Goal: Task Accomplishment & Management: Manage account settings

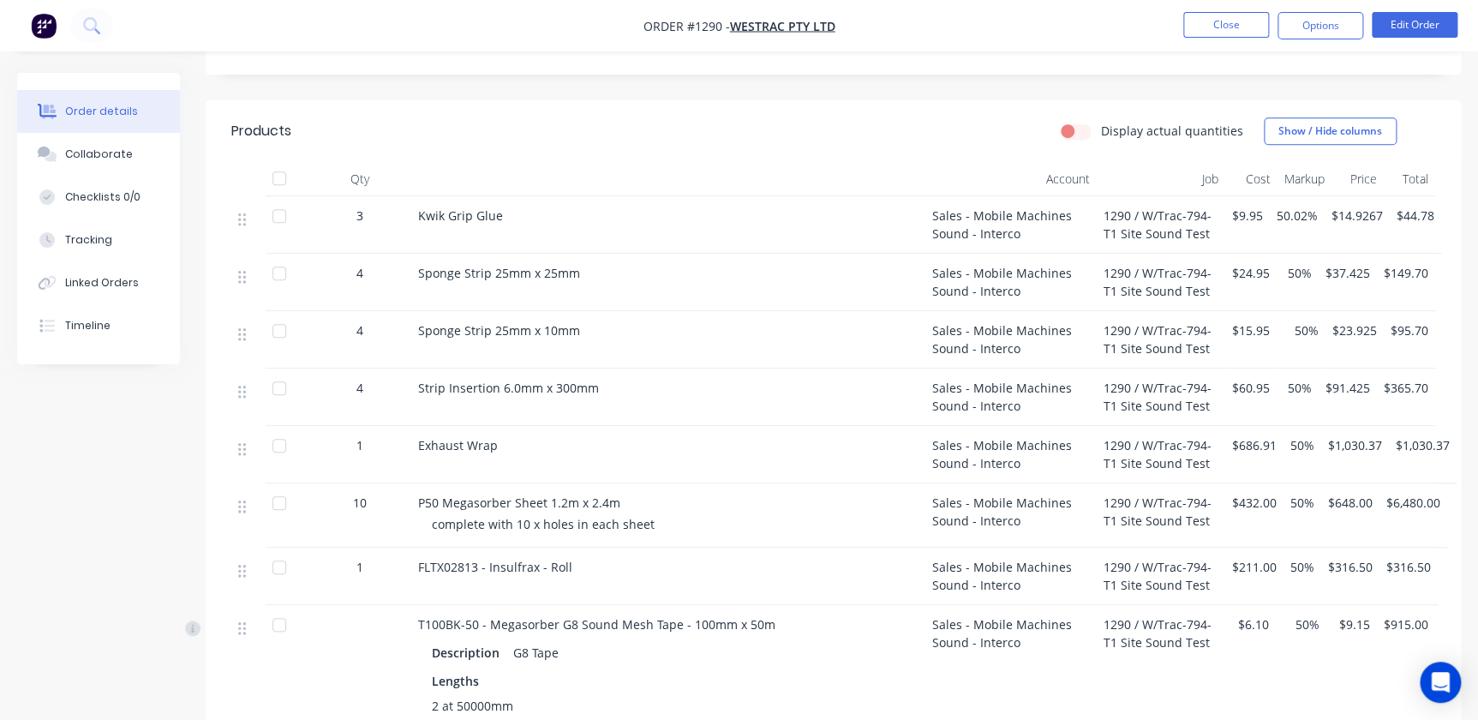
scroll to position [232, 0]
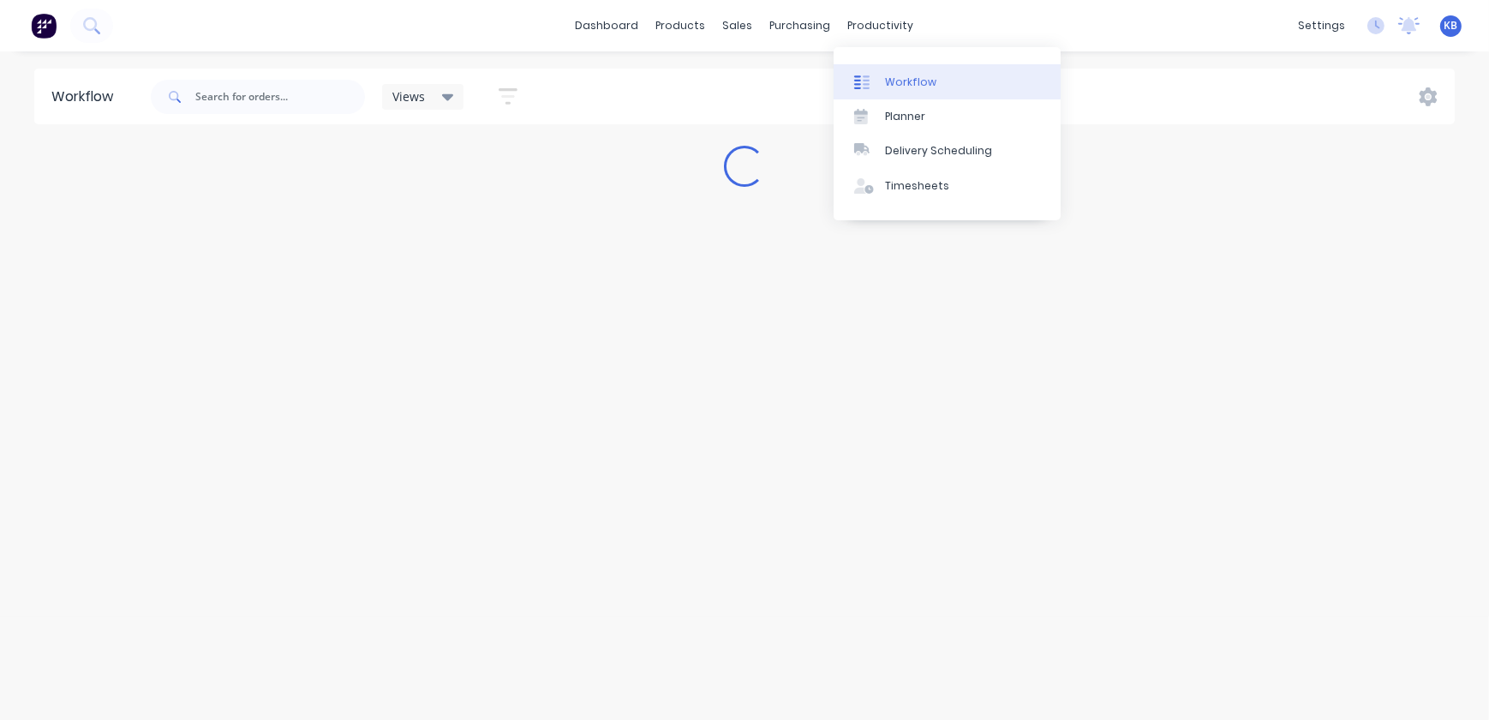
click at [897, 85] on div "Workflow" at bounding box center [910, 82] width 51 height 15
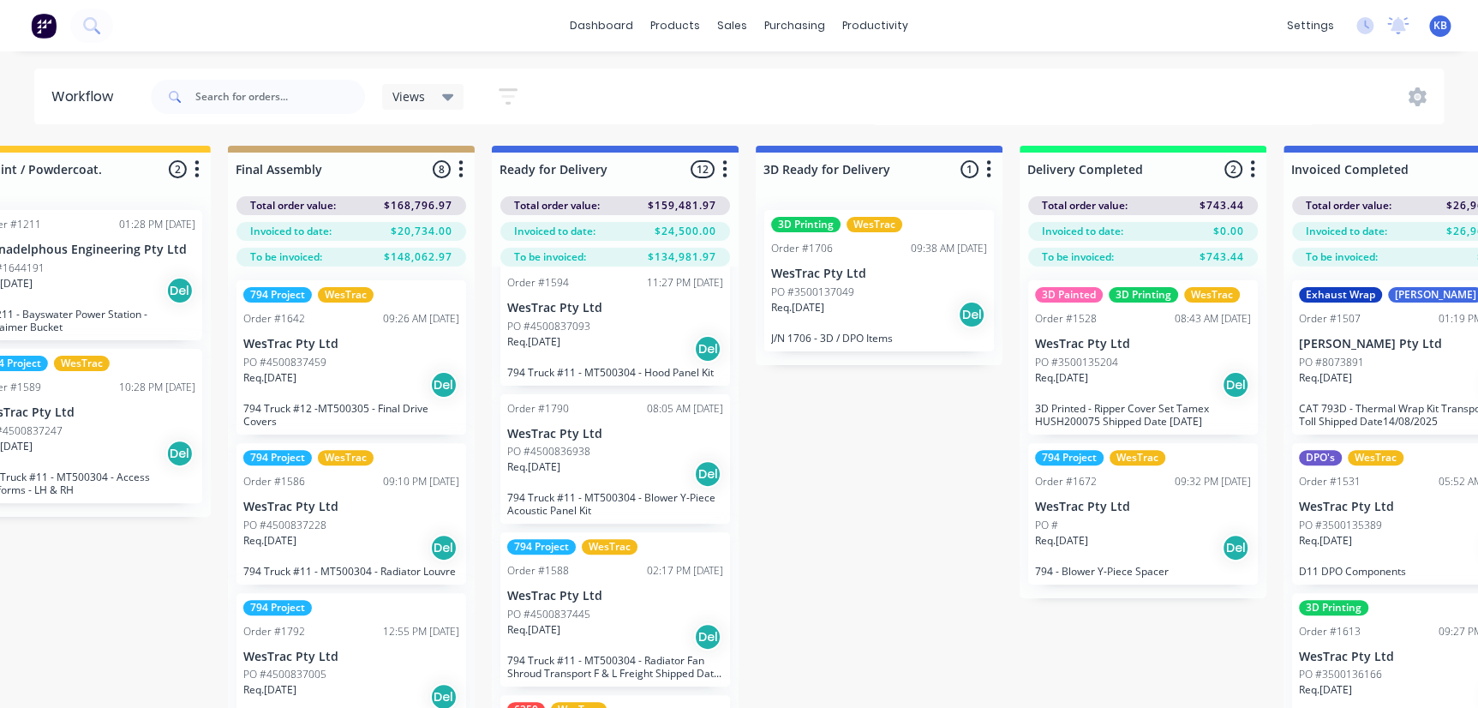
scroll to position [1090, 0]
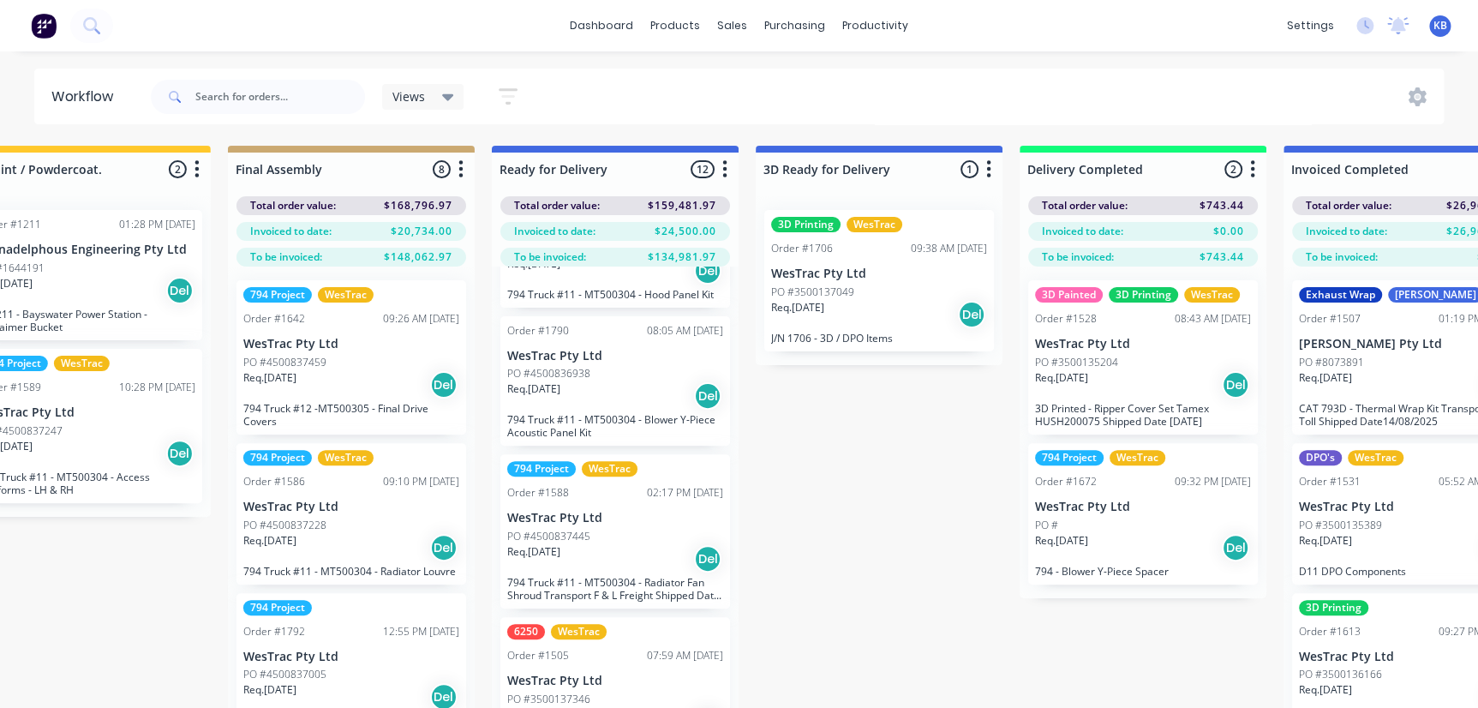
click at [608, 409] on div "Req. [DATE] Del" at bounding box center [615, 395] width 216 height 29
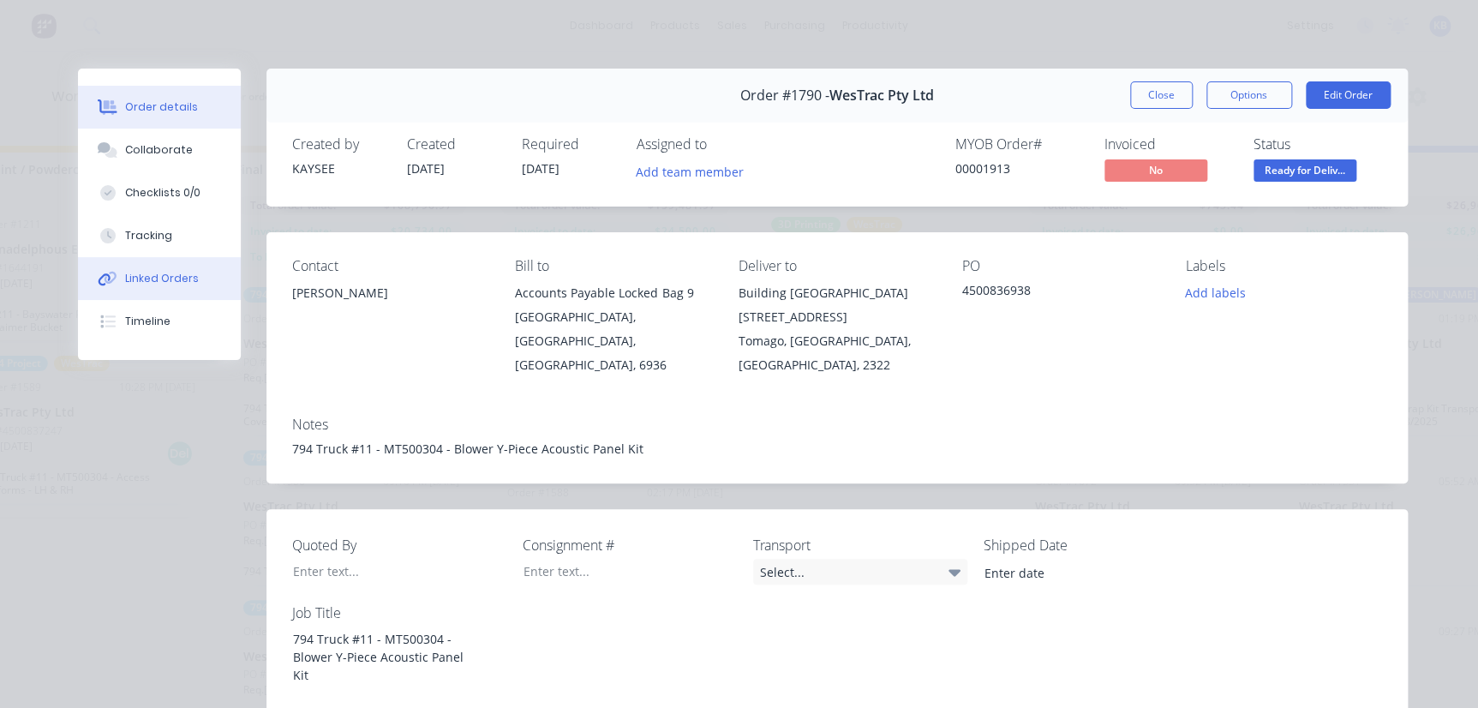
click at [165, 283] on div "Linked Orders" at bounding box center [162, 278] width 74 height 15
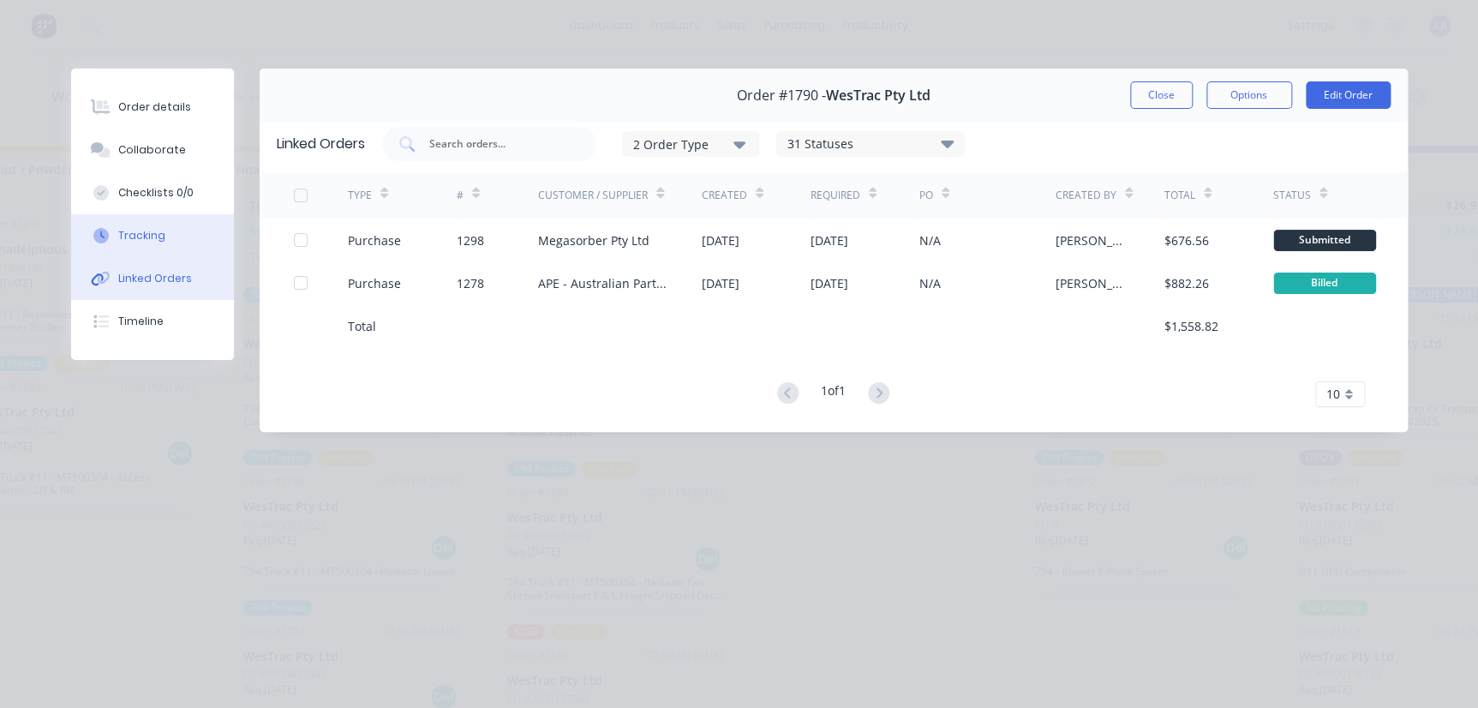
click at [163, 248] on button "Tracking" at bounding box center [152, 235] width 163 height 43
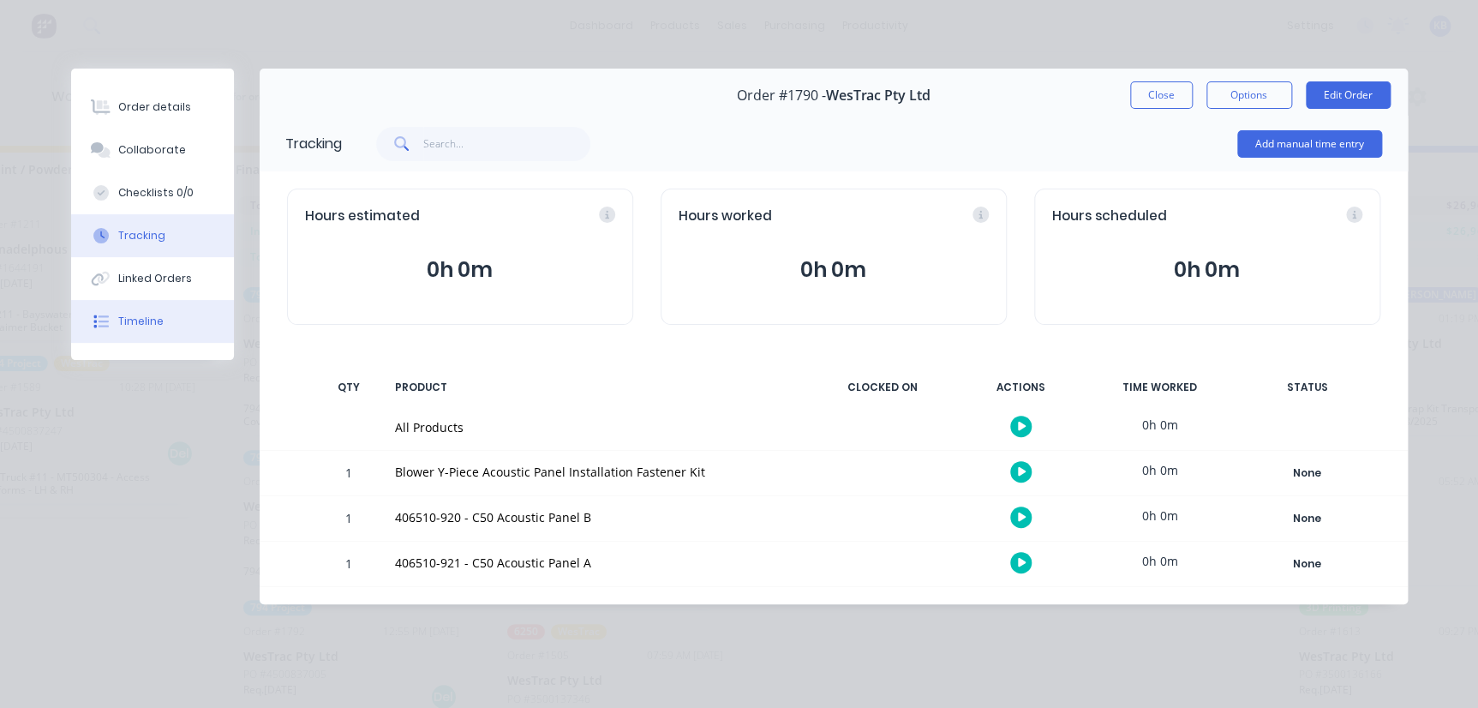
click at [175, 327] on button "Timeline" at bounding box center [152, 321] width 163 height 43
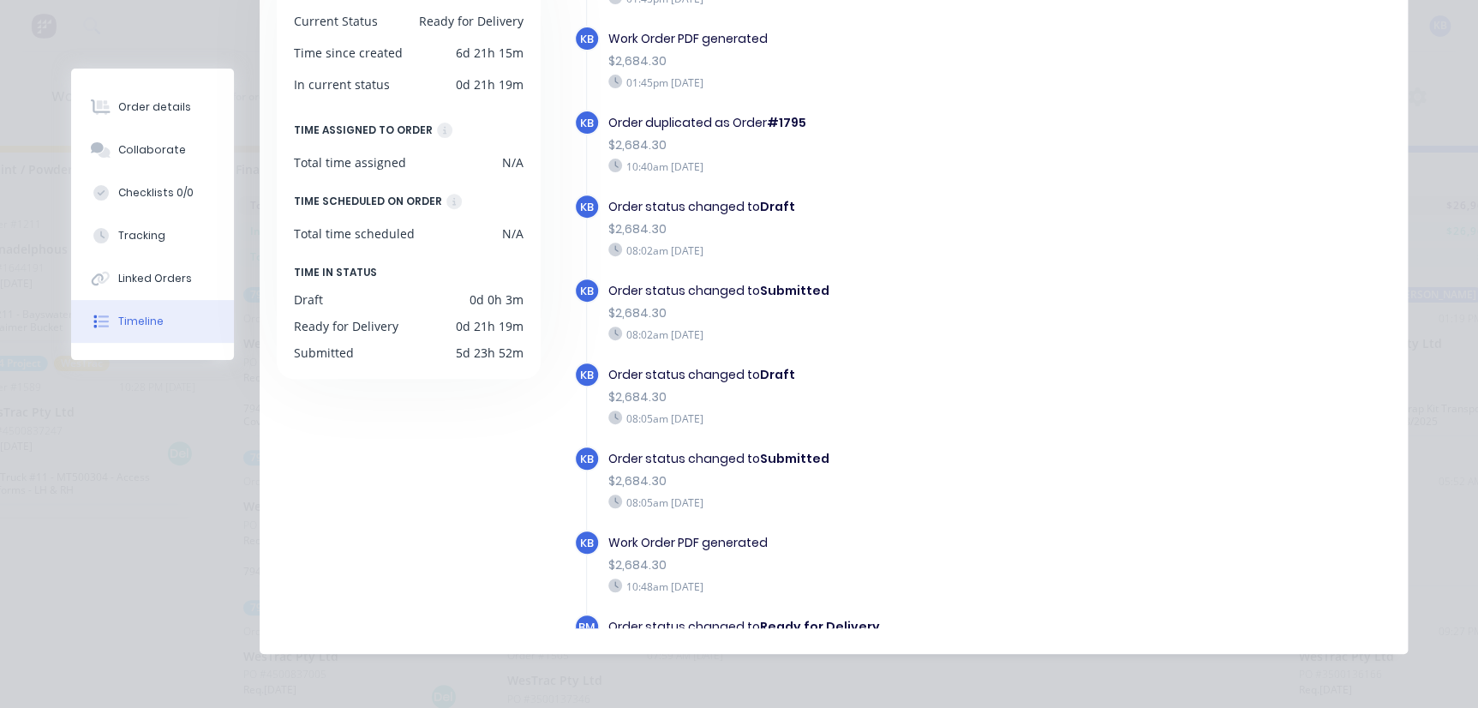
scroll to position [0, 0]
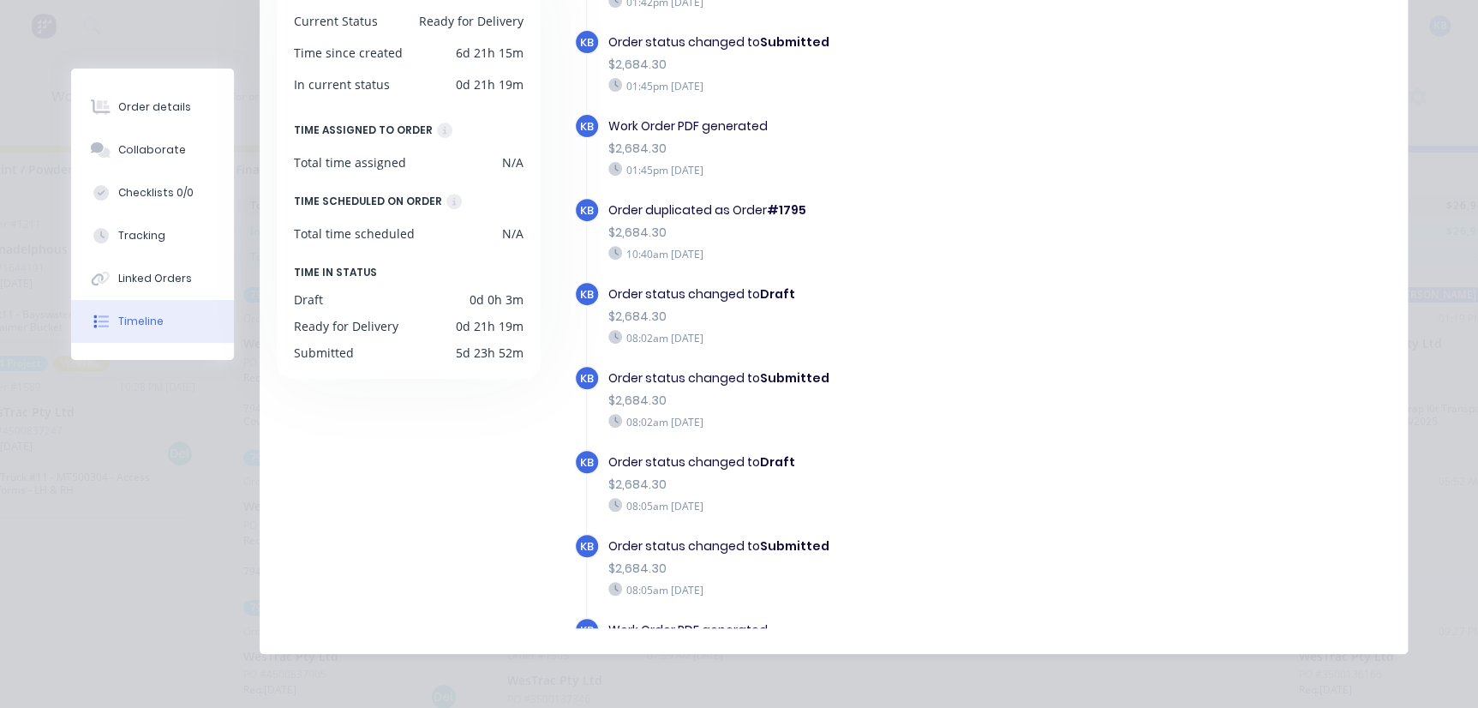
click at [153, 14] on div "Order #1790 - WesTrac Pty Ltd Close Options Edit Order Timeline Filter by event…" at bounding box center [739, 244] width 1337 height 818
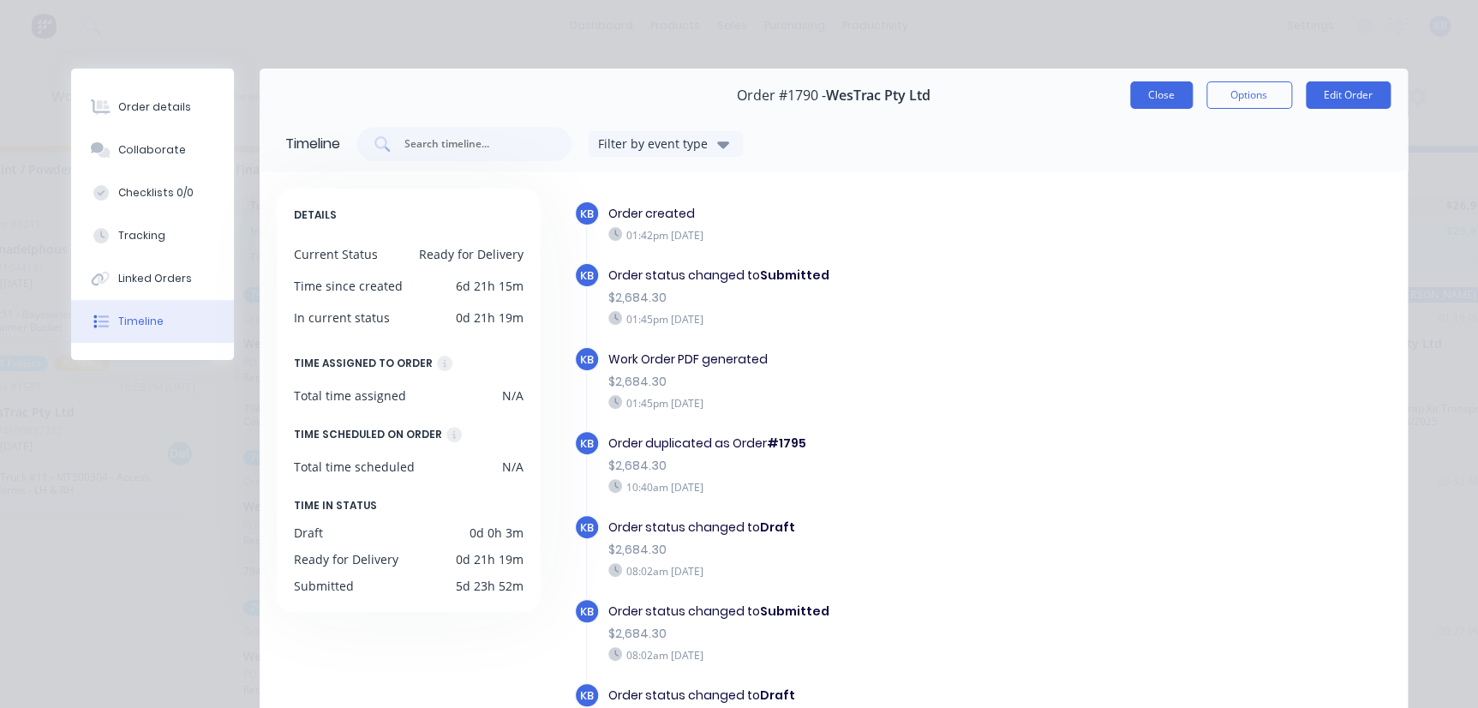
click at [1155, 99] on button "Close" at bounding box center [1161, 94] width 63 height 27
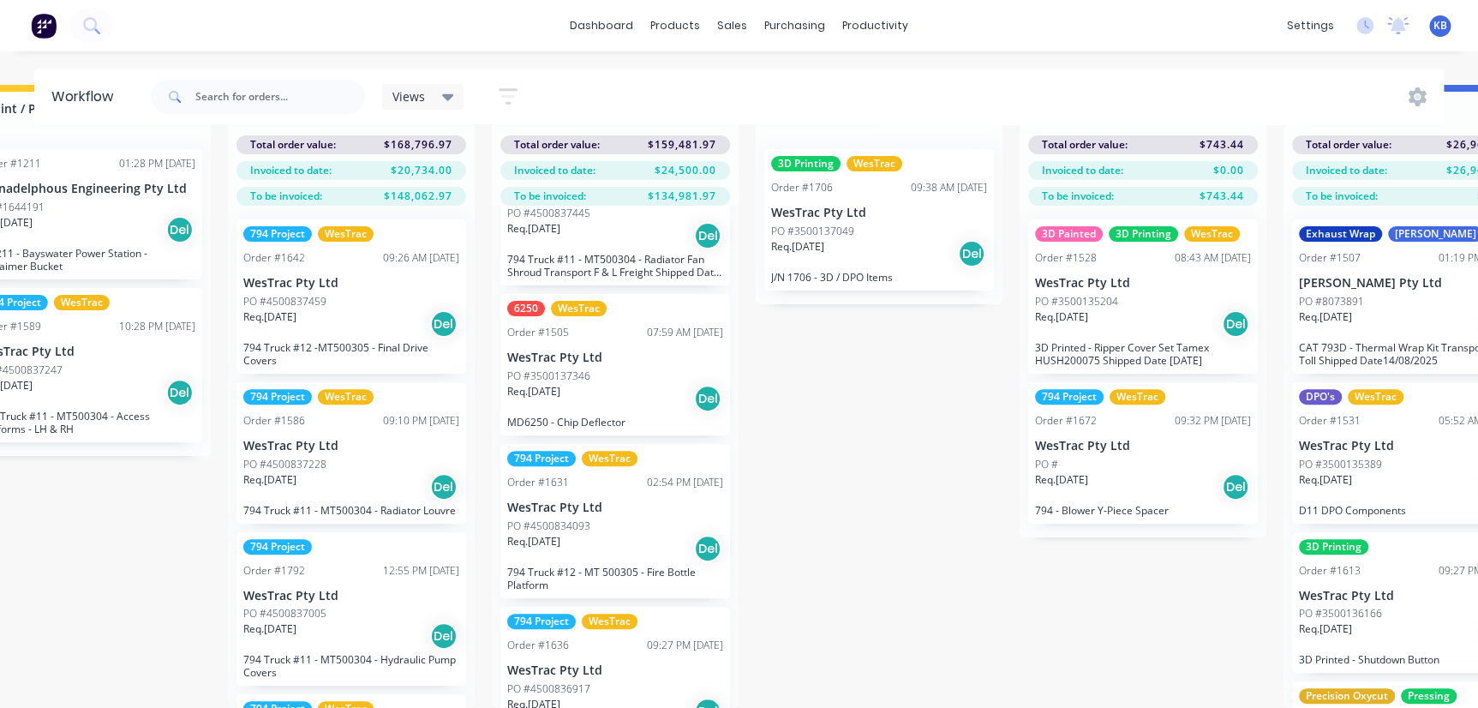
scroll to position [1250, 0]
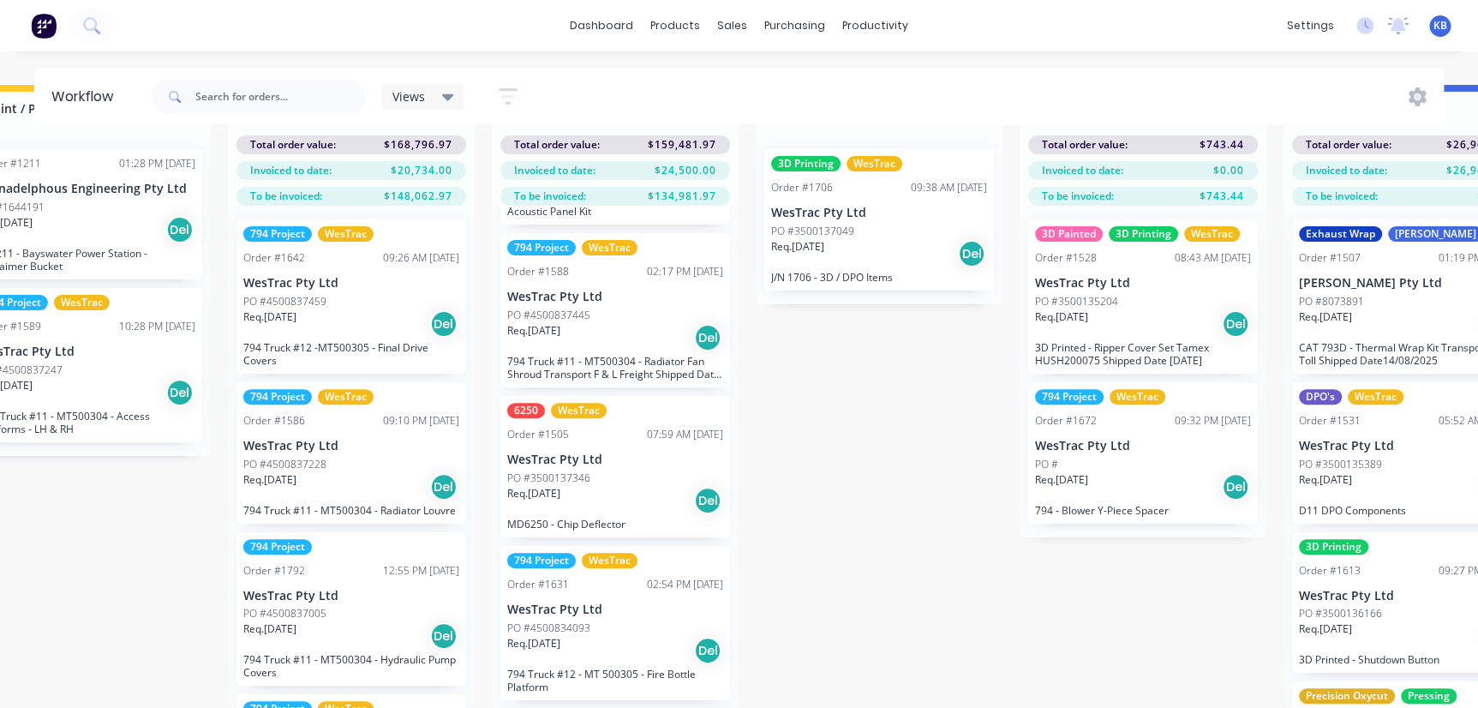
click at [588, 488] on div "Req. [DATE] Del" at bounding box center [615, 500] width 216 height 29
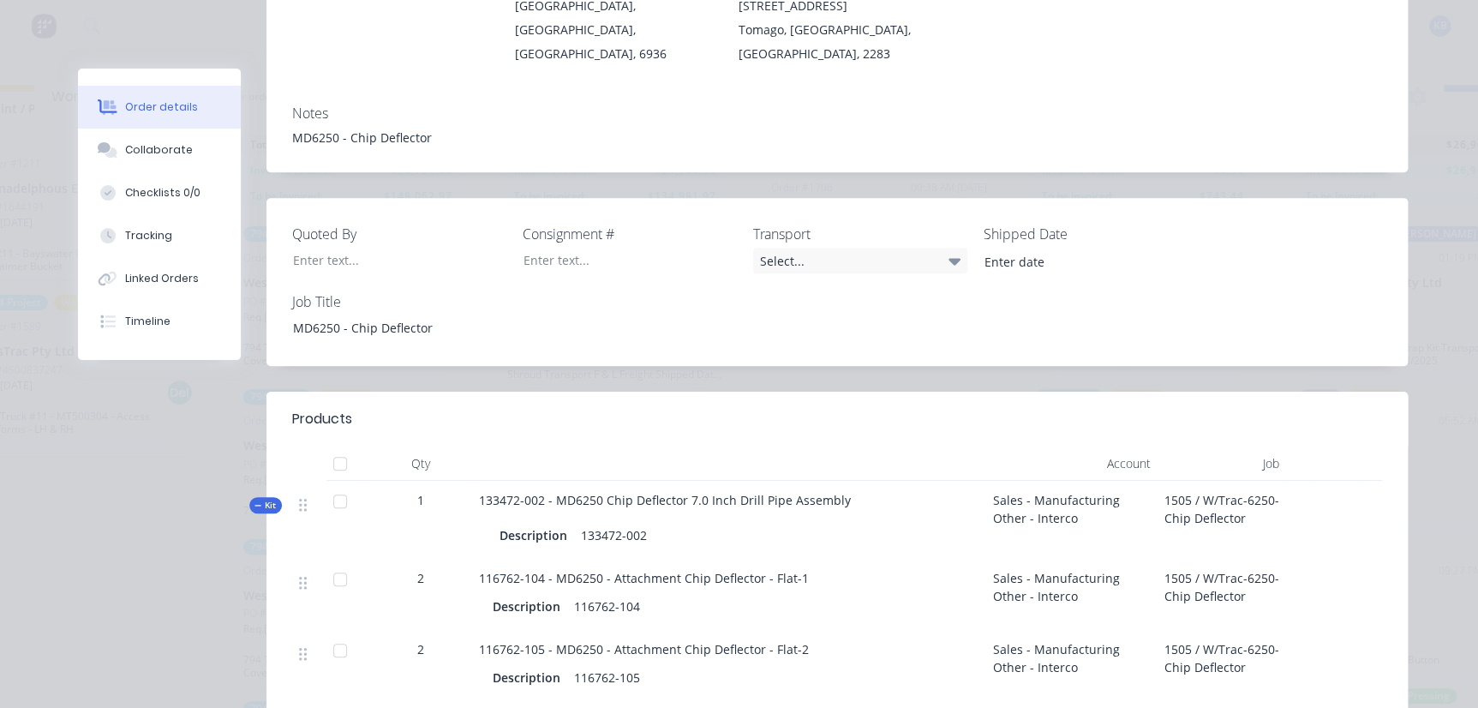
scroll to position [0, 0]
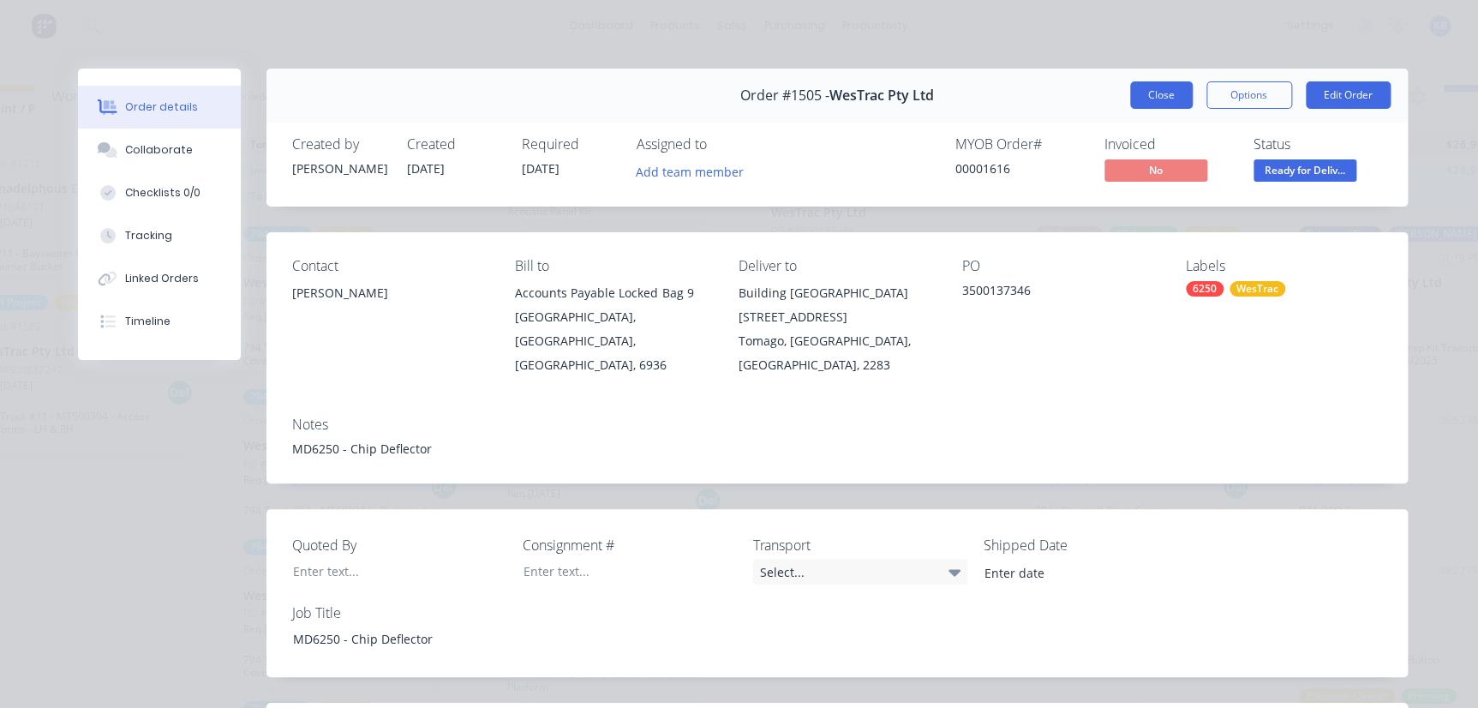
click at [1157, 84] on button "Close" at bounding box center [1161, 94] width 63 height 27
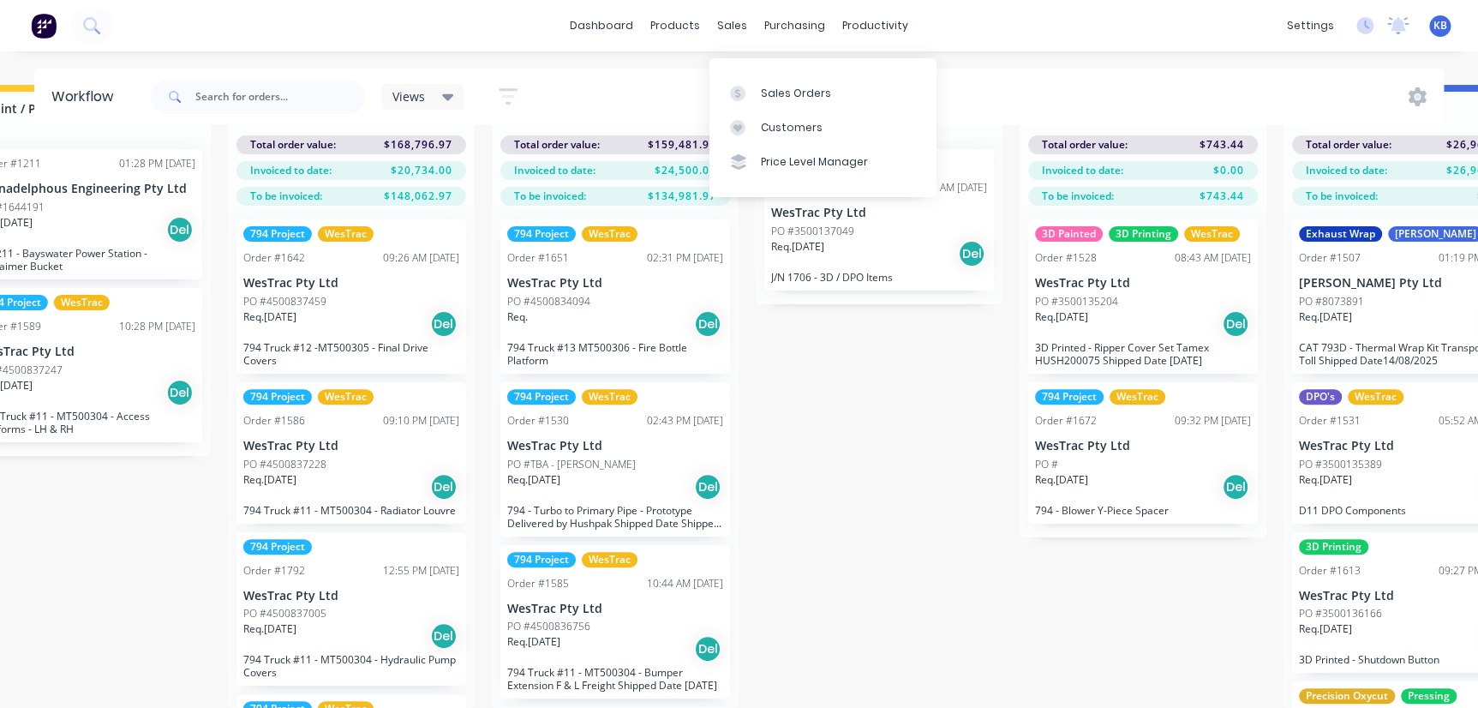
drag, startPoint x: 722, startPoint y: 25, endPoint x: 751, endPoint y: 46, distance: 36.2
click at [722, 25] on div "sales" at bounding box center [732, 26] width 47 height 26
click at [768, 75] on link "Sales Orders" at bounding box center [823, 92] width 227 height 34
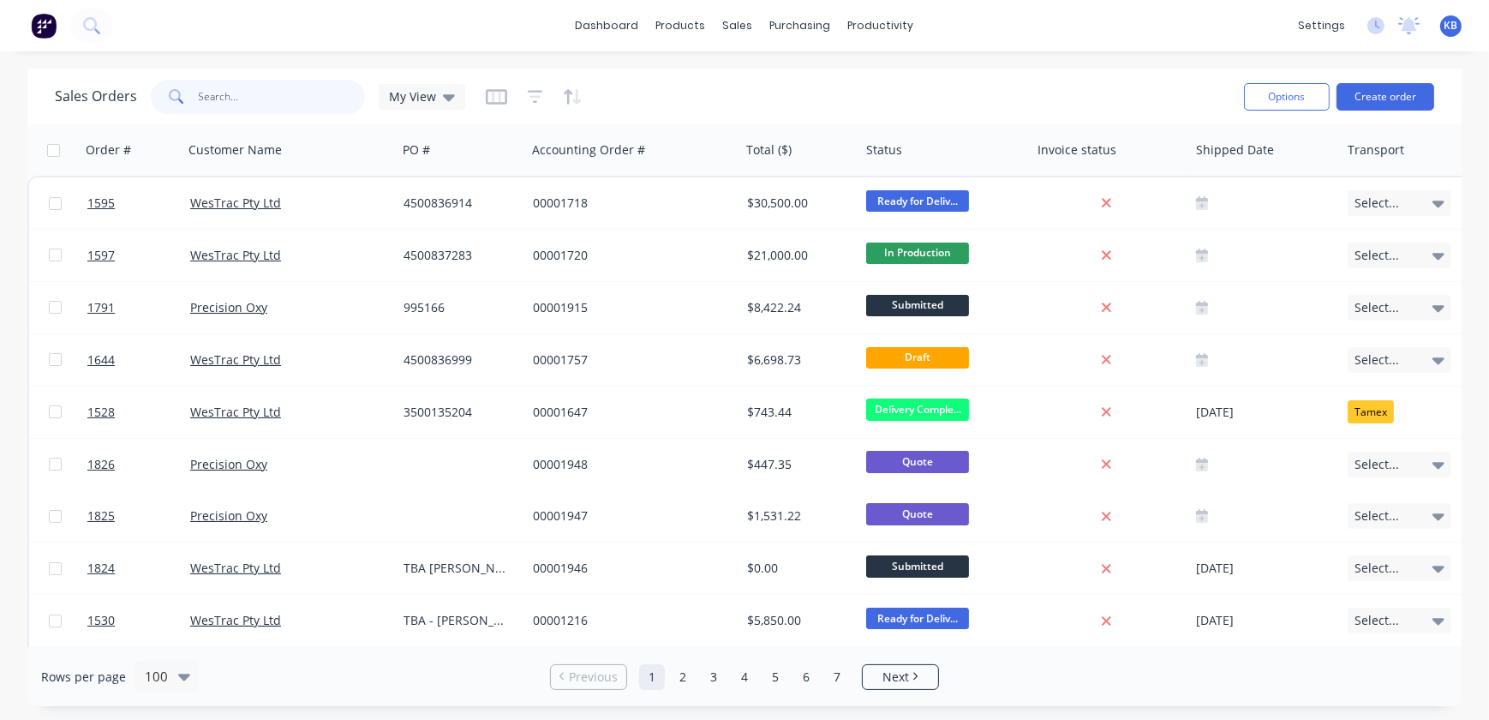
click at [279, 97] on input "text" at bounding box center [282, 97] width 167 height 34
type input "1790"
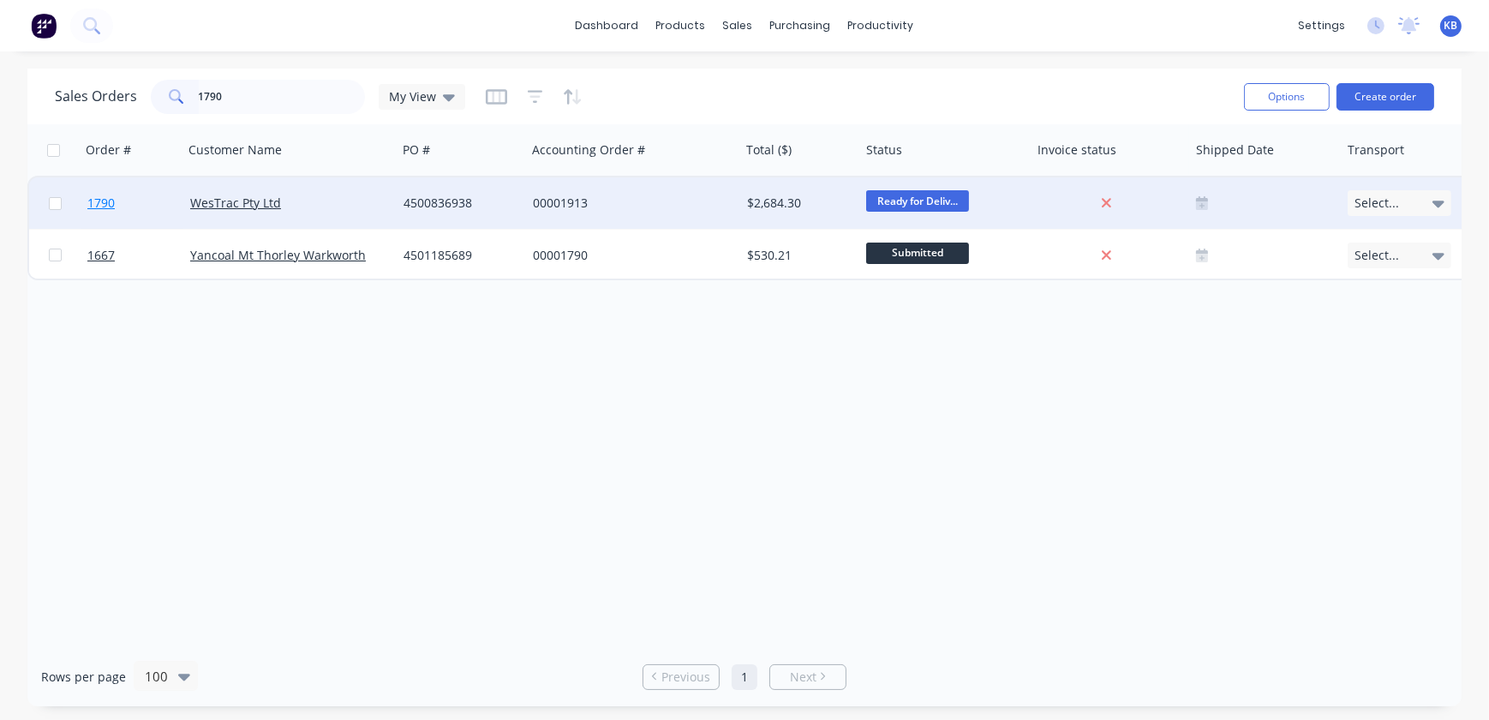
click at [92, 205] on span "1790" at bounding box center [100, 203] width 27 height 17
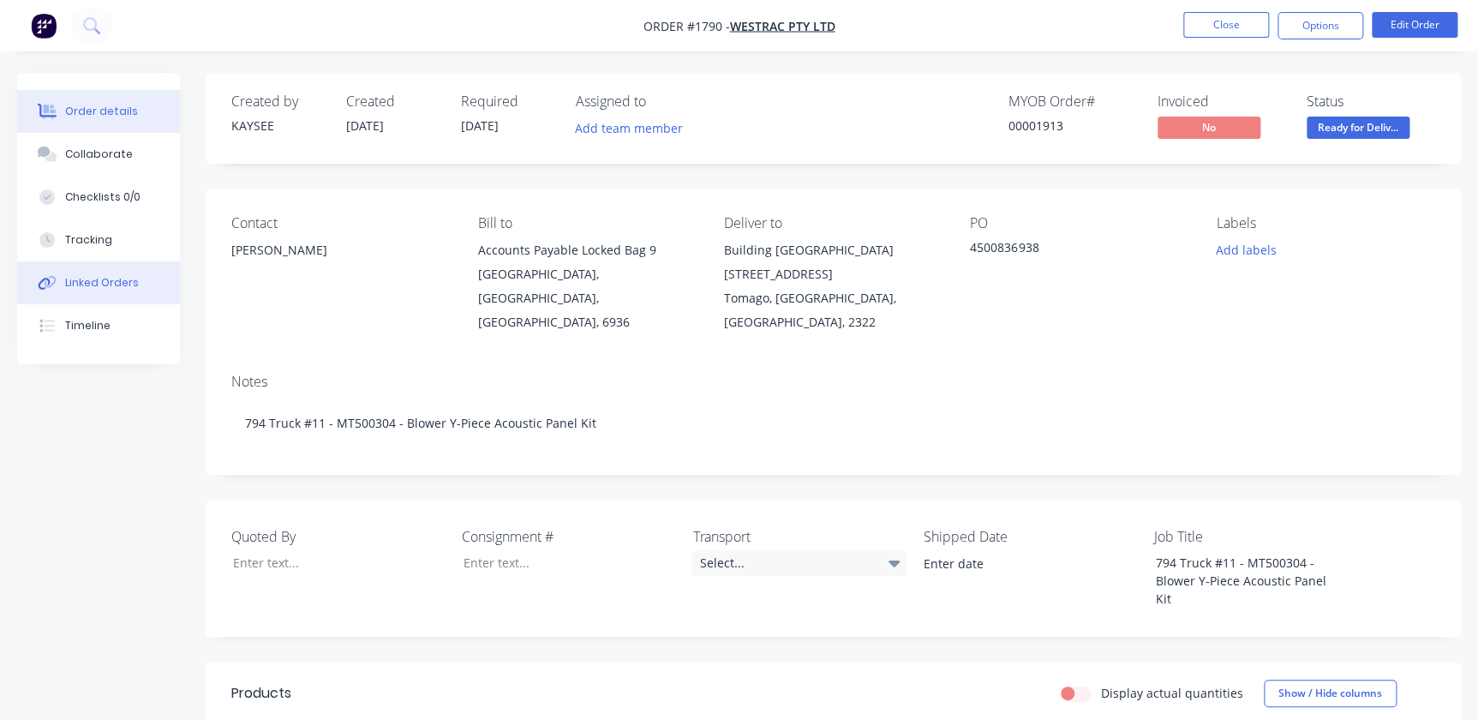
click at [119, 285] on div "Linked Orders" at bounding box center [102, 282] width 74 height 15
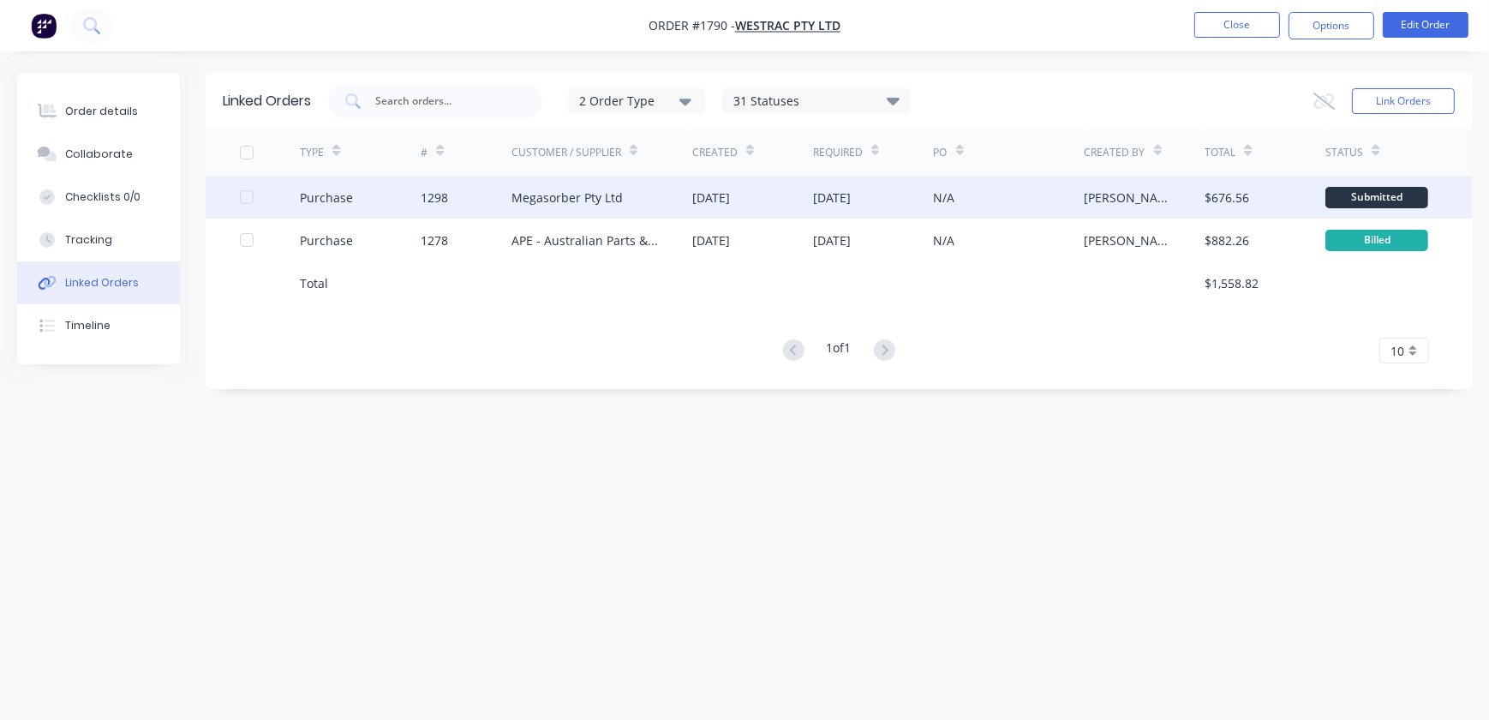
click at [253, 203] on div at bounding box center [247, 197] width 34 height 34
click at [240, 318] on div "TYPE # Customer / Supplier Created Required PO Created By Total Status Purchase…" at bounding box center [839, 246] width 1267 height 235
click at [250, 196] on div at bounding box center [247, 197] width 34 height 34
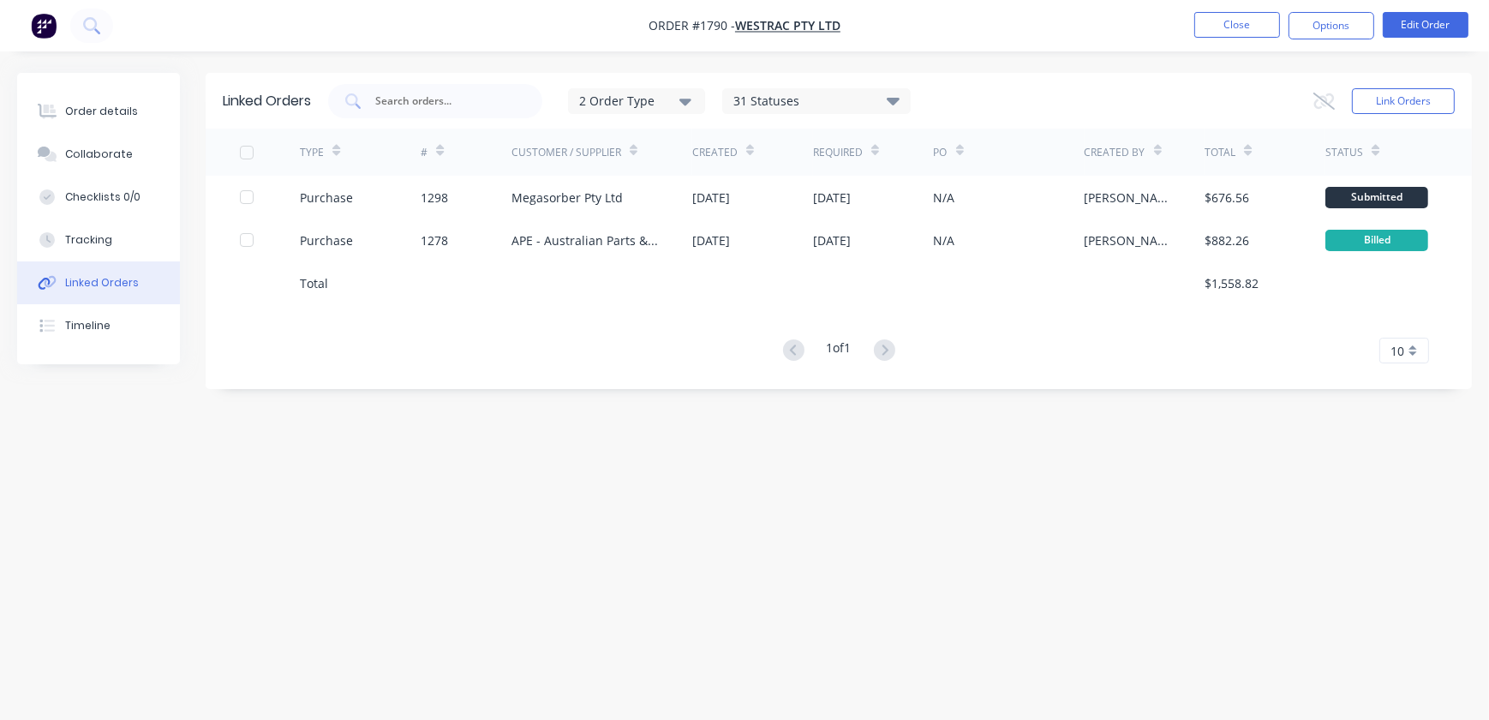
click at [108, 285] on div "Linked Orders" at bounding box center [102, 282] width 74 height 15
click at [159, 144] on button "Collaborate" at bounding box center [98, 154] width 163 height 43
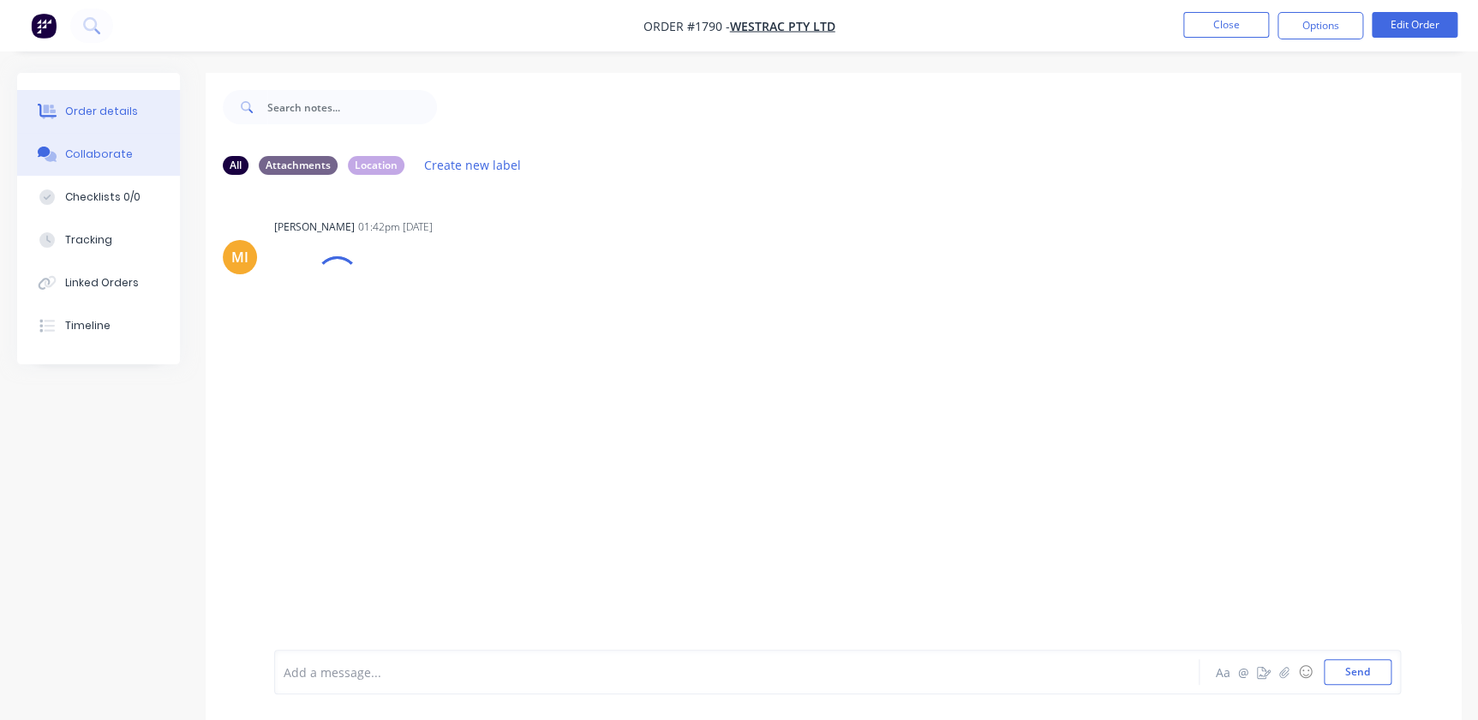
click at [146, 114] on button "Order details" at bounding box center [98, 111] width 163 height 43
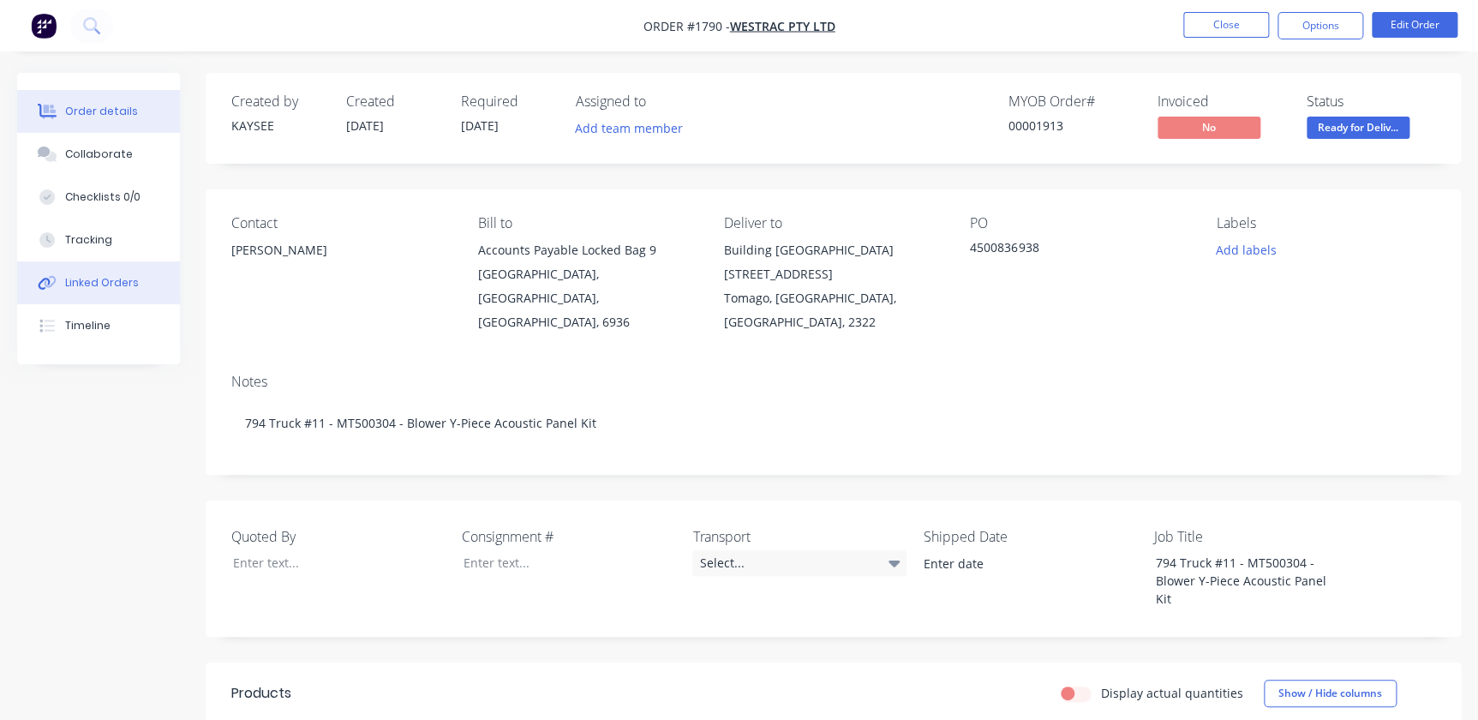
click at [78, 275] on div "Linked Orders" at bounding box center [102, 282] width 74 height 15
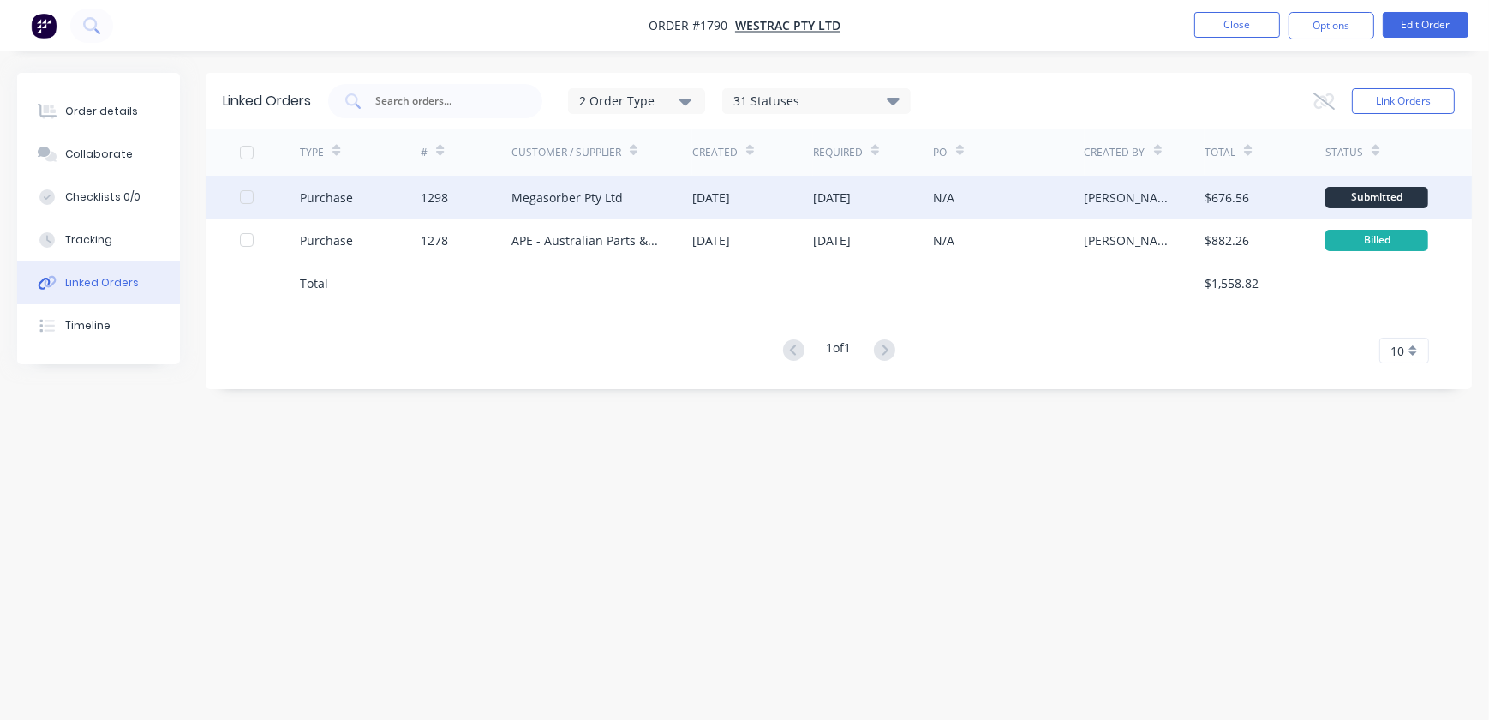
click at [245, 200] on div at bounding box center [247, 197] width 34 height 34
click at [1328, 100] on icon at bounding box center [1325, 100] width 21 height 15
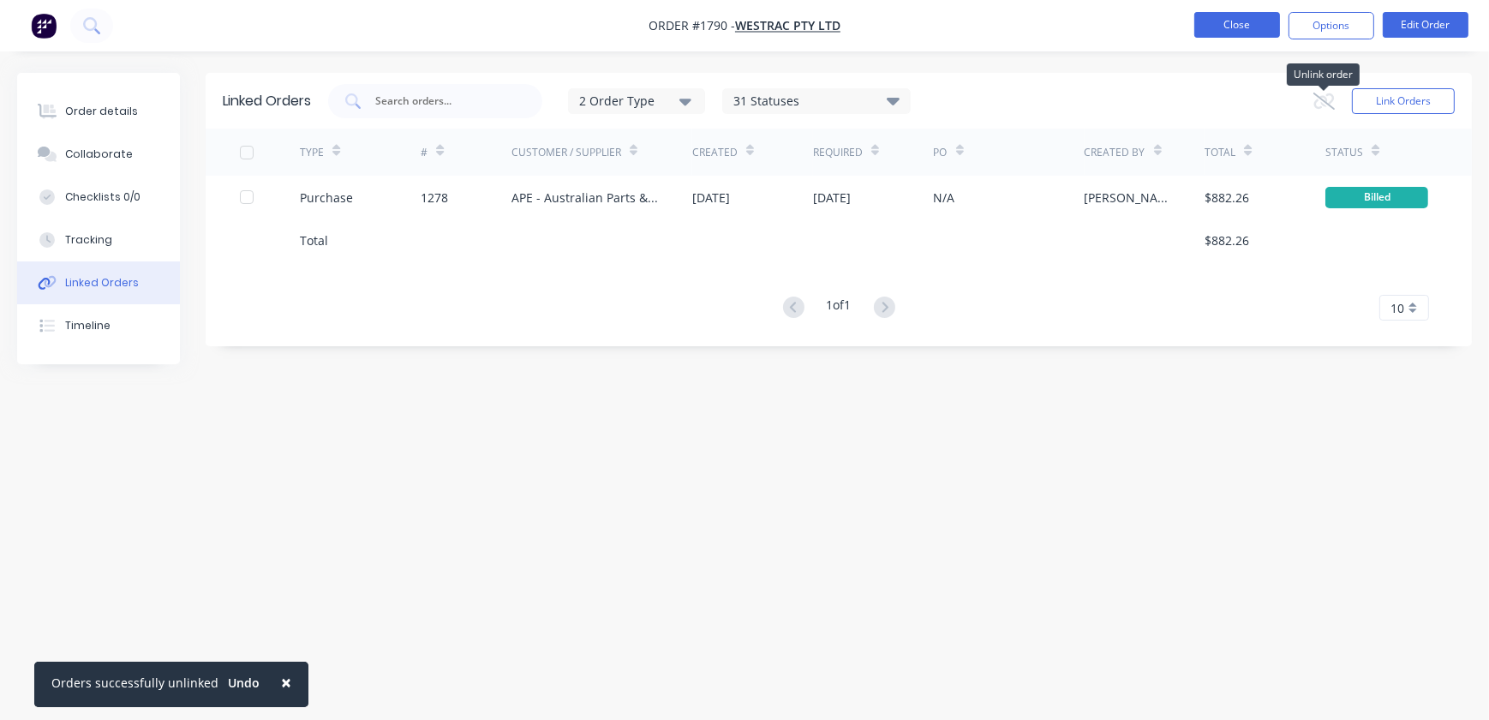
click at [1232, 28] on button "Close" at bounding box center [1238, 25] width 86 height 26
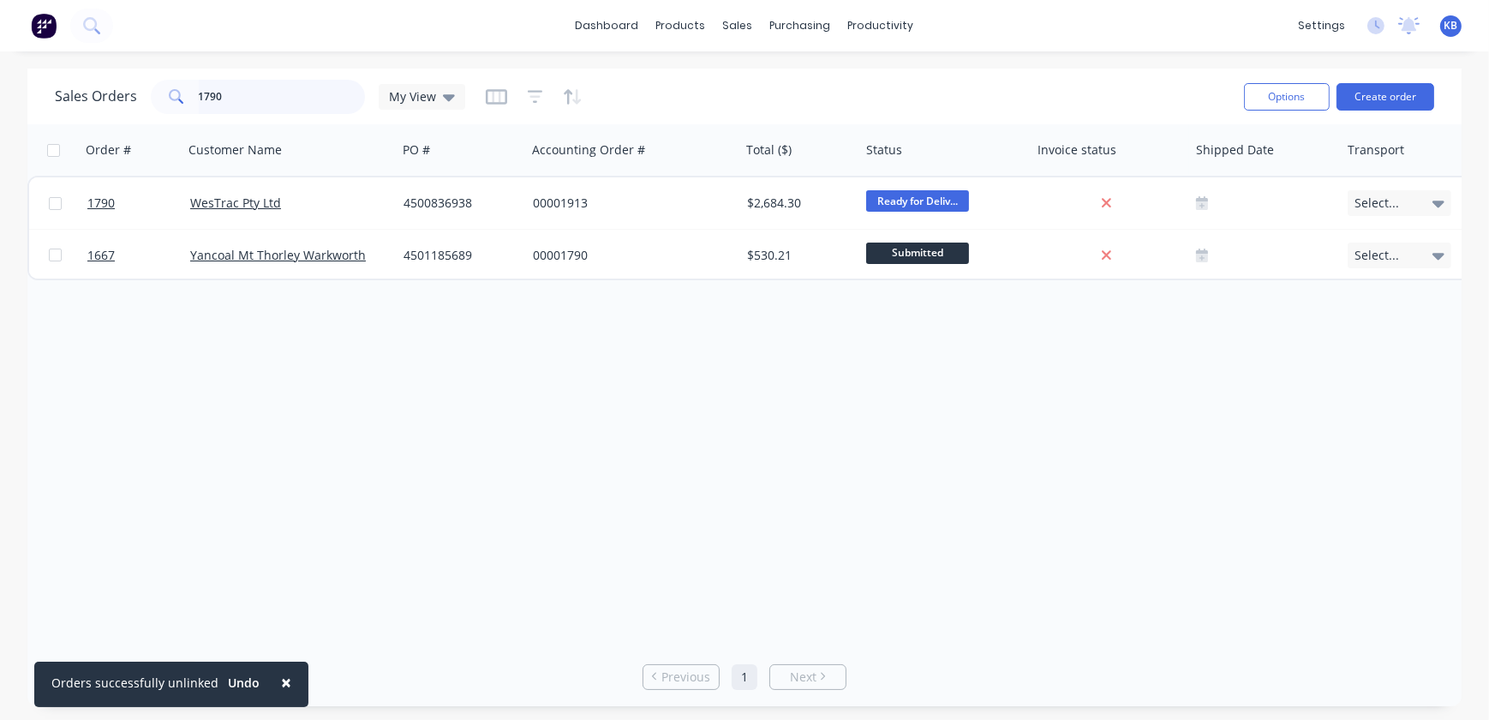
drag, startPoint x: 256, startPoint y: 105, endPoint x: 105, endPoint y: 75, distance: 153.8
click at [105, 75] on div "Sales Orders 1790 My View" at bounding box center [643, 96] width 1176 height 42
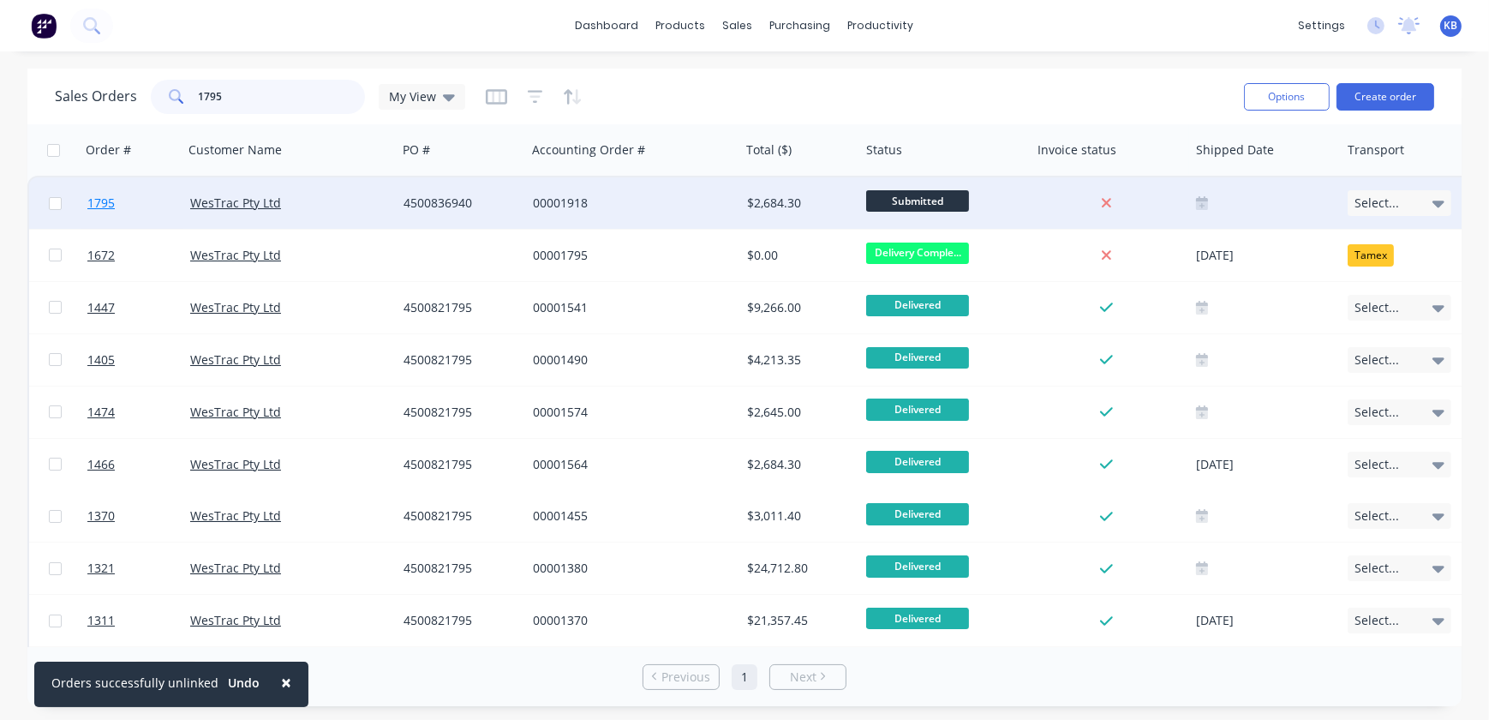
type input "1795"
click at [96, 205] on span "1795" at bounding box center [100, 203] width 27 height 17
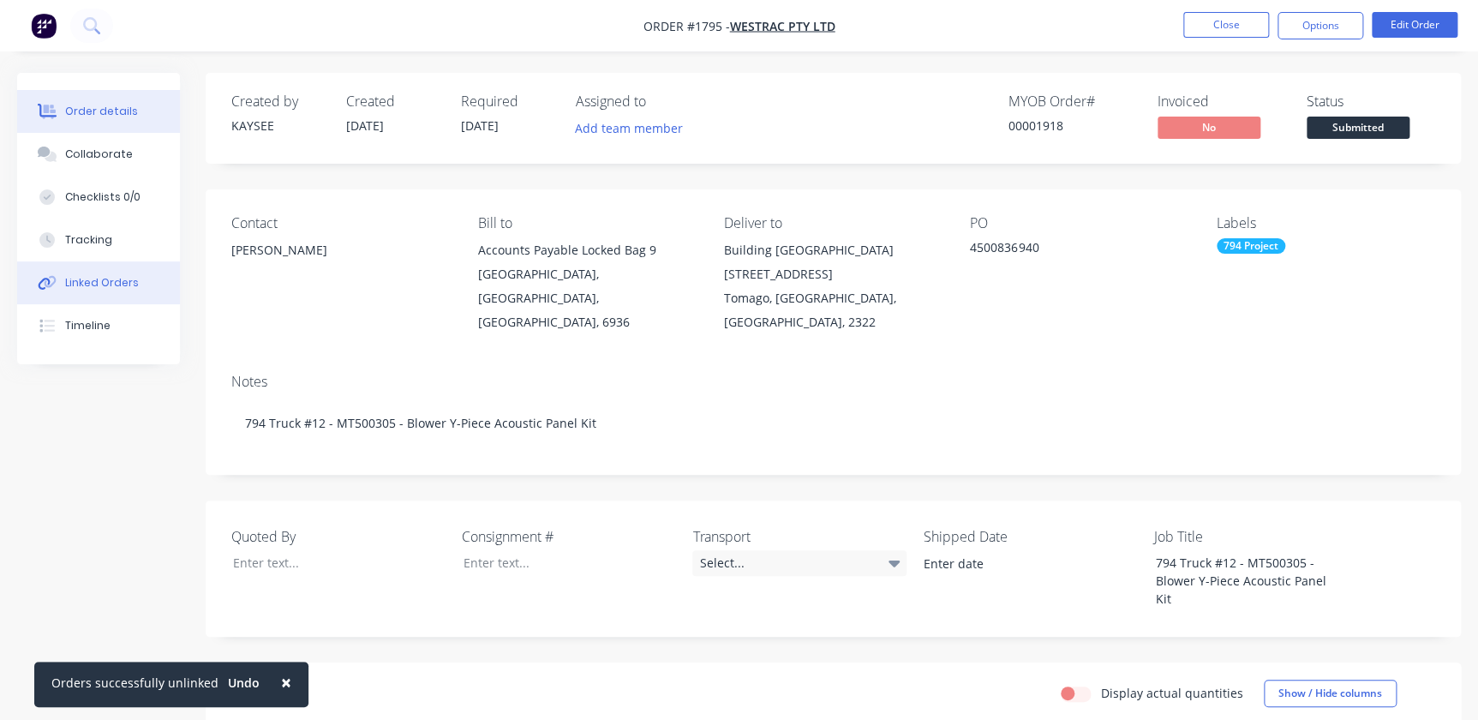
click at [79, 285] on div "Linked Orders" at bounding box center [102, 282] width 74 height 15
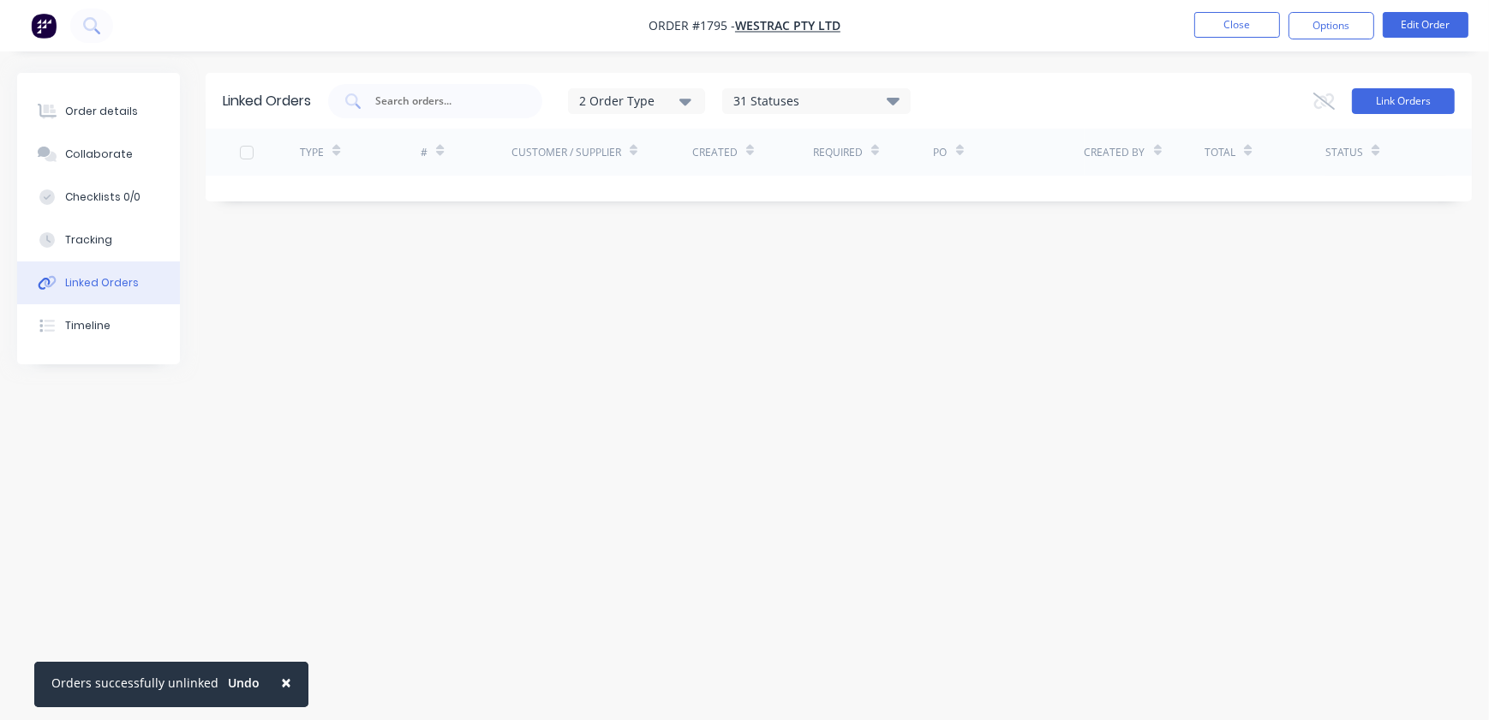
click at [1373, 96] on button "Link Orders" at bounding box center [1403, 101] width 103 height 26
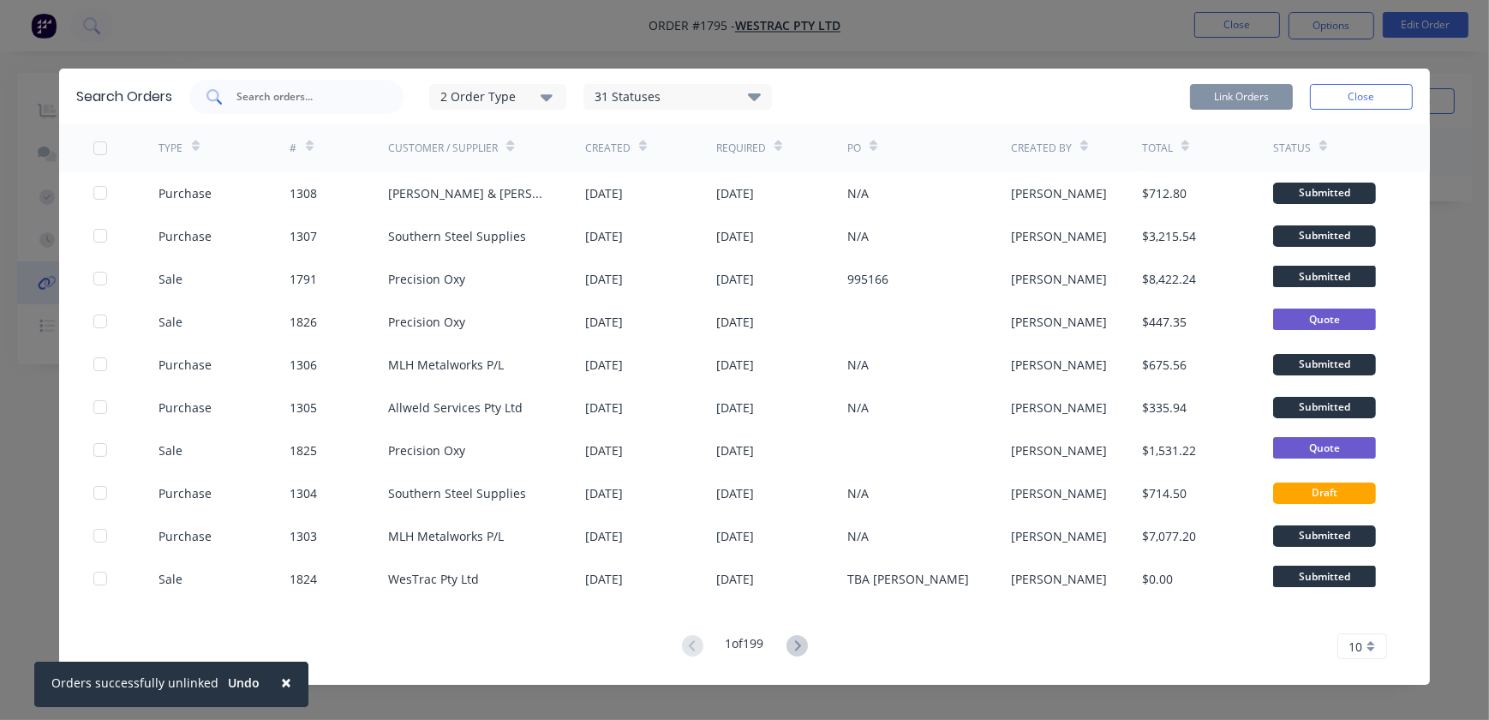
click at [334, 93] on input "text" at bounding box center [306, 96] width 142 height 17
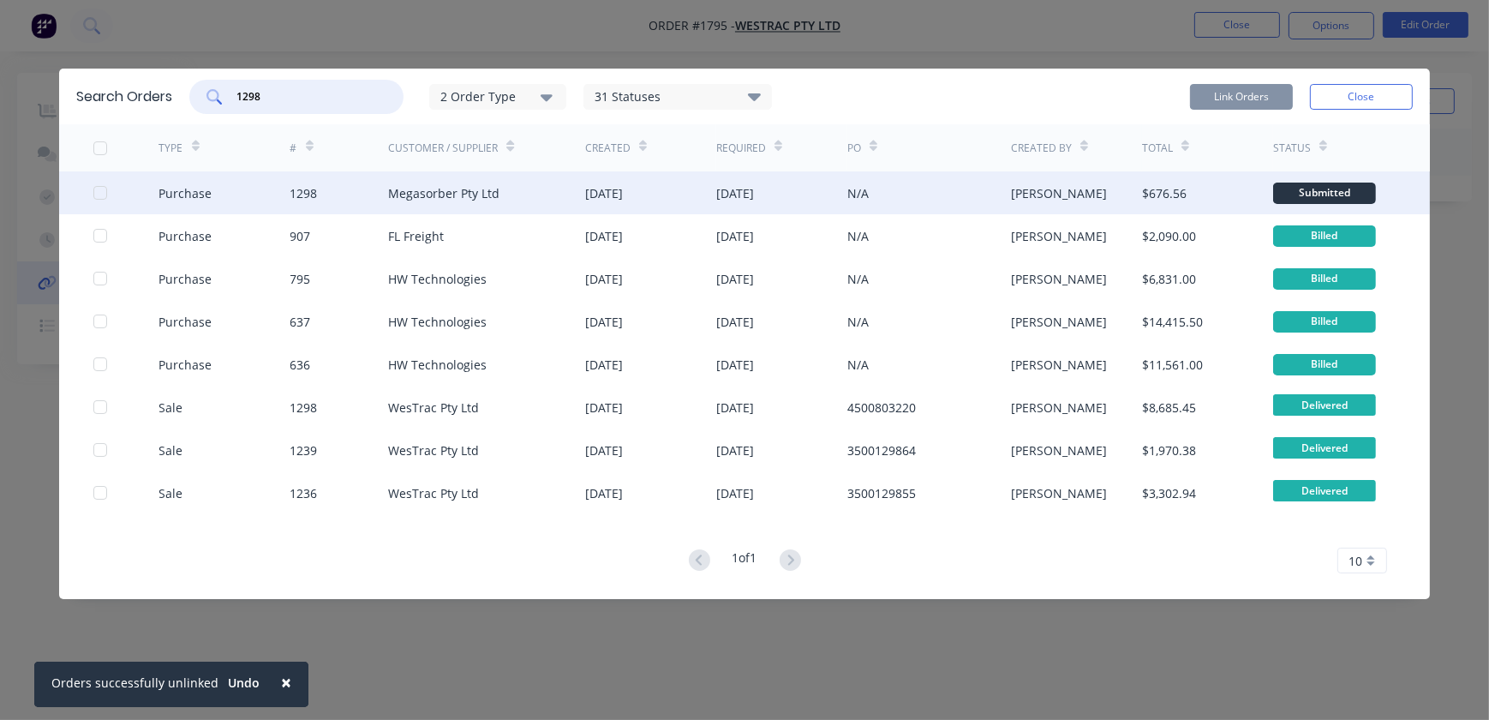
click at [102, 197] on div at bounding box center [100, 193] width 34 height 34
type input "1298"
click at [1214, 100] on button "Link Orders" at bounding box center [1241, 97] width 103 height 26
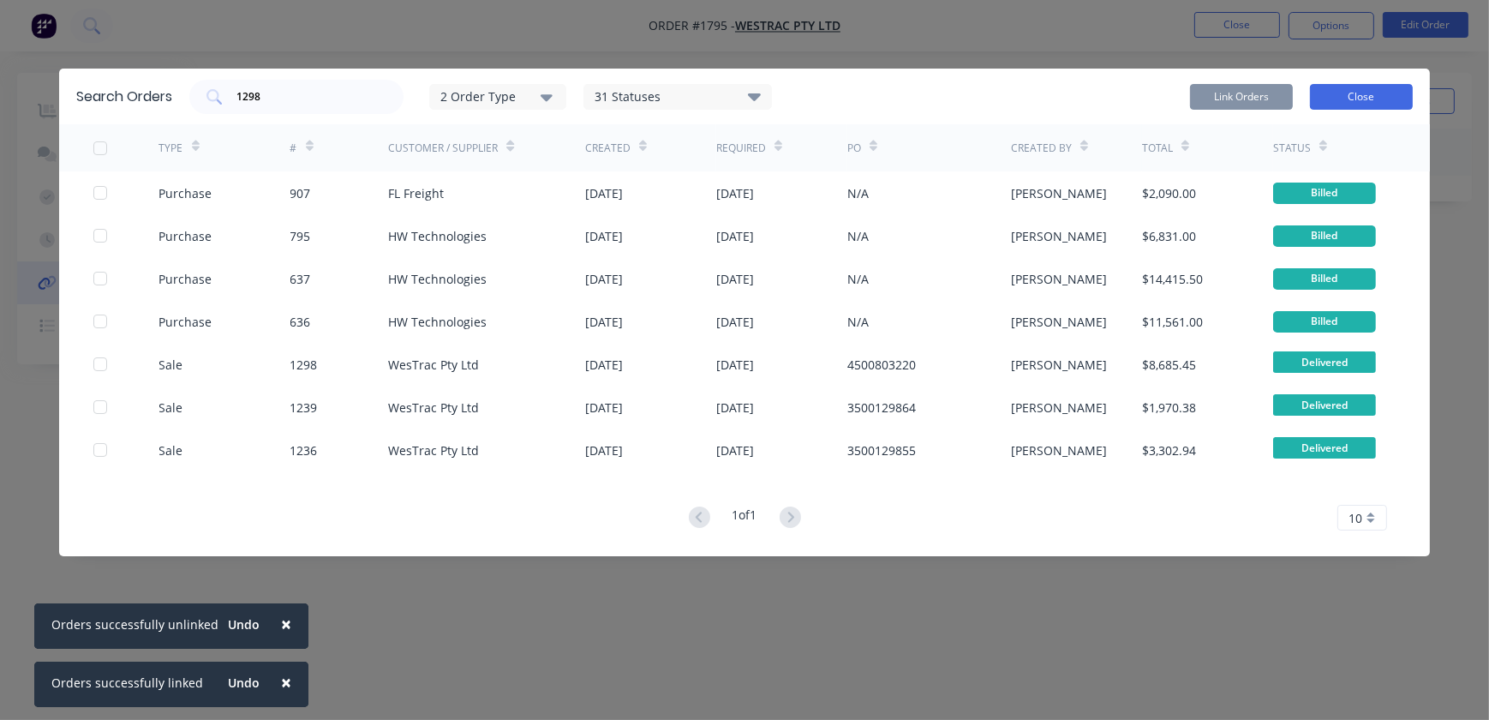
click at [1366, 96] on button "Close" at bounding box center [1361, 97] width 103 height 26
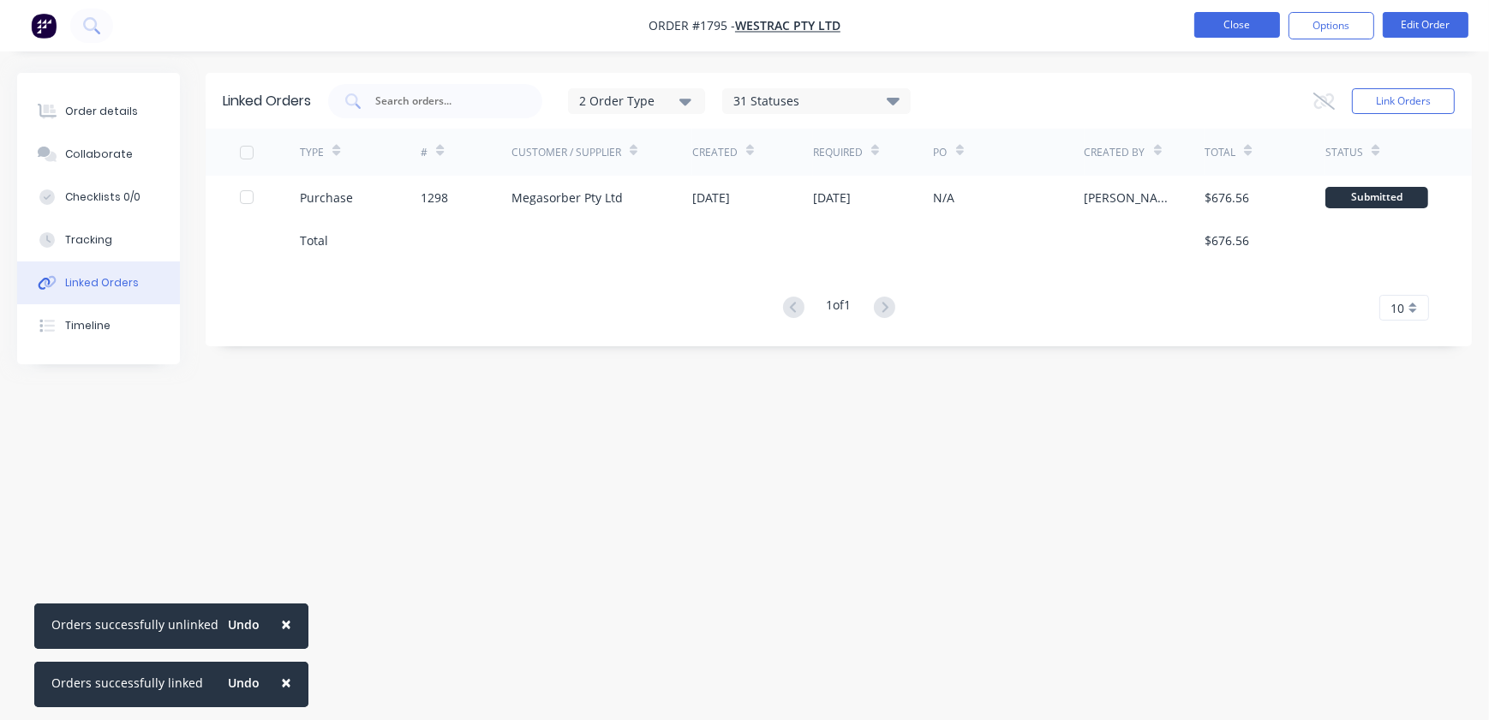
click at [1259, 21] on button "Close" at bounding box center [1238, 25] width 86 height 26
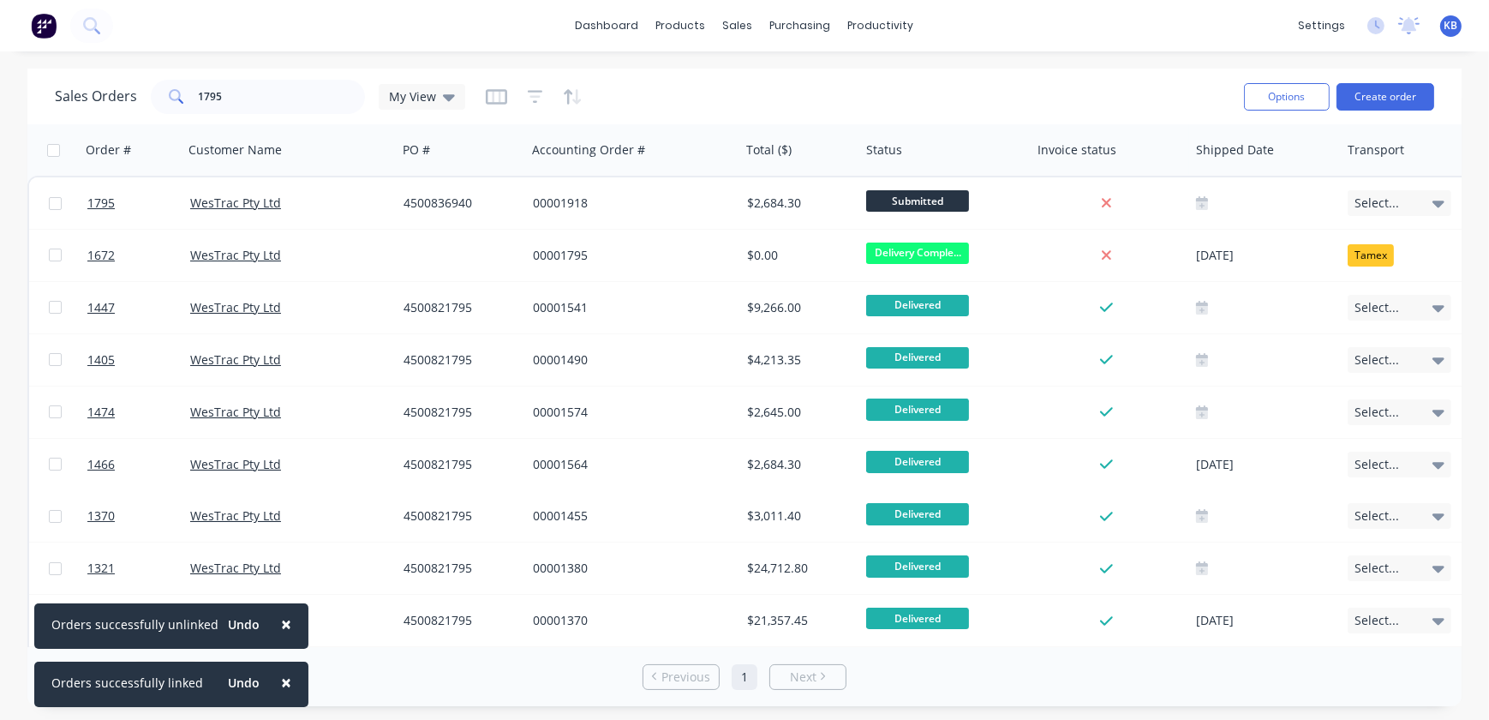
click at [746, 39] on div "dashboard products sales purchasing productivity dashboard products Product Cat…" at bounding box center [744, 25] width 1489 height 51
click at [746, 38] on div "sales" at bounding box center [738, 26] width 47 height 26
click at [772, 83] on div "Sales Orders" at bounding box center [802, 82] width 70 height 15
drag, startPoint x: 229, startPoint y: 94, endPoint x: 0, endPoint y: 22, distance: 239.9
click at [0, 35] on html "× Orders successfully unlinked Undo × Orders successfully linked Undo dashboard…" at bounding box center [744, 360] width 1489 height 720
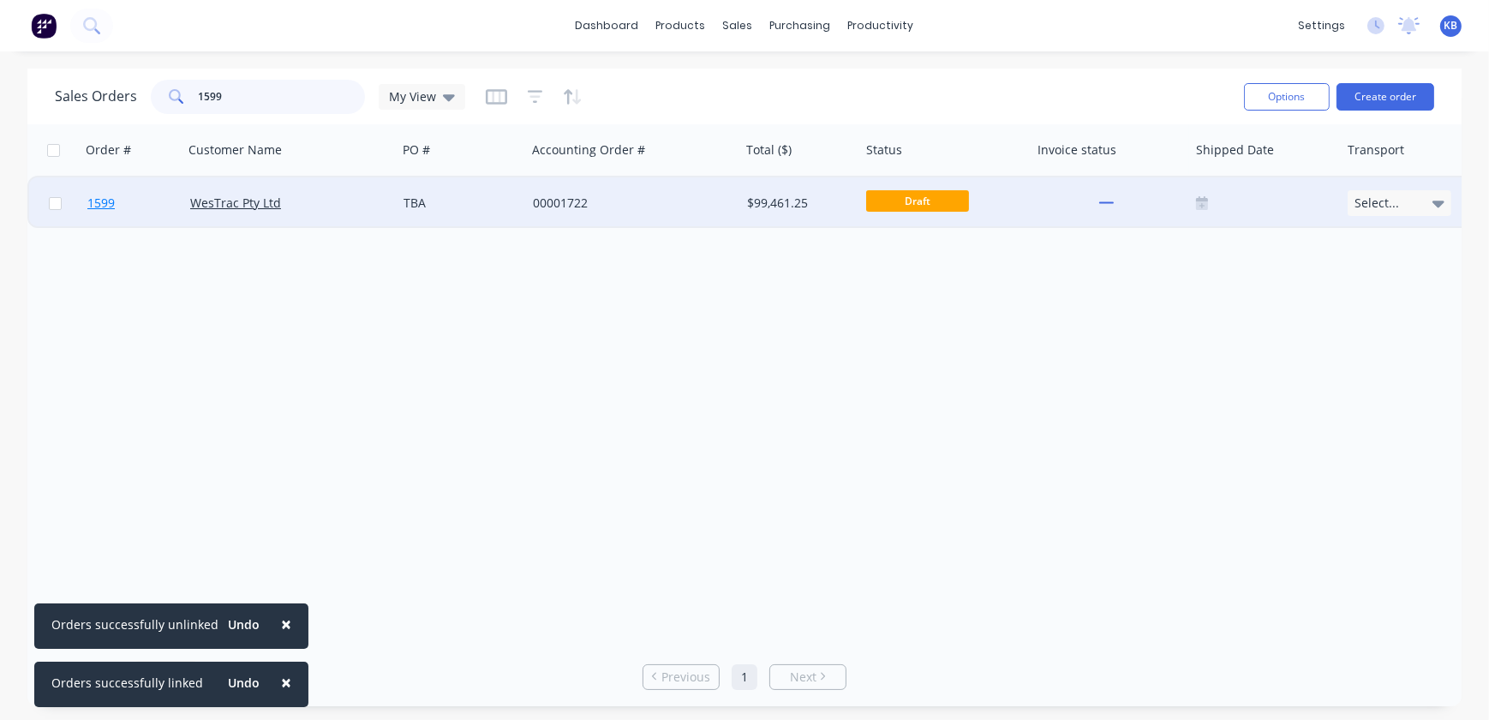
type input "1599"
click at [137, 213] on link "1599" at bounding box center [138, 202] width 103 height 51
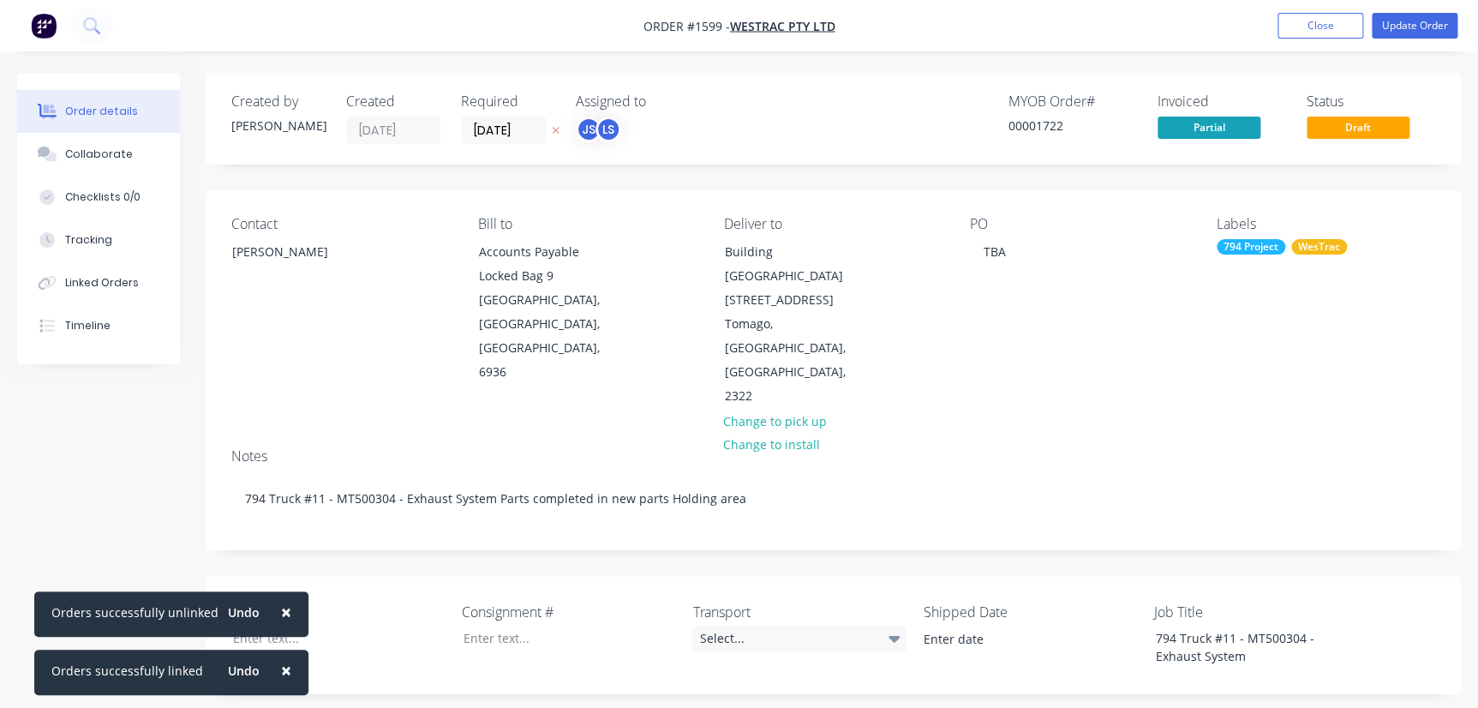
click at [1370, 127] on span "Draft" at bounding box center [1358, 127] width 103 height 21
click at [1424, 34] on button "Update Order" at bounding box center [1415, 26] width 86 height 26
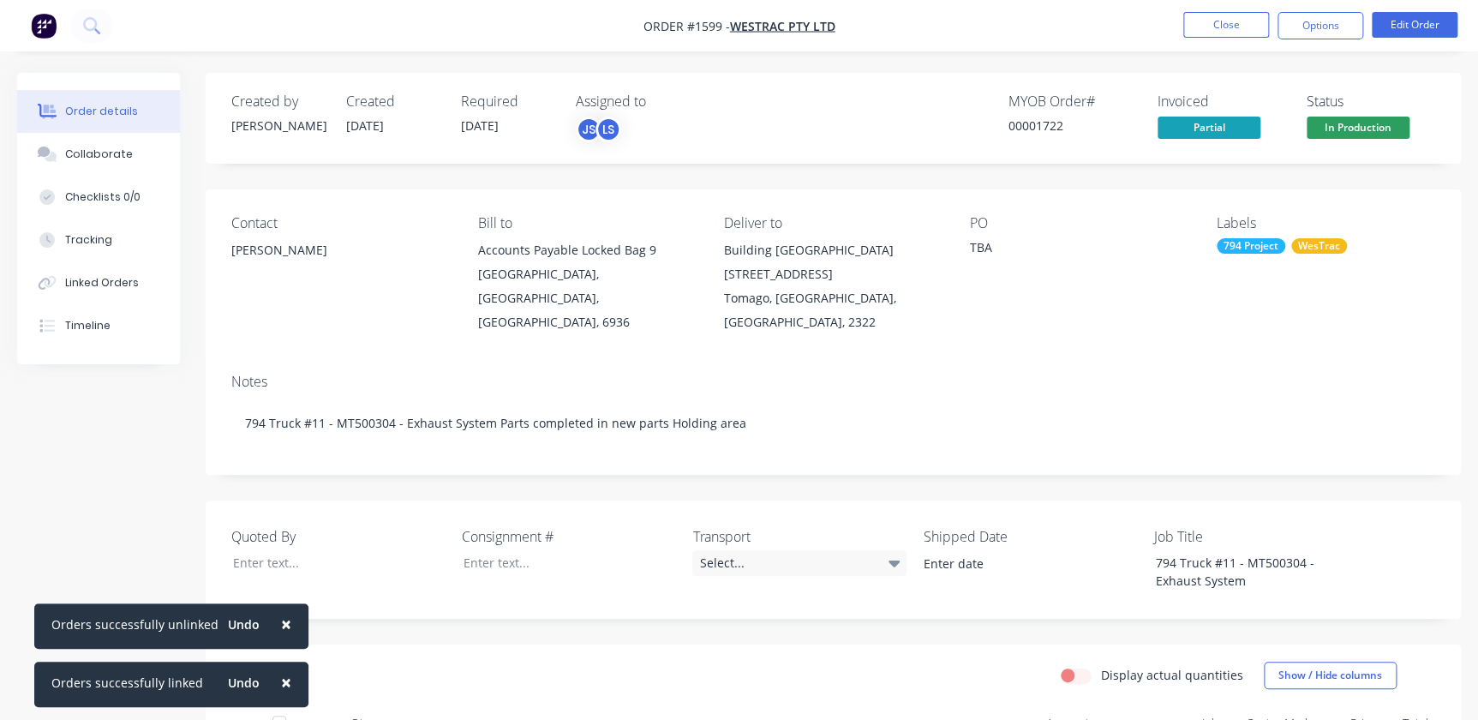
click at [1395, 144] on div "Created by [PERSON_NAME] Created [DATE] Required [DATE] Assigned to JS LS MYOB …" at bounding box center [834, 118] width 1256 height 91
click at [1395, 129] on span "In Production" at bounding box center [1358, 127] width 103 height 21
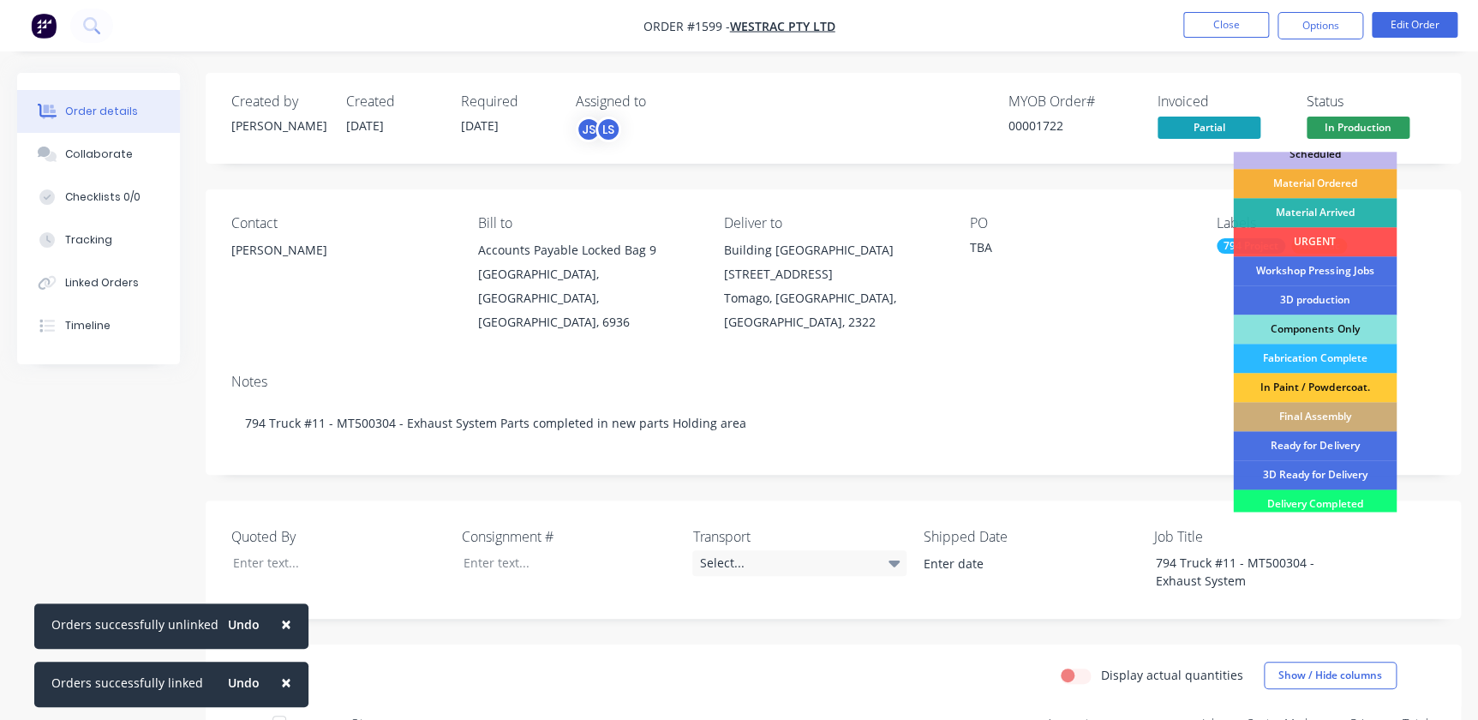
scroll to position [77, 0]
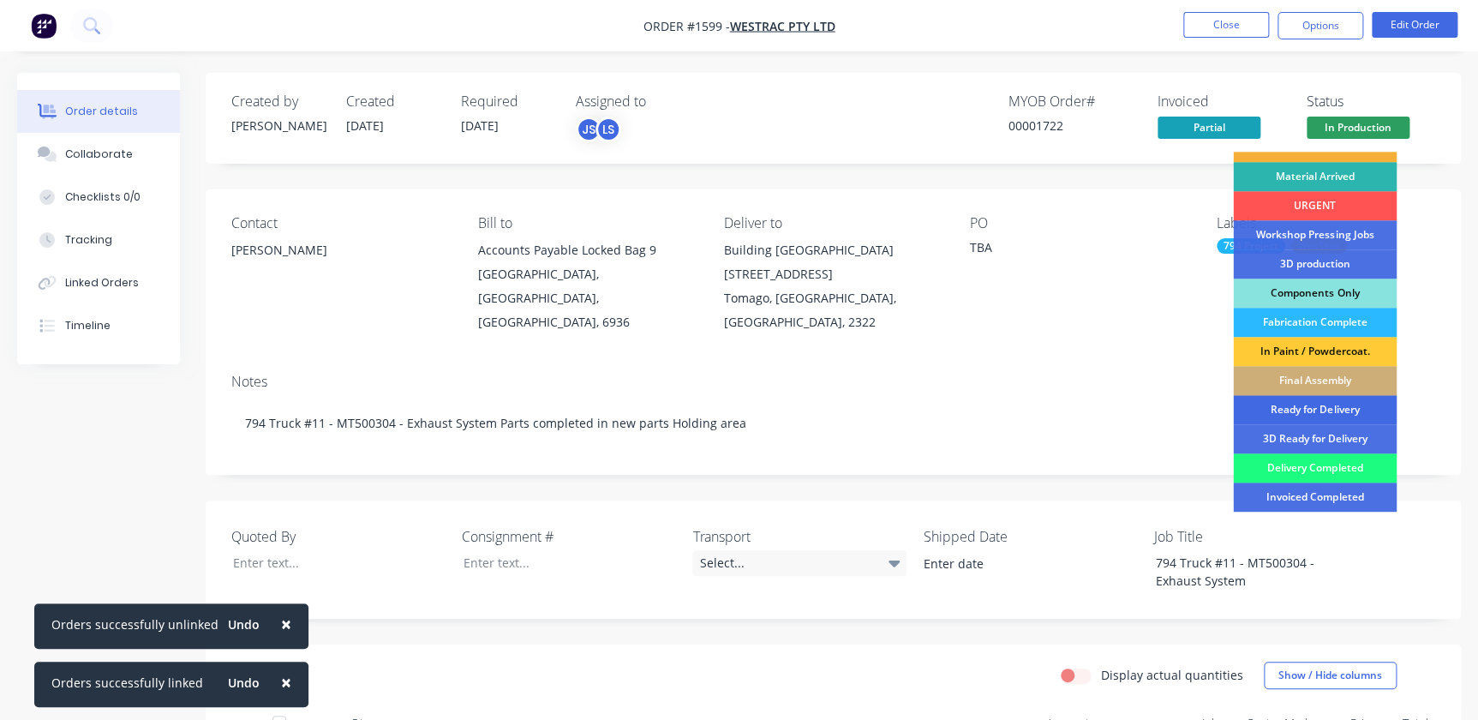
click at [1323, 408] on div "Ready for Delivery" at bounding box center [1315, 409] width 164 height 29
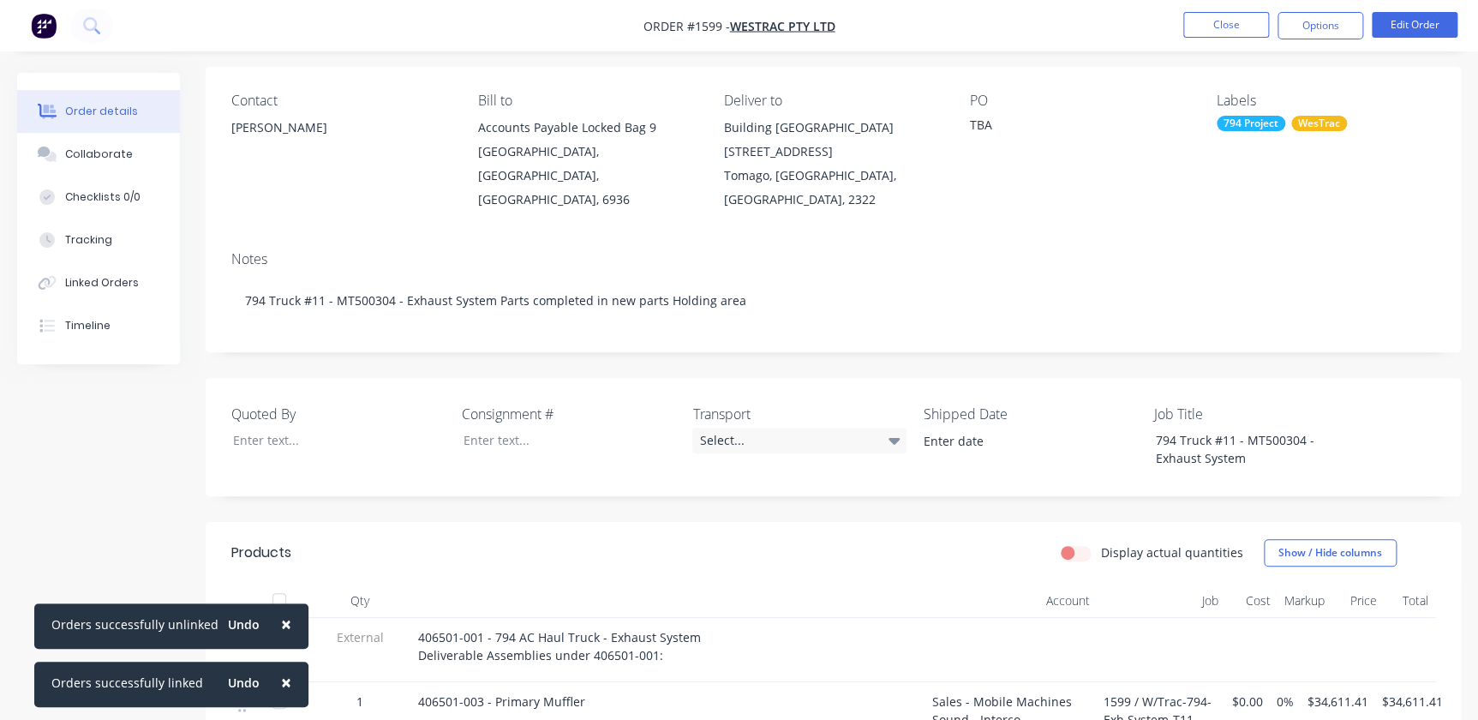
scroll to position [115, 0]
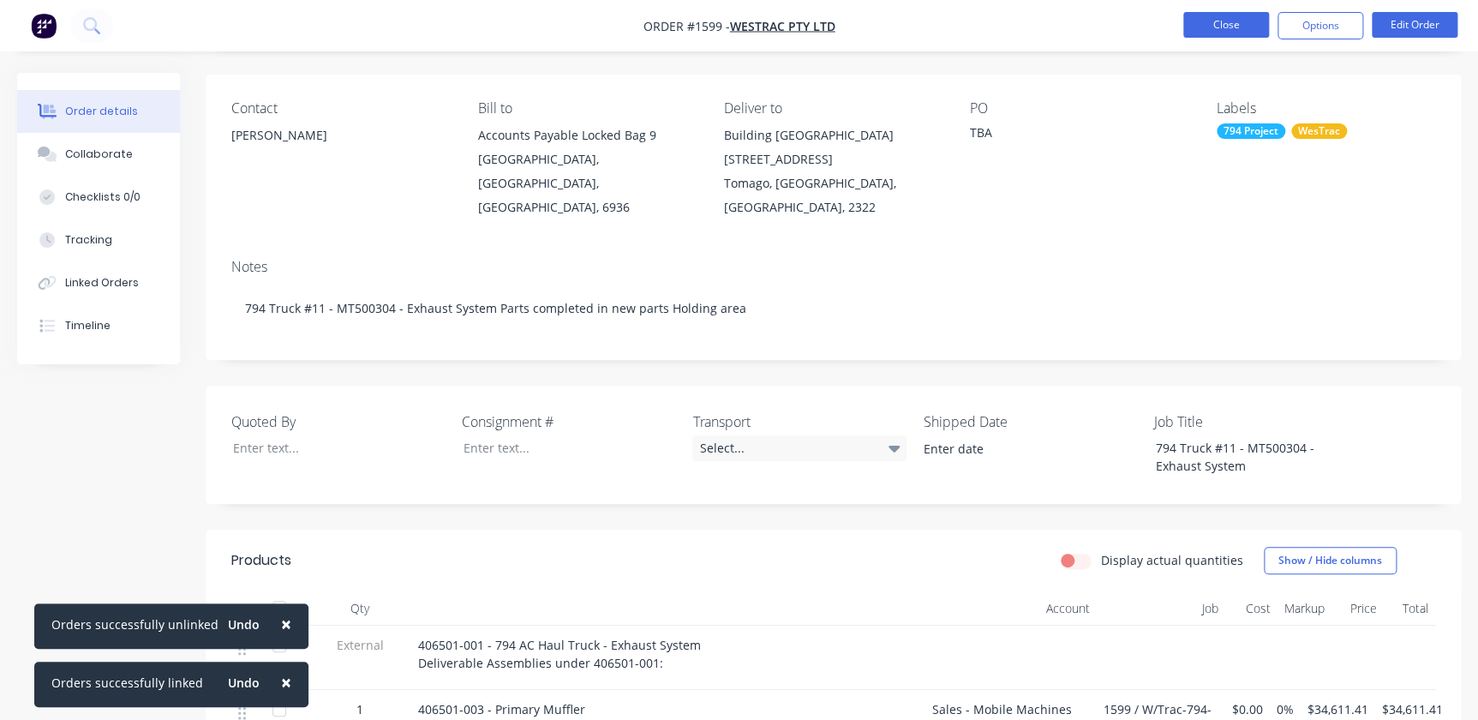
click at [1247, 26] on button "Close" at bounding box center [1227, 25] width 86 height 26
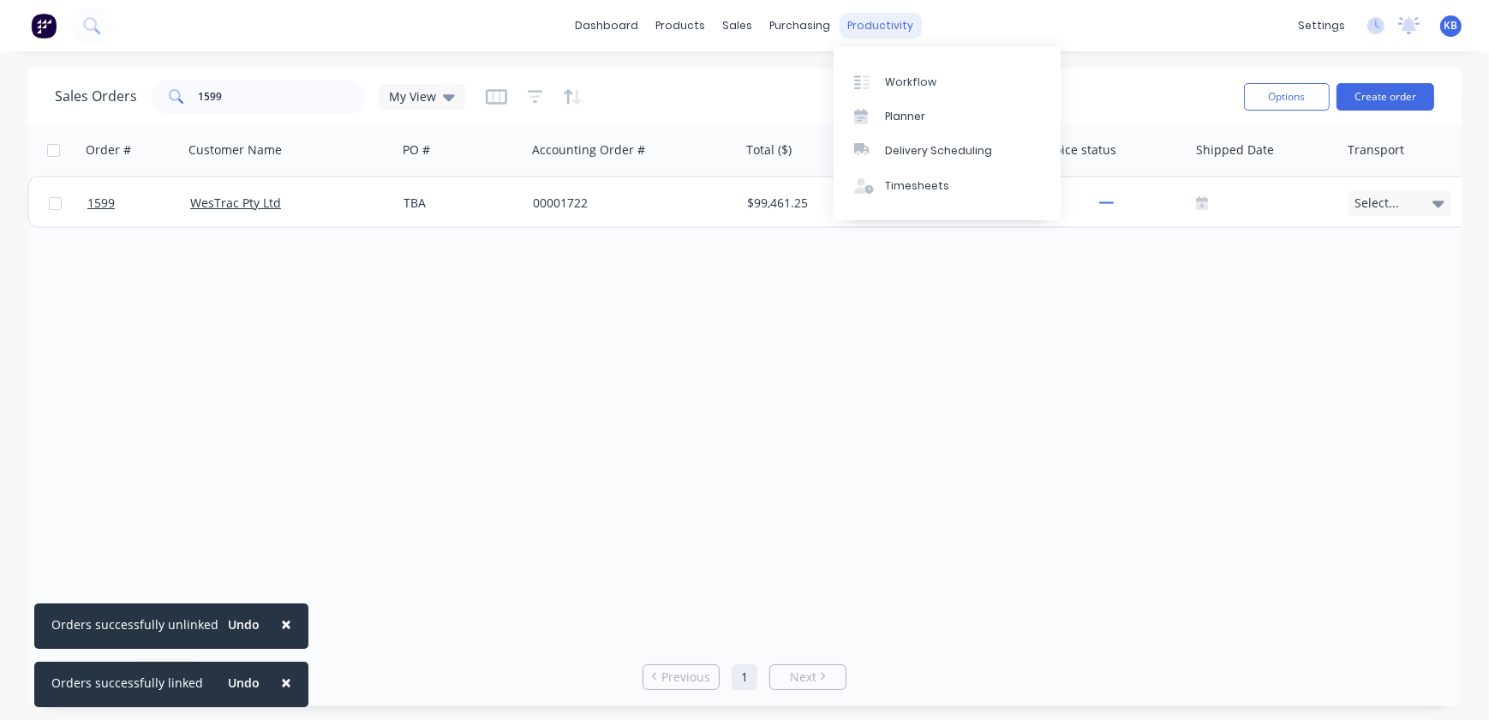
click at [890, 29] on div "productivity" at bounding box center [881, 26] width 83 height 26
click at [908, 78] on div "Workflow" at bounding box center [910, 82] width 51 height 15
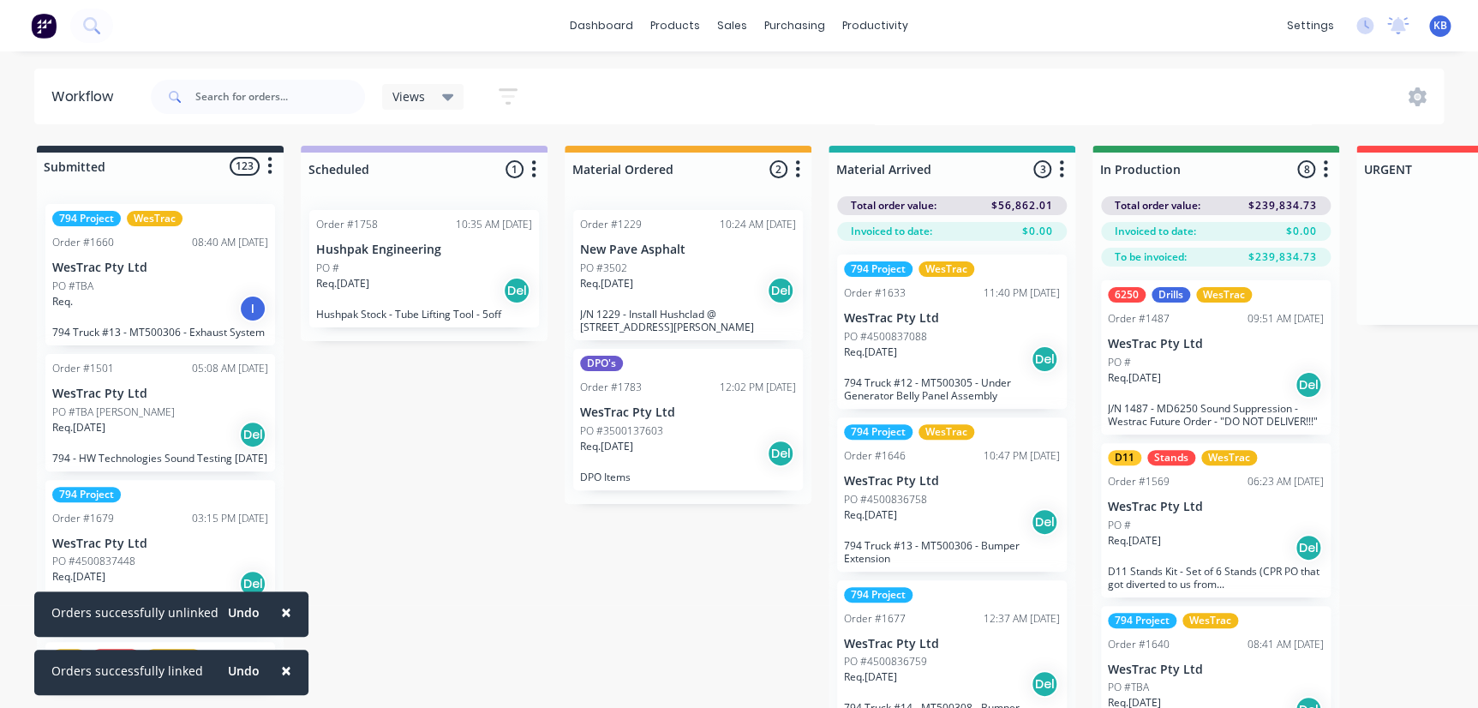
click at [389, 605] on html "× Orders successfully unlinked Undo × Orders successfully linked Undo dashboard…" at bounding box center [739, 302] width 1478 height 605
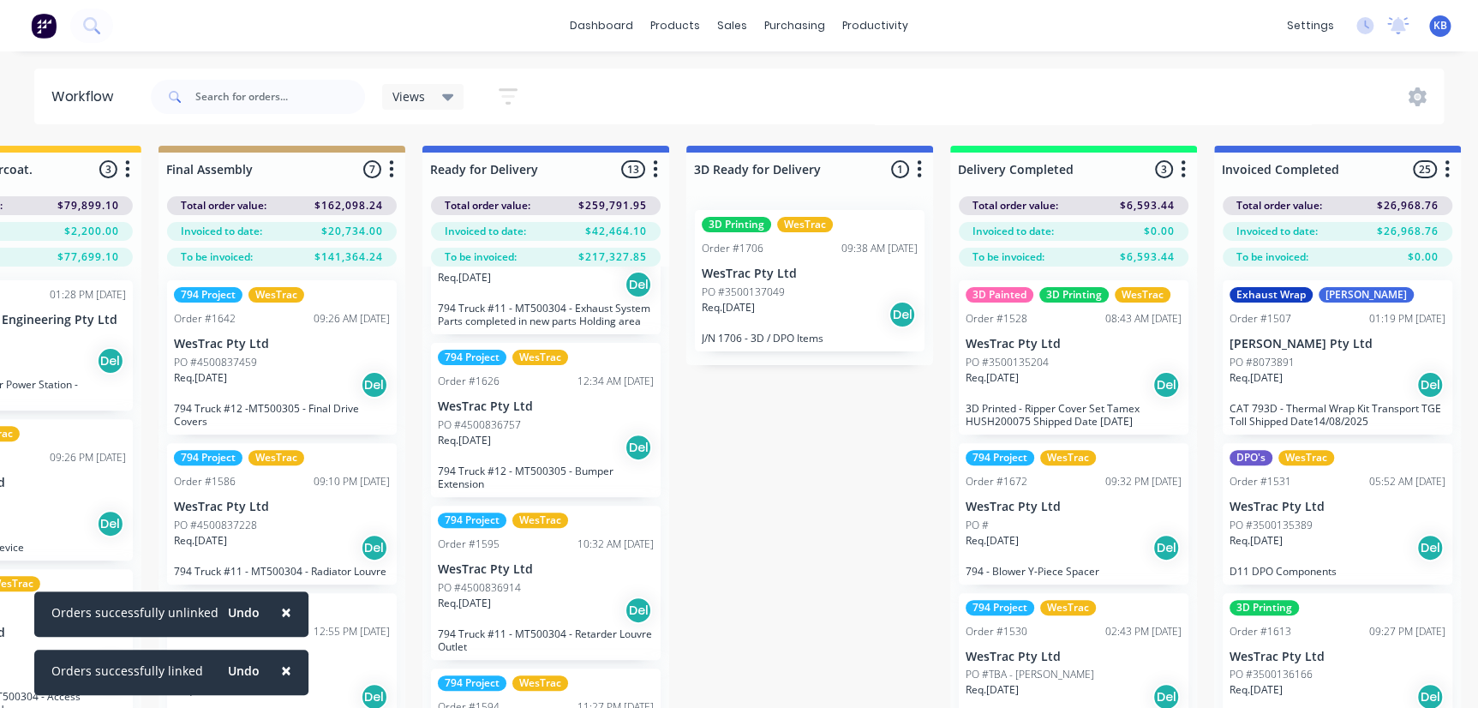
scroll to position [623, 0]
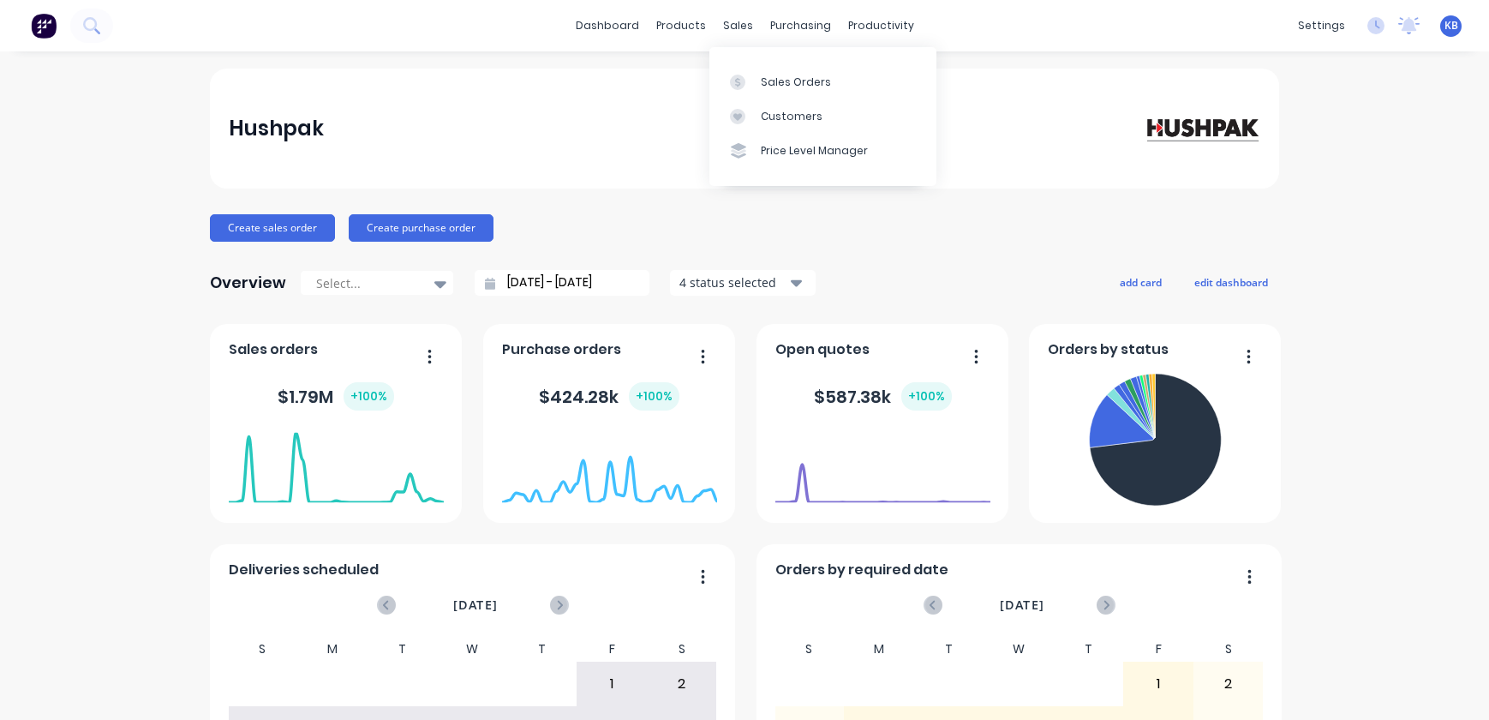
click at [745, 70] on link "Sales Orders" at bounding box center [823, 81] width 227 height 34
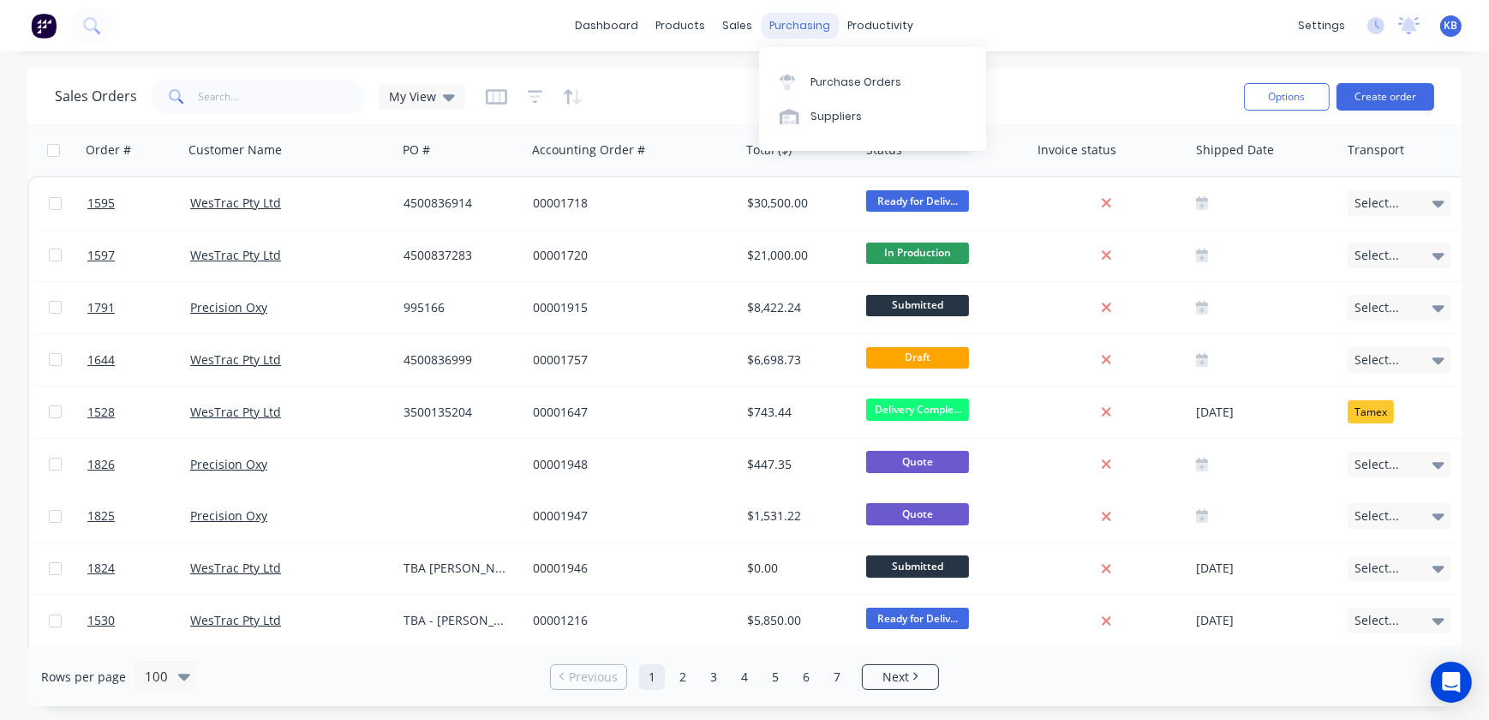
click at [788, 19] on div "purchasing" at bounding box center [801, 26] width 78 height 26
click at [811, 81] on div "Purchase Orders" at bounding box center [856, 82] width 91 height 15
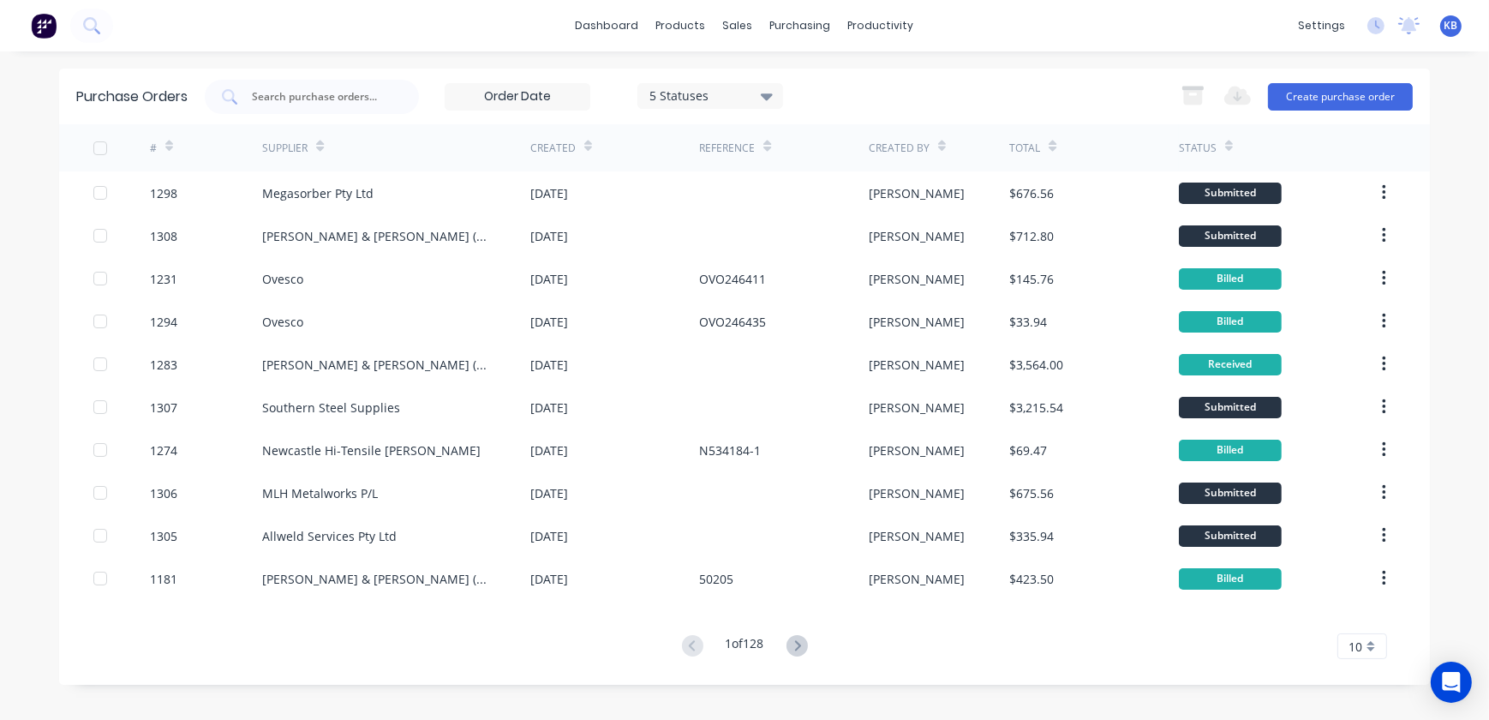
click at [425, 101] on div "5 Statuses 5 Statuses" at bounding box center [494, 97] width 578 height 34
click at [382, 94] on input "text" at bounding box center [321, 96] width 142 height 17
type input "1790"
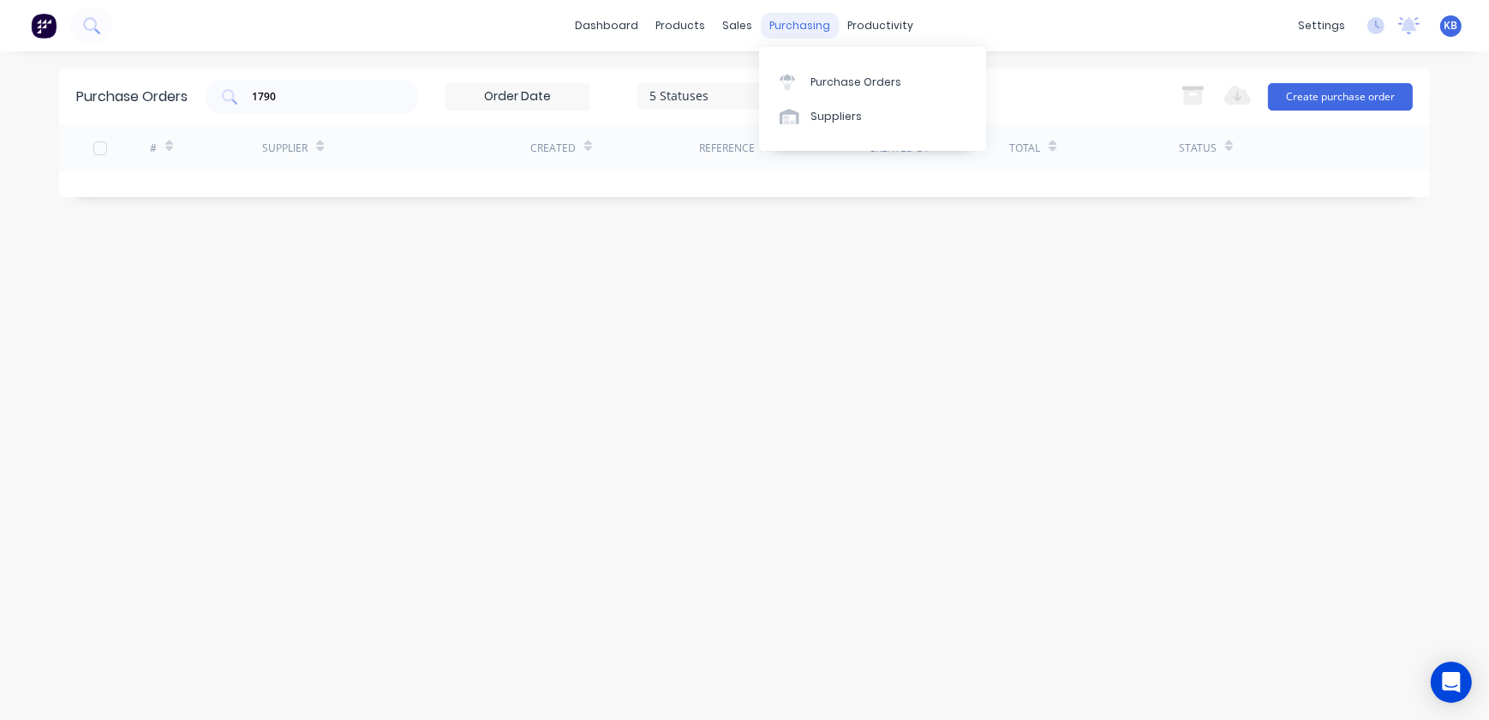
click at [802, 29] on div "purchasing" at bounding box center [801, 26] width 78 height 26
click at [815, 69] on link "Purchase Orders" at bounding box center [872, 81] width 227 height 34
click at [333, 97] on input "1790" at bounding box center [321, 96] width 142 height 17
click at [548, 309] on div "Purchase Orders 1790 5 Statuses 5 Statuses Export to Excel (XLSX) Create purcha…" at bounding box center [744, 386] width 1371 height 634
click at [331, 93] on input "1790" at bounding box center [321, 96] width 142 height 17
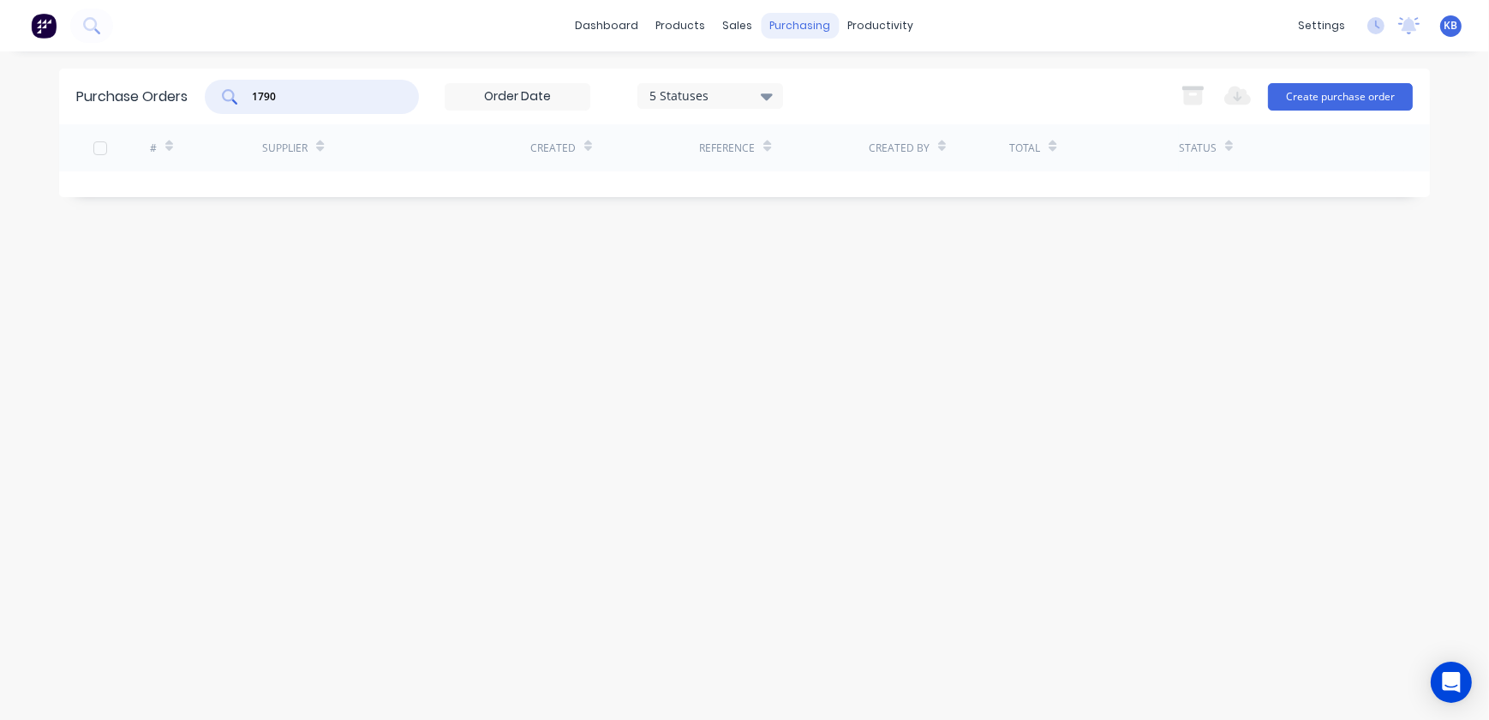
click at [752, 24] on div "sales" at bounding box center [738, 26] width 47 height 26
click at [782, 25] on div "purchasing" at bounding box center [801, 26] width 78 height 26
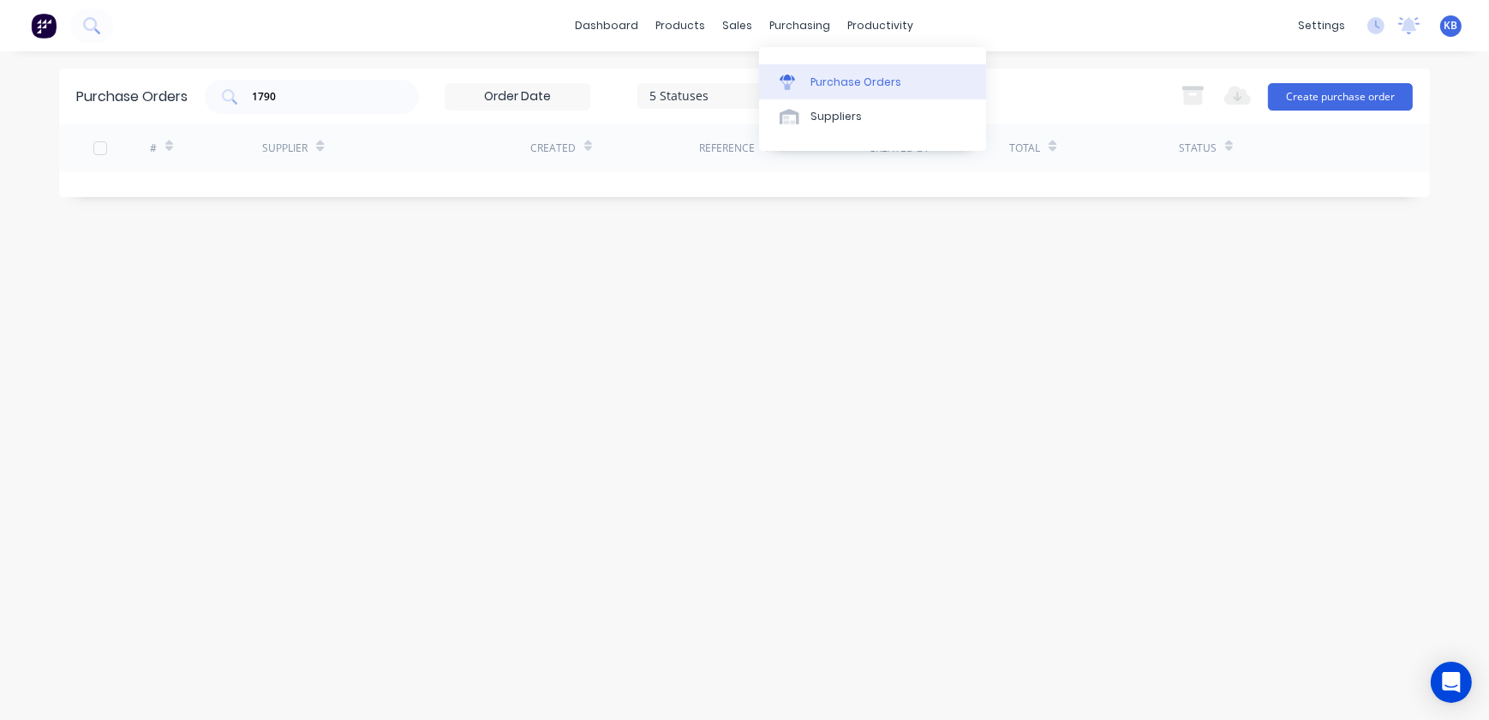
click at [806, 77] on link "Purchase Orders" at bounding box center [872, 81] width 227 height 34
click at [698, 104] on div "5 Statuses" at bounding box center [711, 96] width 123 height 18
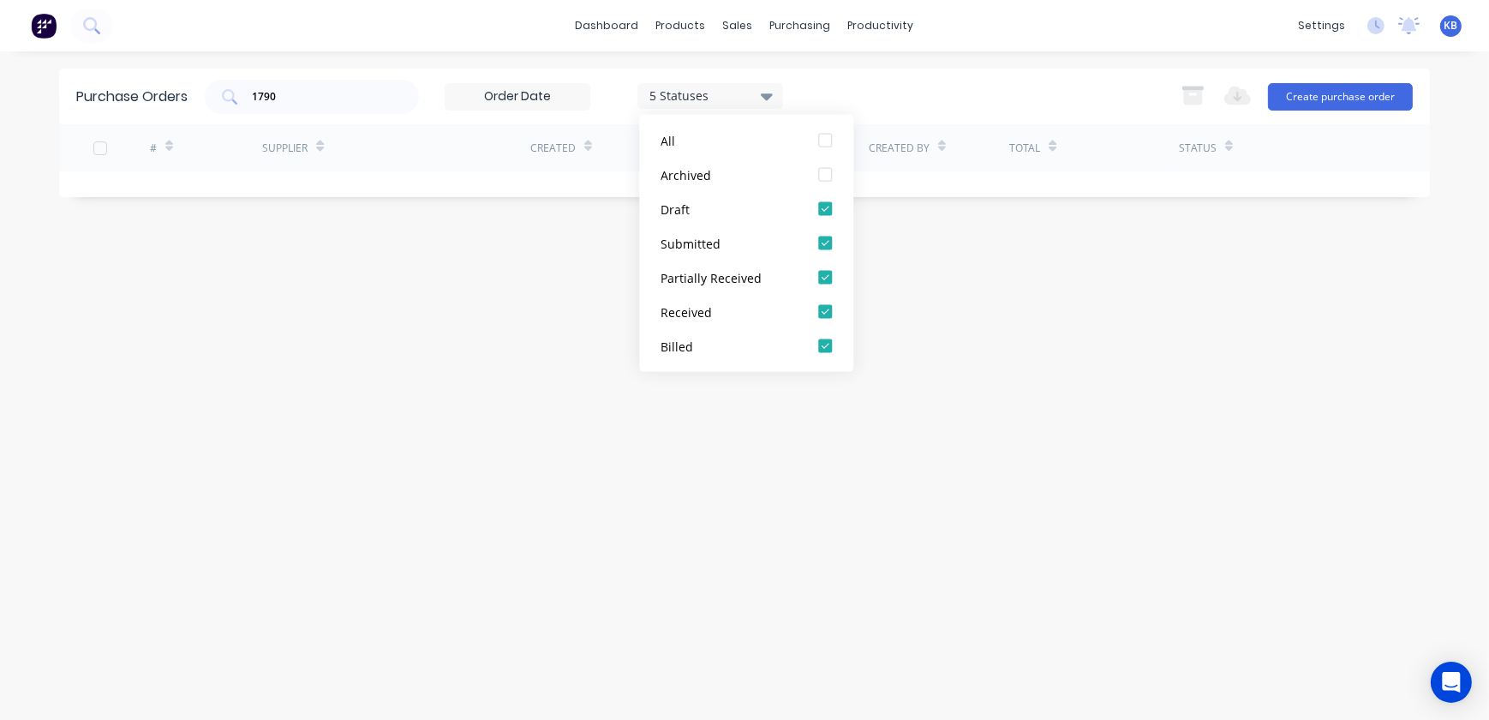
click at [480, 83] on label at bounding box center [518, 96] width 146 height 27
click at [480, 84] on input at bounding box center [518, 97] width 144 height 26
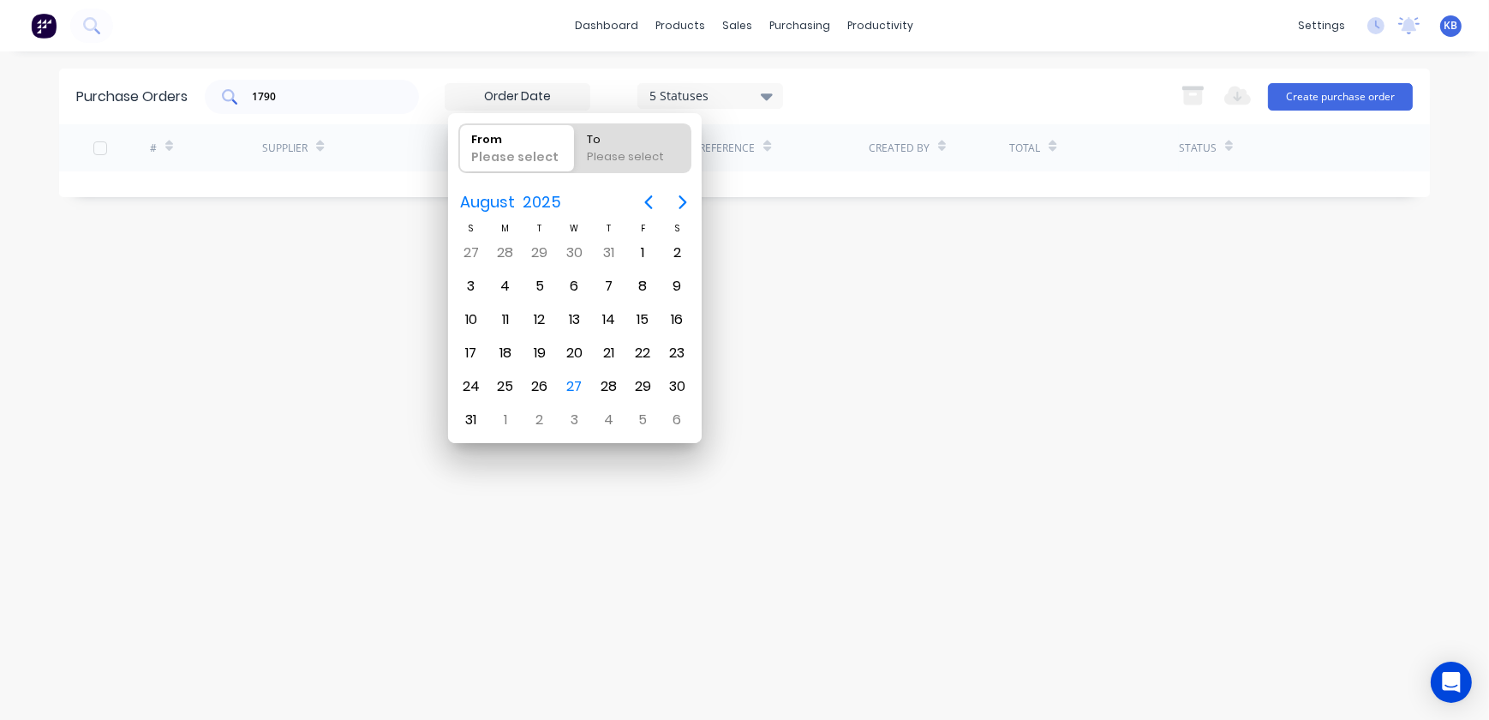
click at [303, 100] on input "1790" at bounding box center [321, 96] width 142 height 17
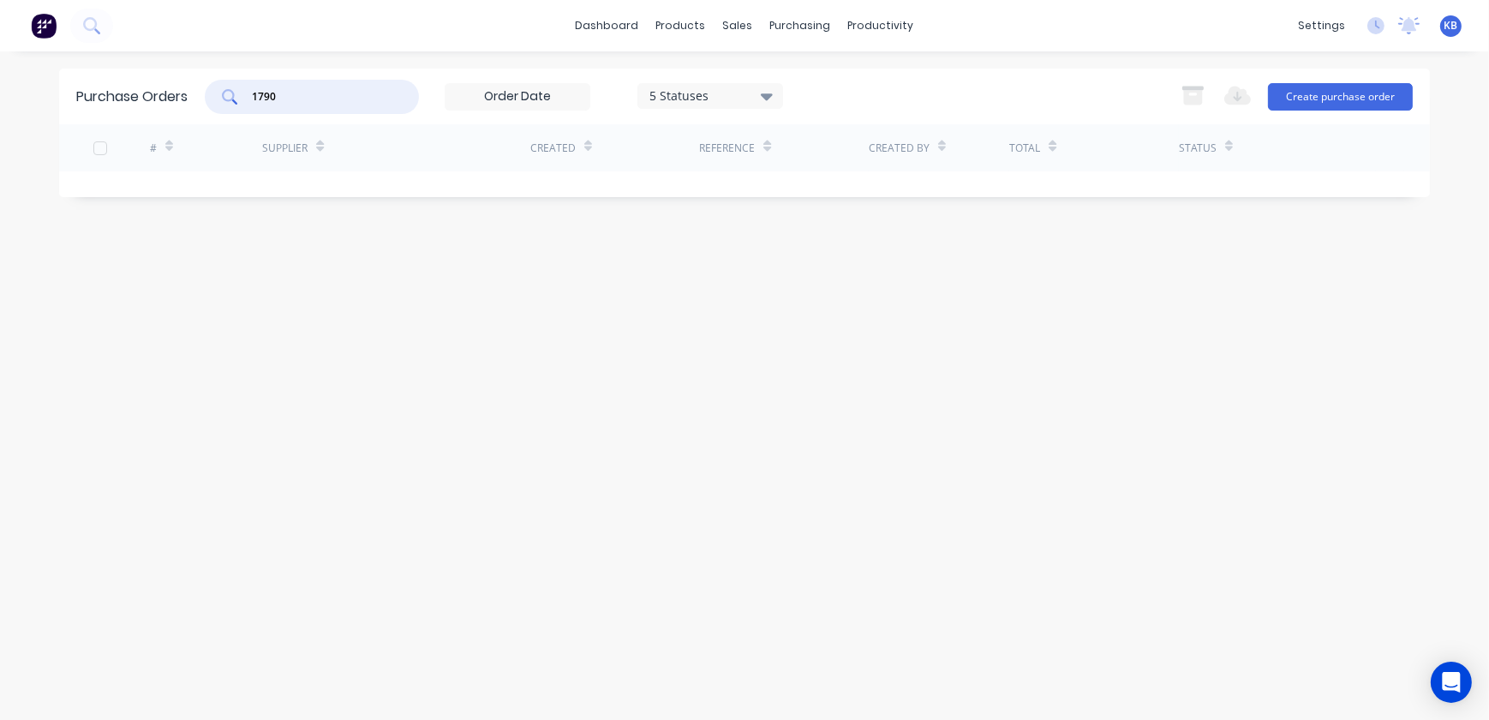
click at [345, 93] on input "1790" at bounding box center [321, 96] width 142 height 17
drag, startPoint x: 345, startPoint y: 95, endPoint x: 240, endPoint y: 85, distance: 105.1
click at [240, 85] on div "1790" at bounding box center [312, 97] width 214 height 34
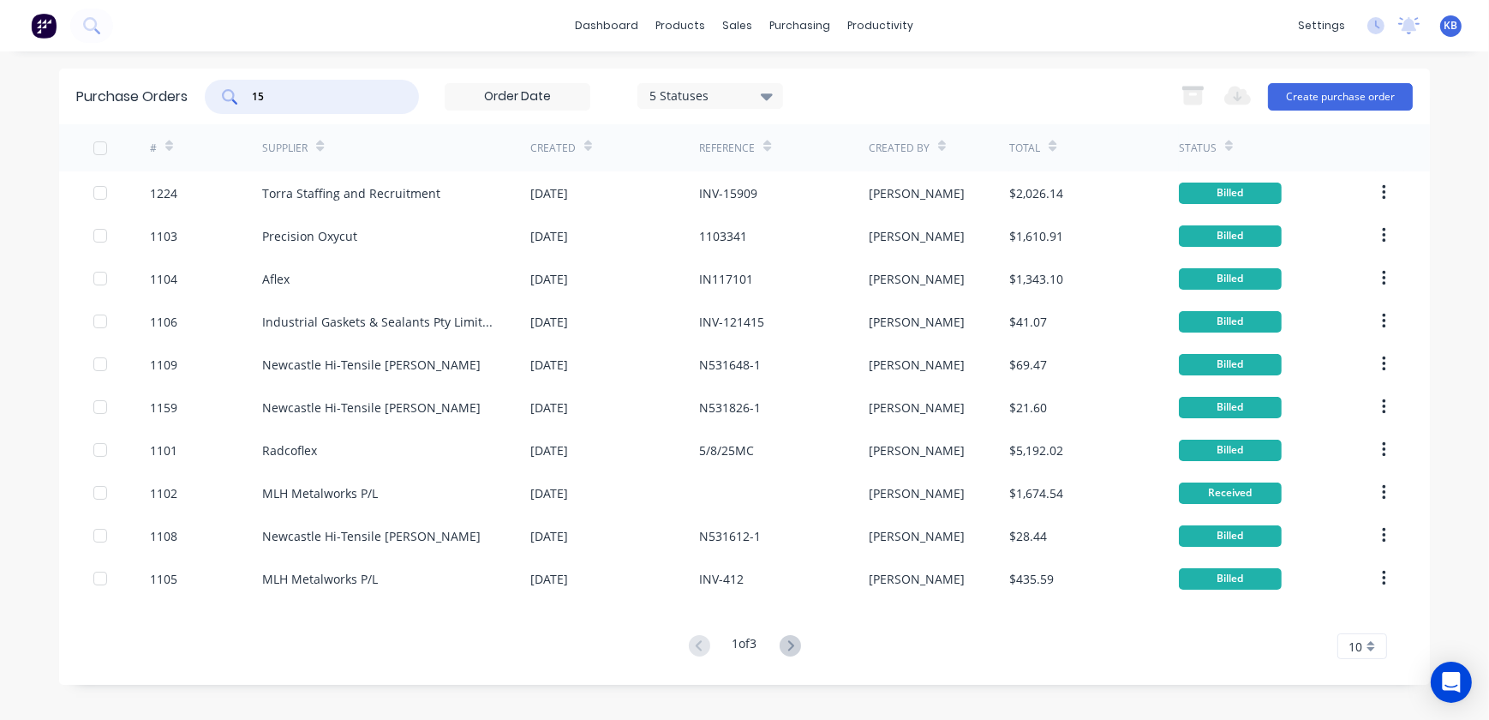
type input "1"
type input "1298"
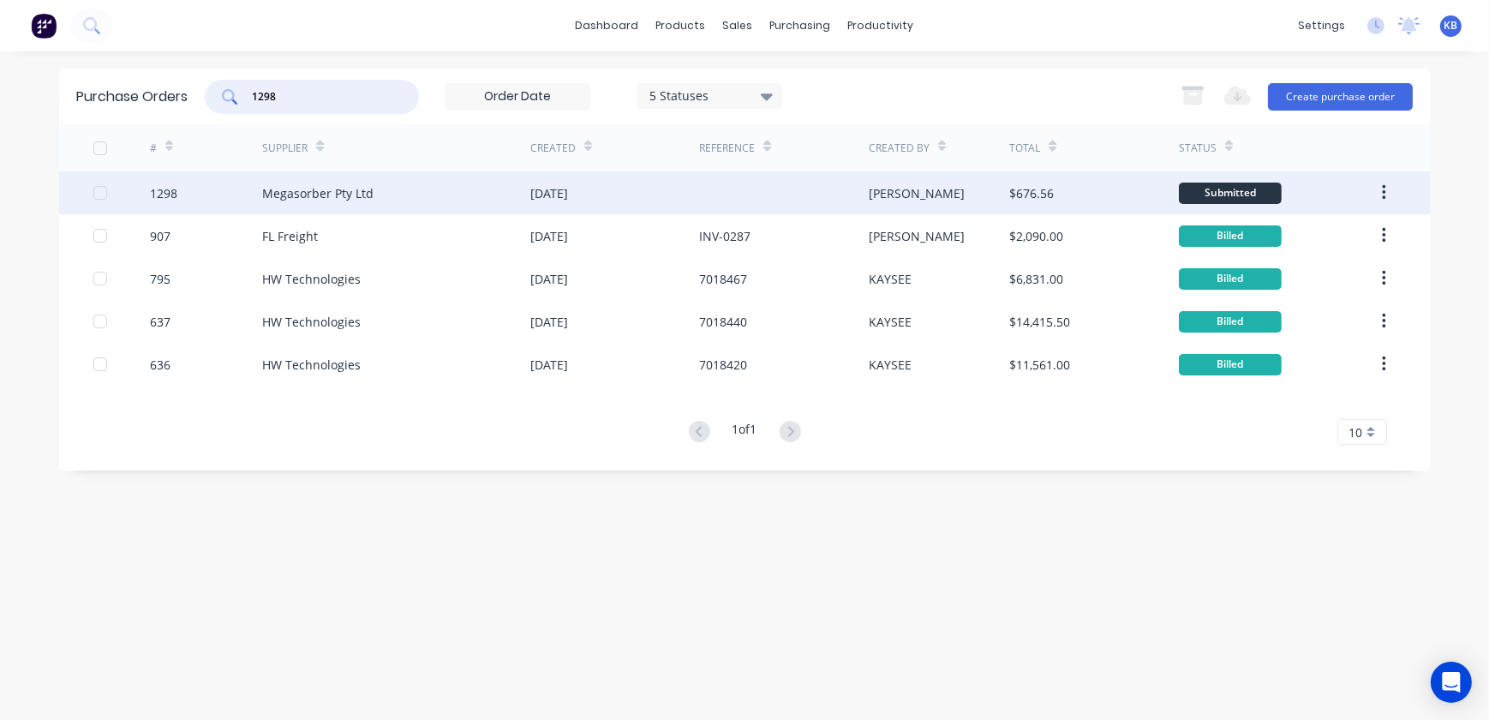
click at [437, 200] on div "Megasorber Pty Ltd" at bounding box center [396, 192] width 268 height 43
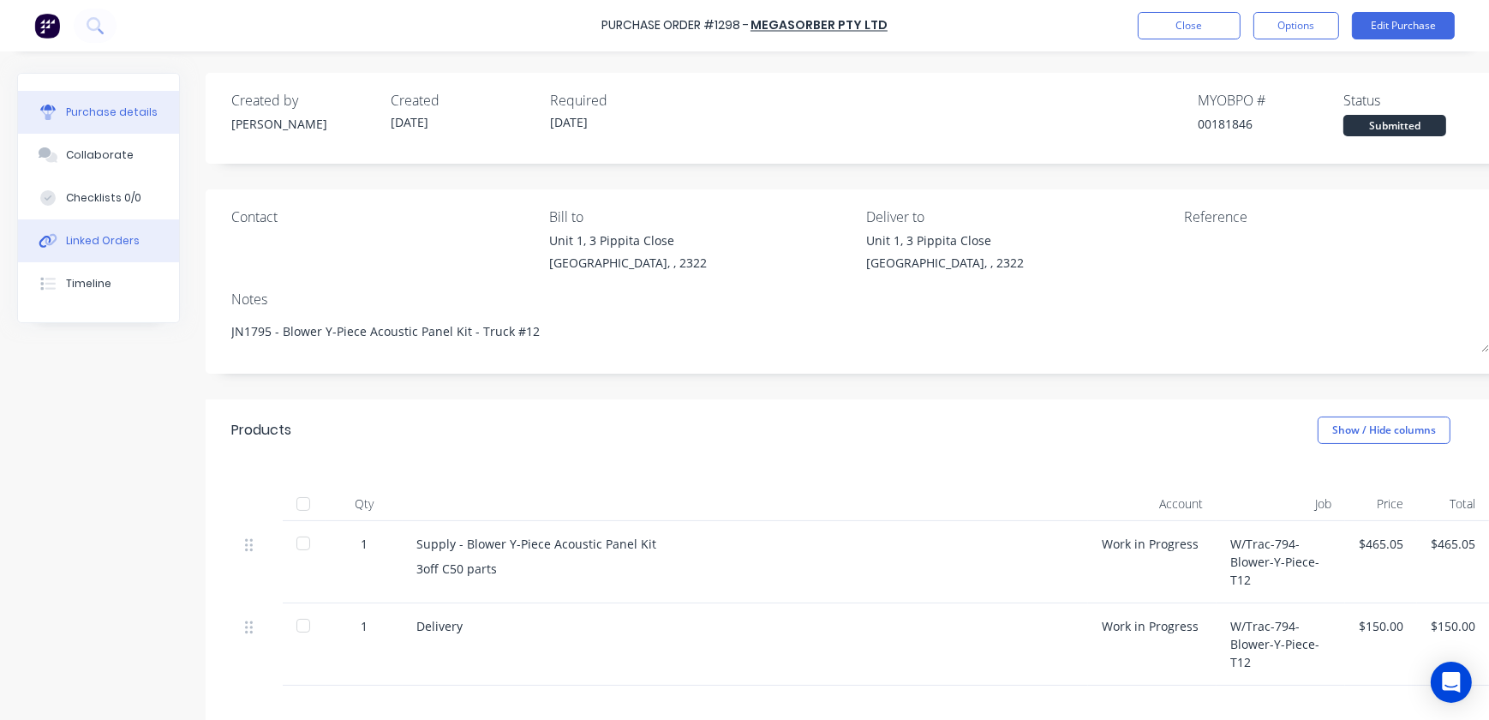
click at [113, 235] on div "Linked Orders" at bounding box center [103, 240] width 74 height 15
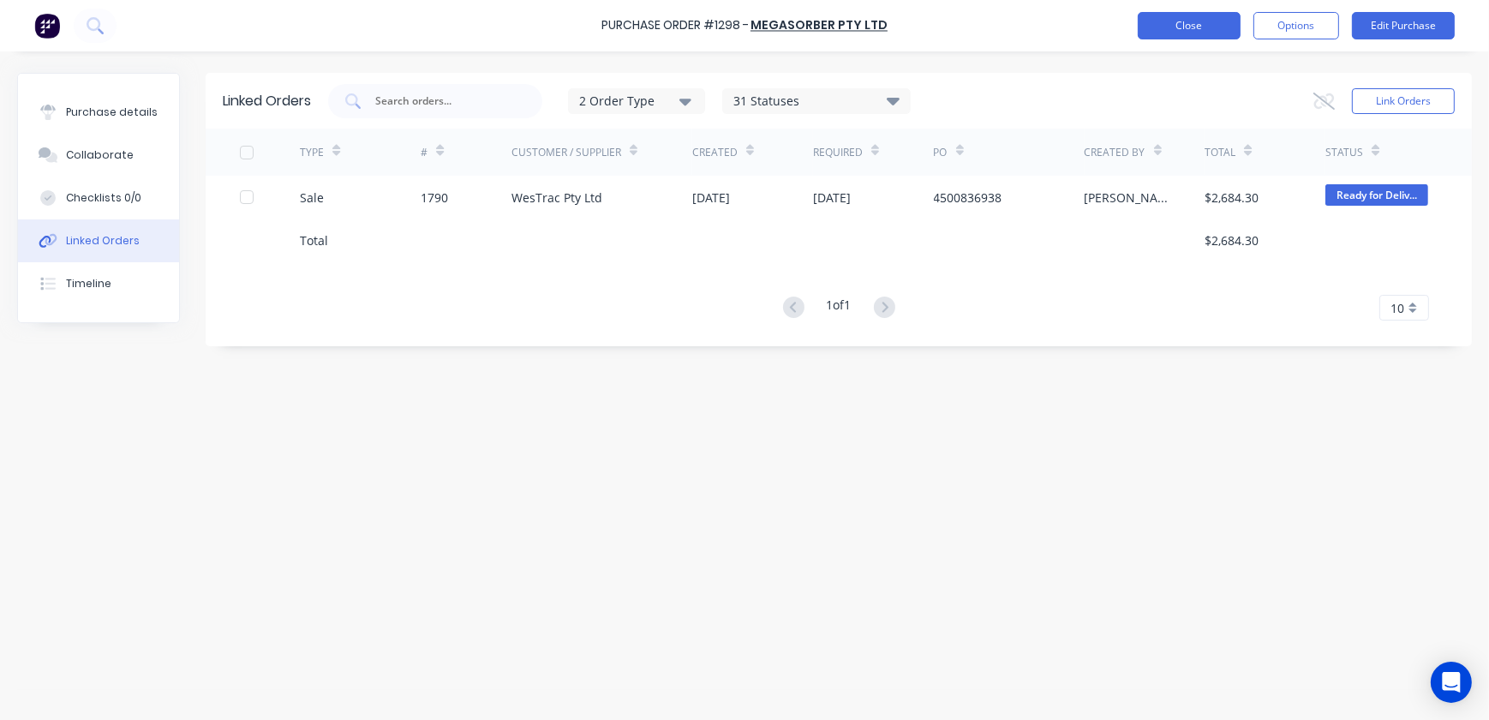
click at [1180, 33] on button "Close" at bounding box center [1189, 25] width 103 height 27
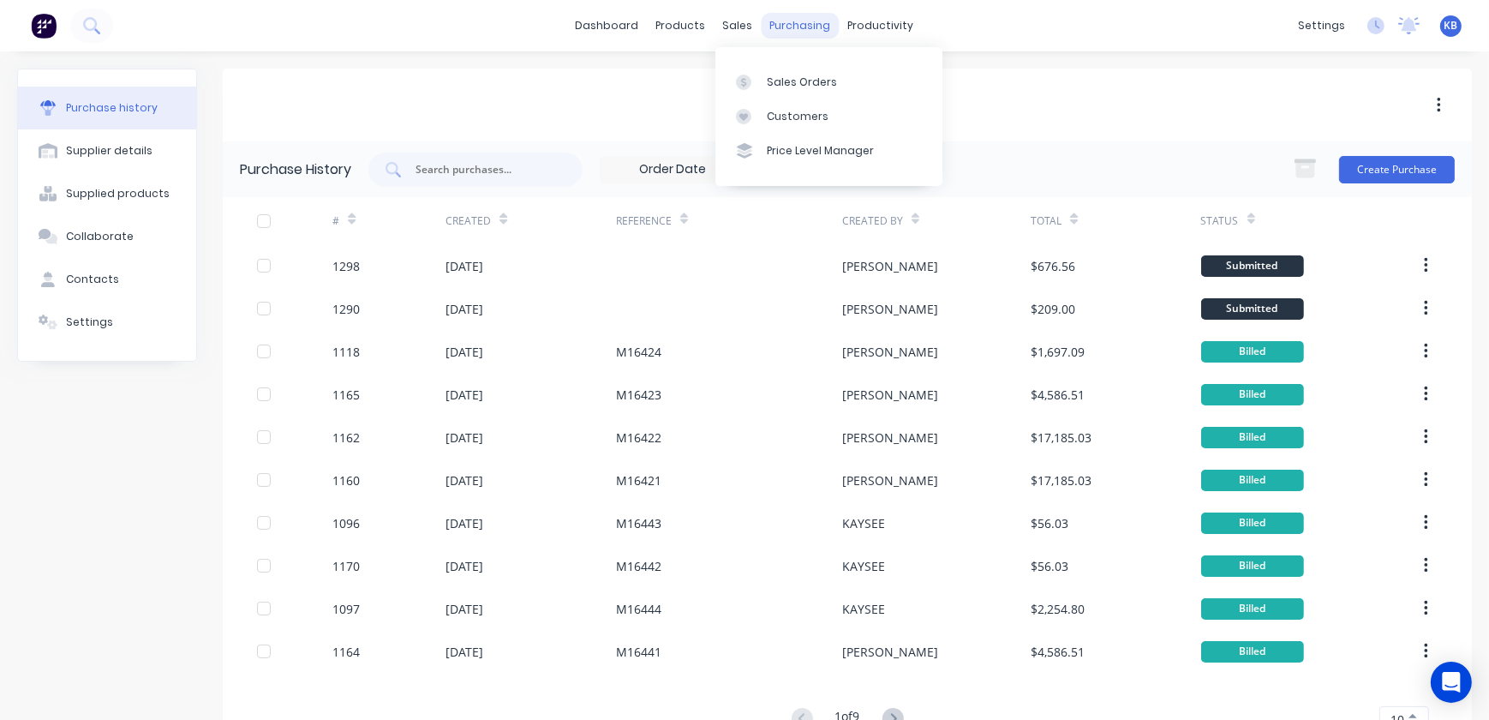
drag, startPoint x: 770, startPoint y: 25, endPoint x: 784, endPoint y: 37, distance: 18.2
click at [771, 25] on div "purchasing" at bounding box center [801, 26] width 78 height 26
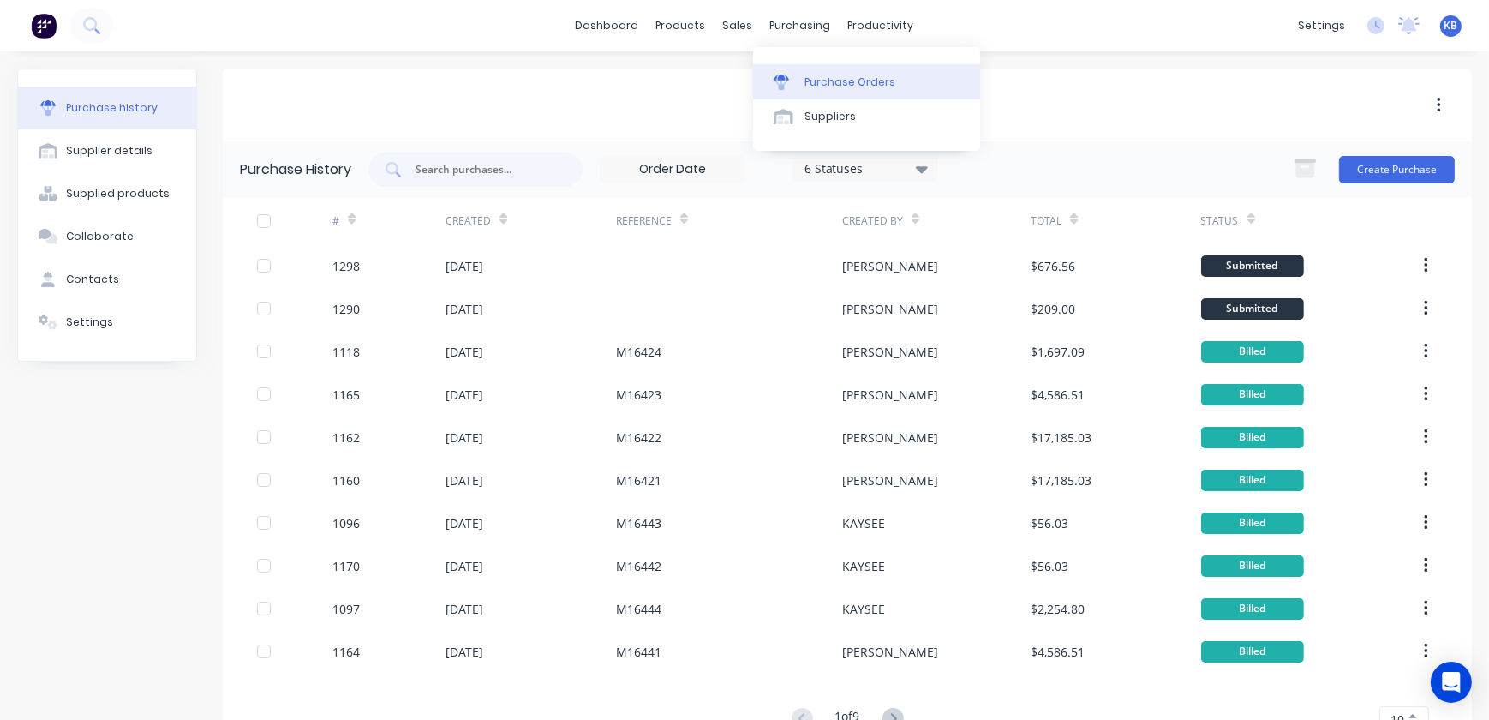
click at [811, 75] on div "Purchase Orders" at bounding box center [850, 82] width 91 height 15
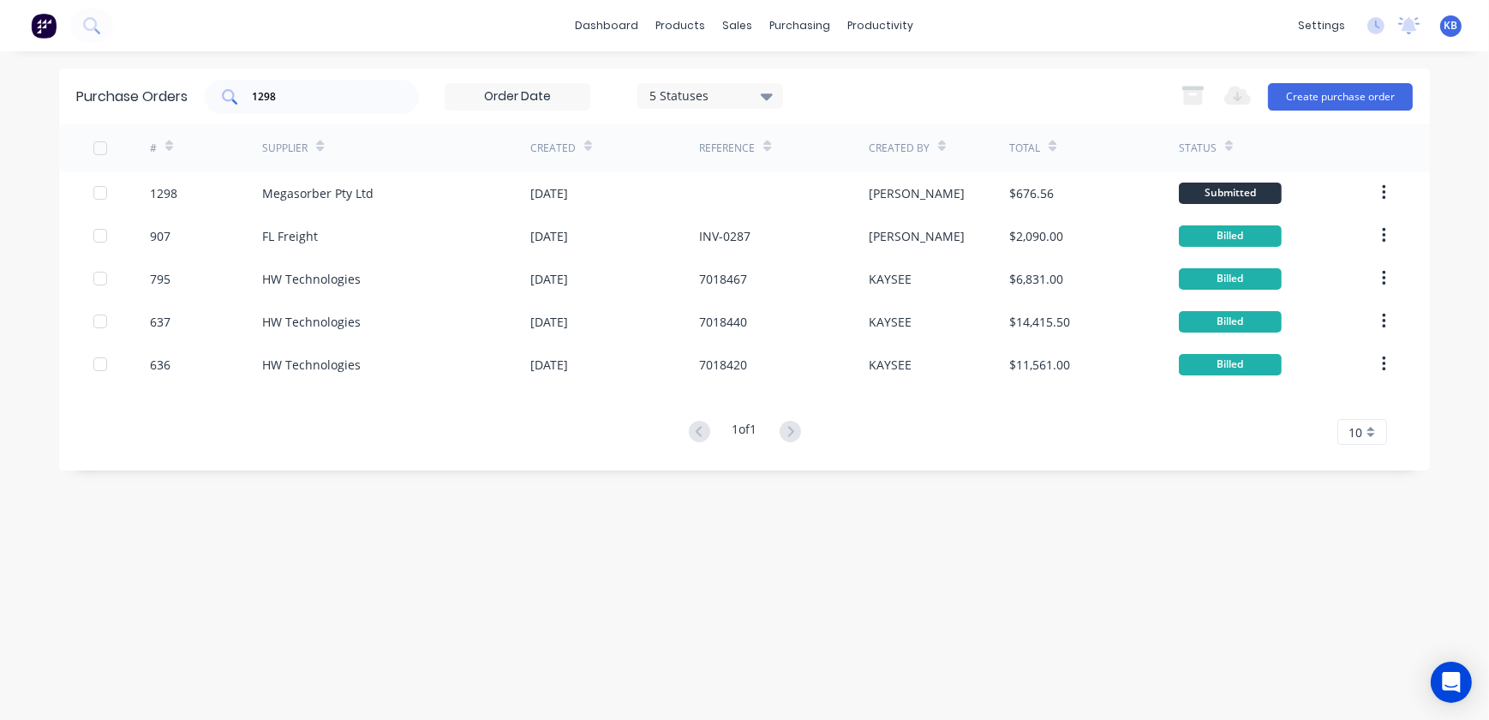
click at [369, 105] on div "1298" at bounding box center [312, 97] width 214 height 34
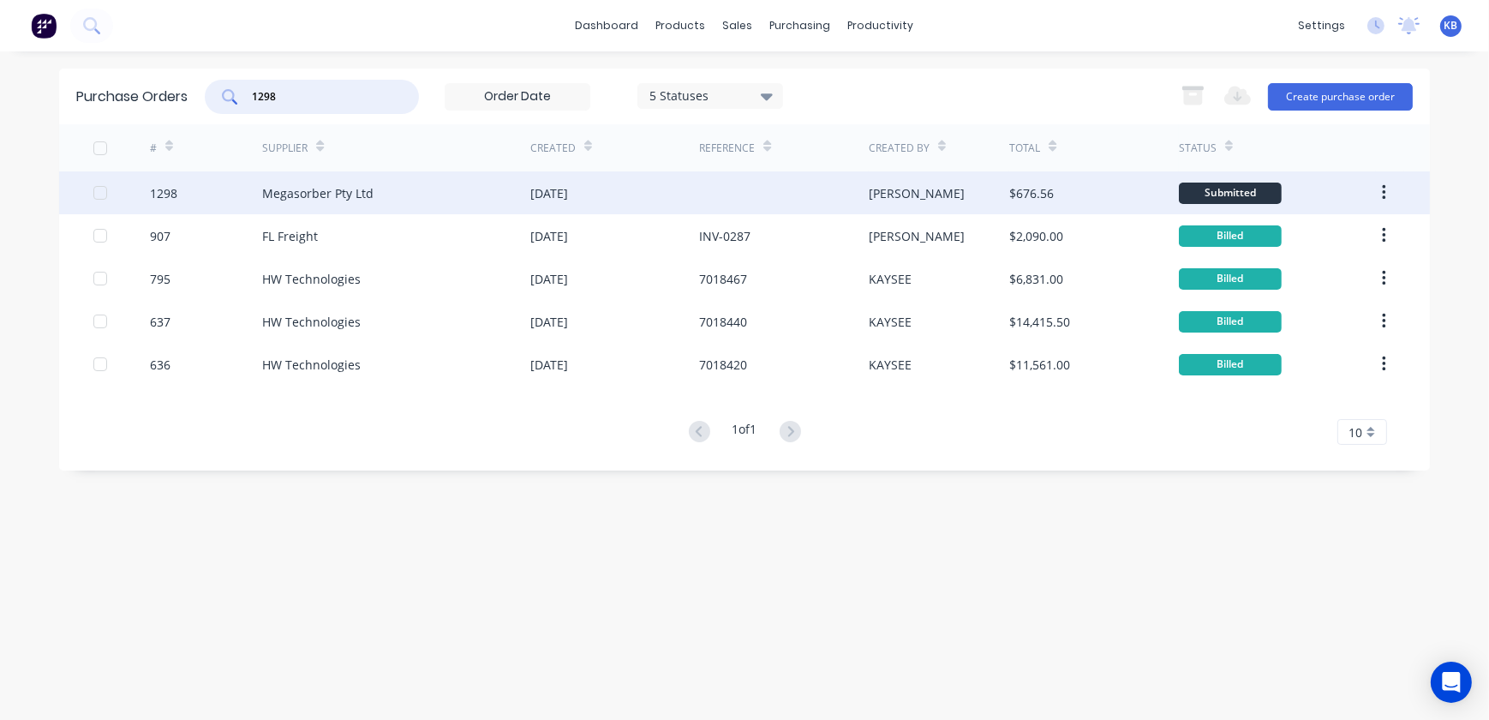
click at [168, 190] on div "1298" at bounding box center [163, 193] width 27 height 18
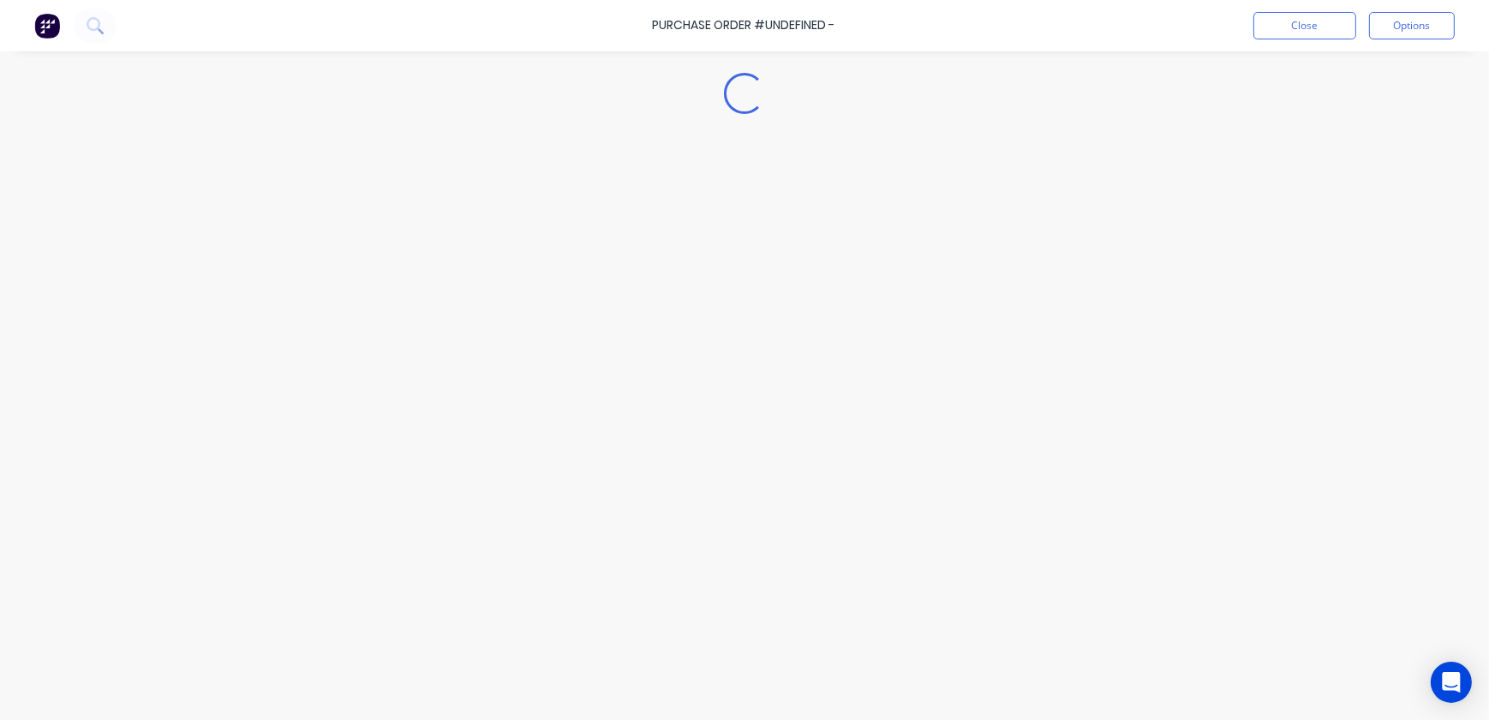
type textarea "x"
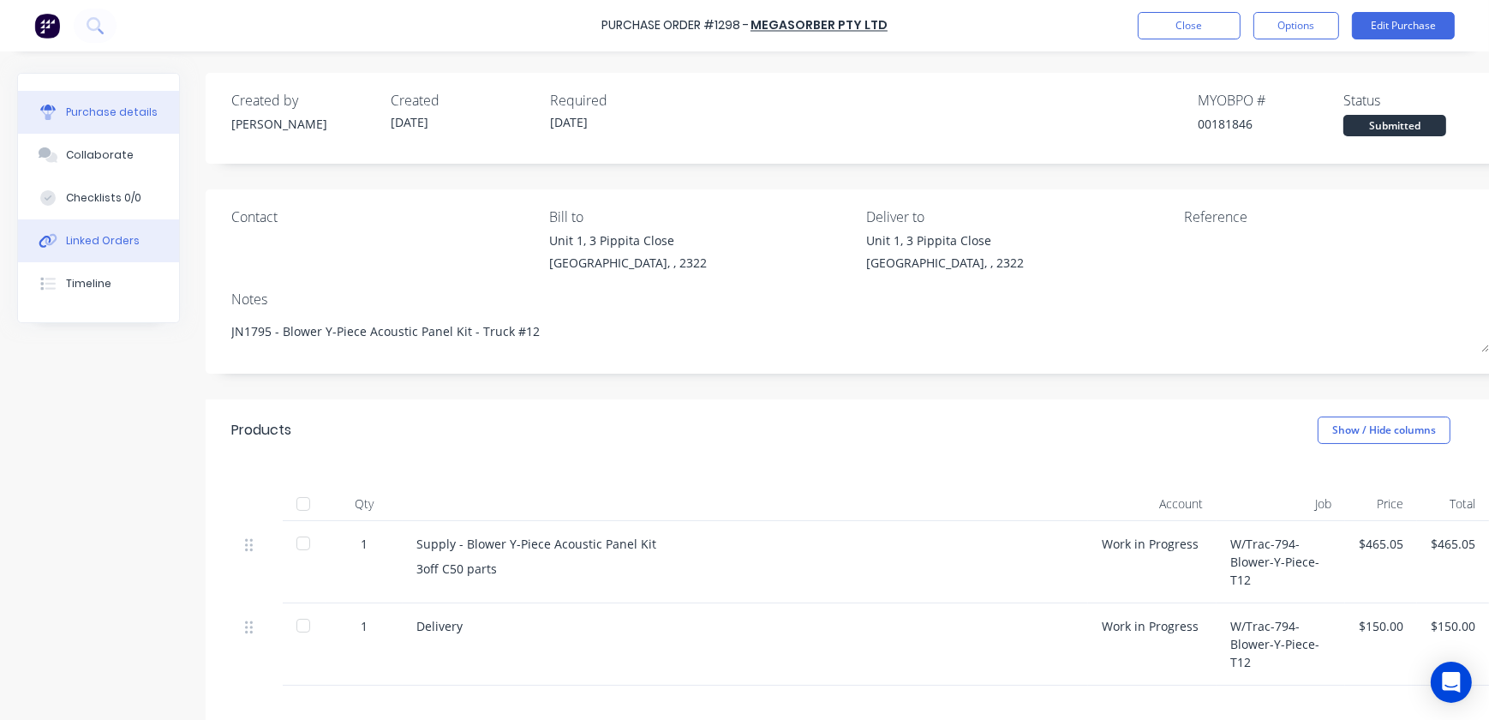
click at [51, 233] on icon at bounding box center [49, 240] width 20 height 15
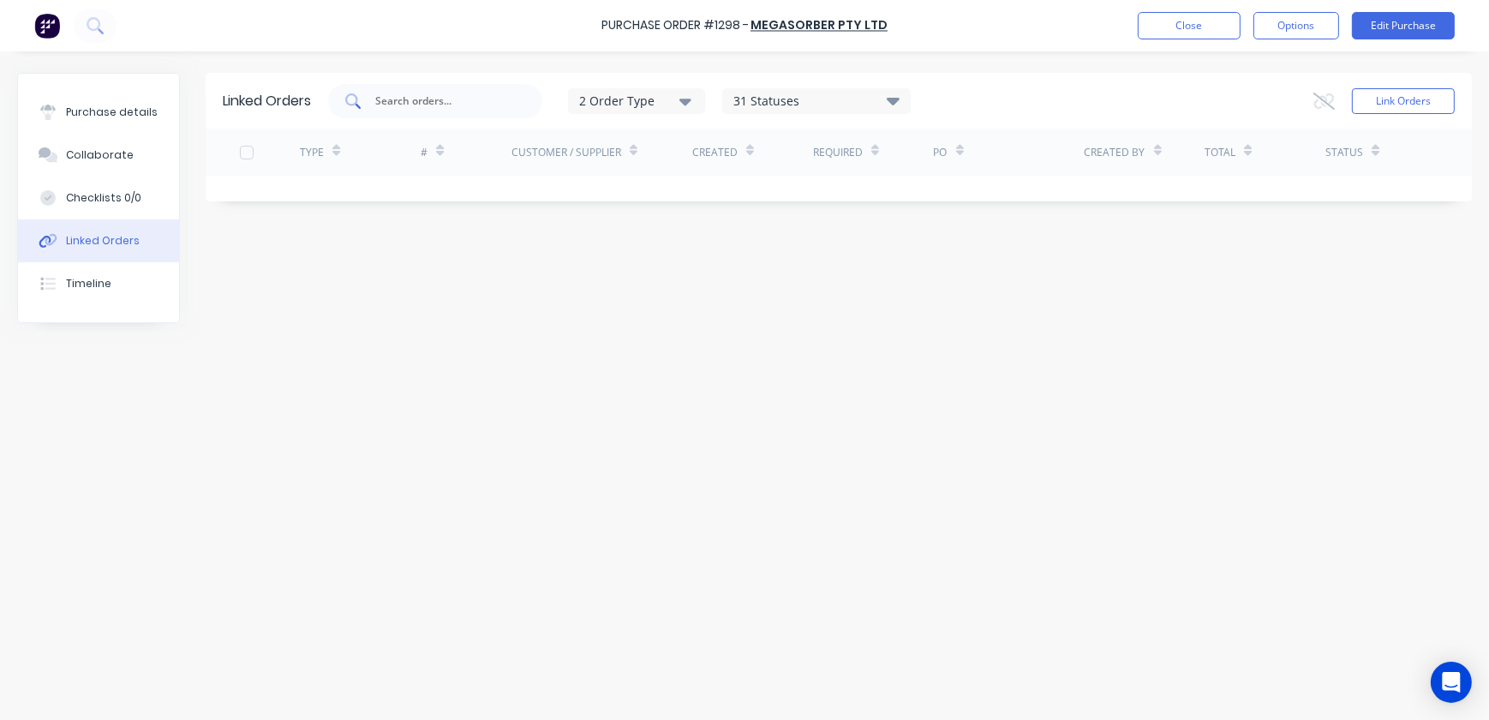
click at [385, 99] on input "text" at bounding box center [445, 101] width 142 height 17
type input "1298"
click at [1191, 37] on button "Close" at bounding box center [1189, 25] width 103 height 27
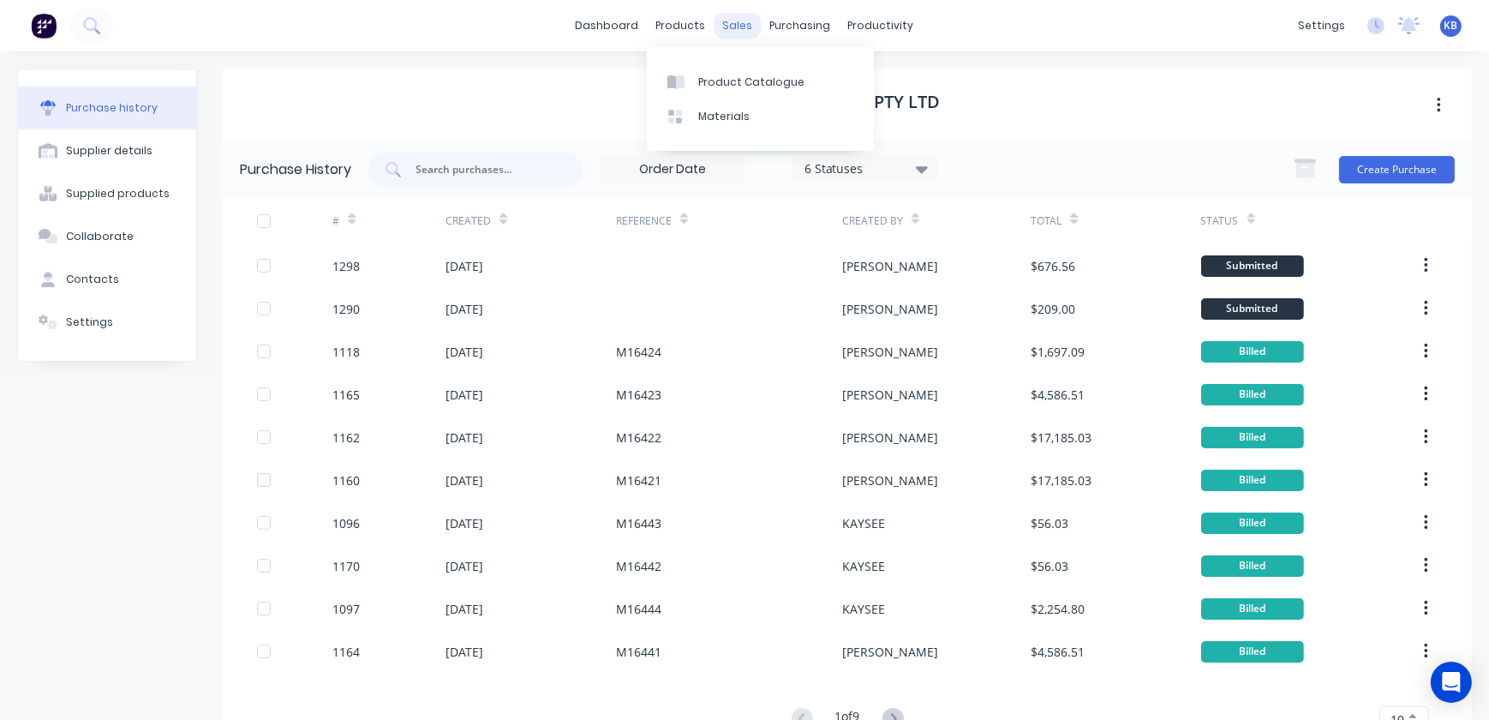
click at [737, 25] on div "sales" at bounding box center [738, 26] width 47 height 26
click at [854, 29] on div "productivity" at bounding box center [881, 26] width 83 height 26
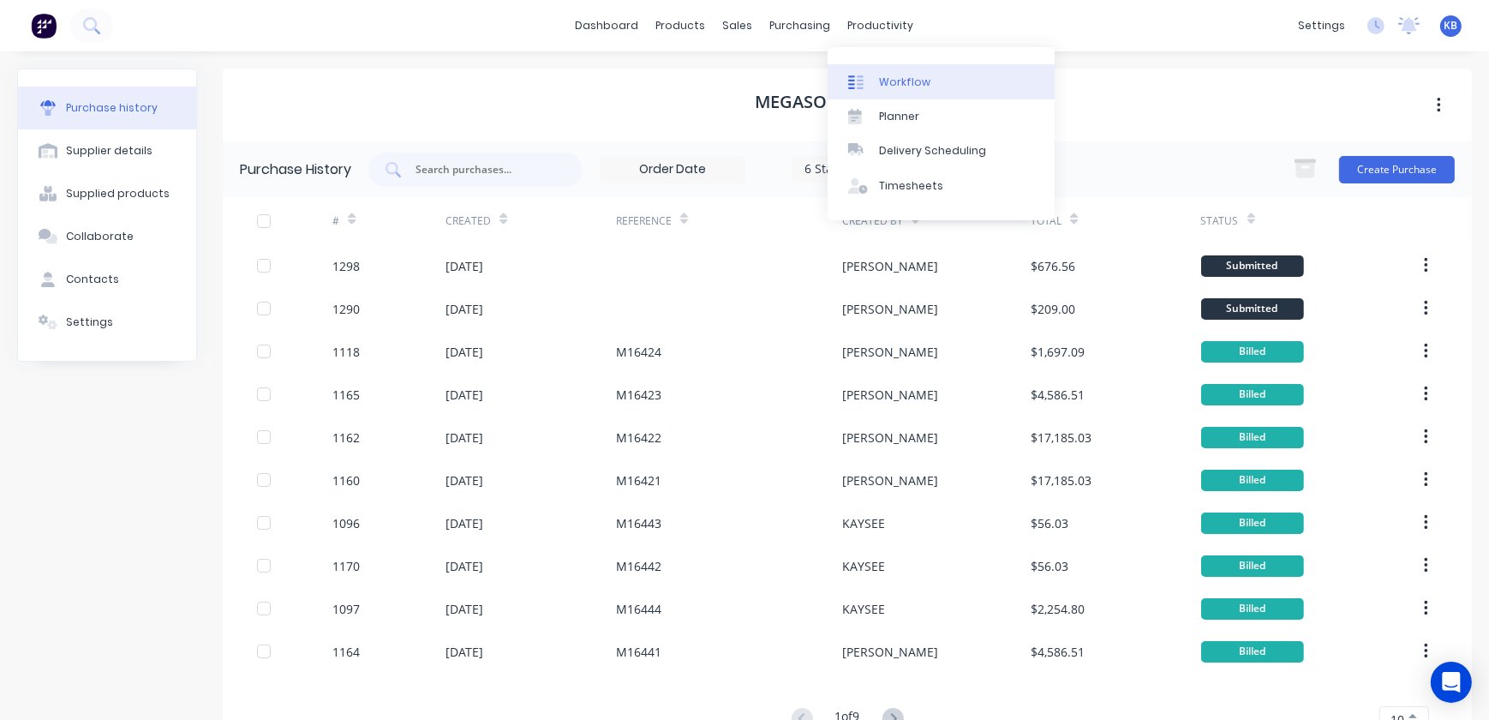
click at [904, 85] on div "Workflow" at bounding box center [904, 82] width 51 height 15
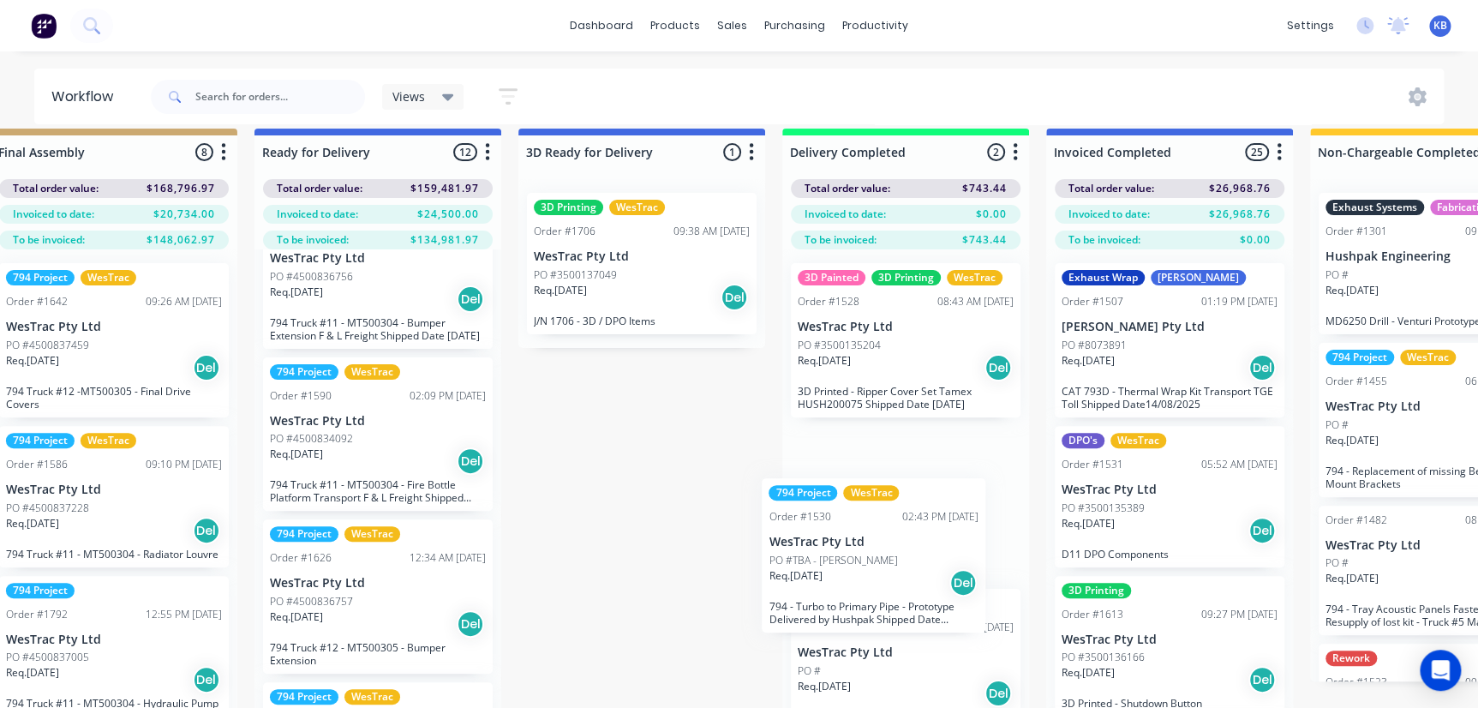
scroll to position [25, 2950]
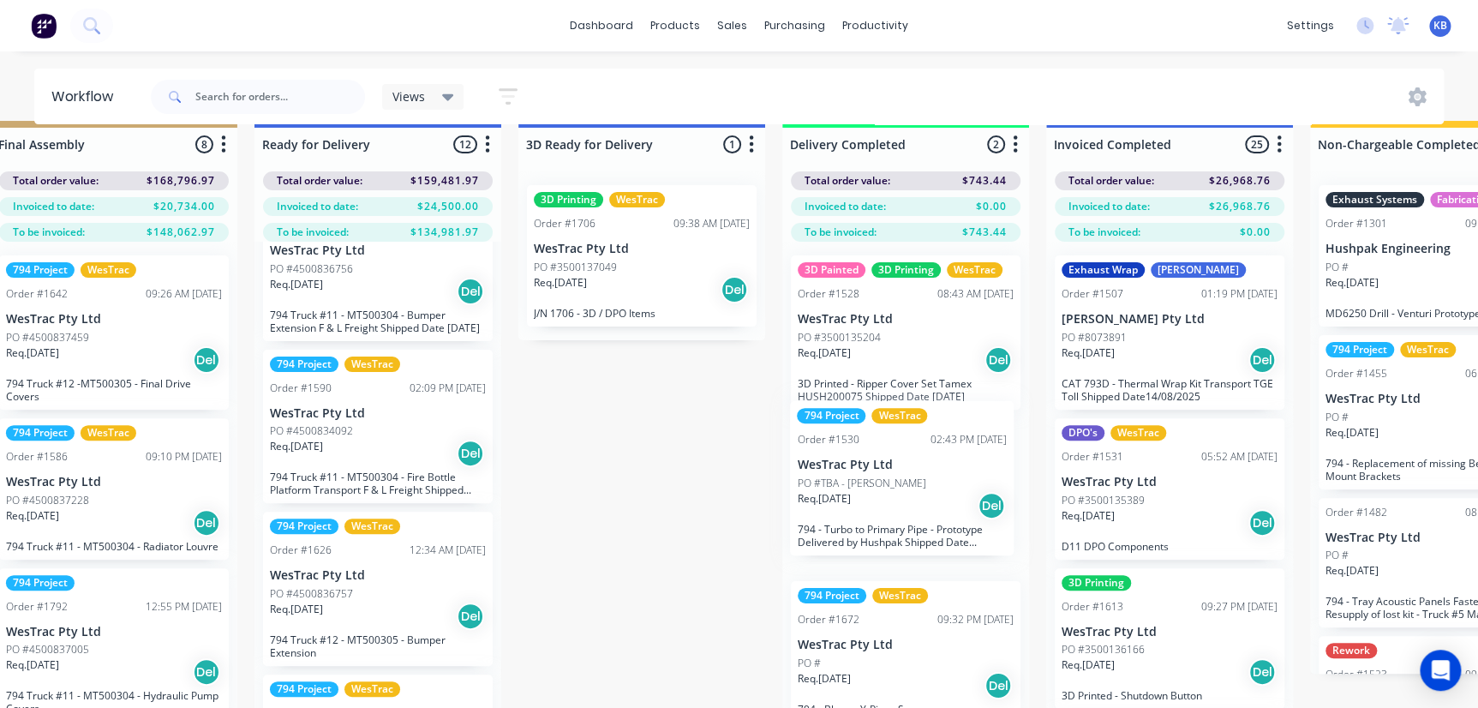
drag, startPoint x: 315, startPoint y: 335, endPoint x: 855, endPoint y: 524, distance: 573.0
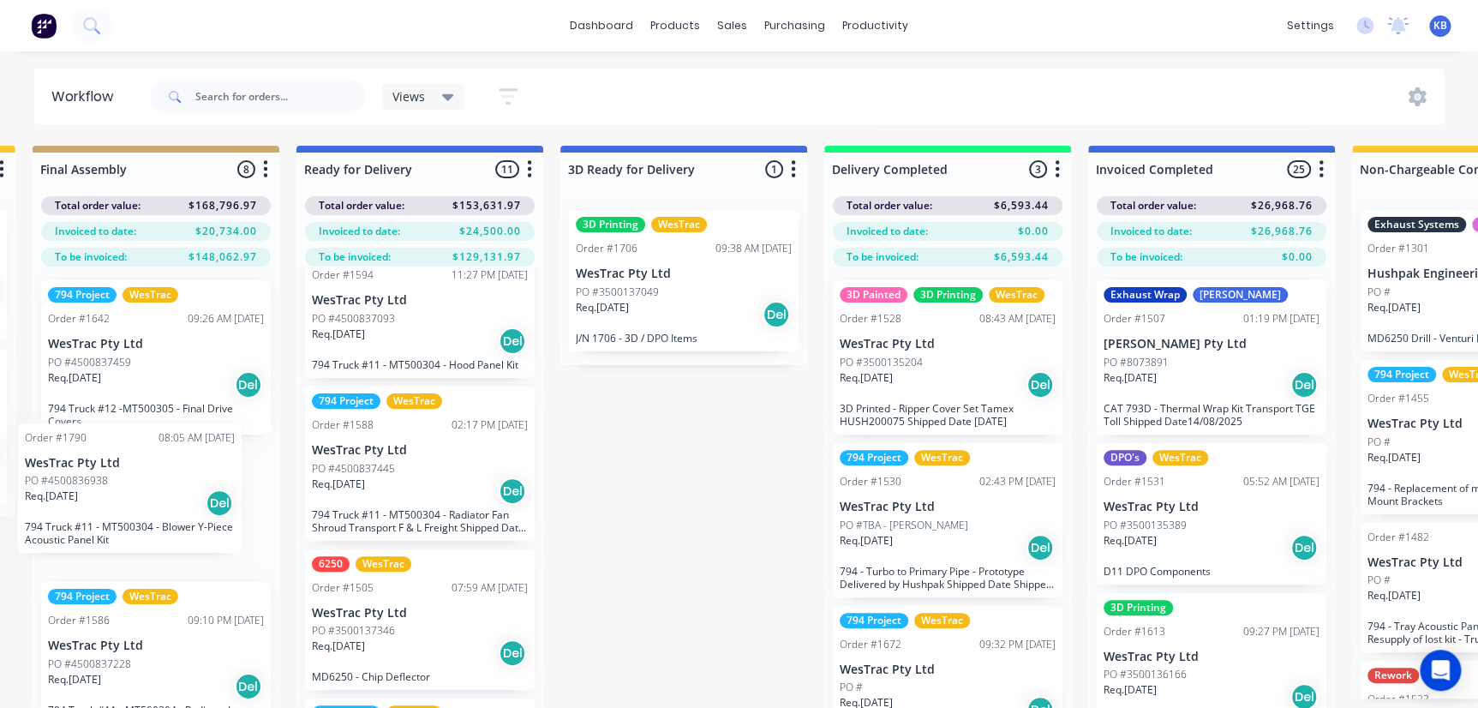
scroll to position [0, 2876]
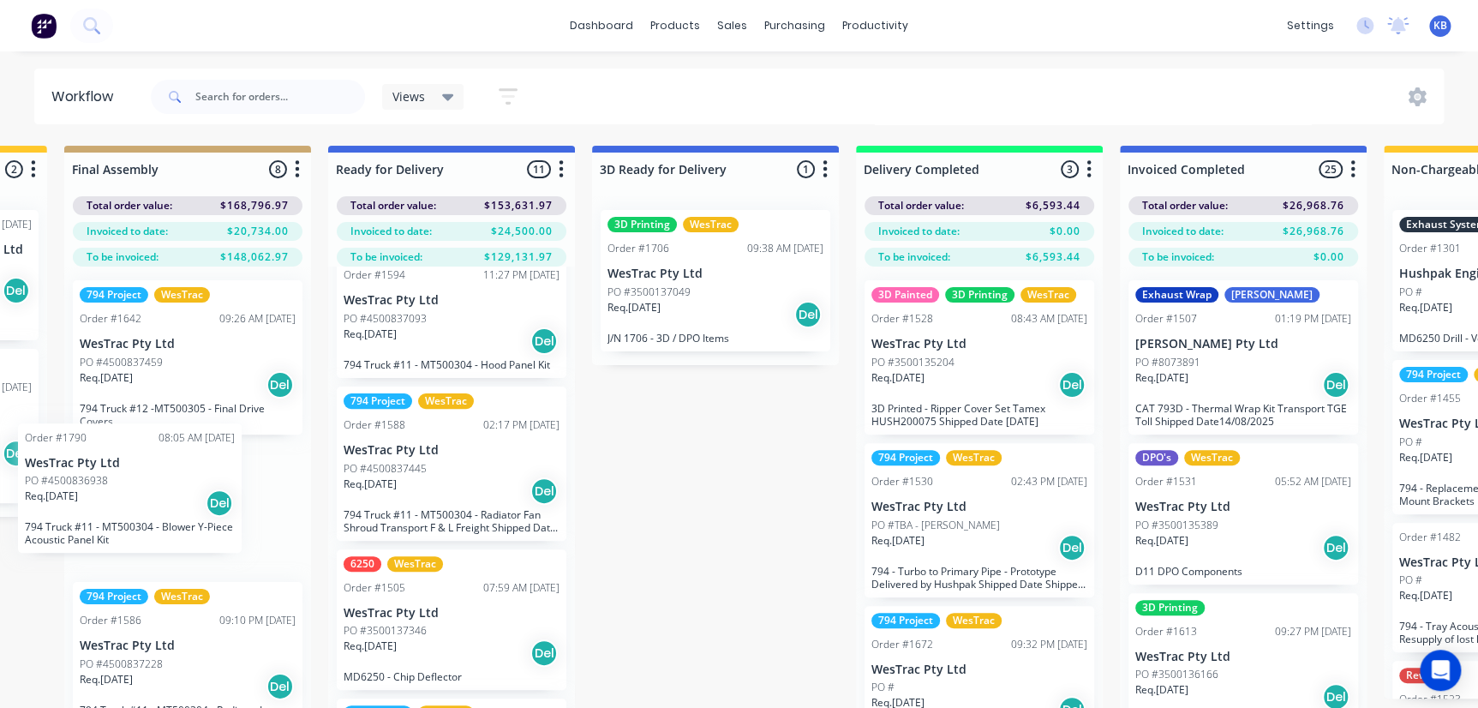
drag, startPoint x: 341, startPoint y: 471, endPoint x: 81, endPoint y: 512, distance: 262.9
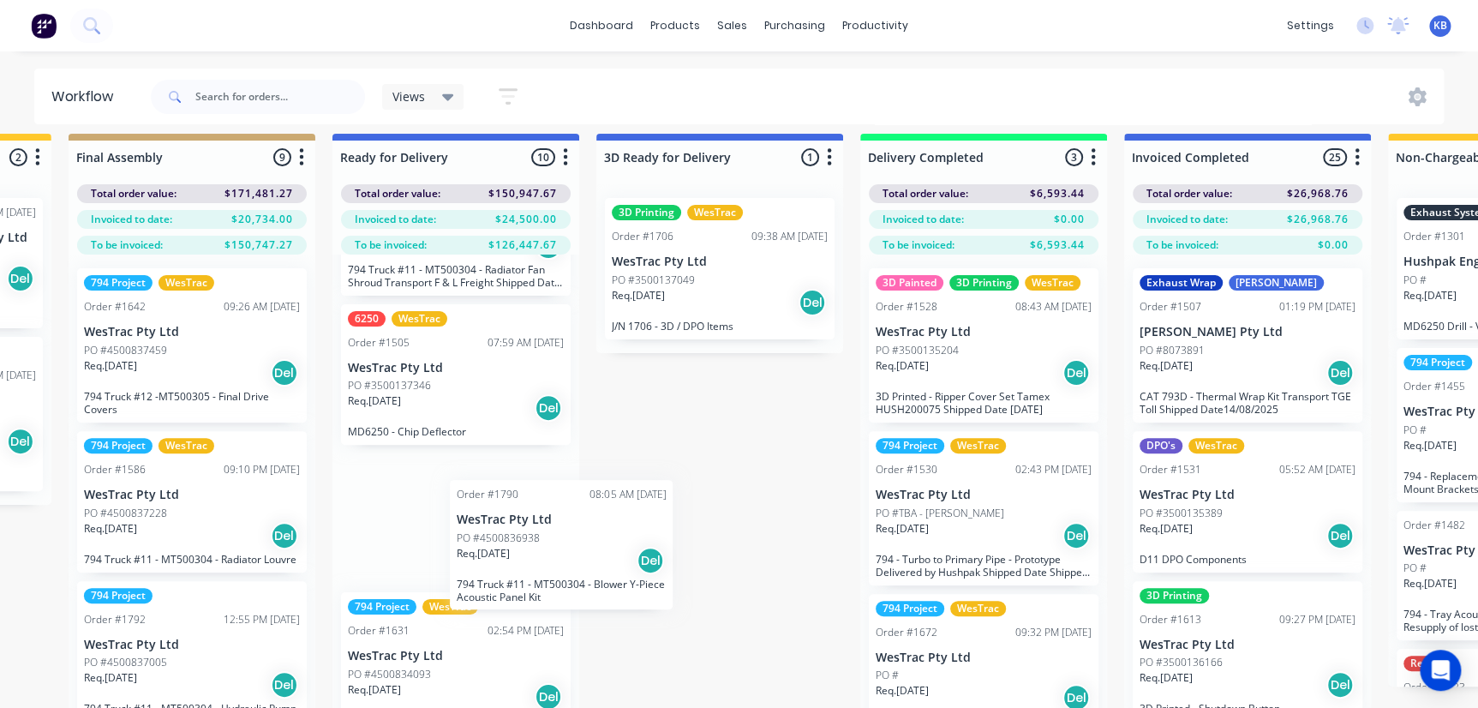
scroll to position [18, 2872]
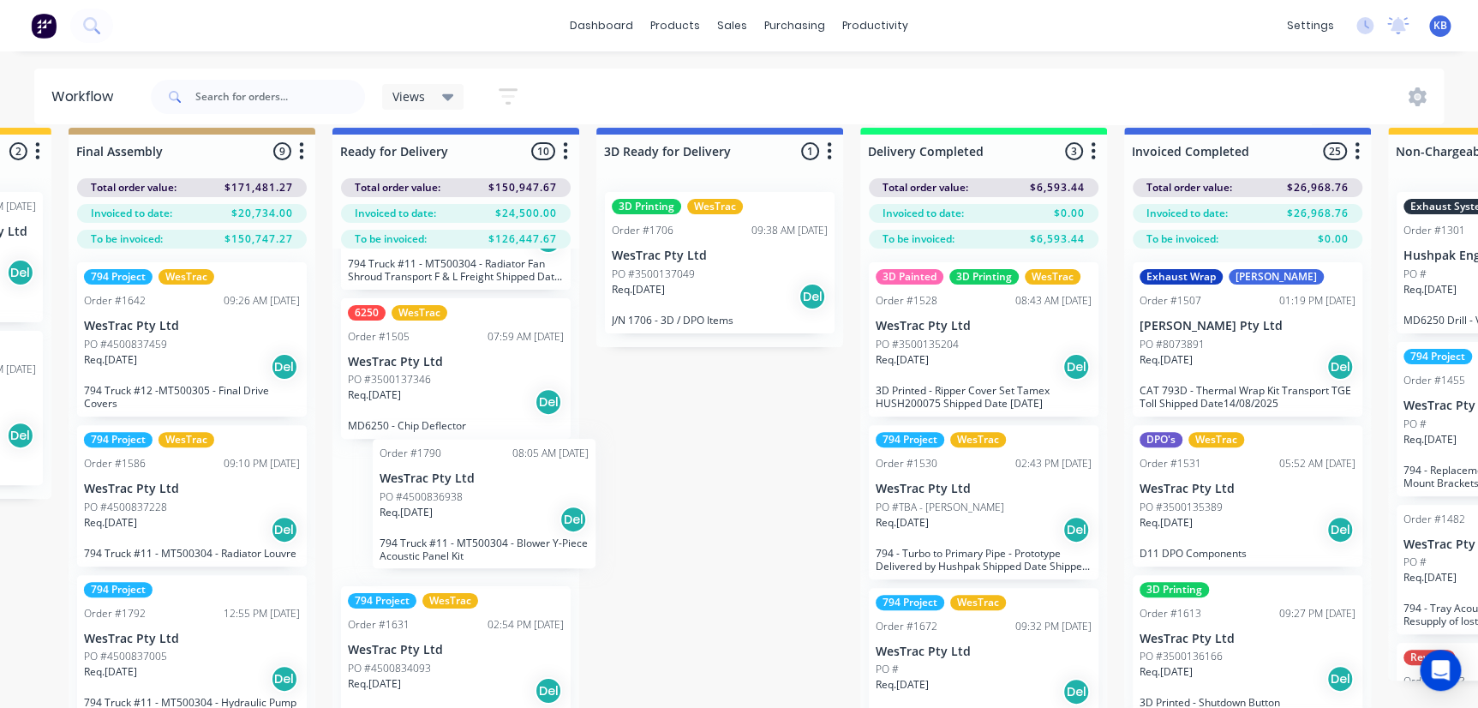
drag, startPoint x: 159, startPoint y: 533, endPoint x: 463, endPoint y: 530, distance: 304.3
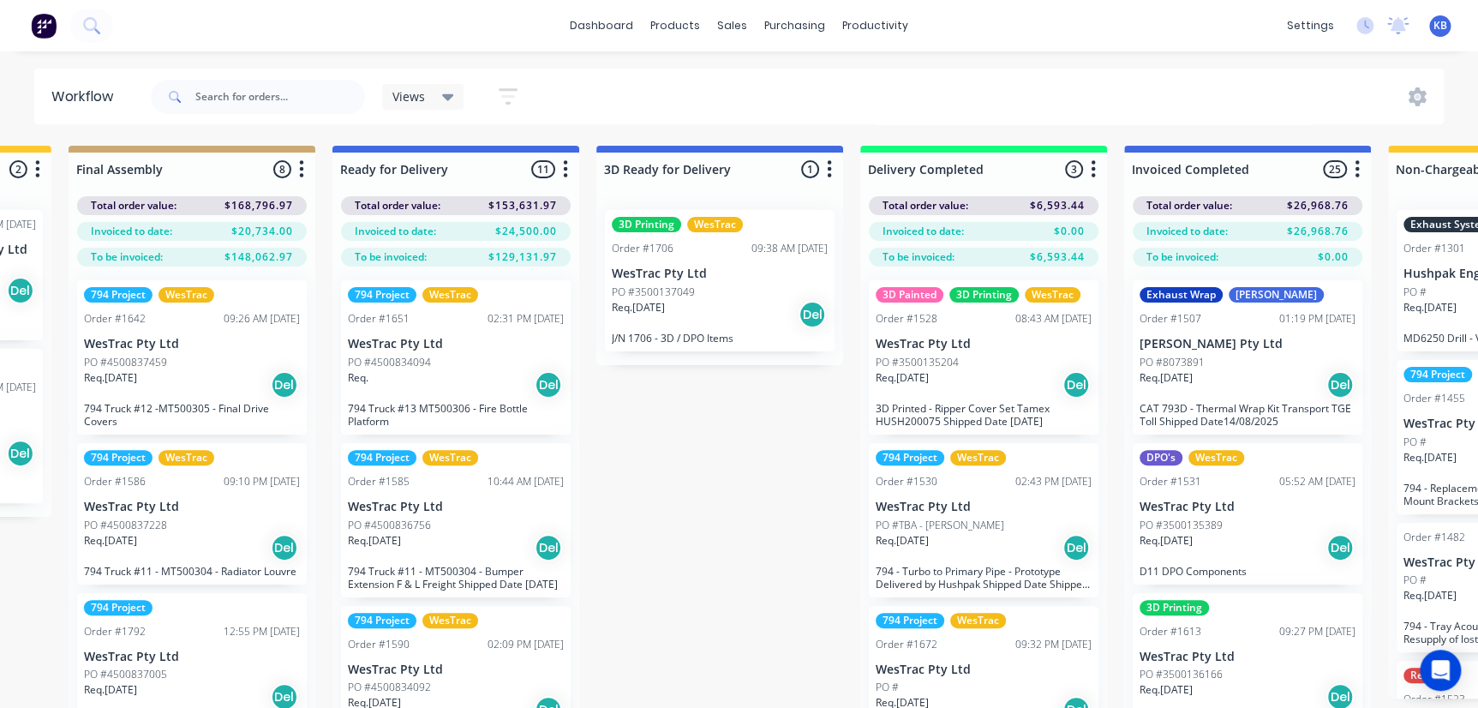
scroll to position [0, 2872]
click at [291, 106] on input "text" at bounding box center [280, 97] width 170 height 34
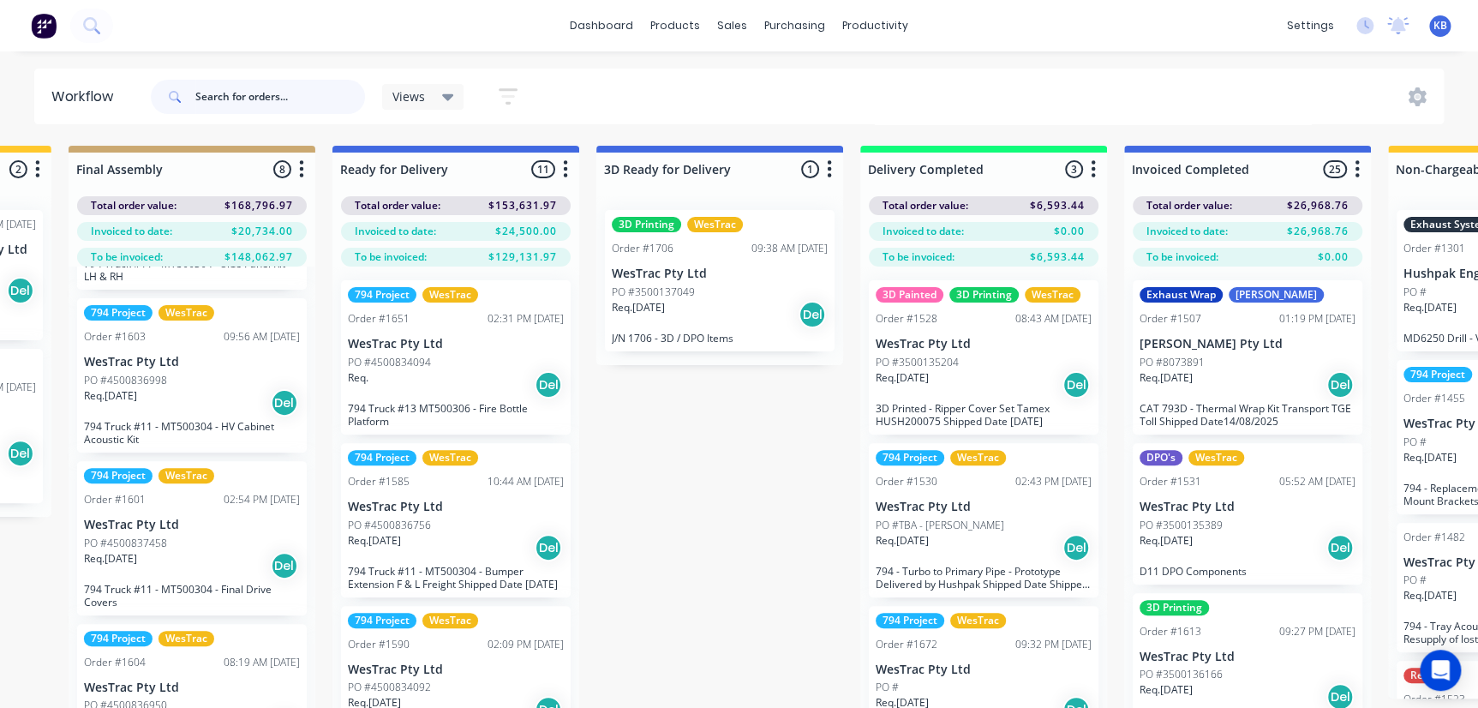
scroll to position [810, 0]
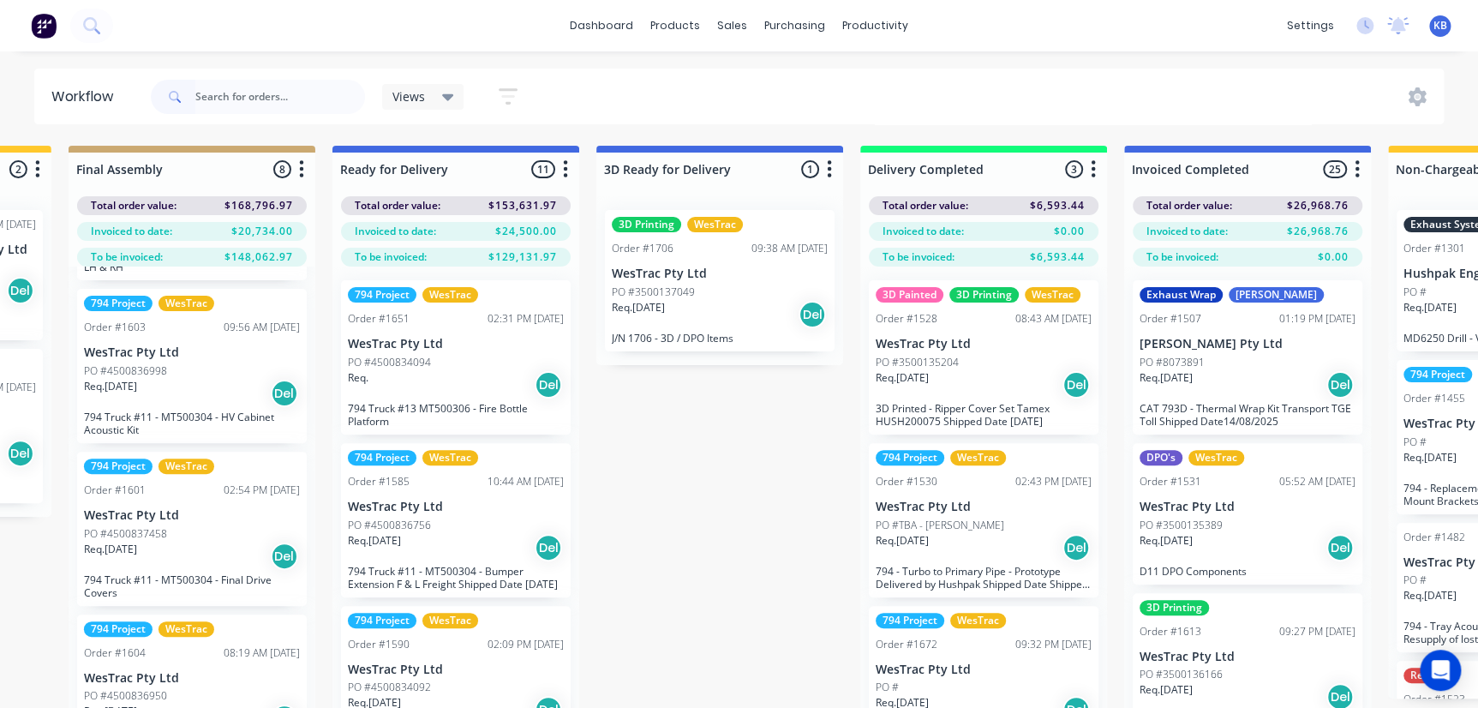
click at [195, 99] on span at bounding box center [173, 97] width 45 height 34
click at [216, 99] on input "text" at bounding box center [280, 97] width 170 height 34
type input "3"
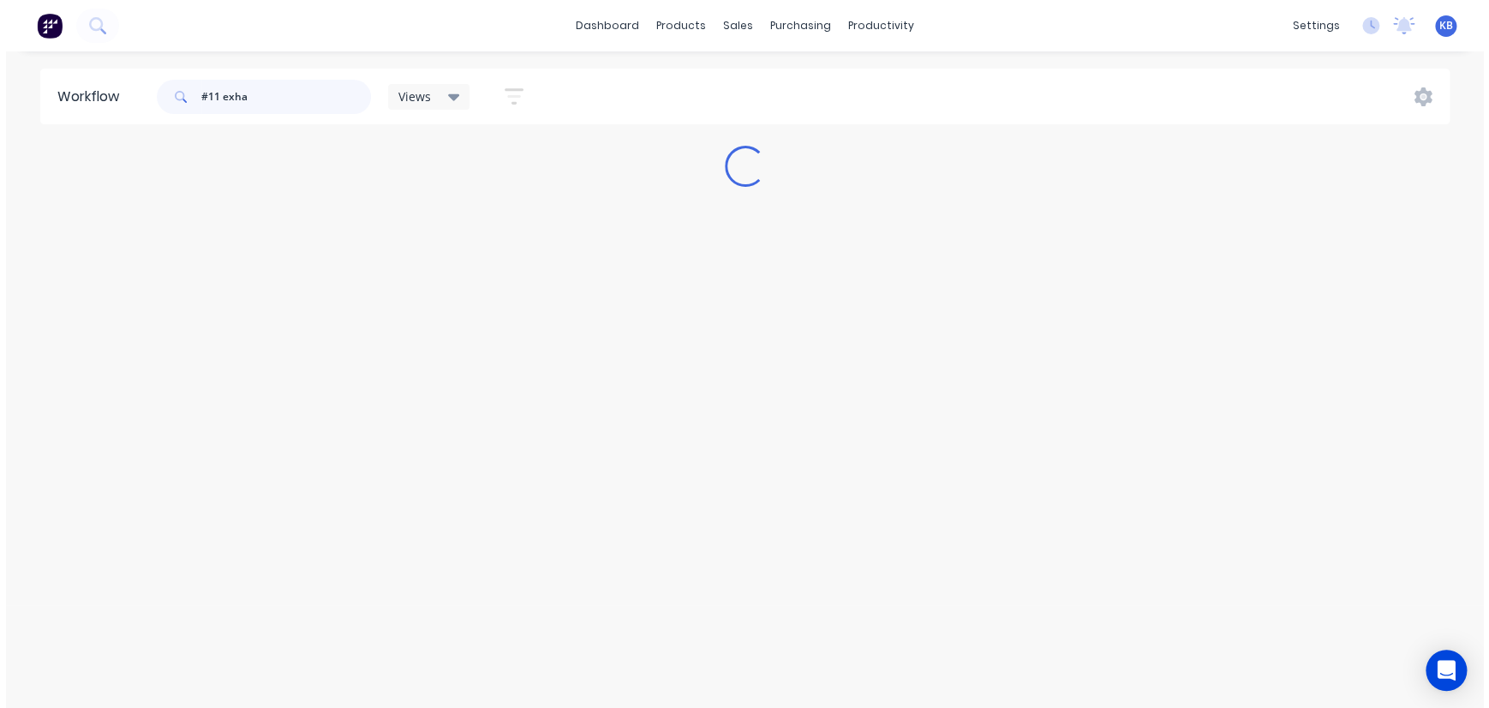
scroll to position [0, 0]
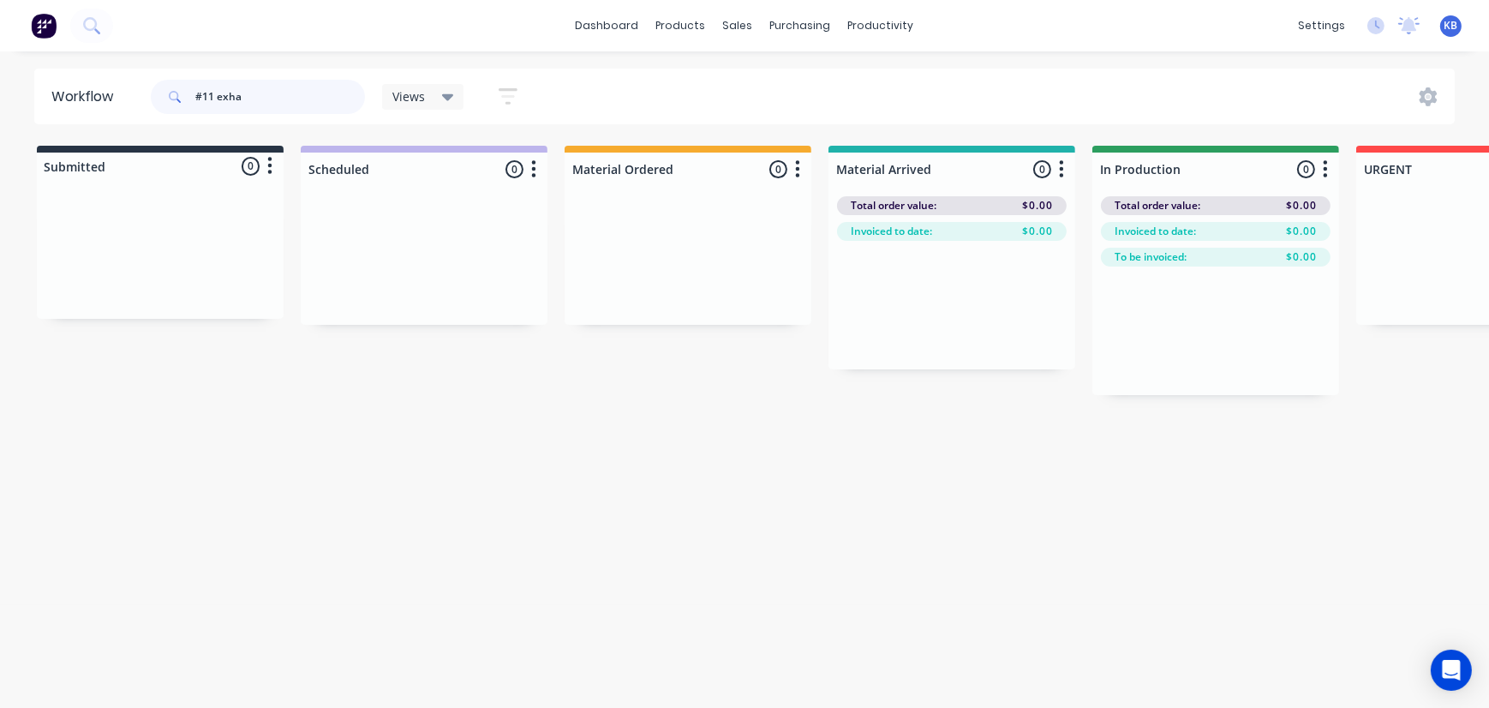
drag, startPoint x: 245, startPoint y: 81, endPoint x: 225, endPoint y: 84, distance: 19.9
click at [229, 84] on input "#11 exha" at bounding box center [280, 97] width 170 height 34
type input "#"
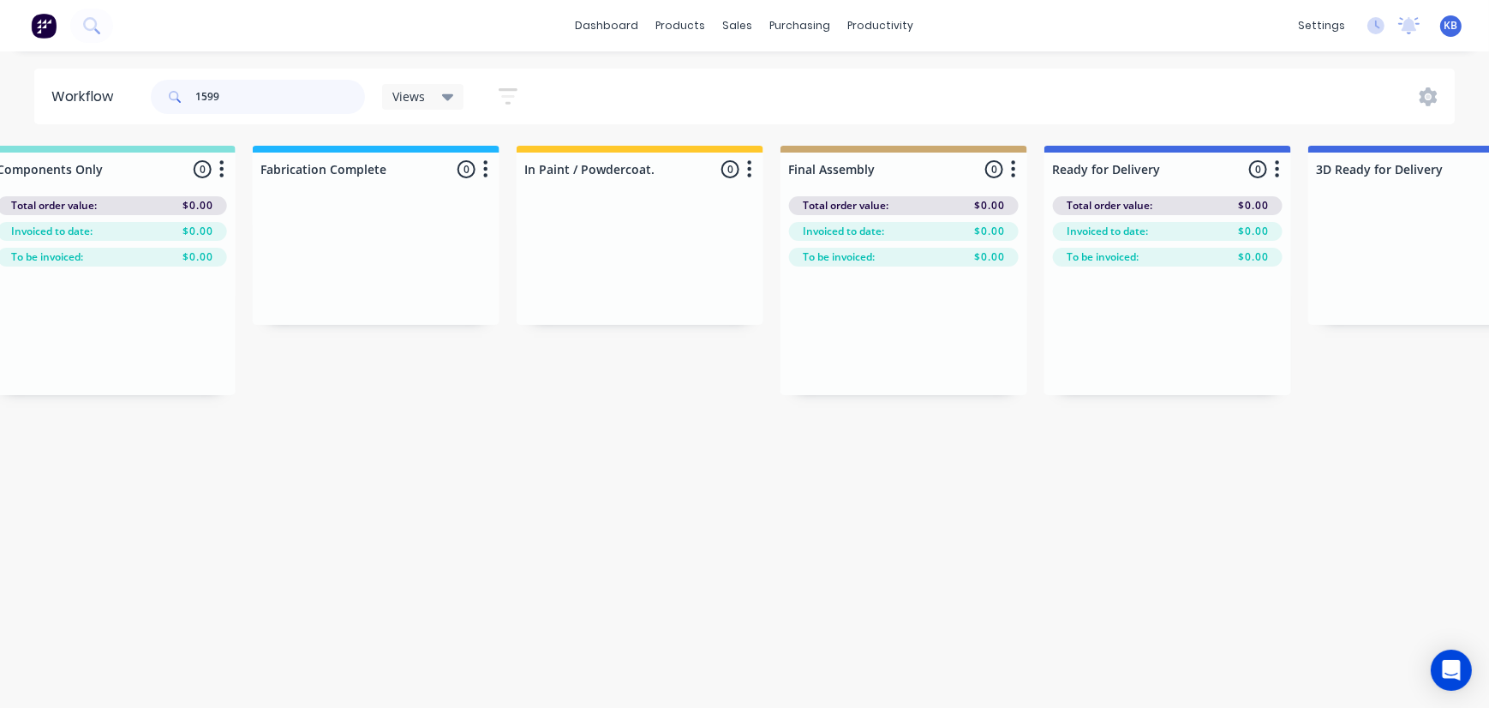
scroll to position [0, 1561]
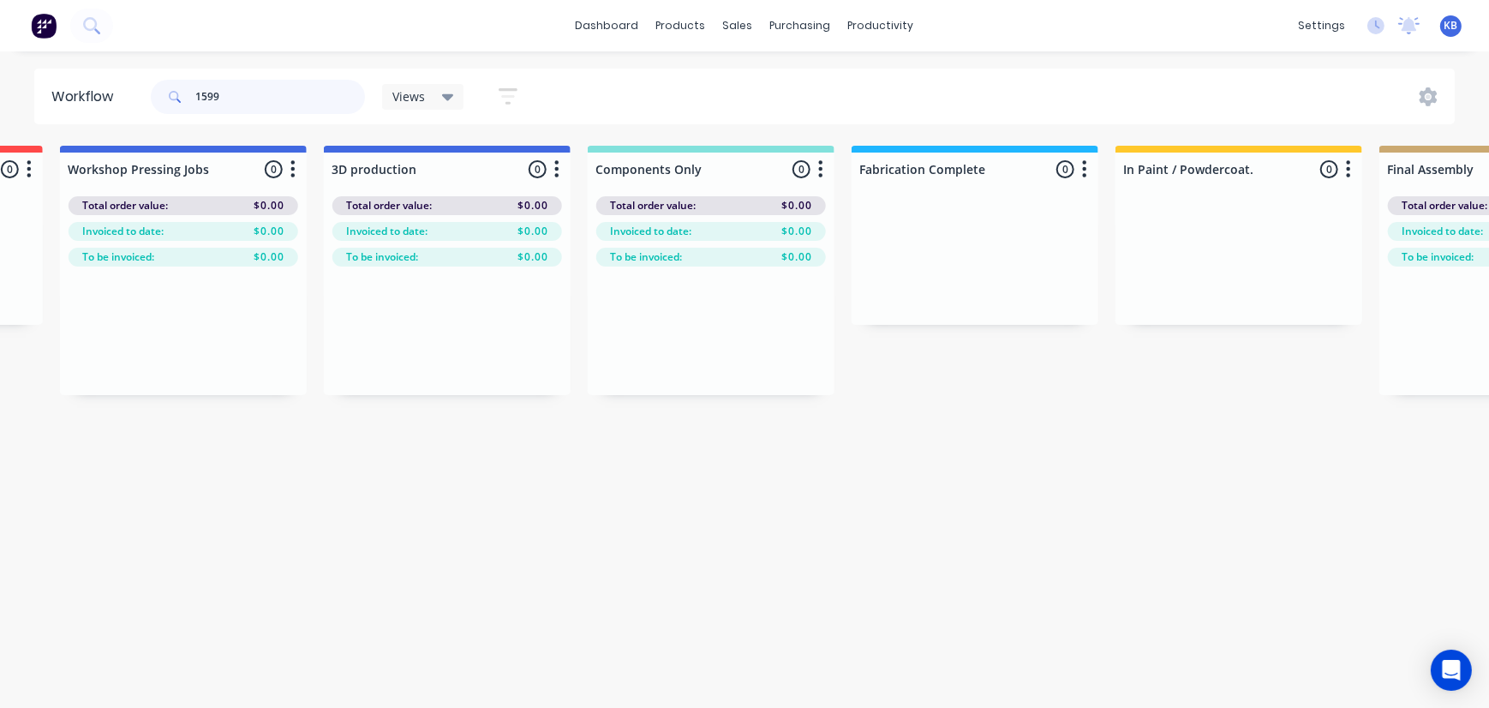
type input "1599"
drag, startPoint x: 290, startPoint y: 91, endPoint x: 69, endPoint y: 81, distance: 220.5
click at [81, 82] on header "Workflow 1599 Views Save new view None (Default) edit 3D only edit Show/Hide st…" at bounding box center [745, 97] width 1422 height 56
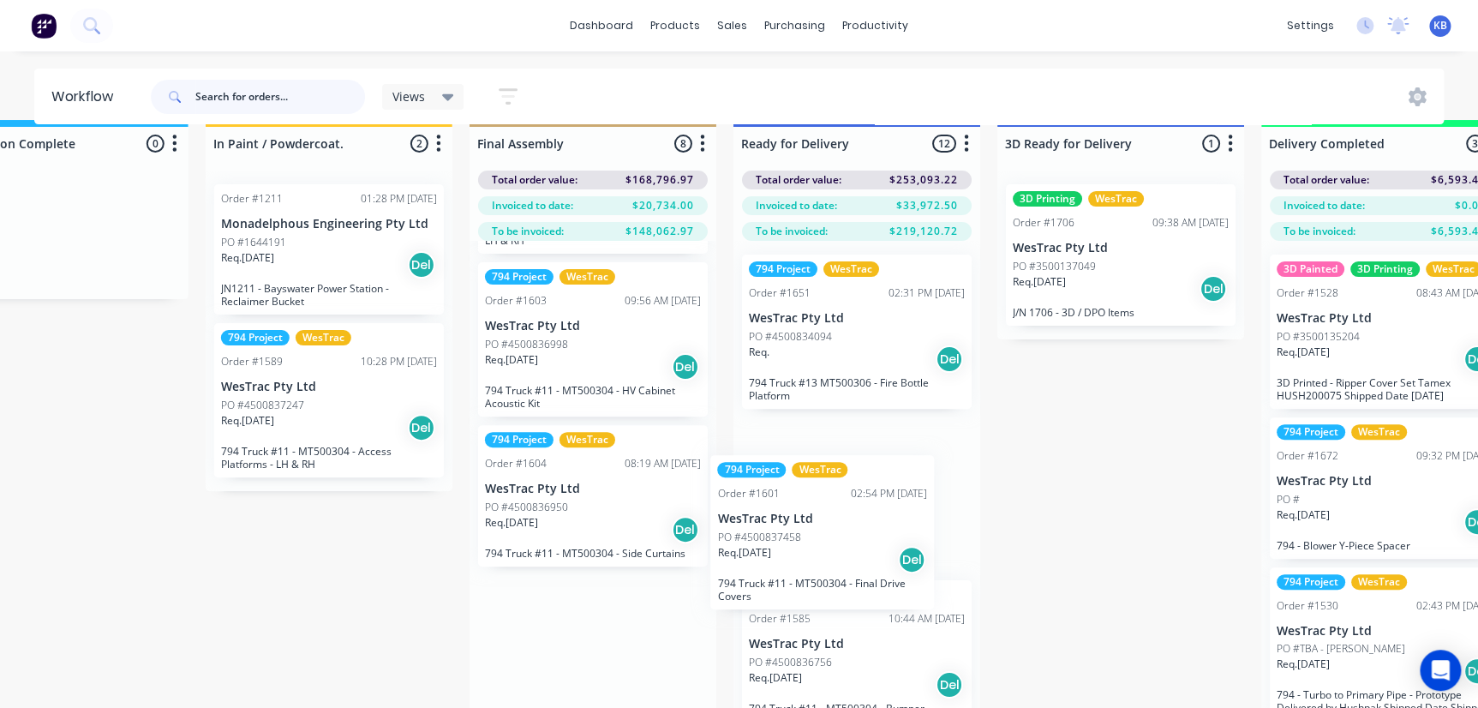
scroll to position [27, 2471]
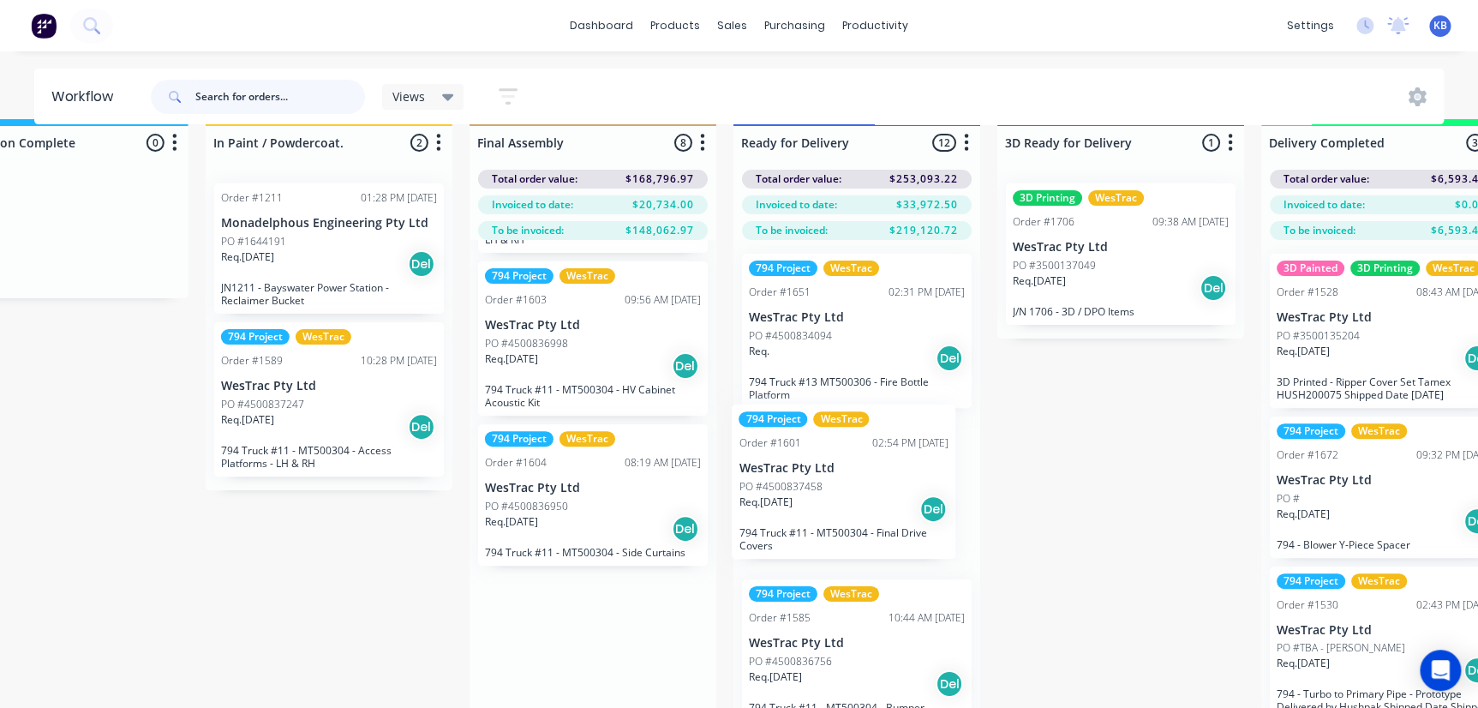
drag, startPoint x: 541, startPoint y: 565, endPoint x: 812, endPoint y: 506, distance: 277.0
click at [812, 506] on div "Submitted 124 Status colour #273444 hex #273444 Save Cancel Summaries Total ord…" at bounding box center [312, 430] width 5592 height 623
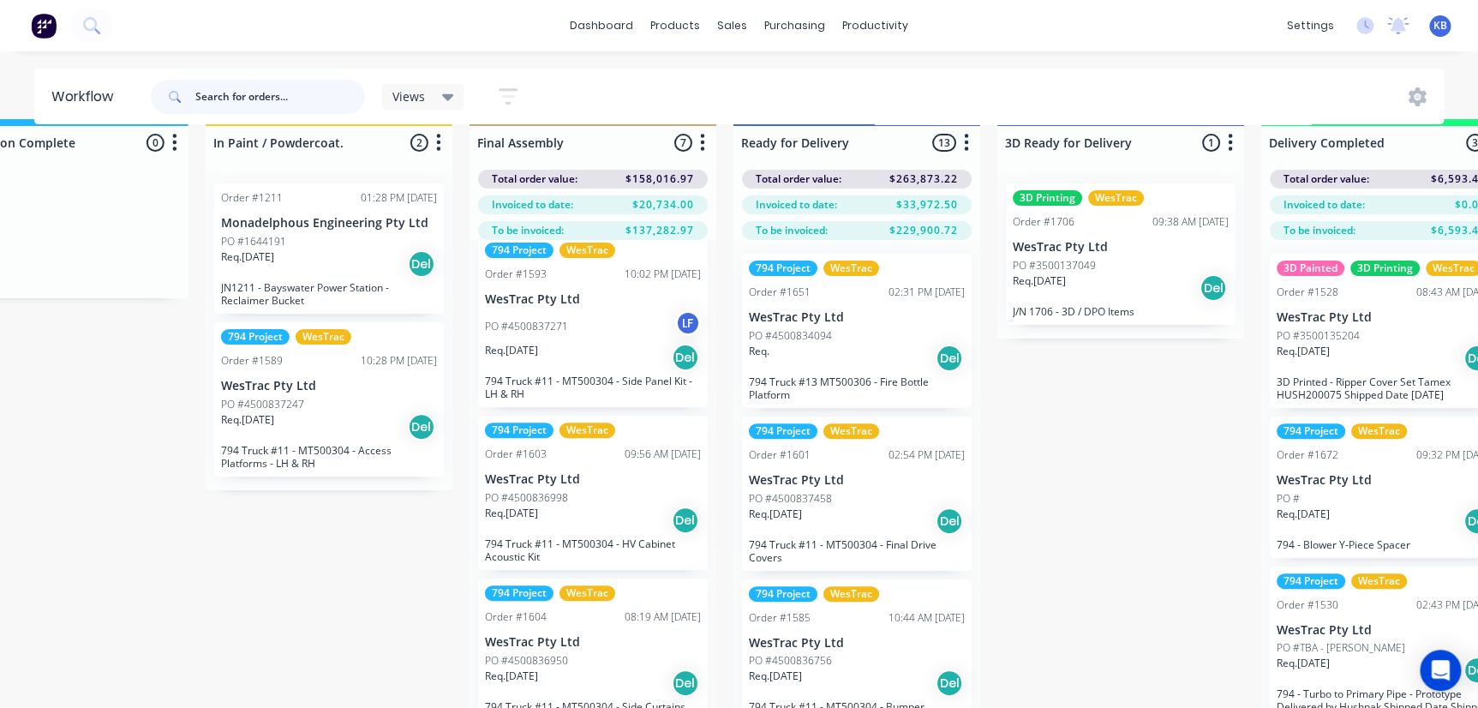
scroll to position [647, 0]
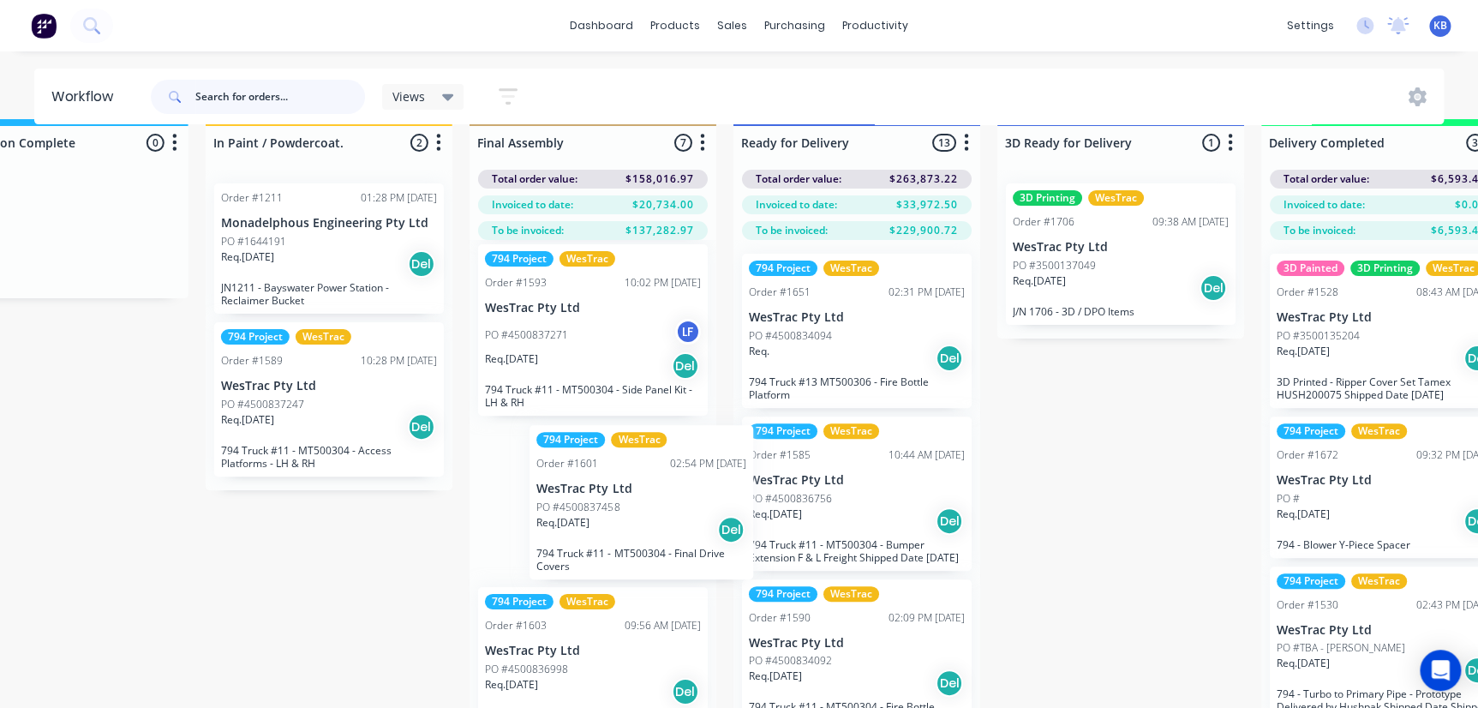
drag, startPoint x: 788, startPoint y: 489, endPoint x: 612, endPoint y: 507, distance: 176.6
click at [612, 507] on div "Submitted 124 Status colour #273444 hex #273444 Save Cancel Summaries Total ord…" at bounding box center [312, 430] width 5592 height 623
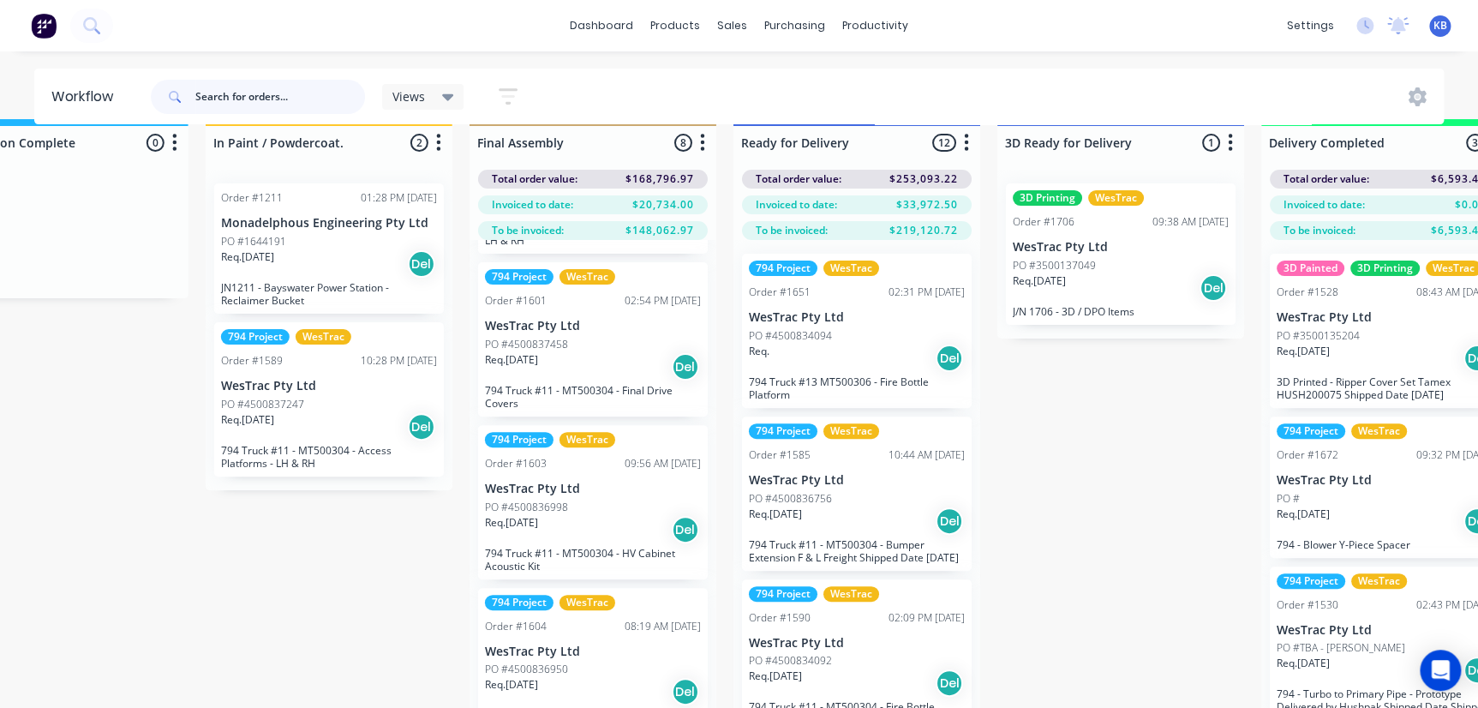
scroll to position [71, 2471]
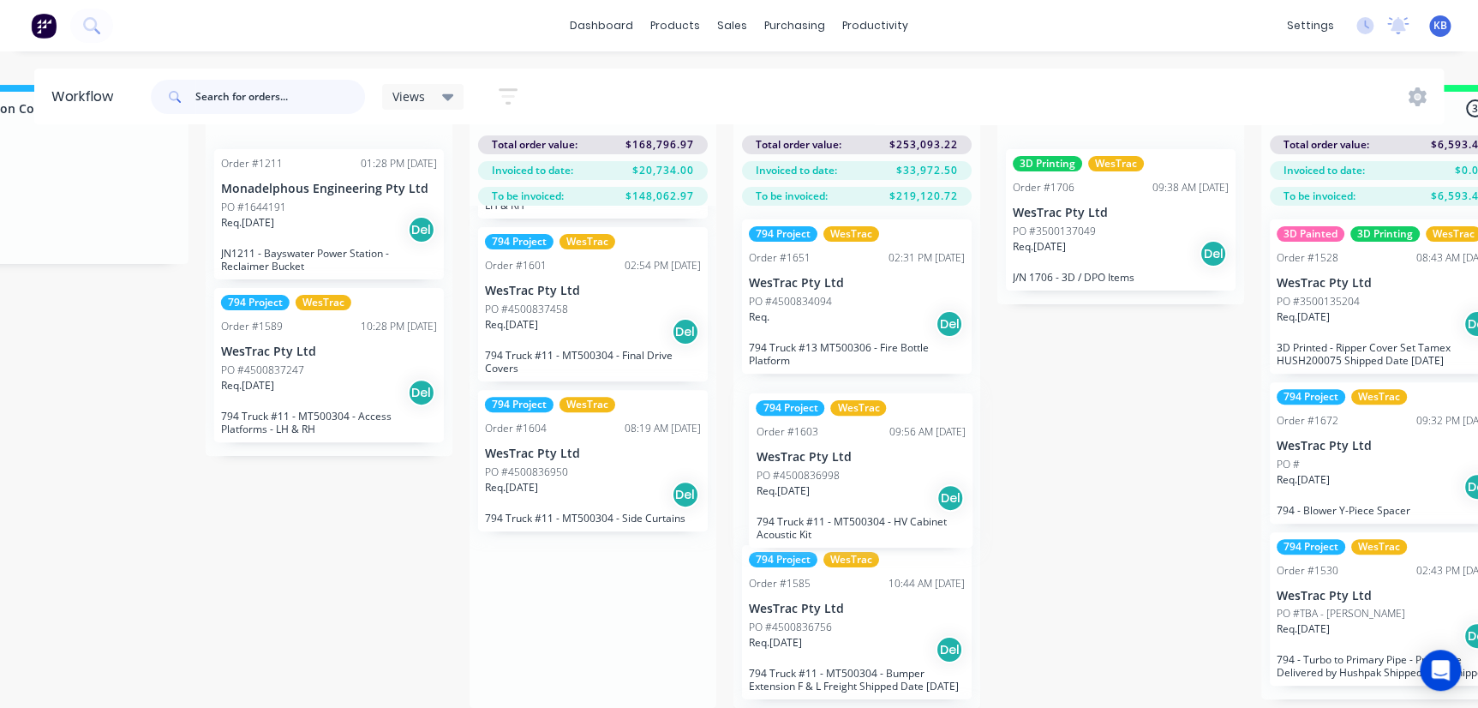
drag, startPoint x: 564, startPoint y: 497, endPoint x: 840, endPoint y: 500, distance: 276.0
click at [840, 500] on div "Submitted 124 Status colour #273444 hex #273444 Save Cancel Summaries Total ord…" at bounding box center [312, 396] width 5592 height 623
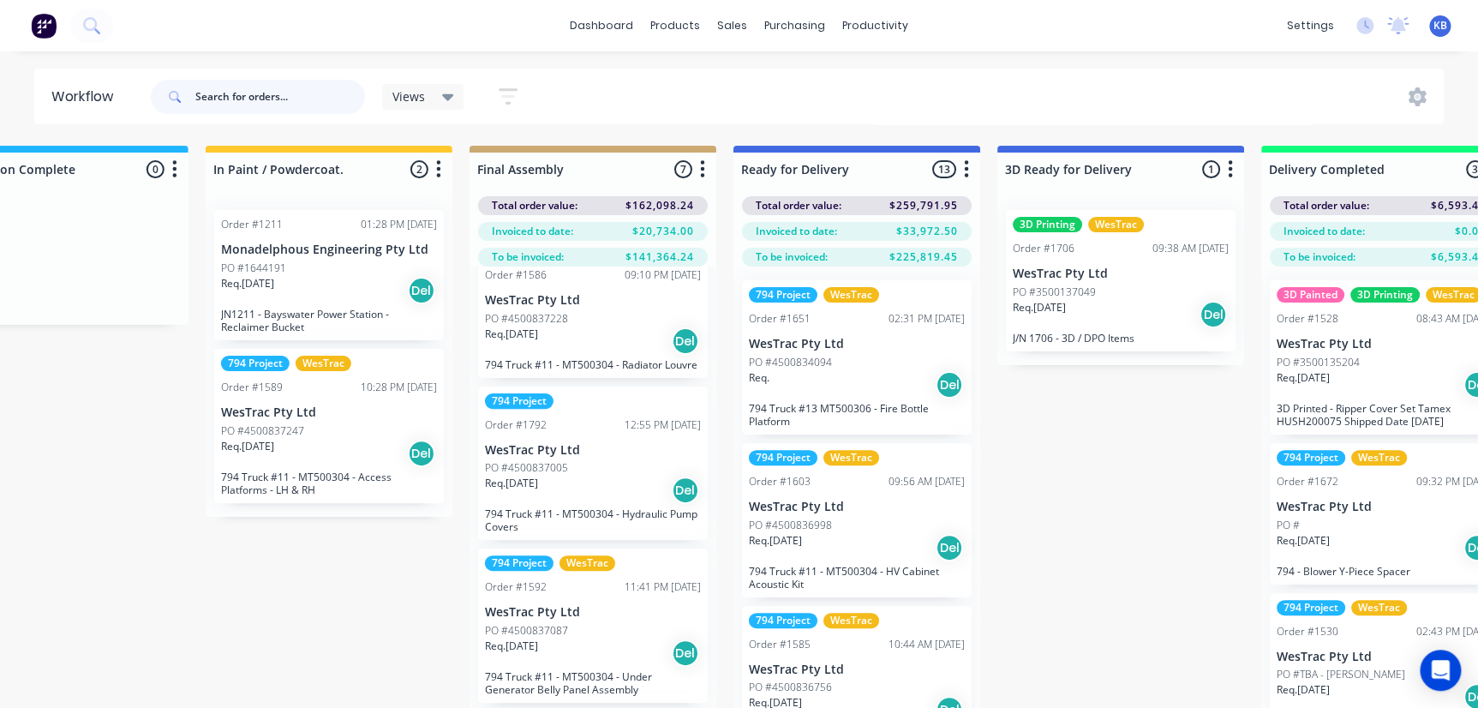
scroll to position [0, 0]
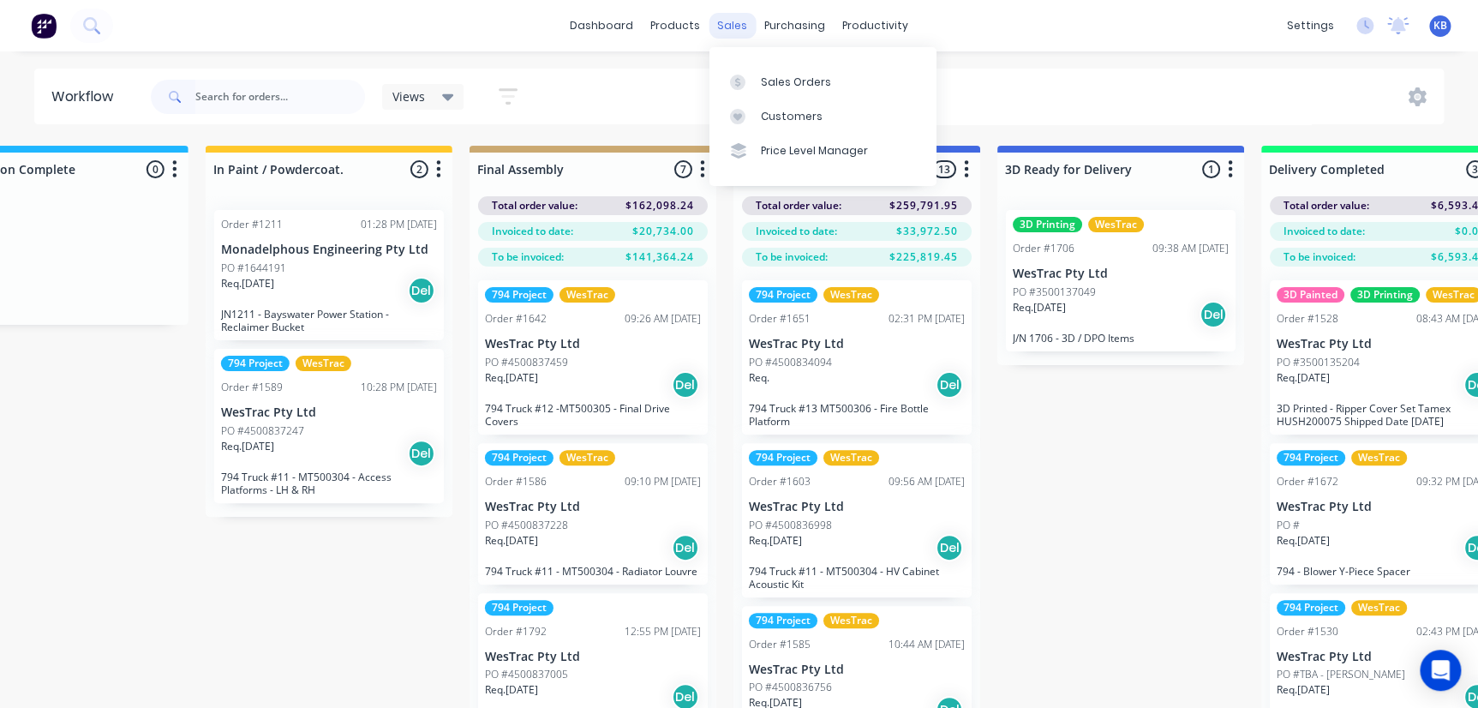
click at [744, 27] on div "sales" at bounding box center [732, 26] width 47 height 26
click at [764, 64] on link "Sales Orders" at bounding box center [823, 81] width 227 height 34
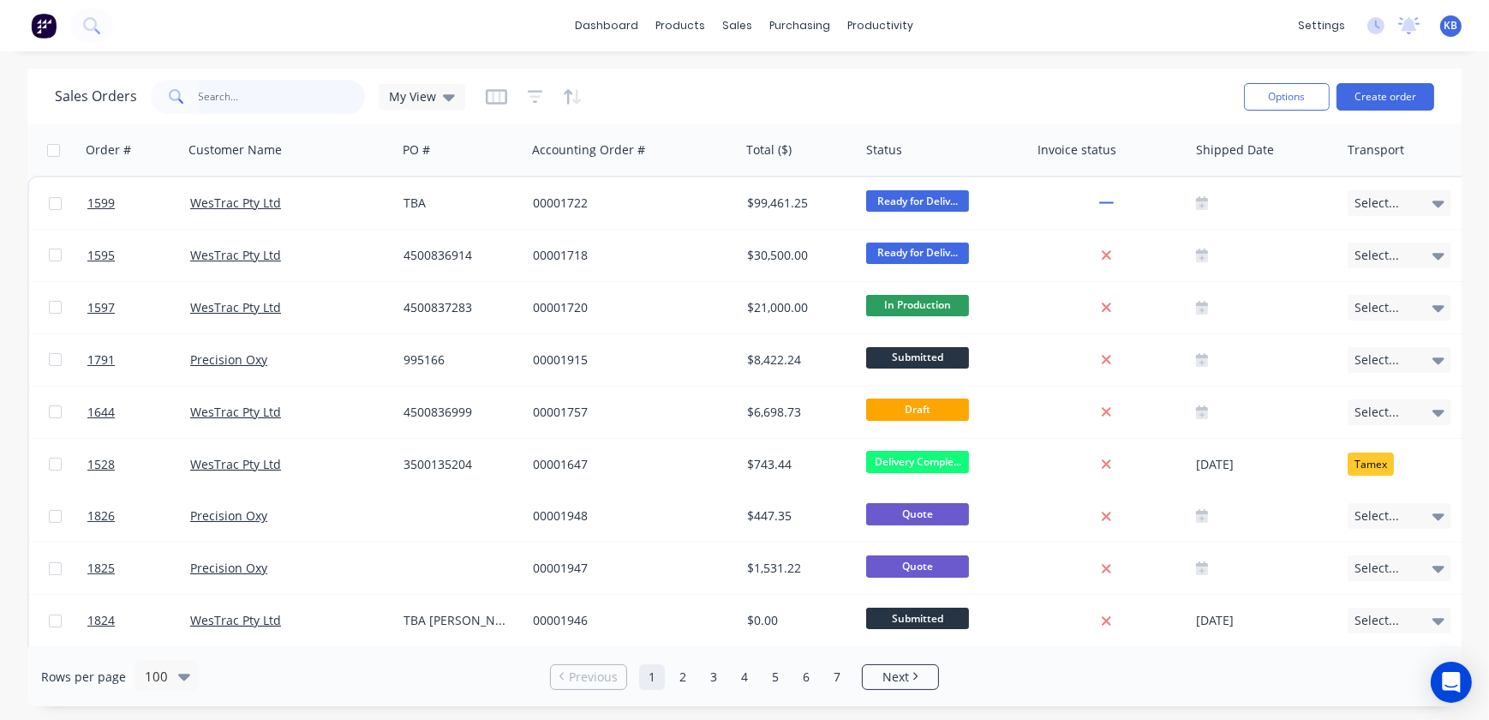
click at [279, 105] on input "text" at bounding box center [282, 97] width 167 height 34
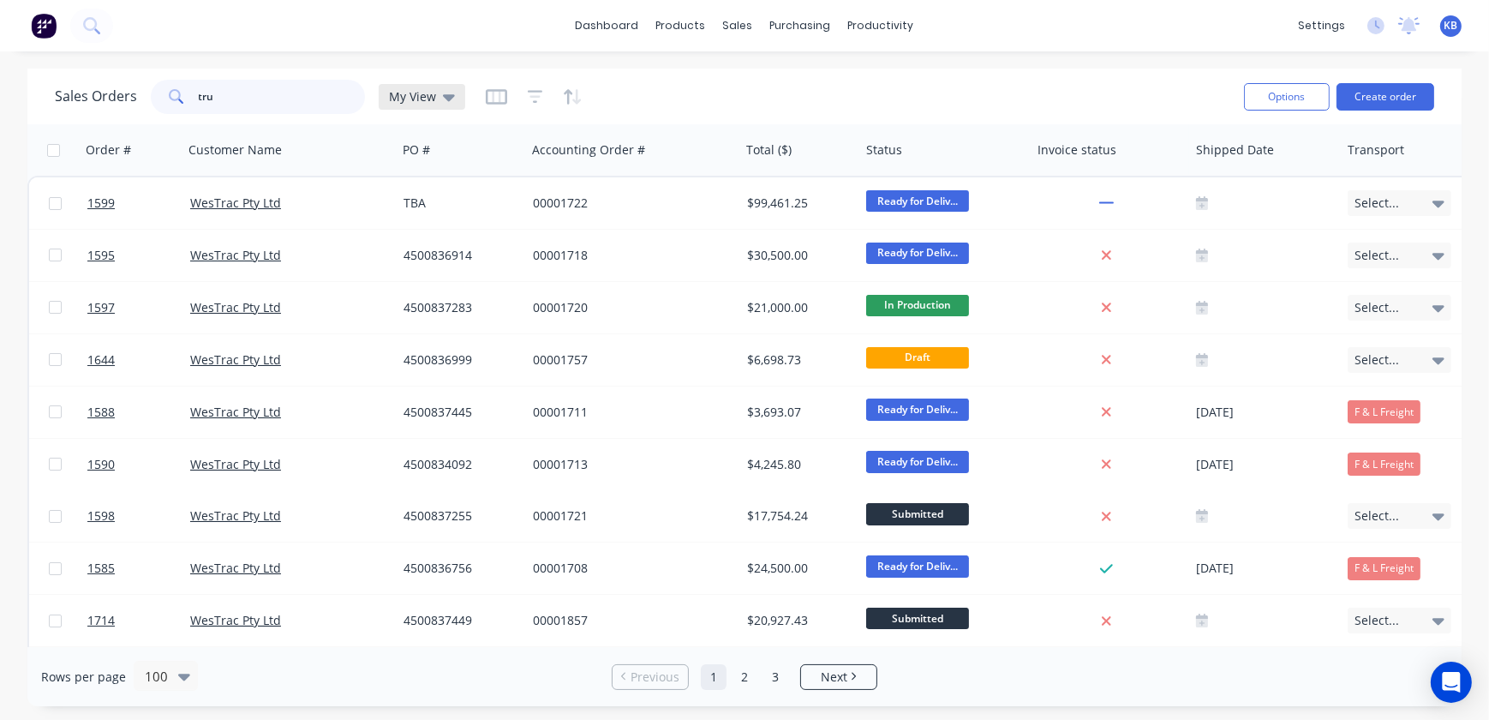
type input "tru"
click at [461, 84] on div "My View" at bounding box center [422, 97] width 87 height 26
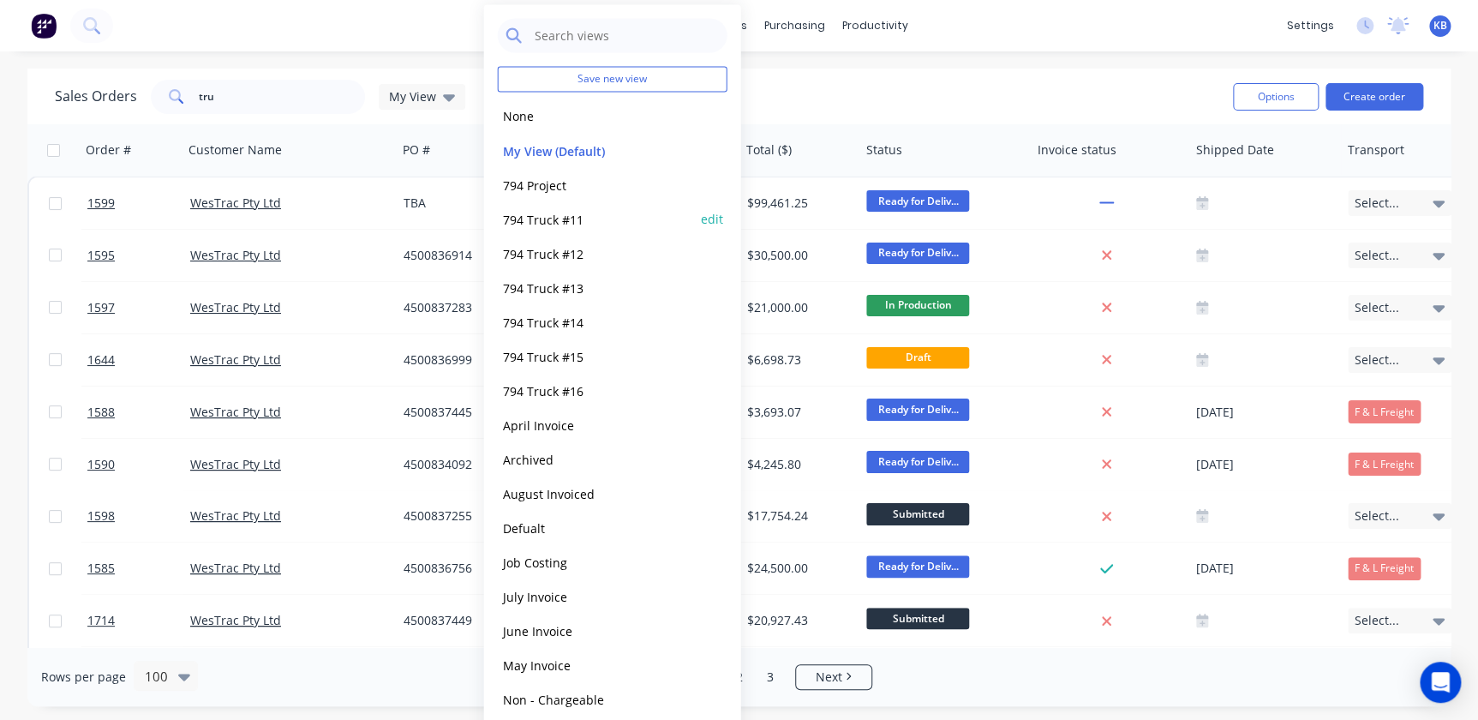
click at [560, 207] on div "794 Truck #11 edit" at bounding box center [613, 218] width 230 height 34
click at [531, 219] on button "794 Truck #11" at bounding box center [595, 219] width 195 height 20
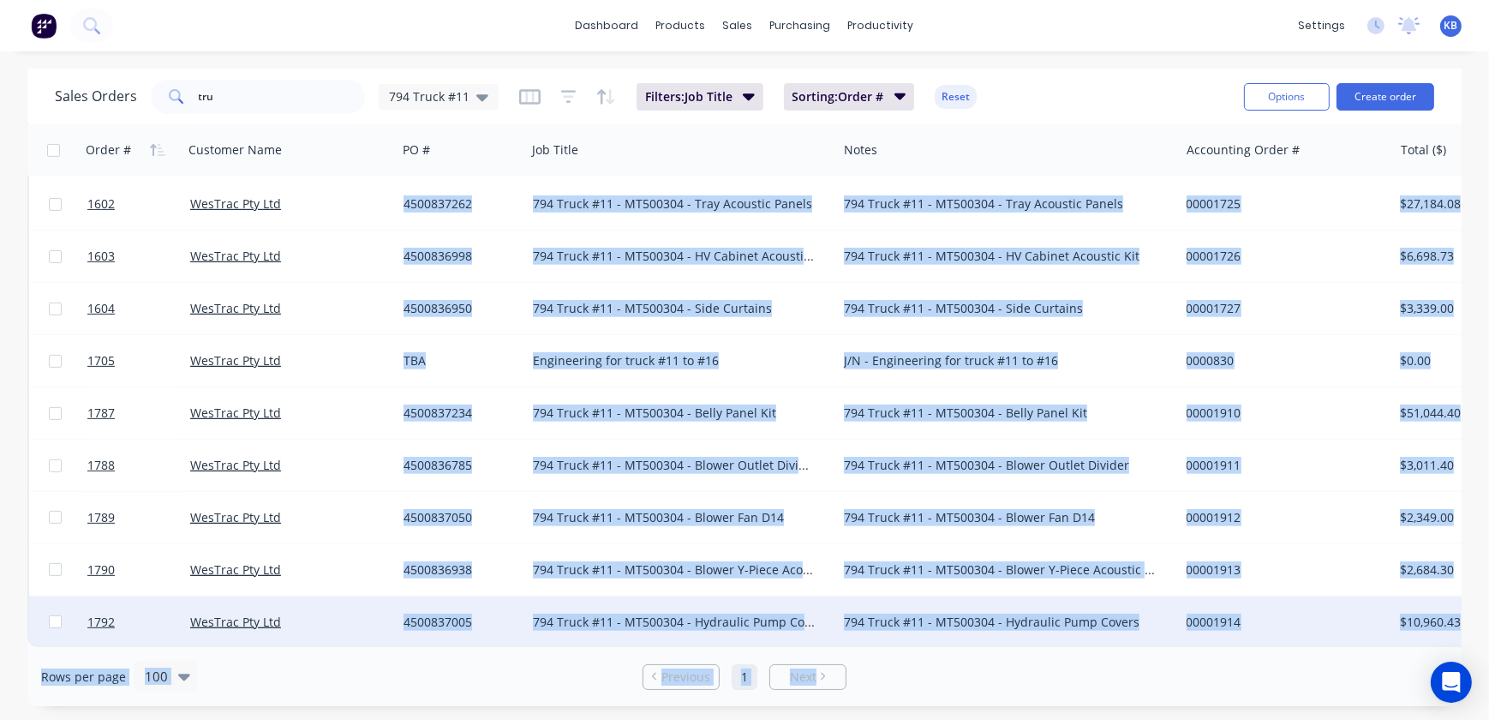
drag, startPoint x: 794, startPoint y: 638, endPoint x: 937, endPoint y: 620, distance: 144.1
click at [1031, 661] on div "Sales Orders tru 794 Truck #11 Filters: Job Title Sorting: Order # Reset Option…" at bounding box center [744, 388] width 1435 height 638
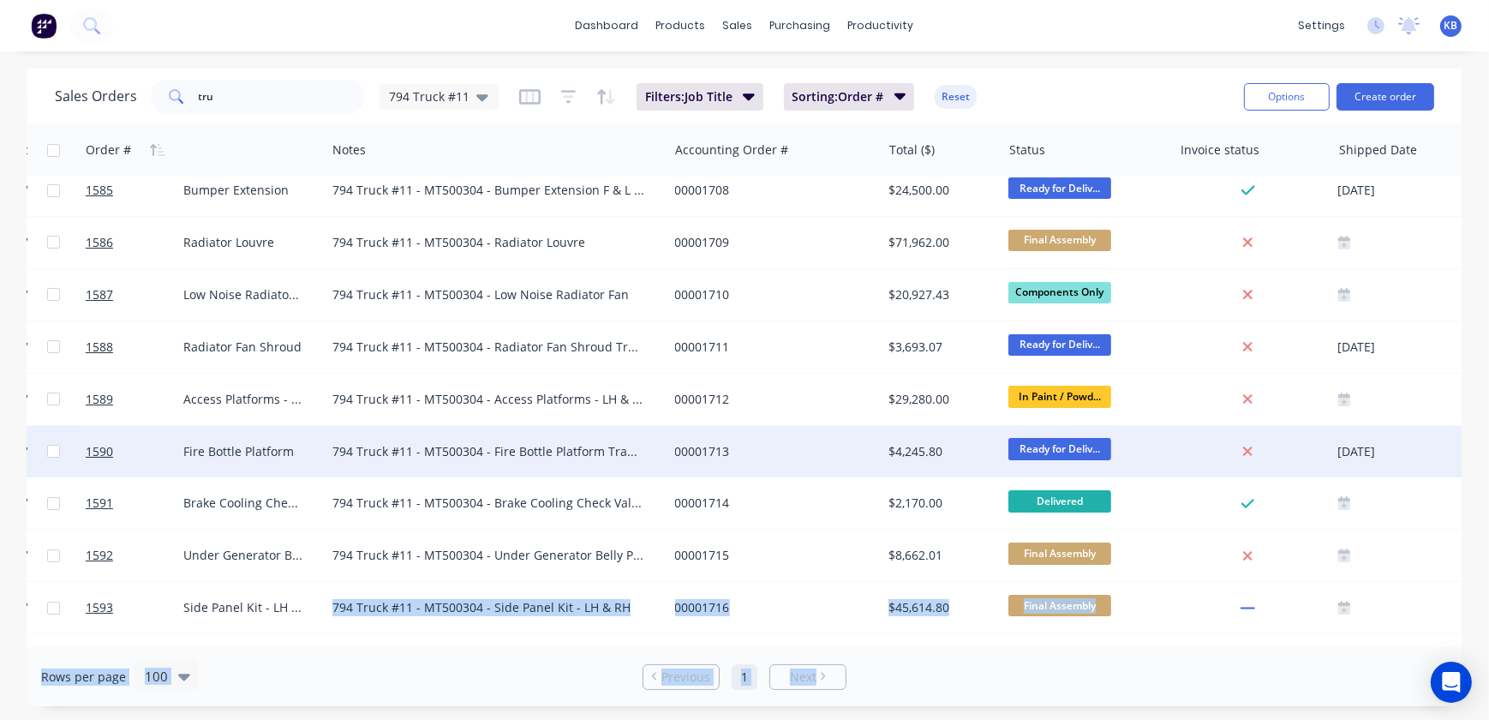
scroll to position [0, 512]
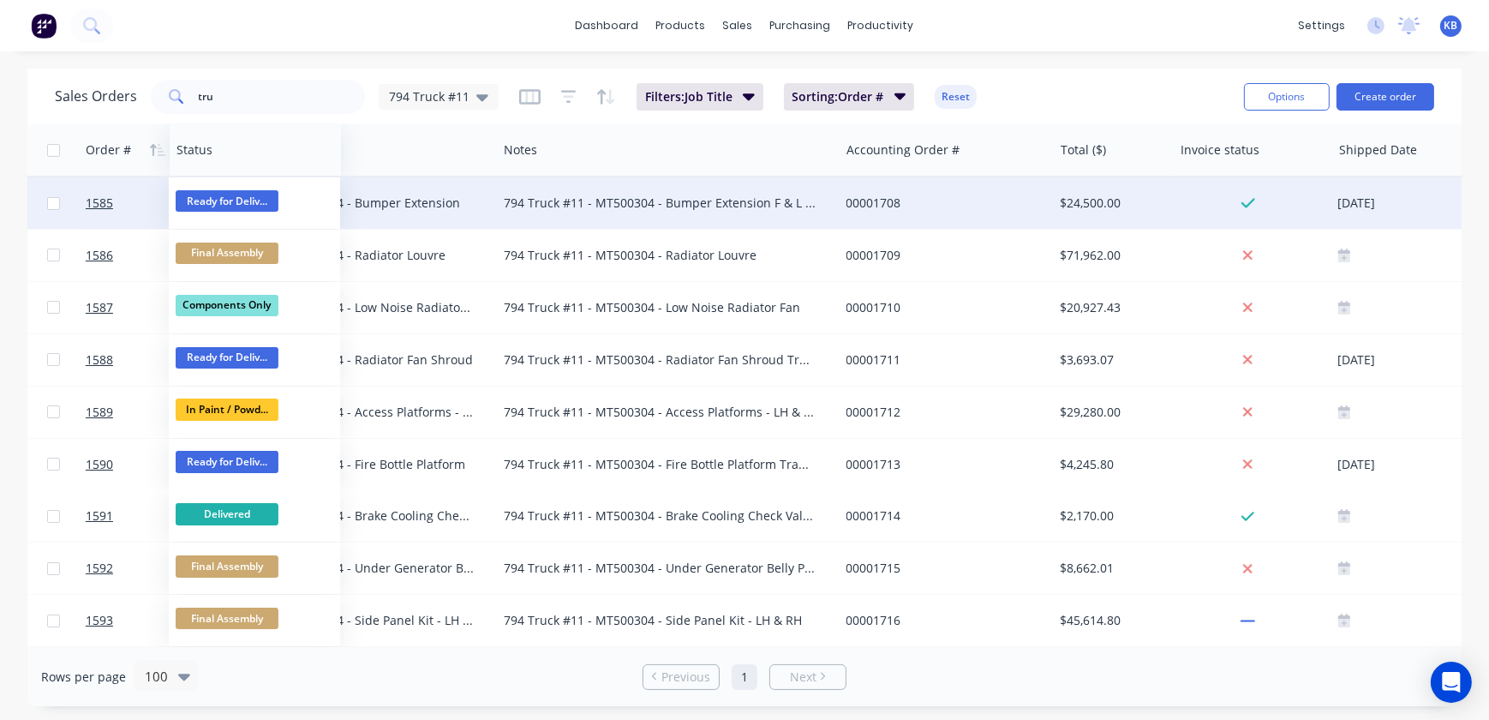
drag, startPoint x: 1052, startPoint y: 142, endPoint x: 218, endPoint y: 196, distance: 835.6
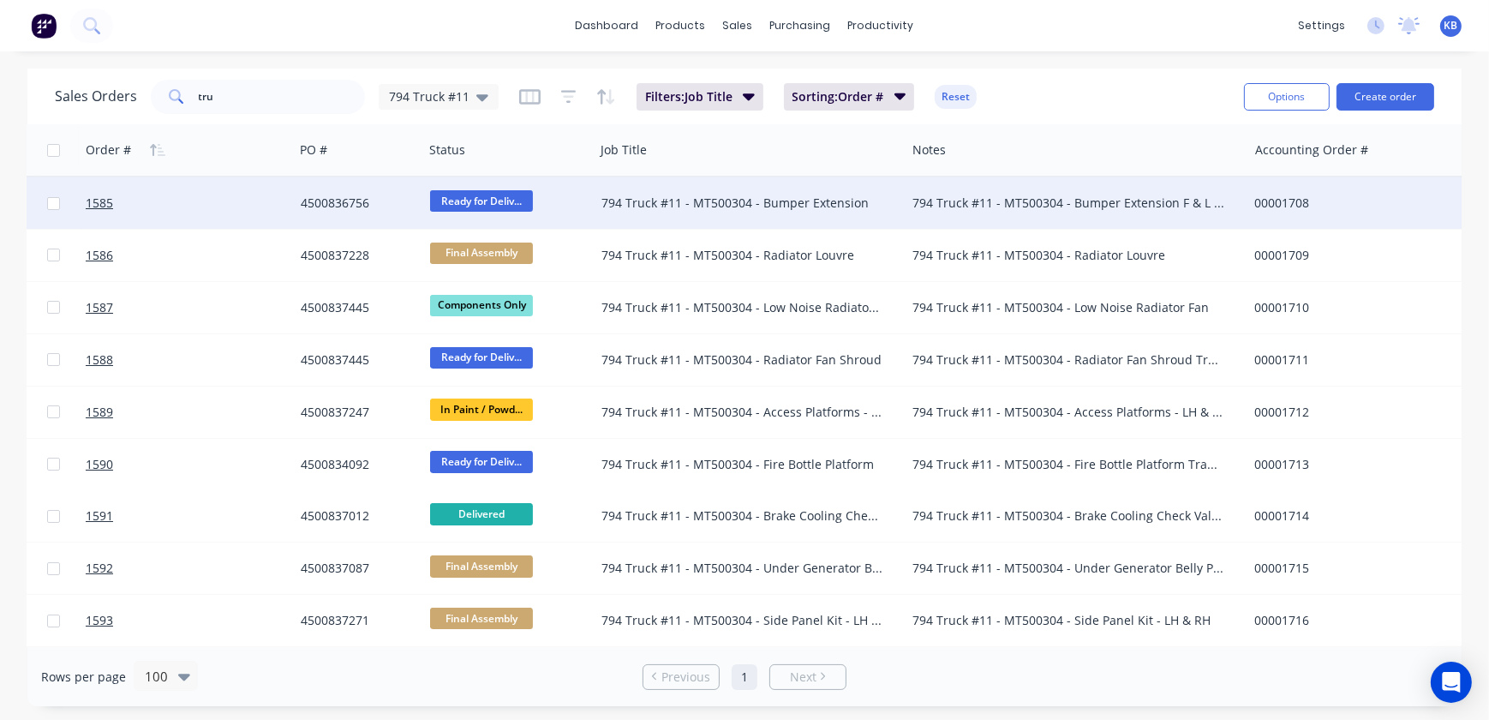
scroll to position [0, 0]
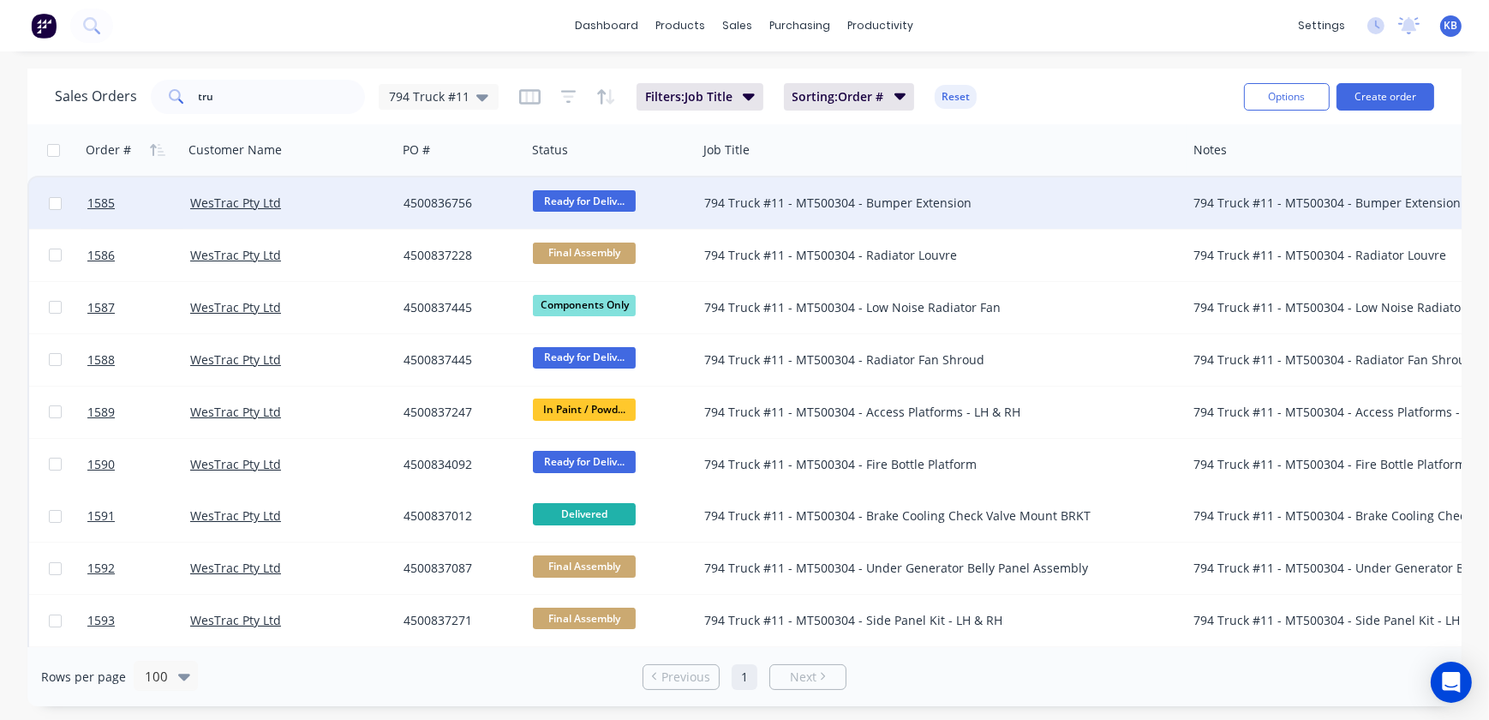
drag, startPoint x: 1007, startPoint y: 154, endPoint x: 1199, endPoint y: 173, distance: 192.9
click at [1187, 173] on div "Job Title" at bounding box center [942, 149] width 490 height 51
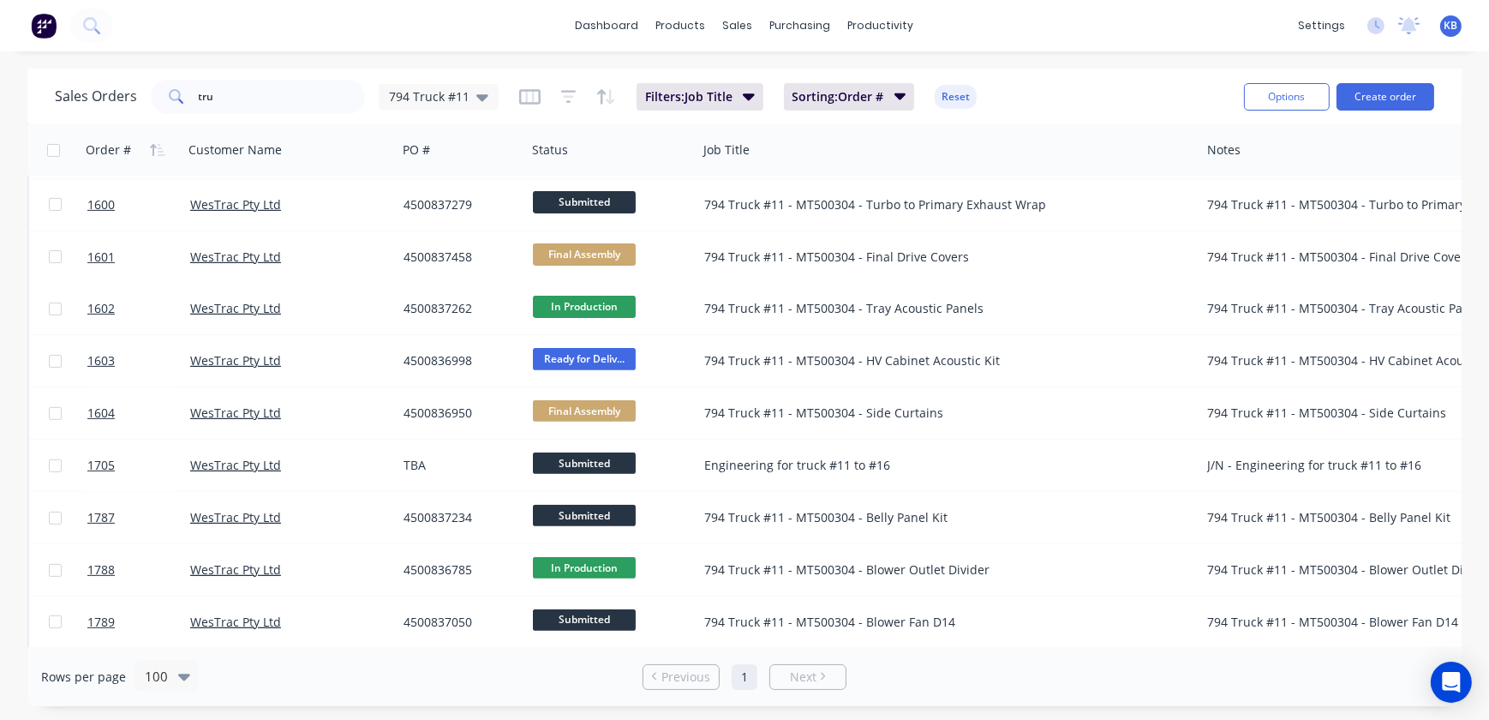
scroll to position [816, 0]
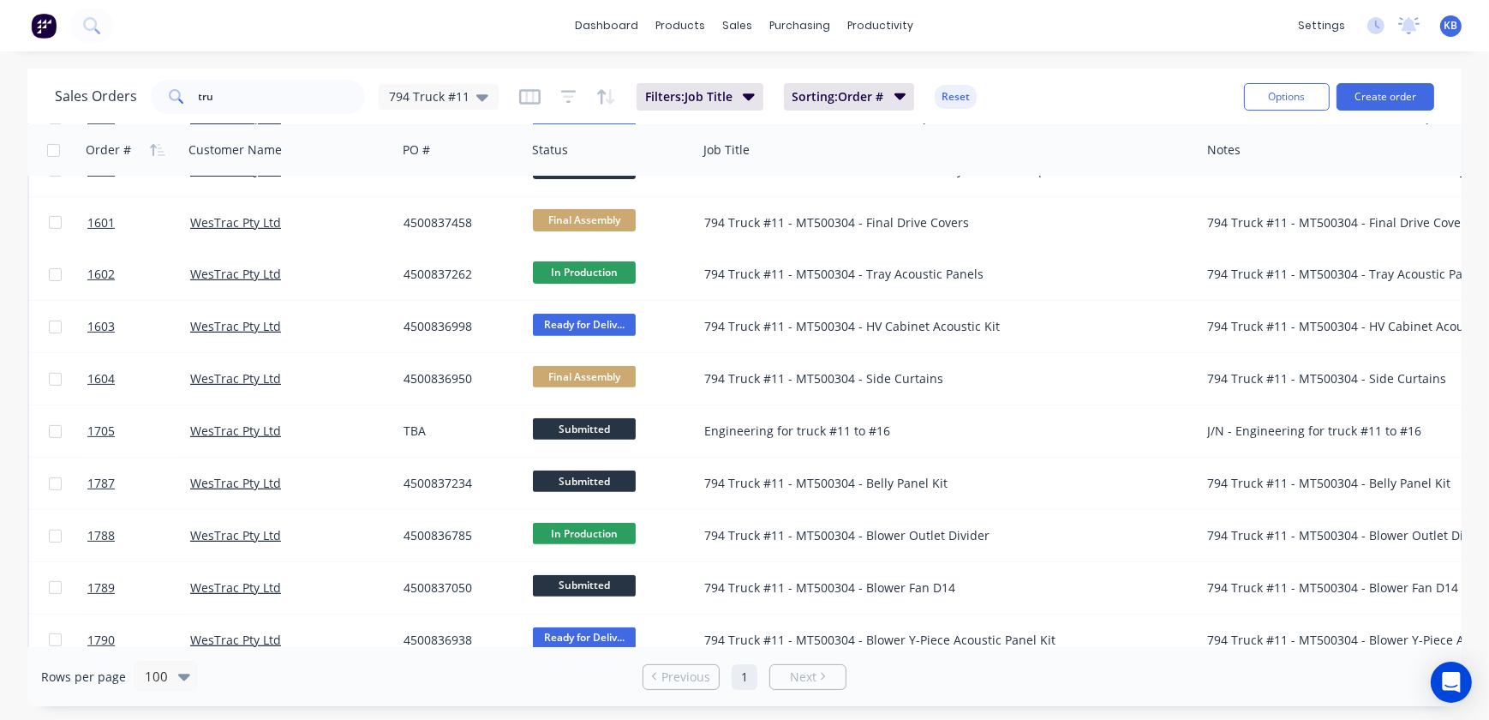
click at [1156, 679] on div "Rows per page 100 Previous 1 Next" at bounding box center [744, 676] width 1435 height 59
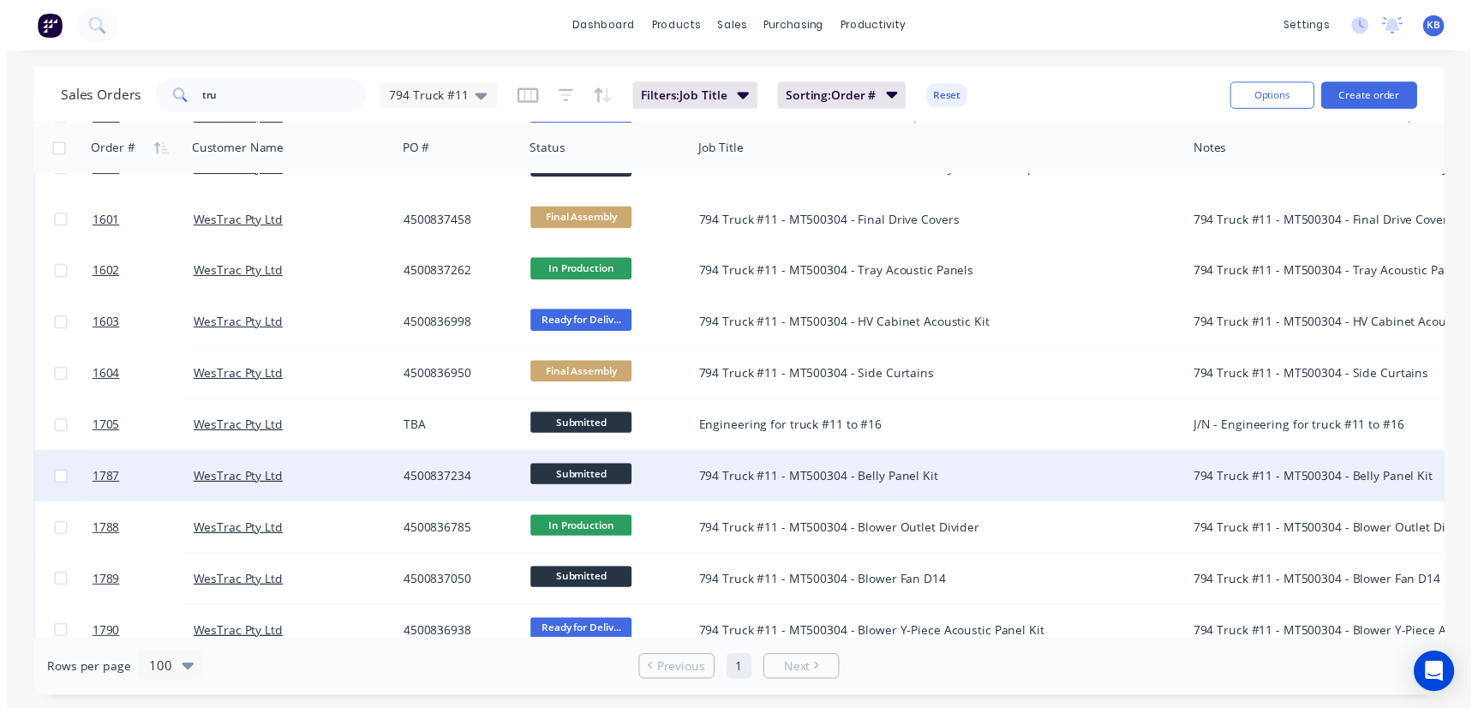
scroll to position [894, 0]
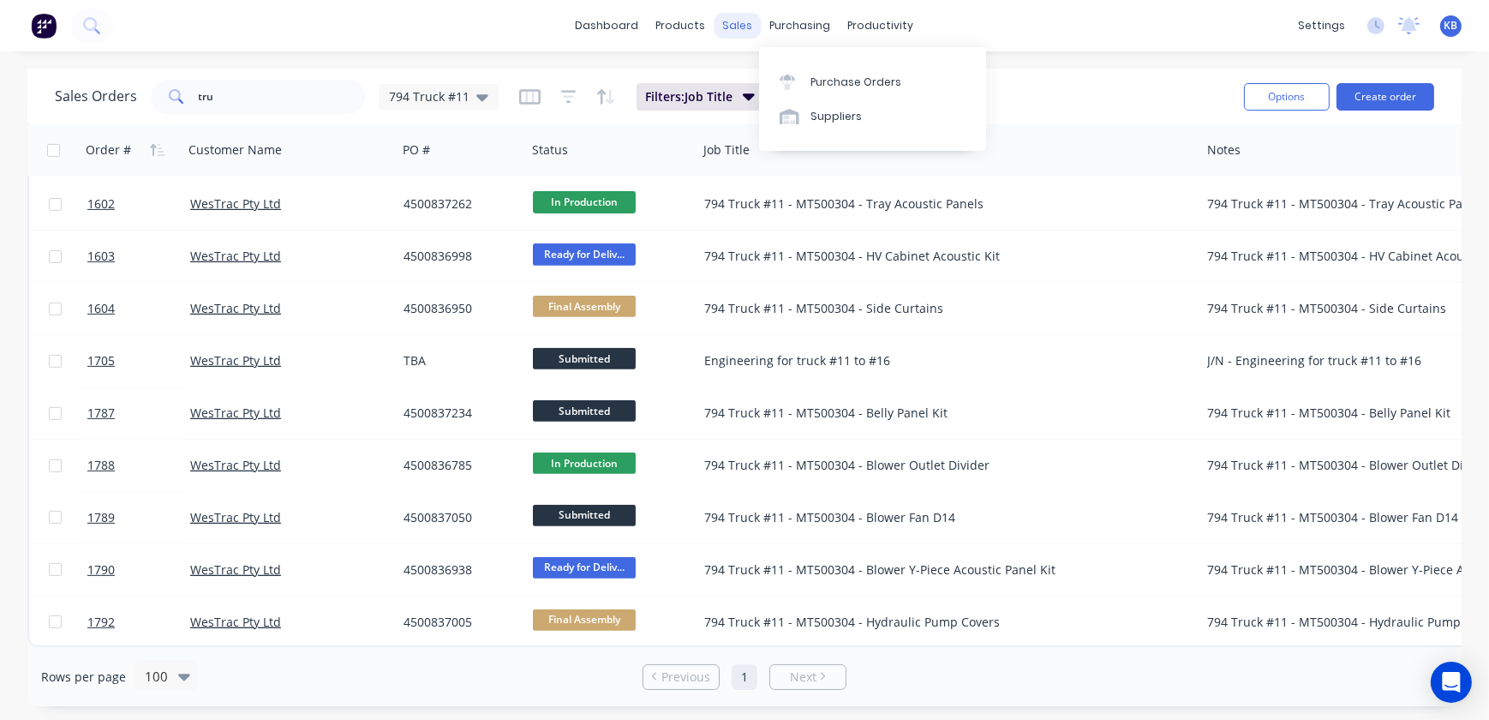
click at [748, 27] on div "sales" at bounding box center [738, 26] width 47 height 26
click at [865, 17] on div "productivity" at bounding box center [881, 26] width 83 height 26
click at [900, 60] on div "Workflow Planner Delivery Scheduling Timesheets" at bounding box center [947, 133] width 227 height 173
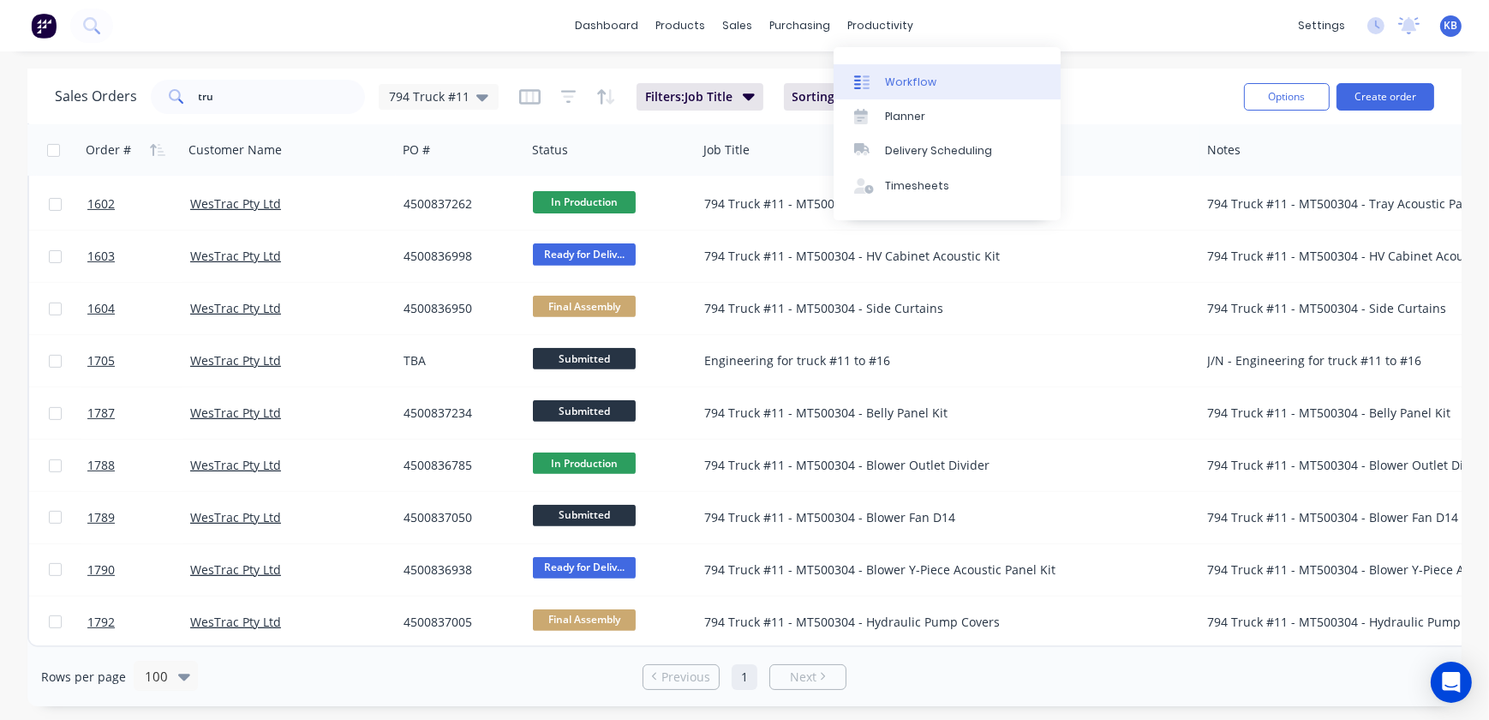
click at [905, 73] on link "Workflow" at bounding box center [947, 81] width 227 height 34
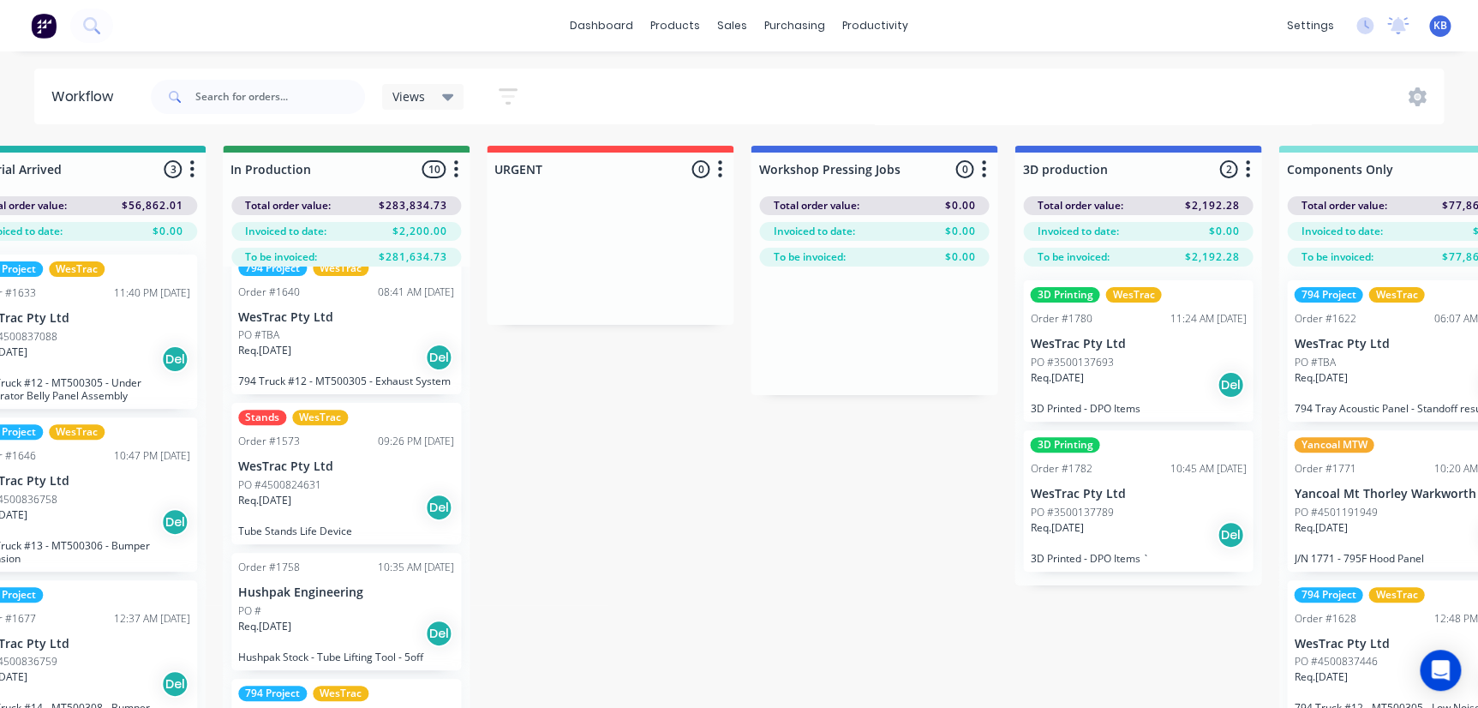
scroll to position [389, 0]
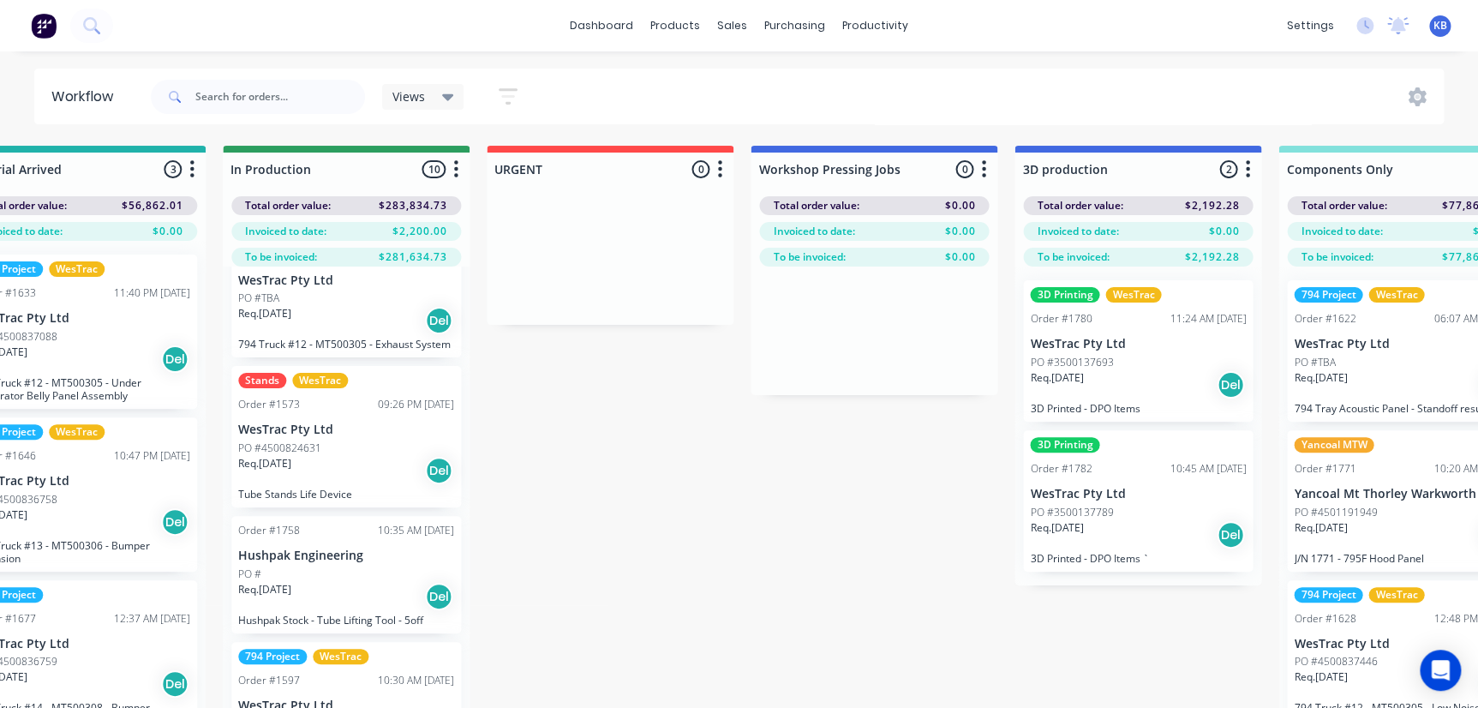
click at [291, 471] on p "Req. 24/07/25" at bounding box center [264, 463] width 53 height 15
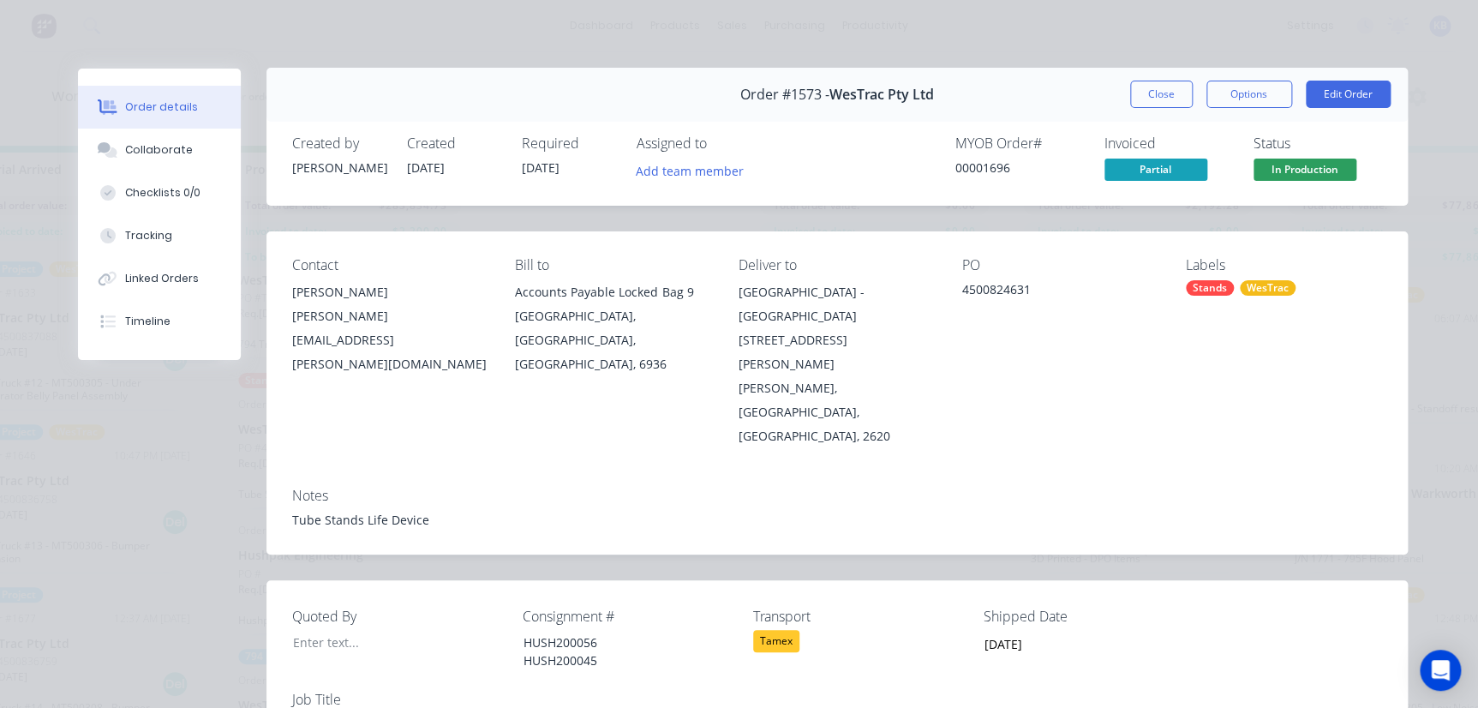
scroll to position [0, 0]
click at [1149, 93] on button "Close" at bounding box center [1161, 94] width 63 height 27
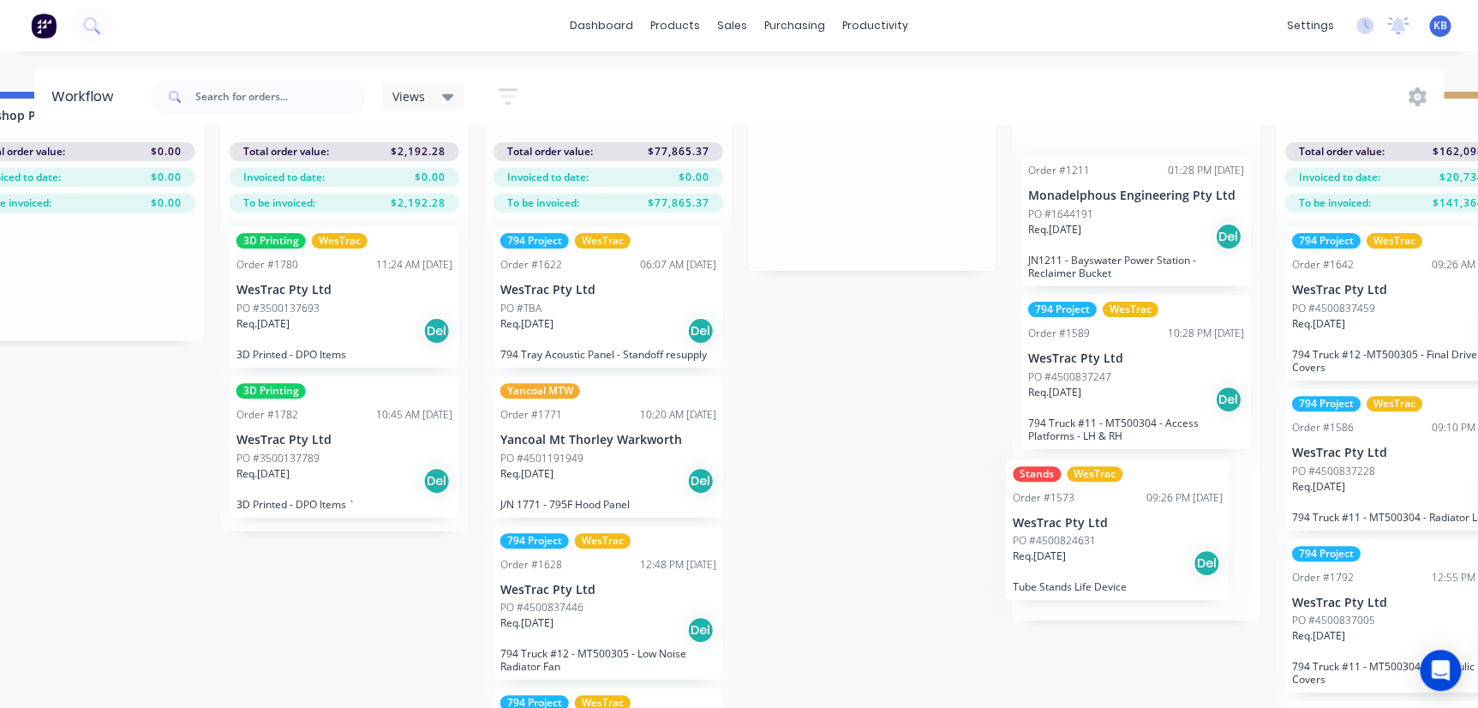
scroll to position [55, 1671]
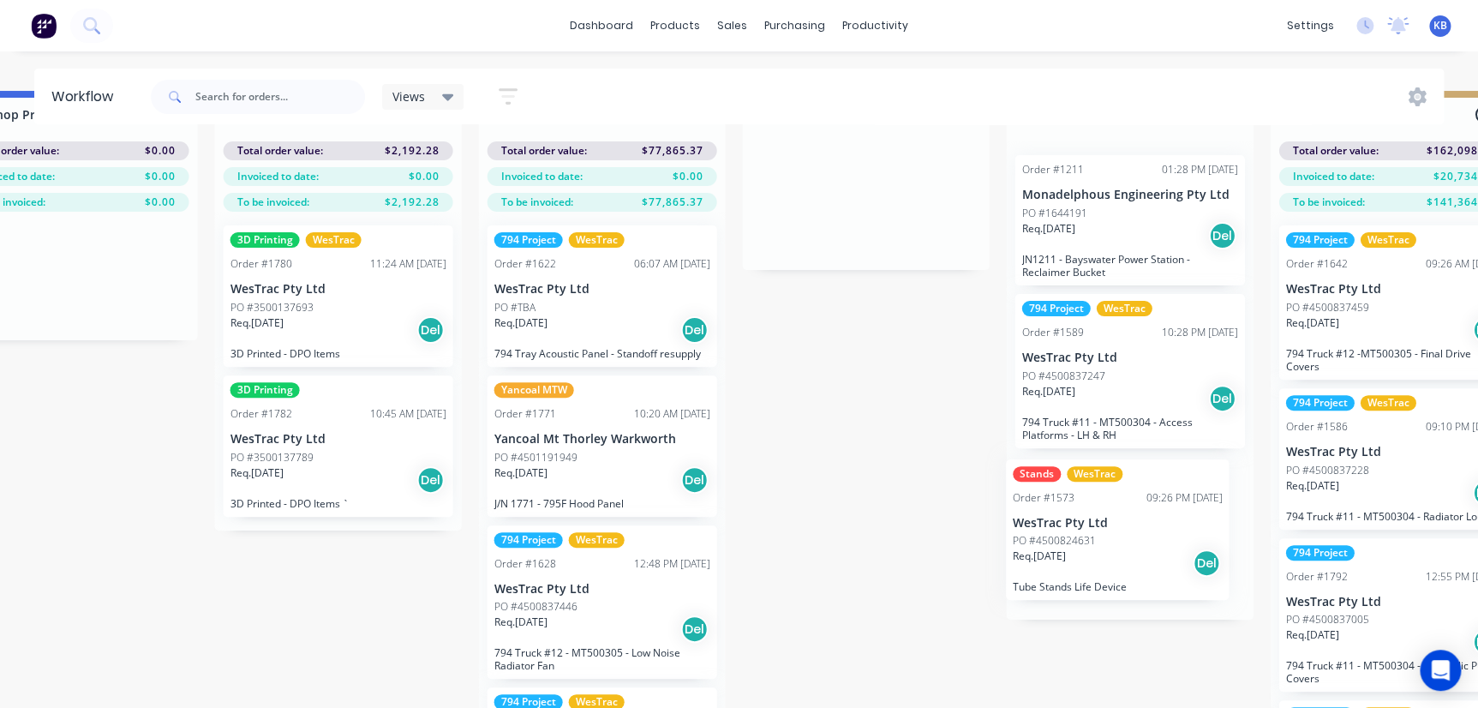
drag, startPoint x: 300, startPoint y: 606, endPoint x: 1081, endPoint y: 531, distance: 784.3
click at [1081, 531] on div "Submitted 124 Status colour #273444 hex #273444 Save Cancel Summaries Total ord…" at bounding box center [1114, 402] width 5592 height 623
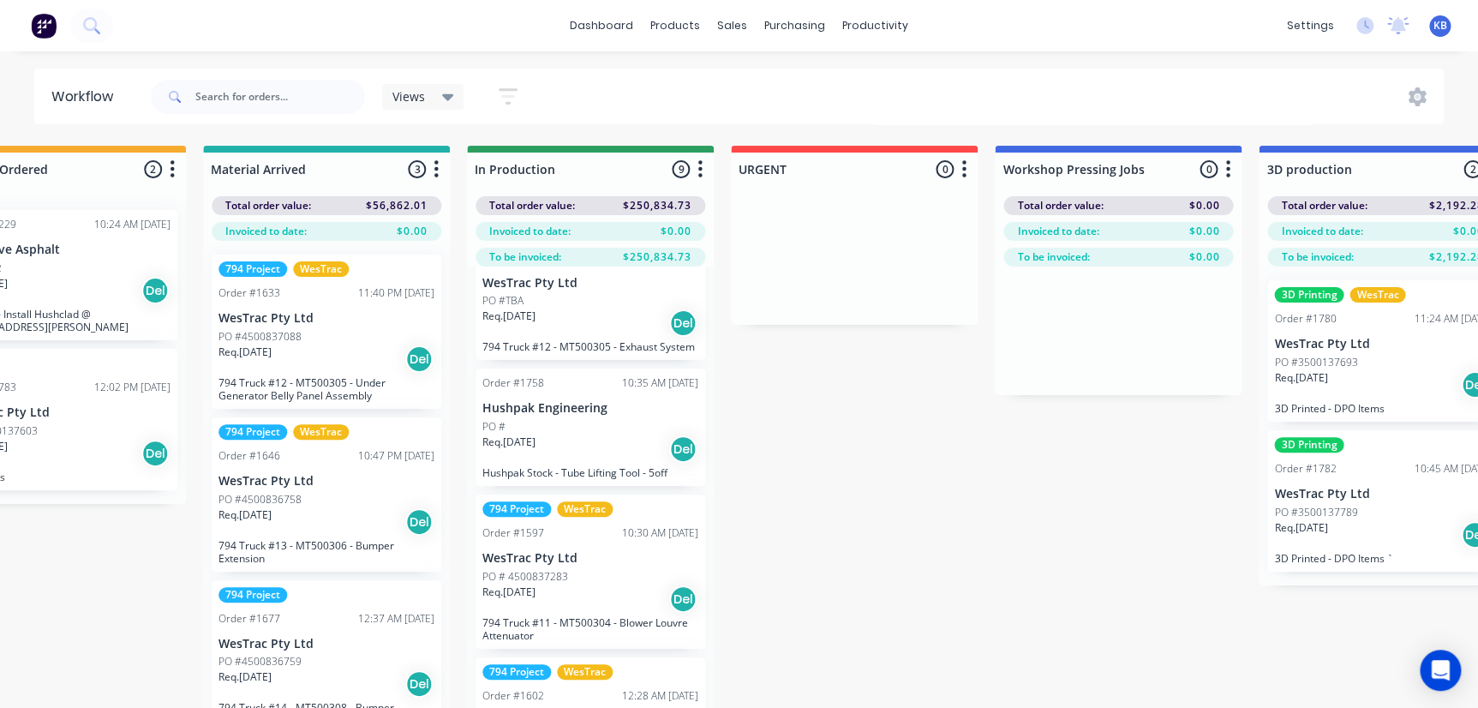
scroll to position [389, 0]
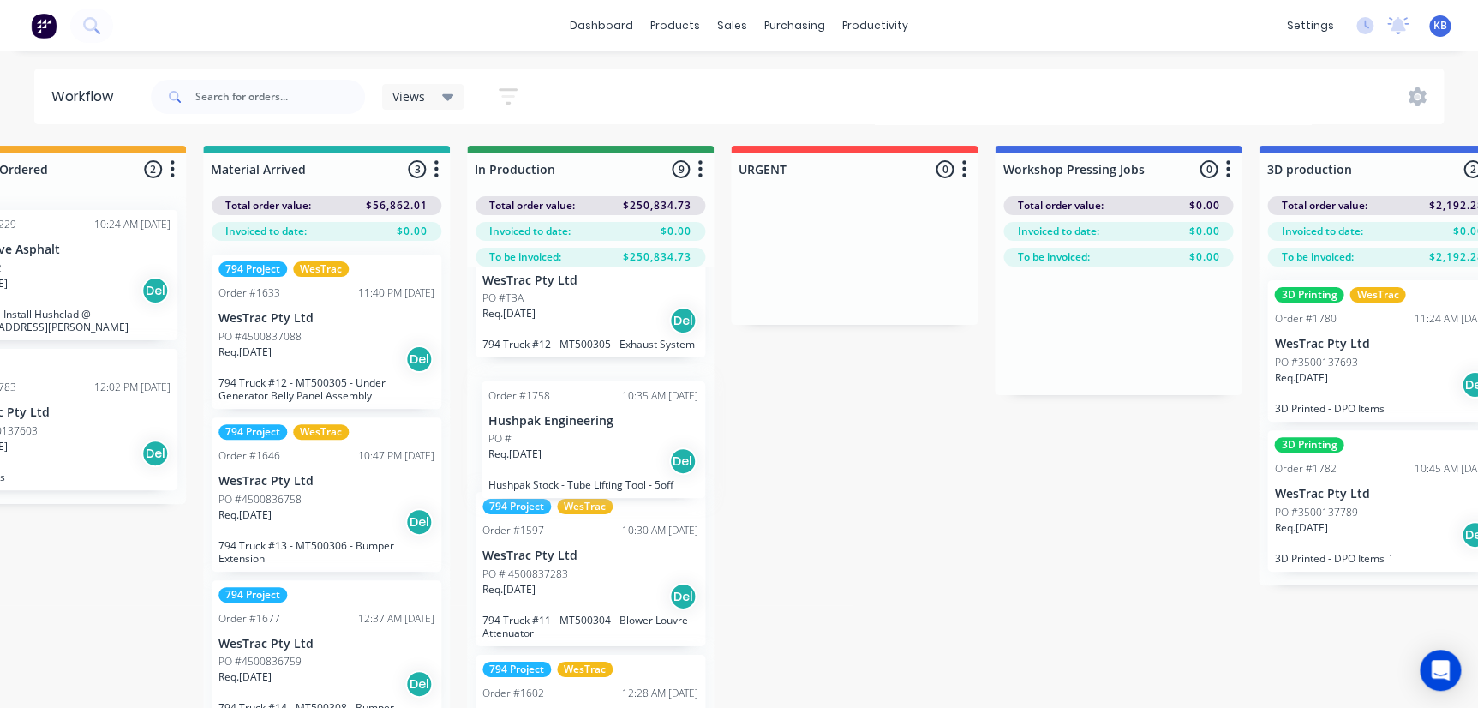
drag, startPoint x: 530, startPoint y: 454, endPoint x: 545, endPoint y: 457, distance: 15.6
click at [545, 457] on div "6250 Drills WesTrac Order #1487 09:51 AM 06/08/25 WesTrac Pty Ltd PO # Req. 30/…" at bounding box center [590, 518] width 247 height 502
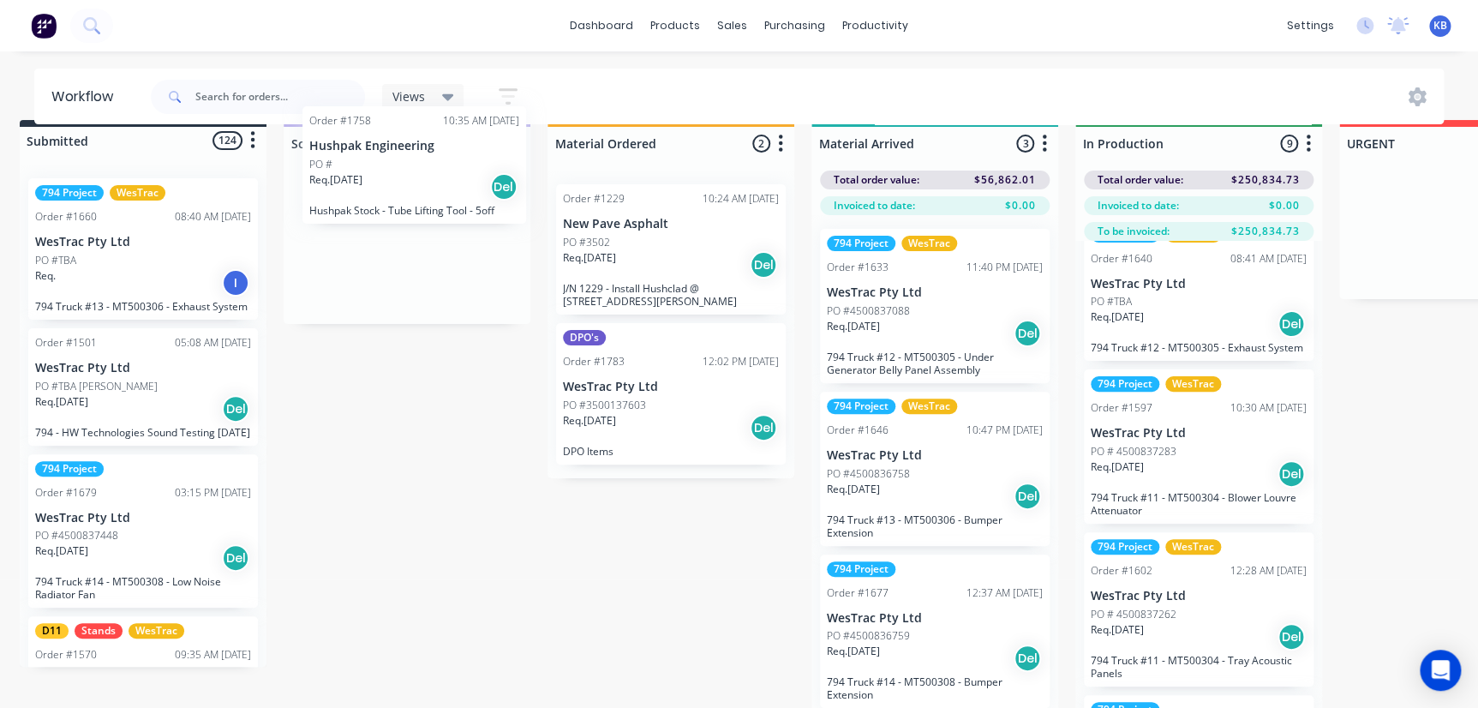
scroll to position [26, 17]
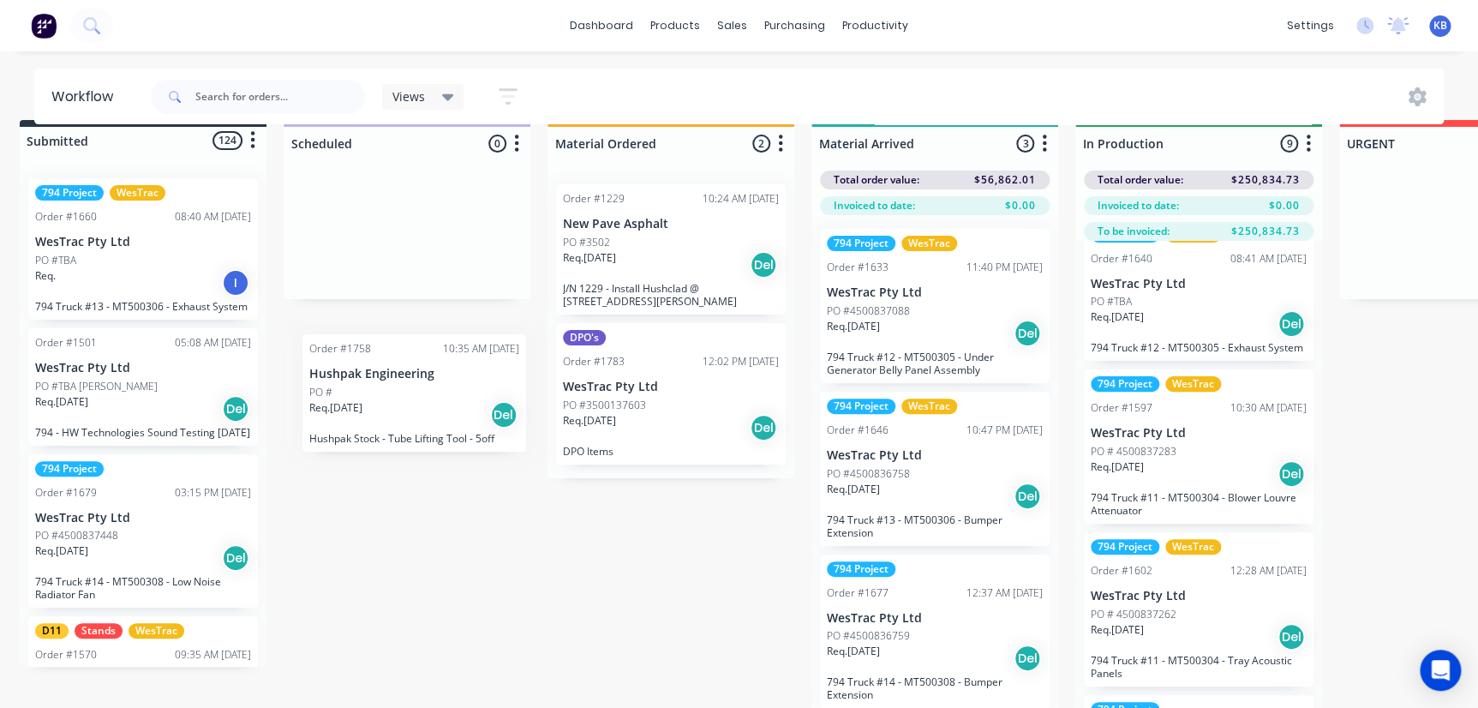
drag, startPoint x: 579, startPoint y: 378, endPoint x: 402, endPoint y: 410, distance: 180.2
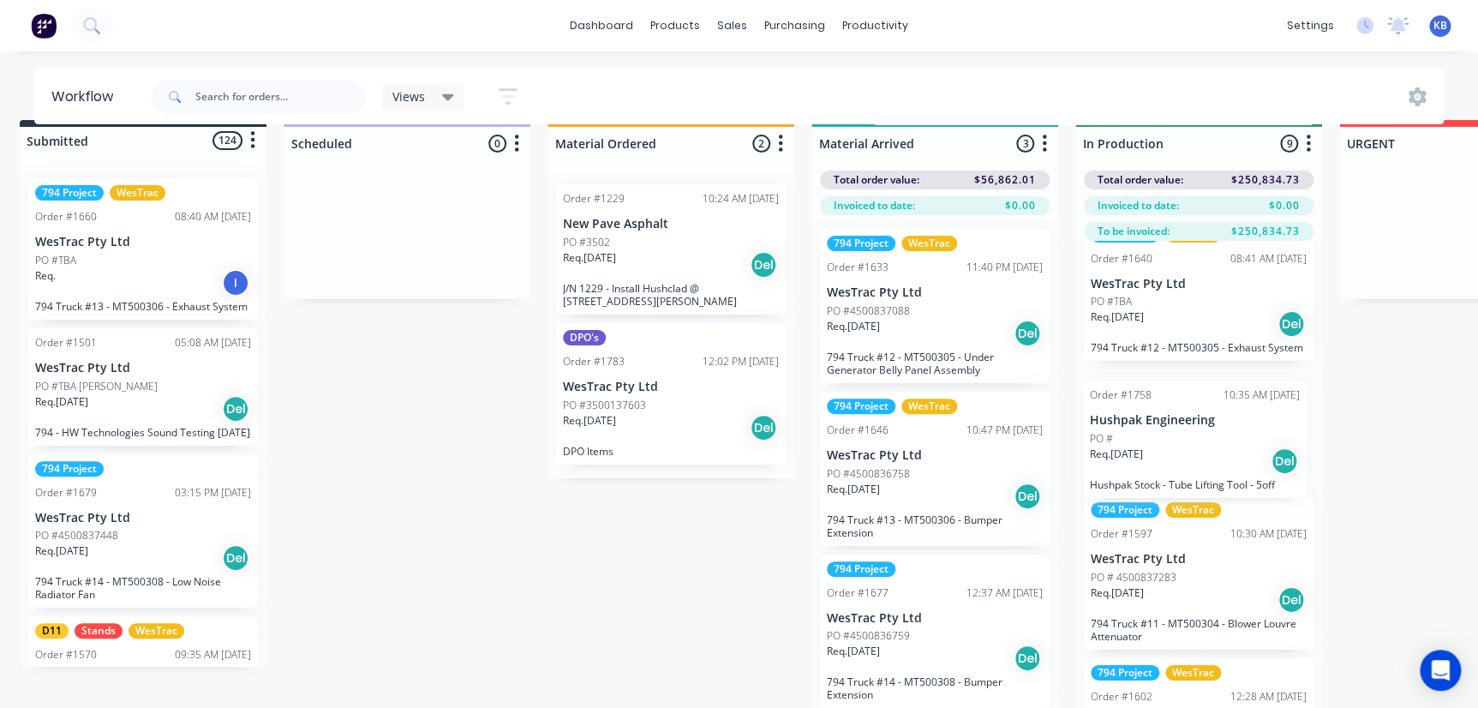
scroll to position [26, 20]
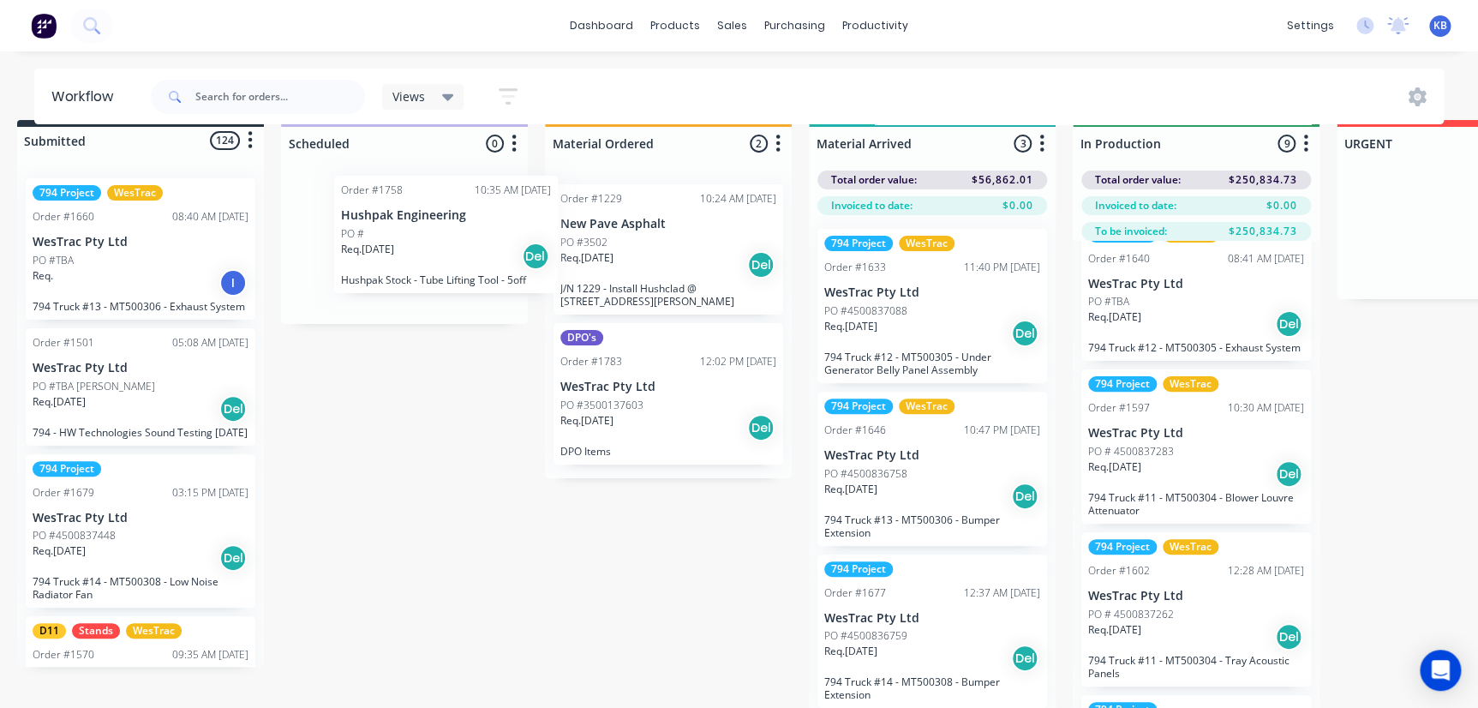
drag, startPoint x: 1148, startPoint y: 449, endPoint x: 378, endPoint y: 238, distance: 798.0
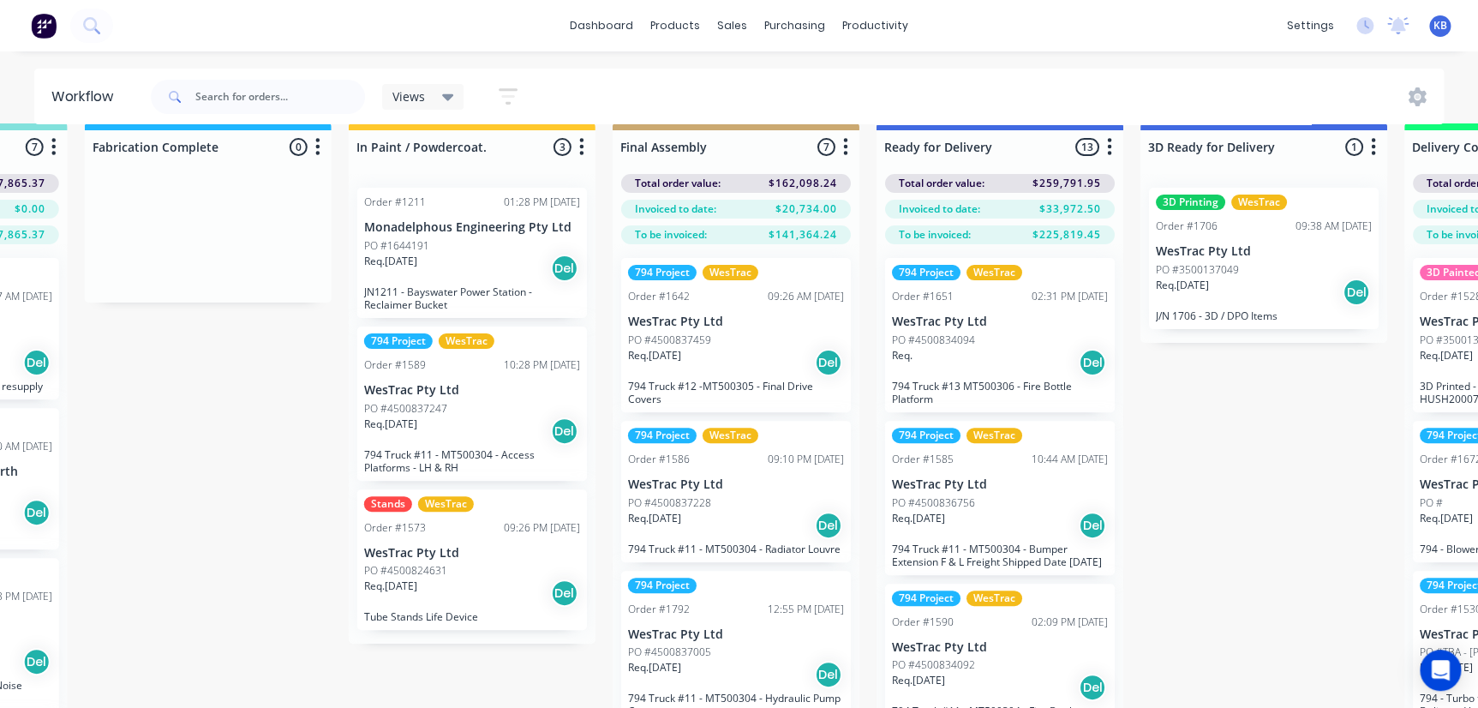
scroll to position [0, 2328]
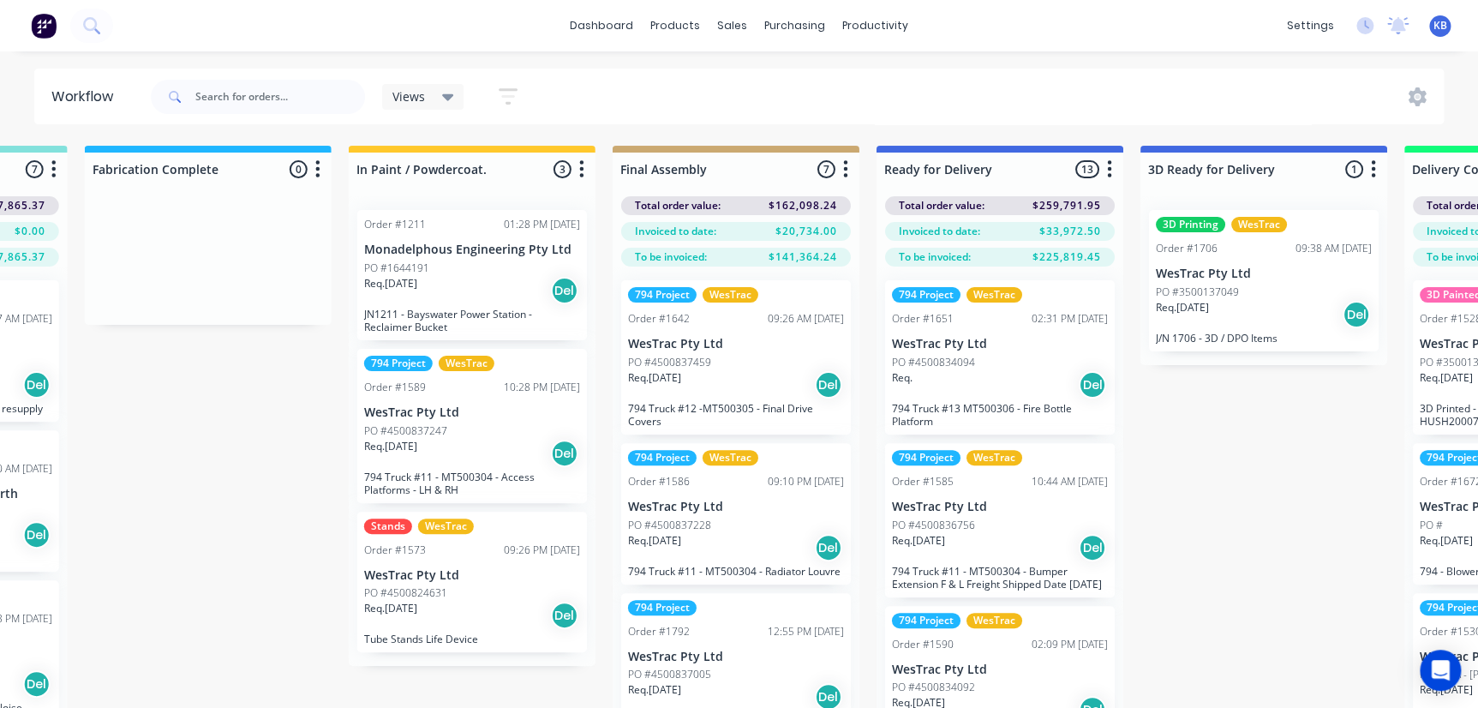
click at [583, 175] on icon "button" at bounding box center [582, 168] width 4 height 17
click at [487, 261] on button "Summaries" at bounding box center [506, 263] width 171 height 28
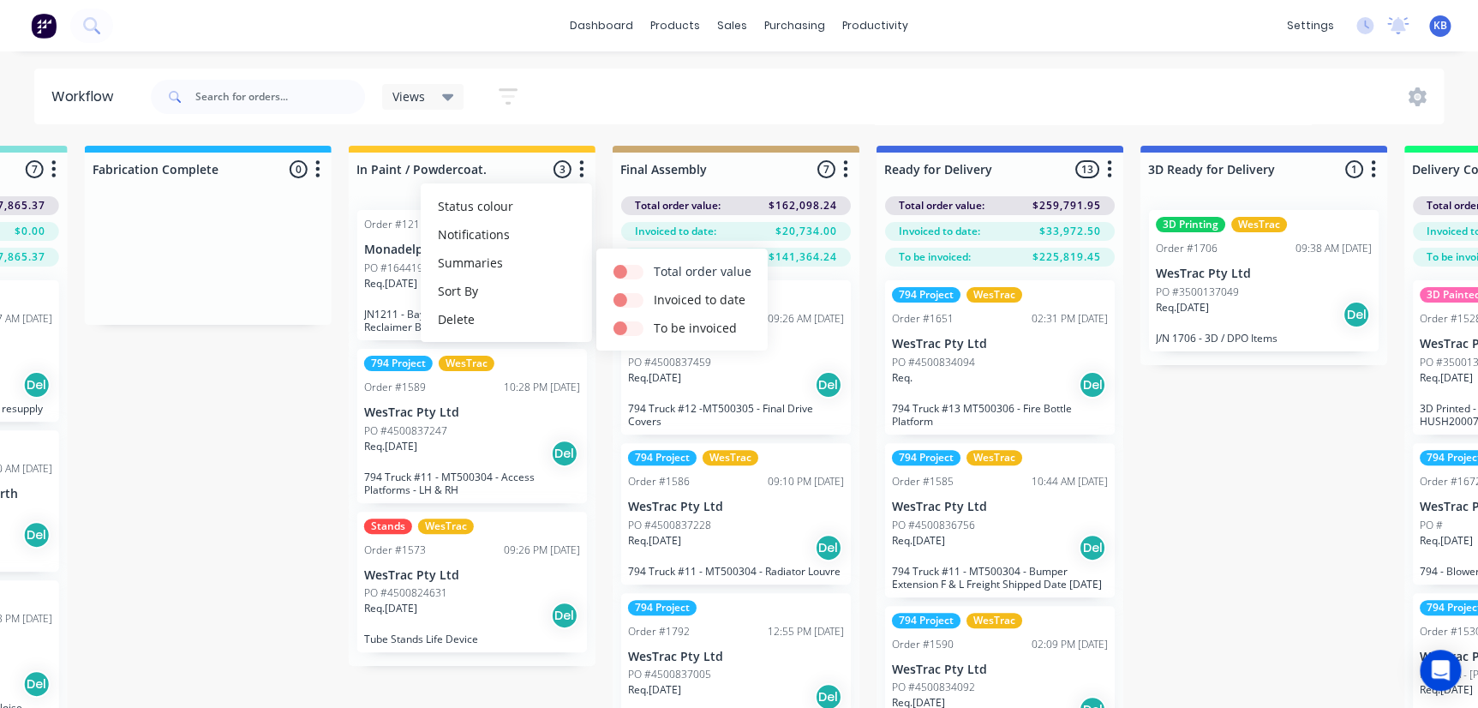
click at [654, 262] on label at bounding box center [654, 262] width 0 height 0
click at [617, 266] on input "checkbox" at bounding box center [621, 270] width 14 height 16
checkbox input "true"
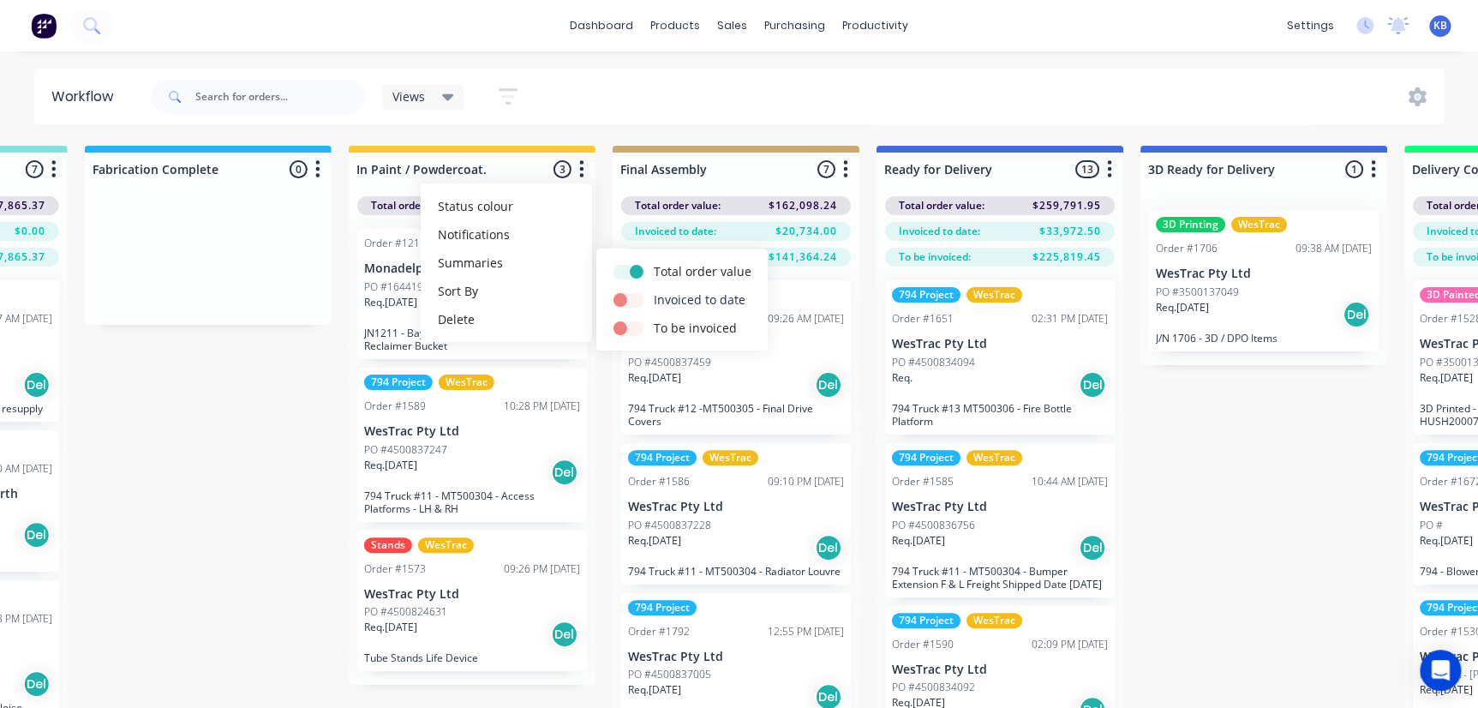
click at [654, 291] on label at bounding box center [654, 291] width 0 height 0
click at [626, 294] on input "checkbox" at bounding box center [621, 299] width 14 height 16
checkbox input "true"
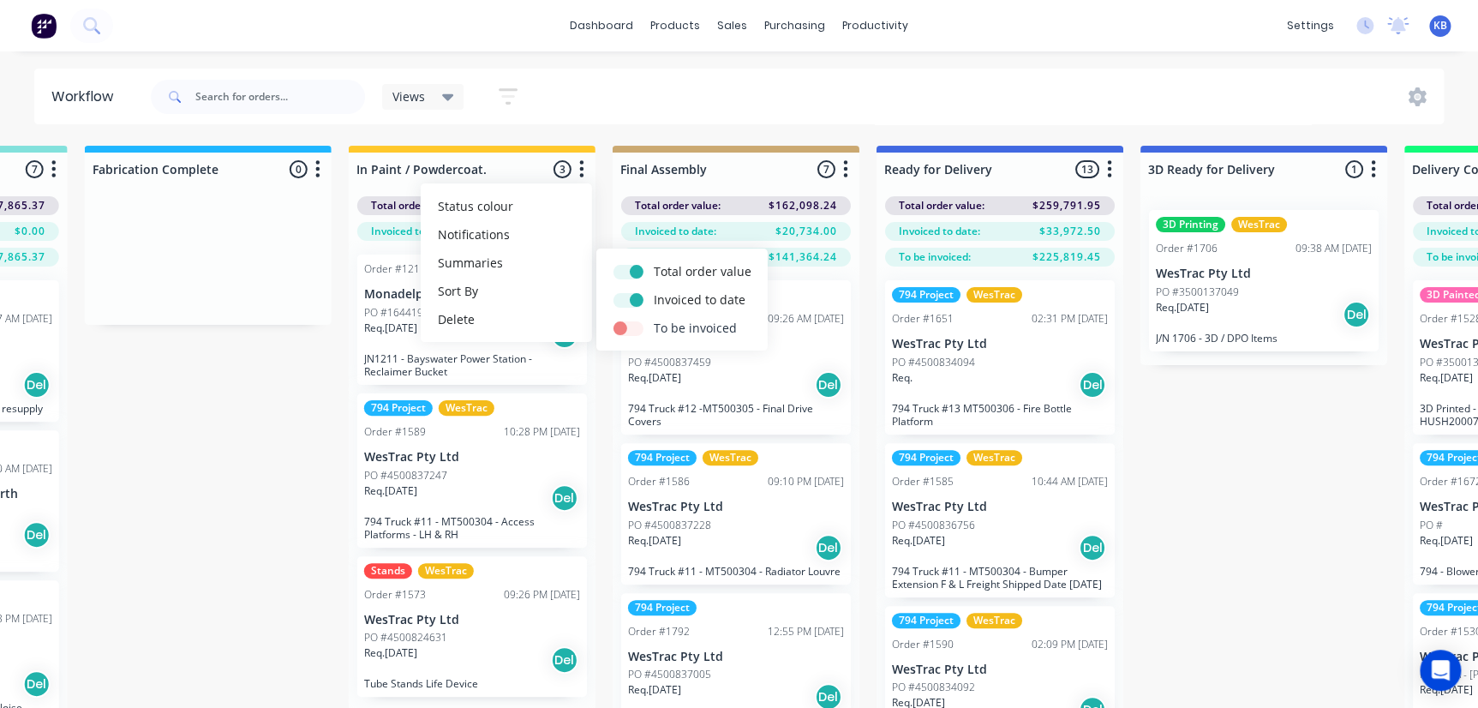
click at [654, 319] on label at bounding box center [654, 319] width 0 height 0
click at [626, 326] on input "checkbox" at bounding box center [621, 327] width 14 height 16
checkbox input "true"
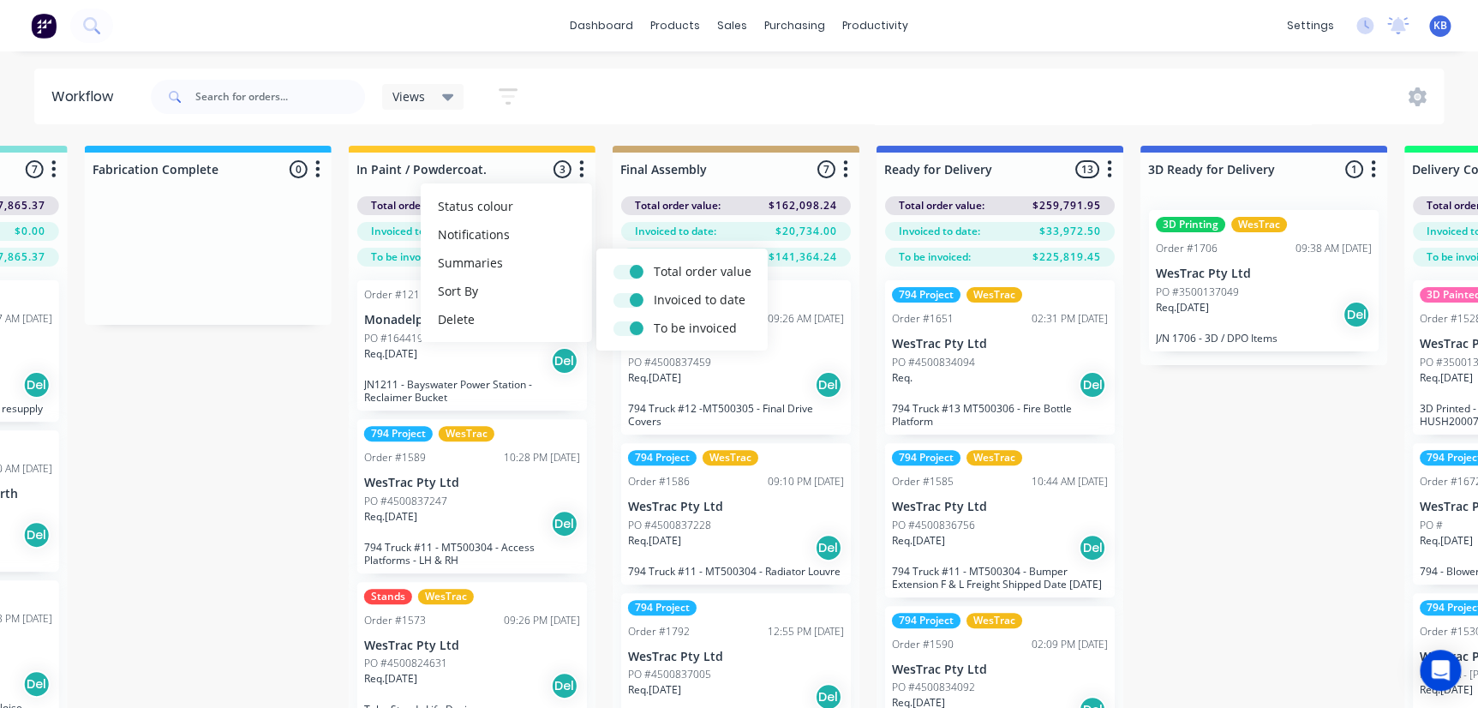
click at [295, 509] on div "Submitted 124 Status colour #273444 hex #273444 Save Cancel Summaries Total ord…" at bounding box center [455, 457] width 5592 height 623
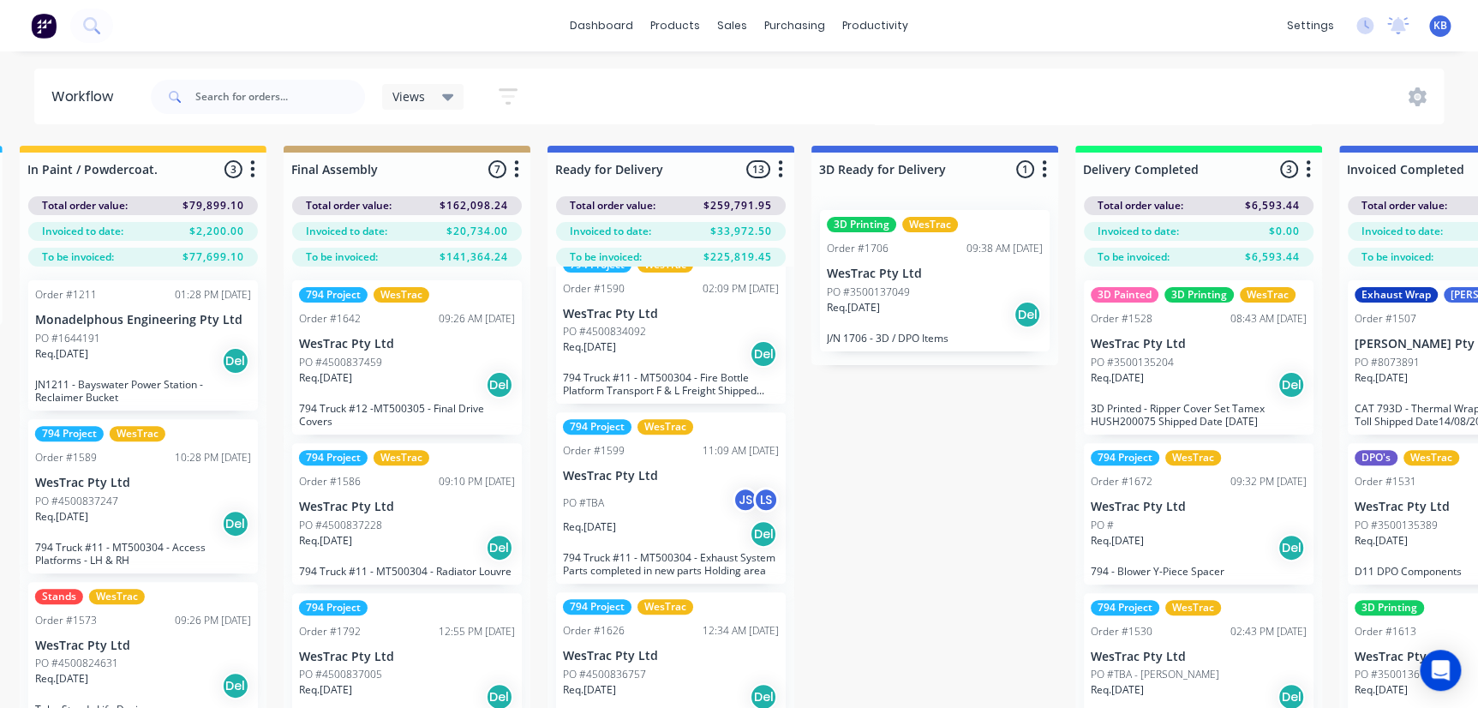
scroll to position [389, 0]
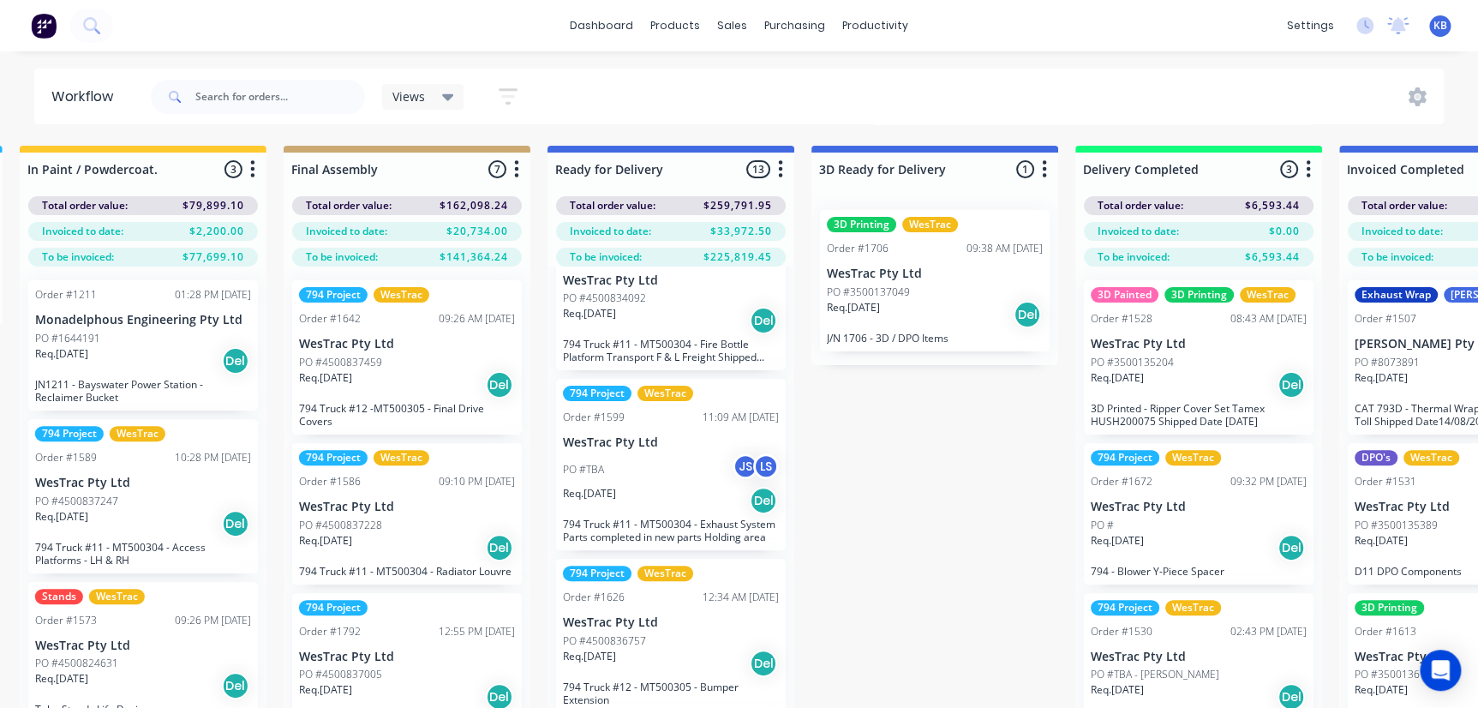
click at [610, 473] on div "PO #TBA JS LS" at bounding box center [671, 469] width 216 height 33
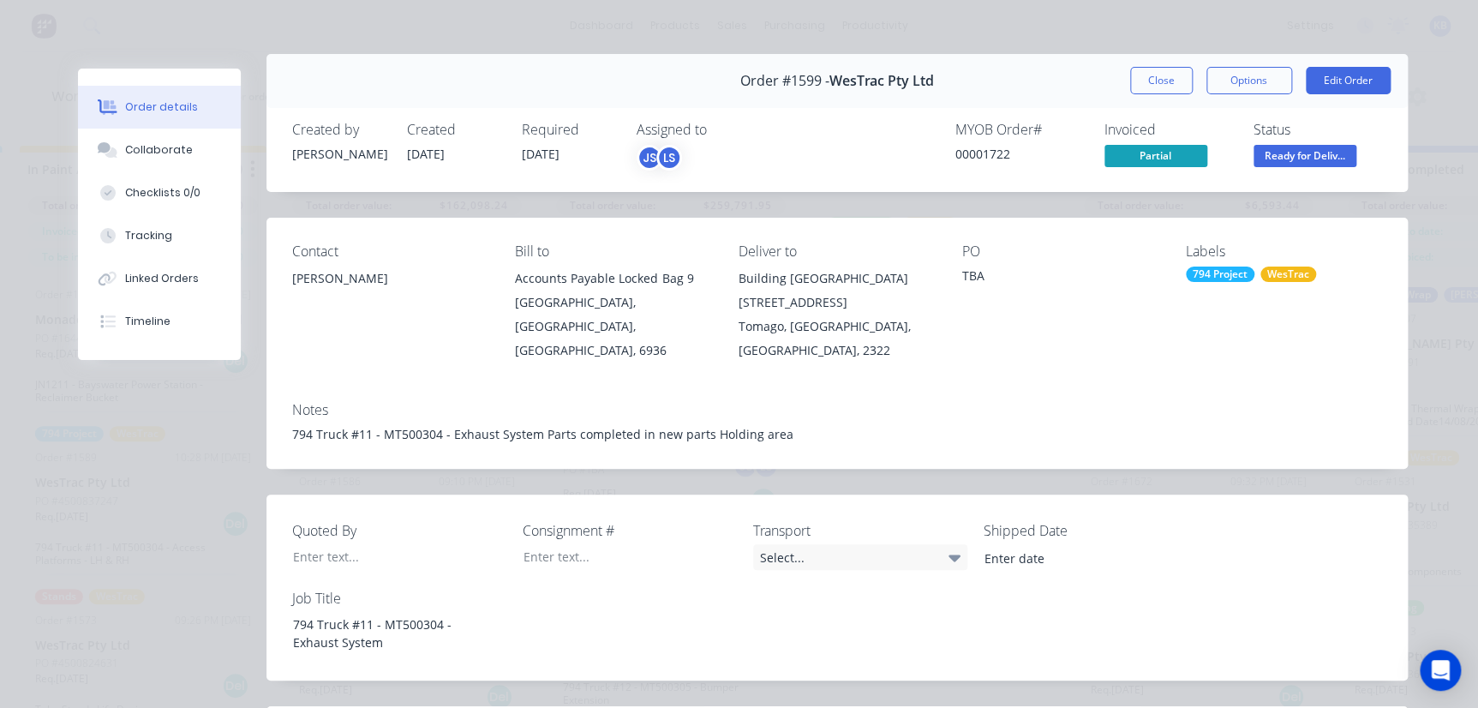
scroll to position [0, 0]
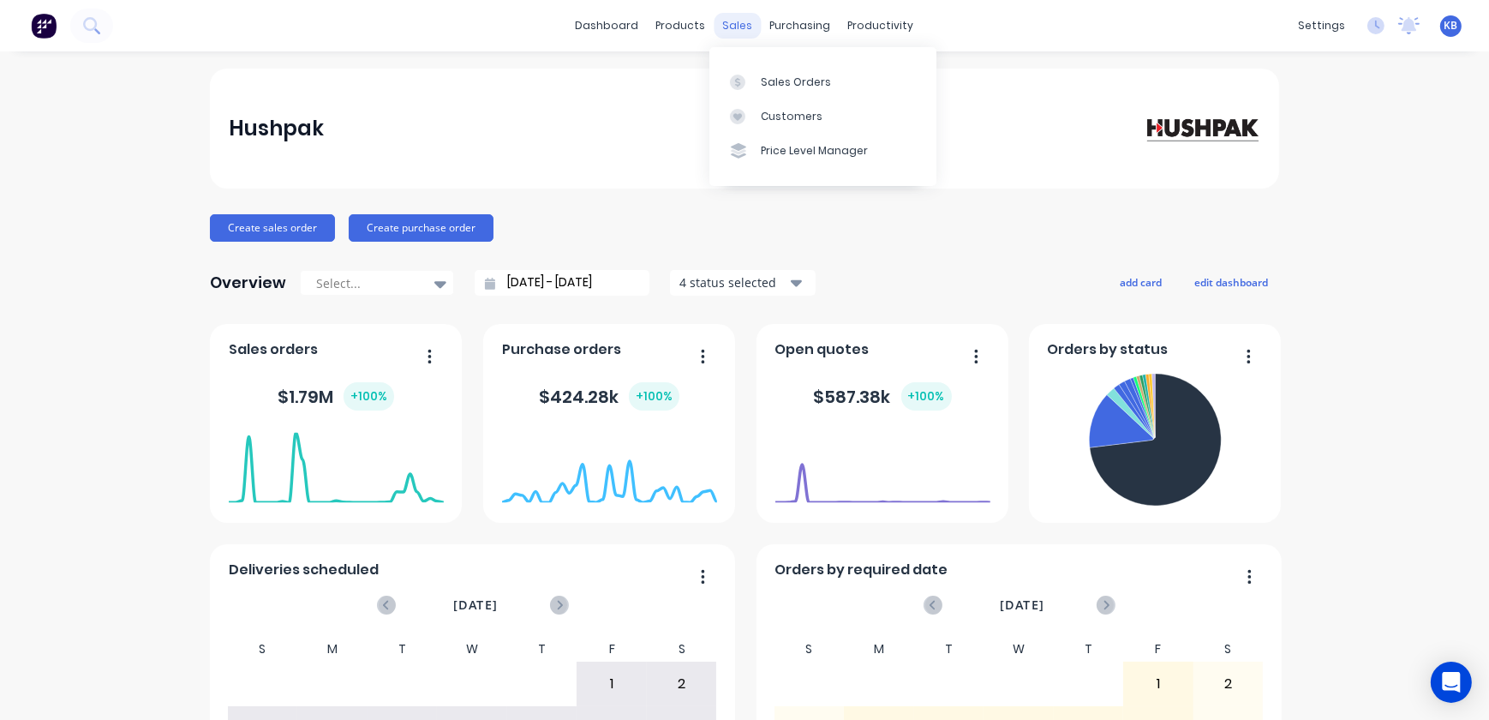
click at [728, 33] on div "sales" at bounding box center [738, 26] width 47 height 26
click at [759, 76] on link "Sales Orders" at bounding box center [823, 81] width 227 height 34
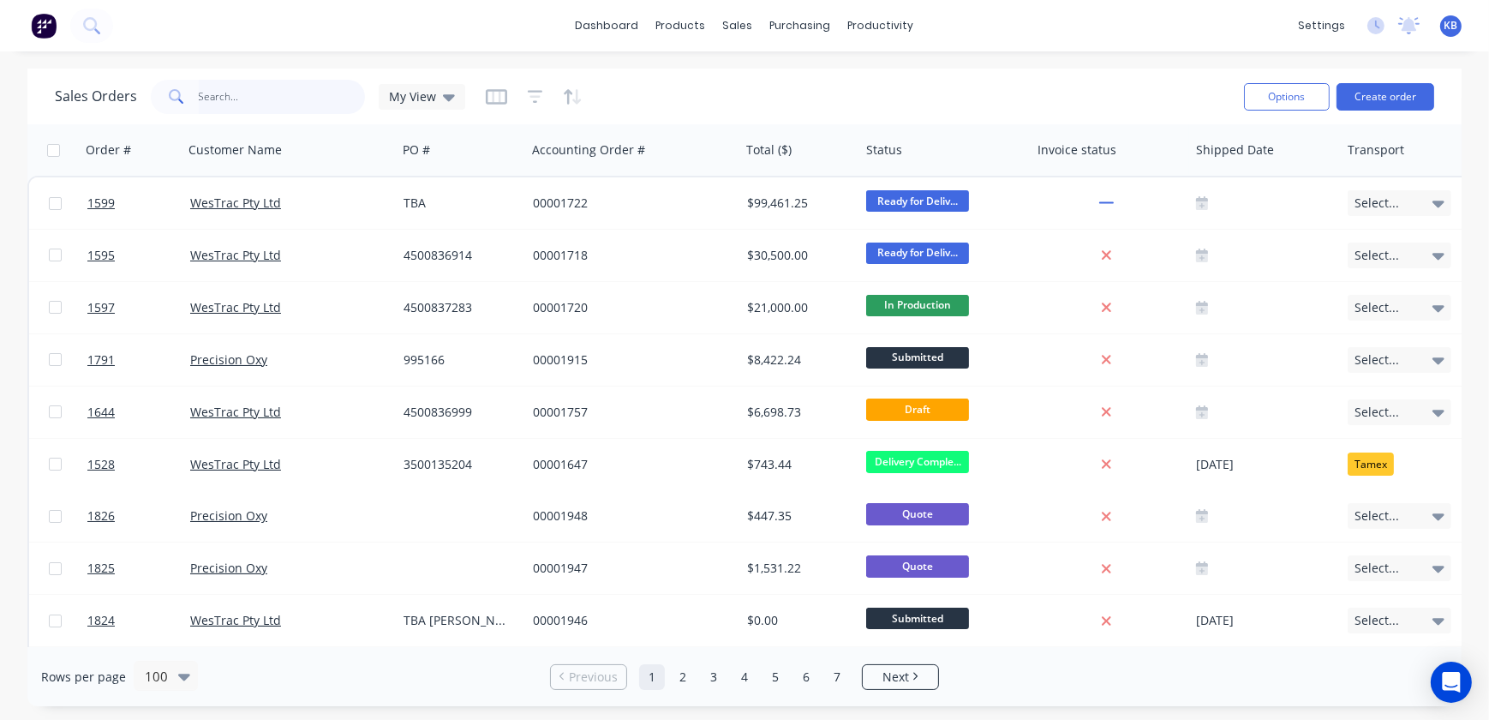
click at [345, 92] on input "text" at bounding box center [282, 97] width 167 height 34
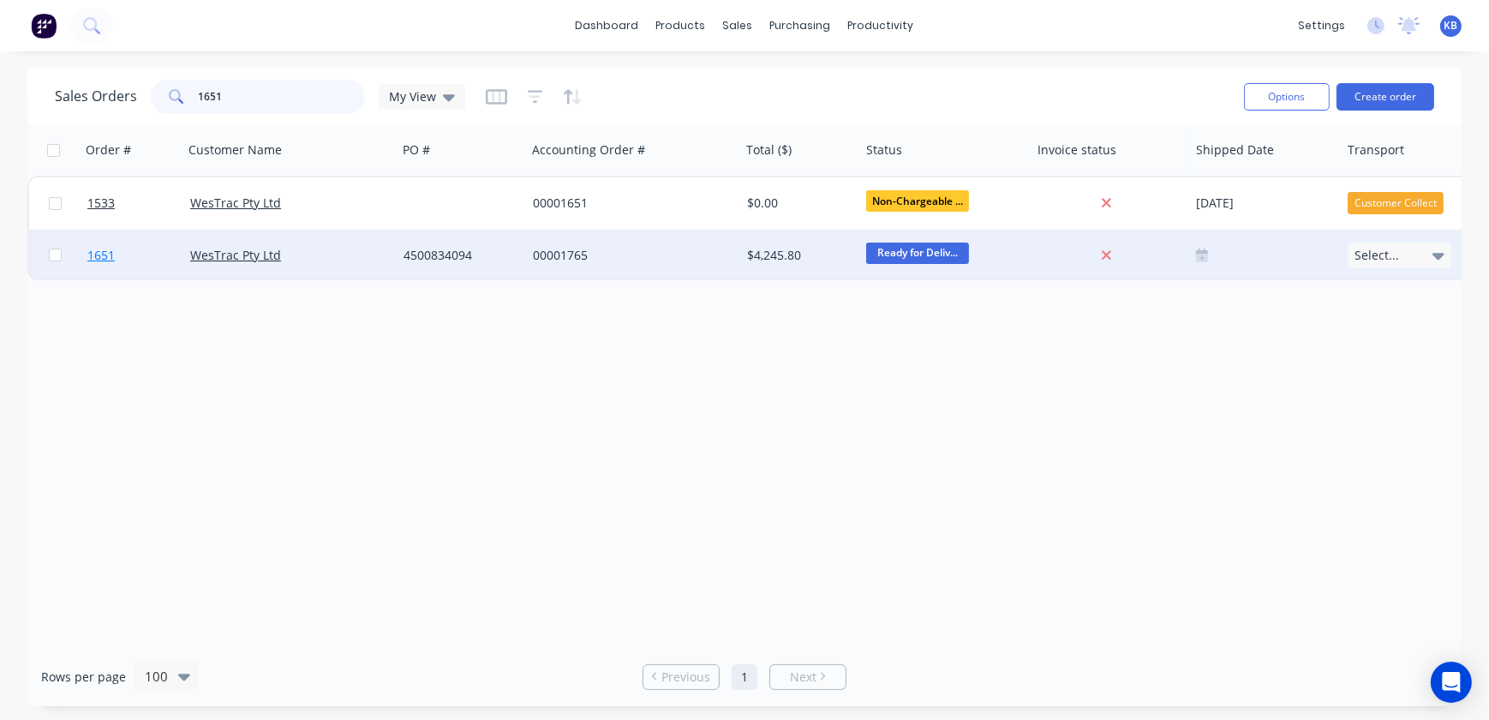
type input "1651"
click at [117, 261] on link "1651" at bounding box center [138, 255] width 103 height 51
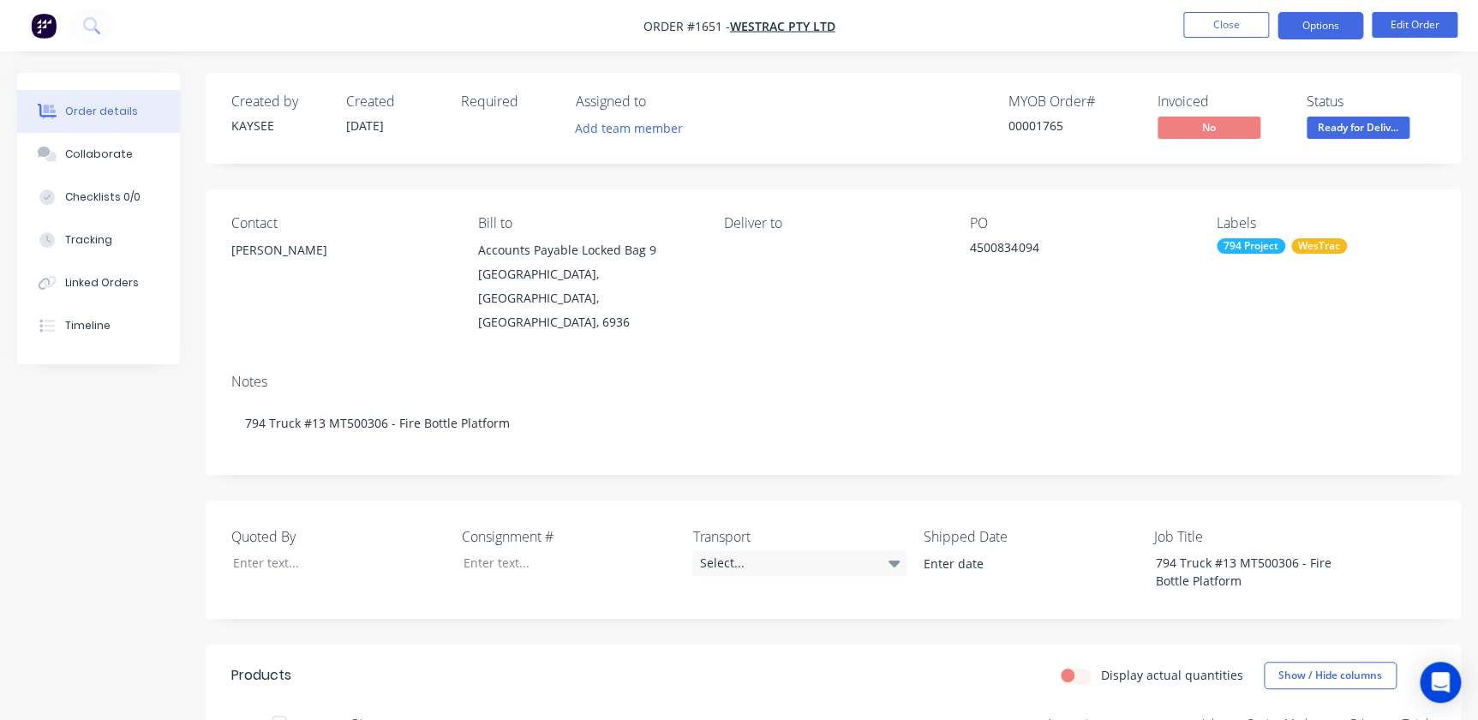
click at [1308, 16] on button "Options" at bounding box center [1321, 25] width 86 height 27
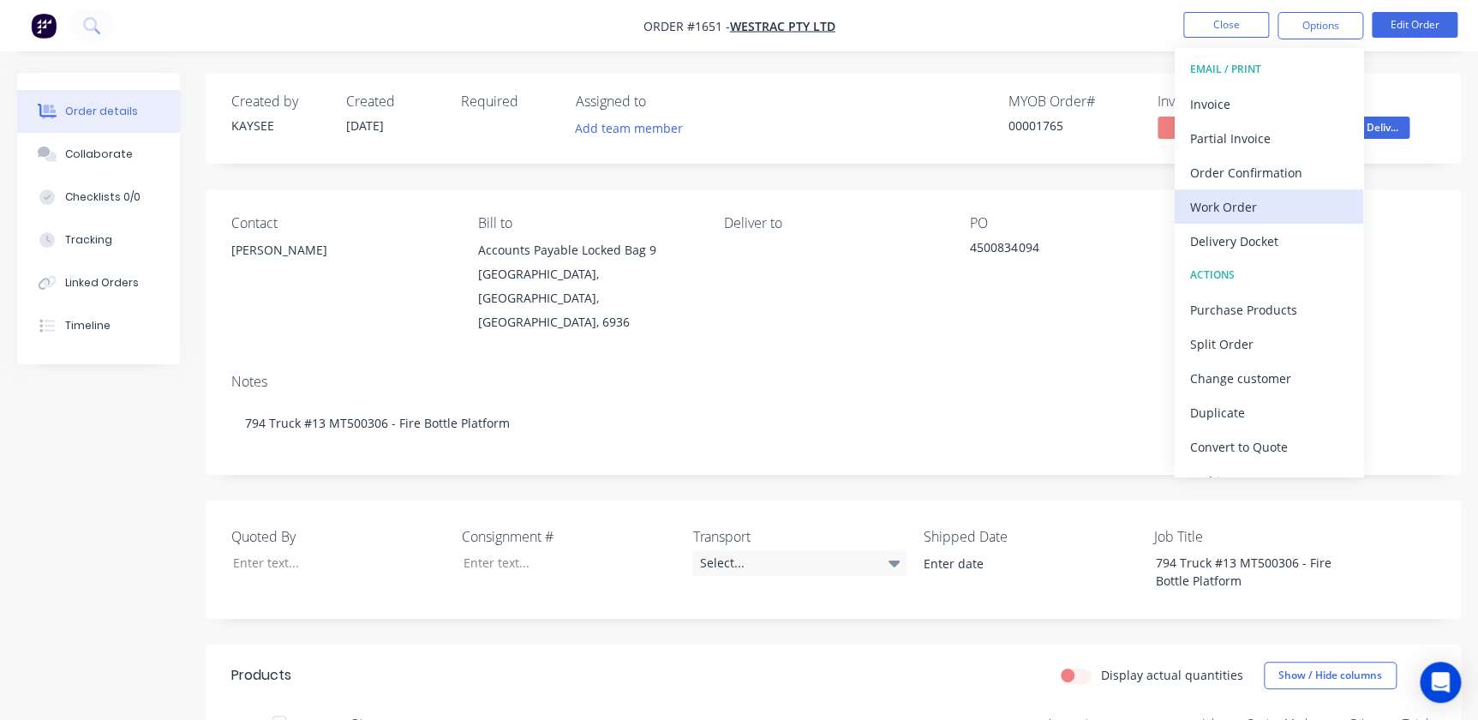
click at [1243, 201] on div "Work Order" at bounding box center [1269, 207] width 158 height 25
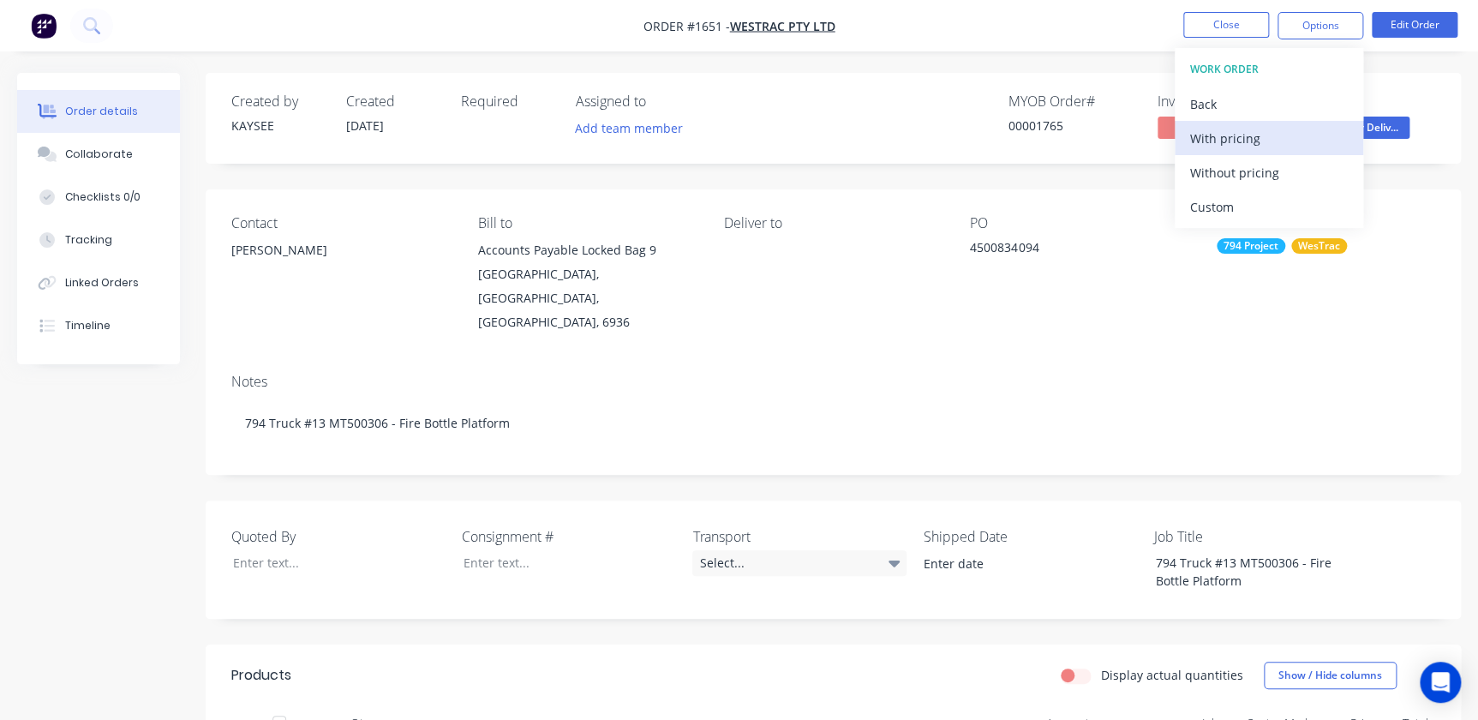
click at [1243, 141] on div "With pricing" at bounding box center [1269, 138] width 158 height 25
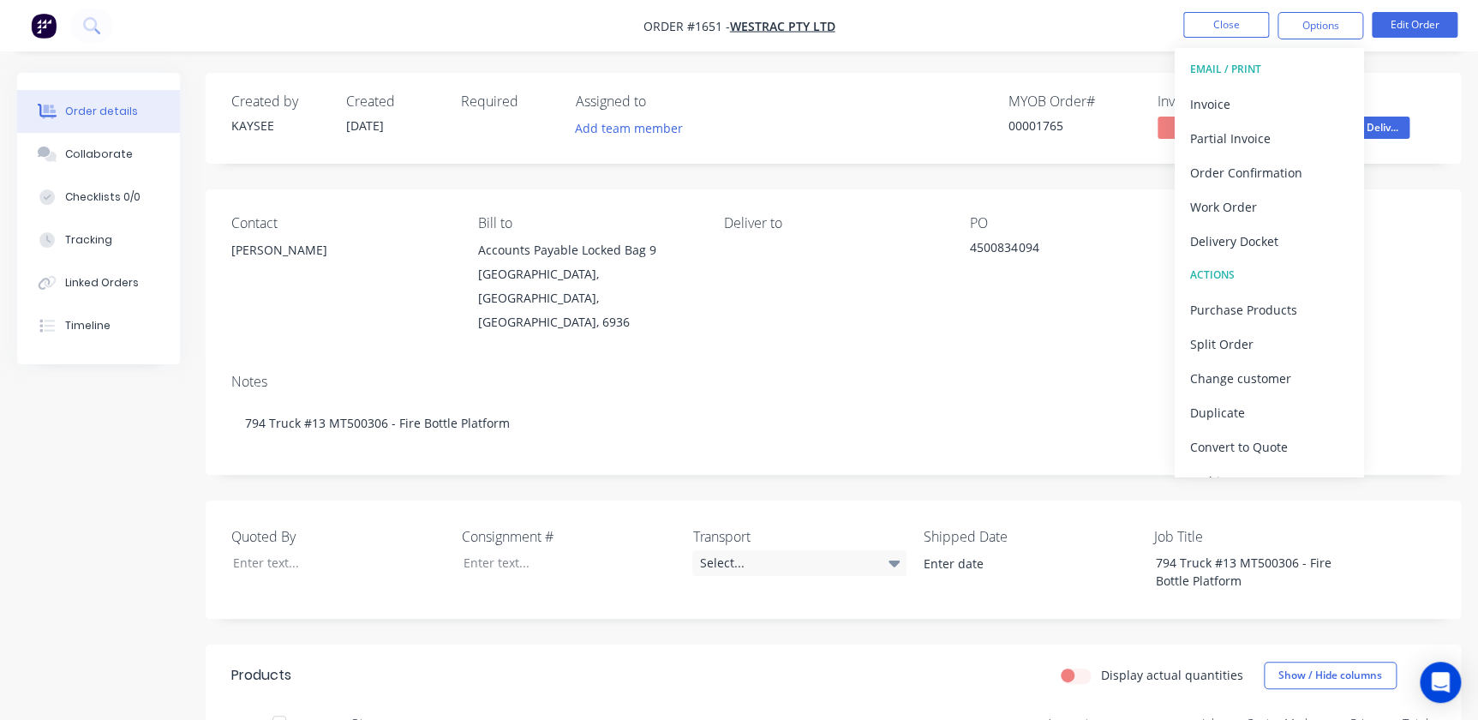
click at [822, 281] on div "Deliver to" at bounding box center [833, 274] width 219 height 119
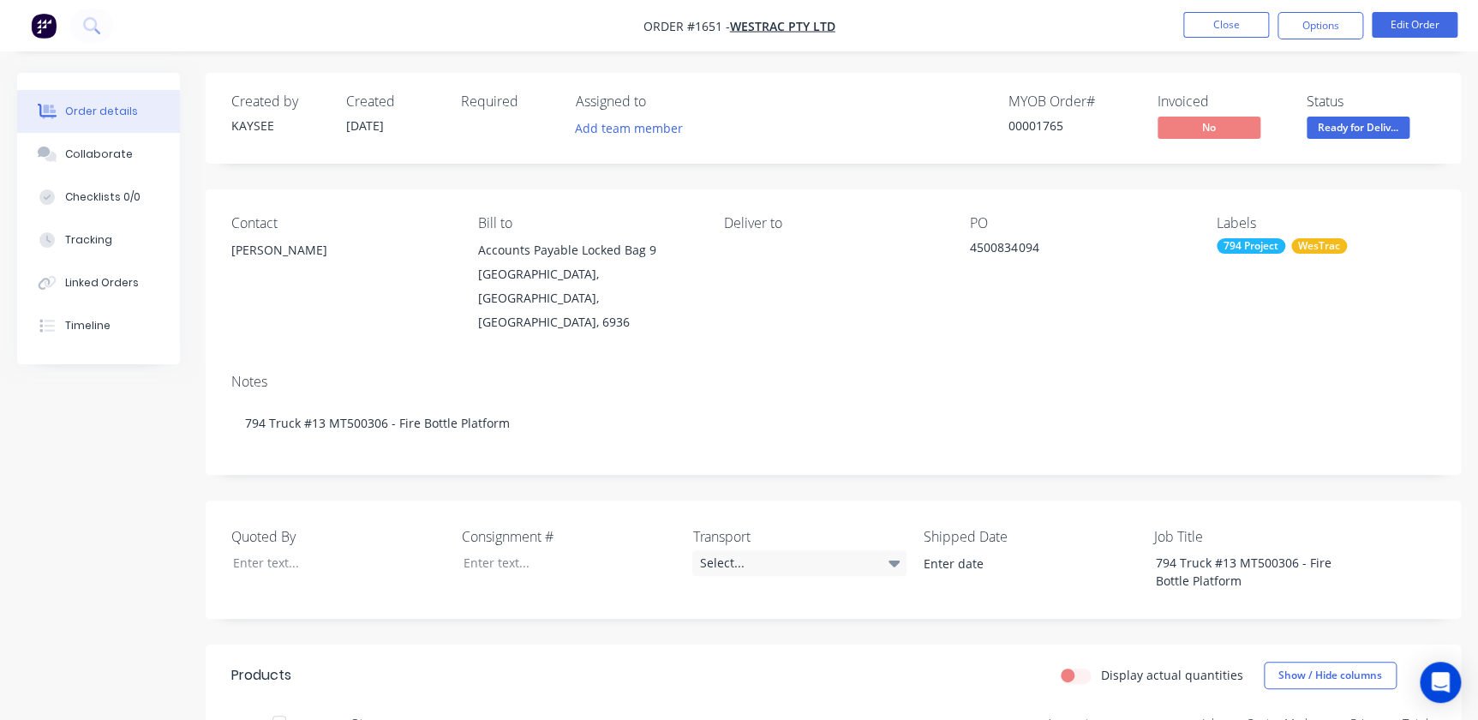
click at [785, 262] on div "Deliver to" at bounding box center [833, 274] width 219 height 119
click at [1410, 34] on button "Edit Order" at bounding box center [1415, 25] width 86 height 26
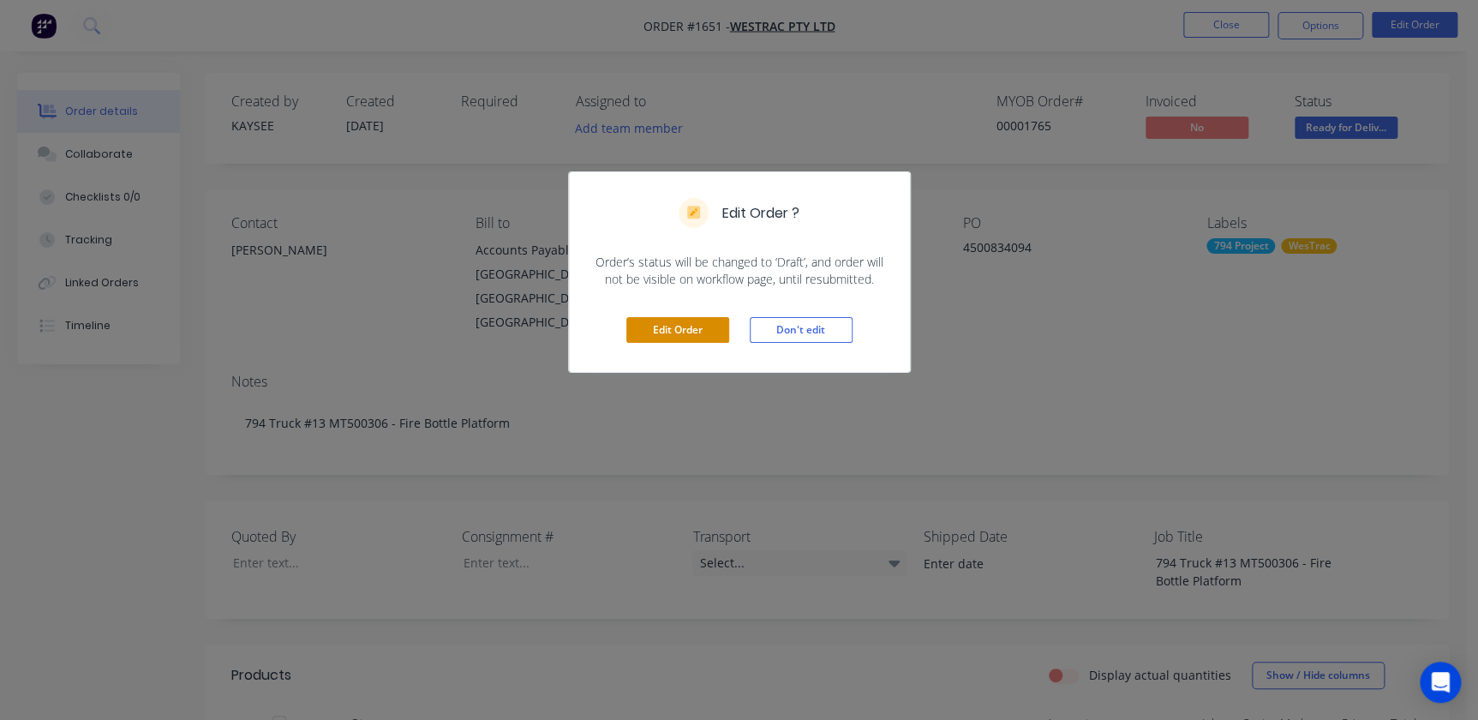
drag, startPoint x: 708, startPoint y: 303, endPoint x: 697, endPoint y: 317, distance: 17.7
click at [706, 306] on div "Edit Order Don't edit" at bounding box center [739, 330] width 341 height 84
click at [697, 317] on button "Edit Order" at bounding box center [677, 330] width 103 height 26
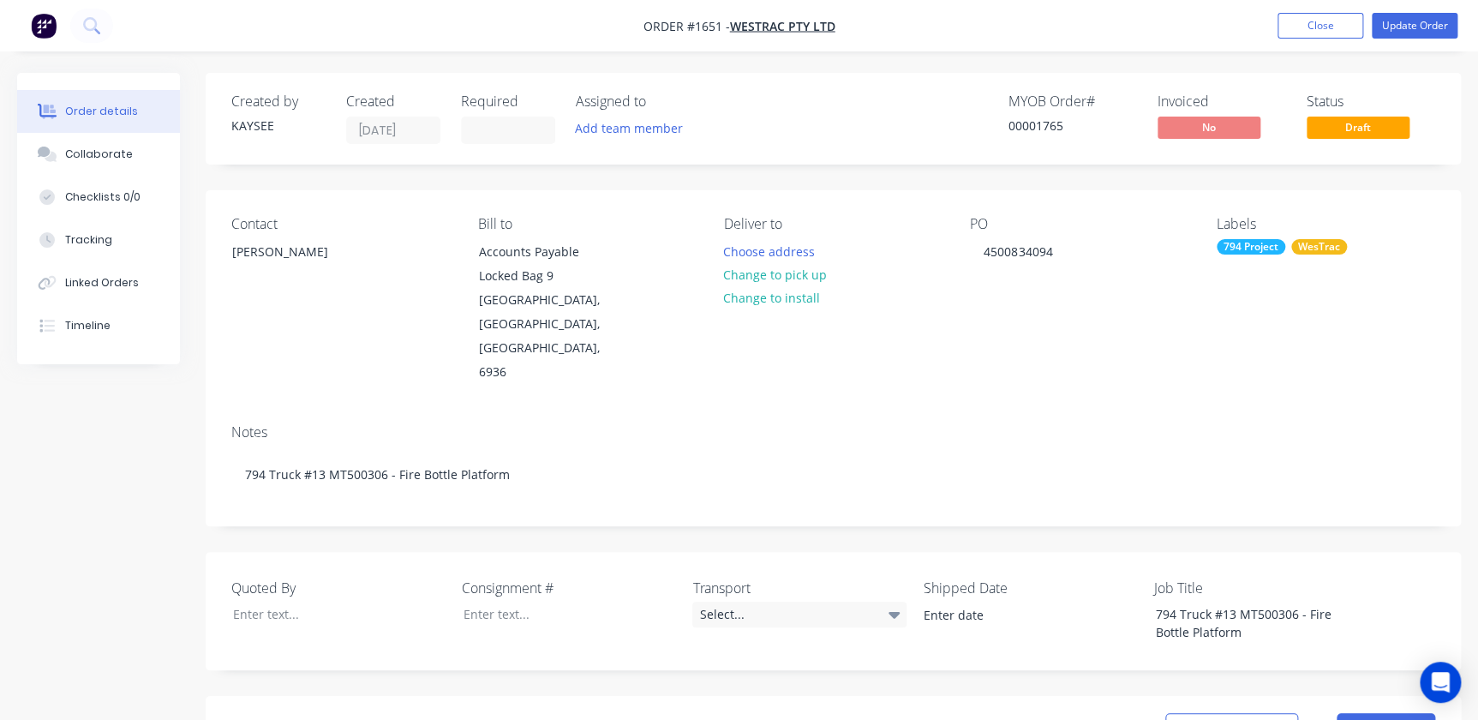
click at [780, 250] on button "Choose address" at bounding box center [770, 250] width 110 height 23
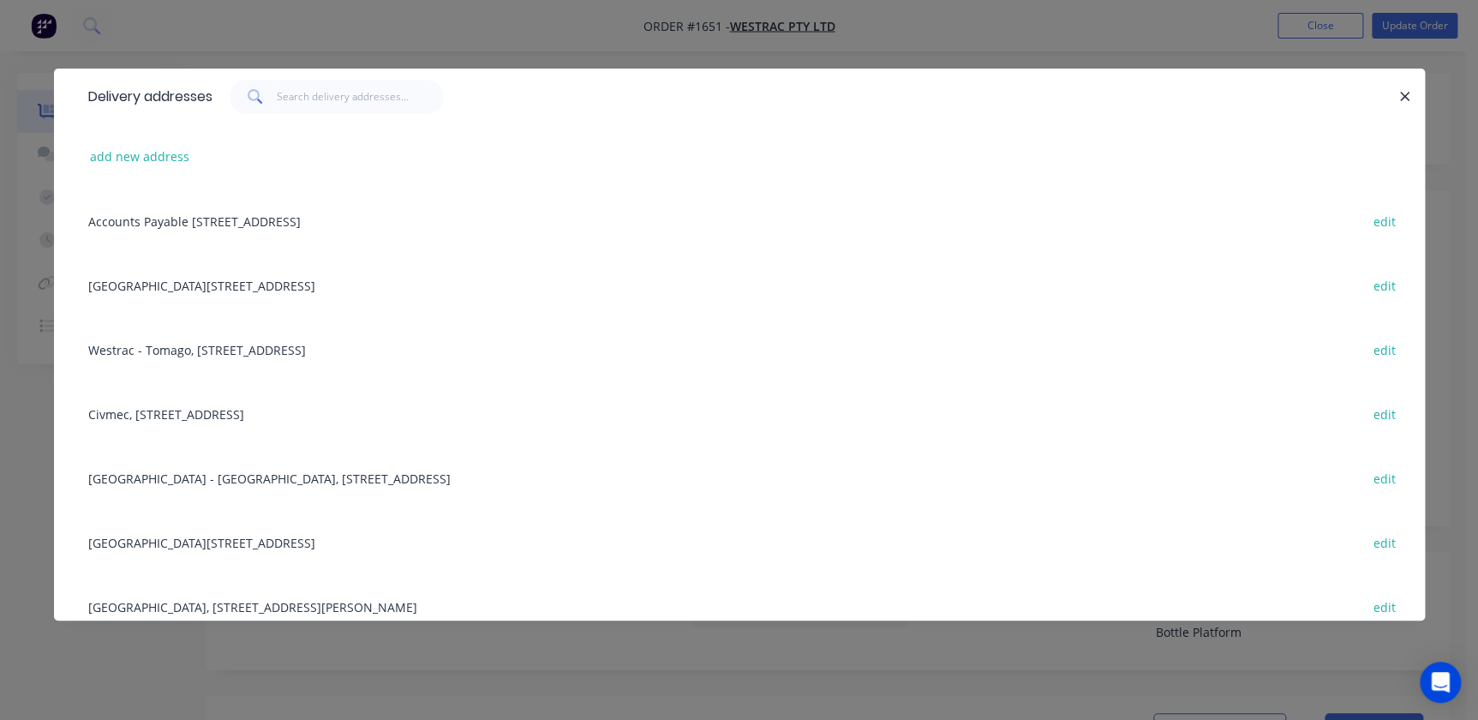
click at [185, 537] on div "Building L, 1 Westrac Drive, Tomago, New South Wales, Australia, 2322 edit" at bounding box center [740, 542] width 1320 height 64
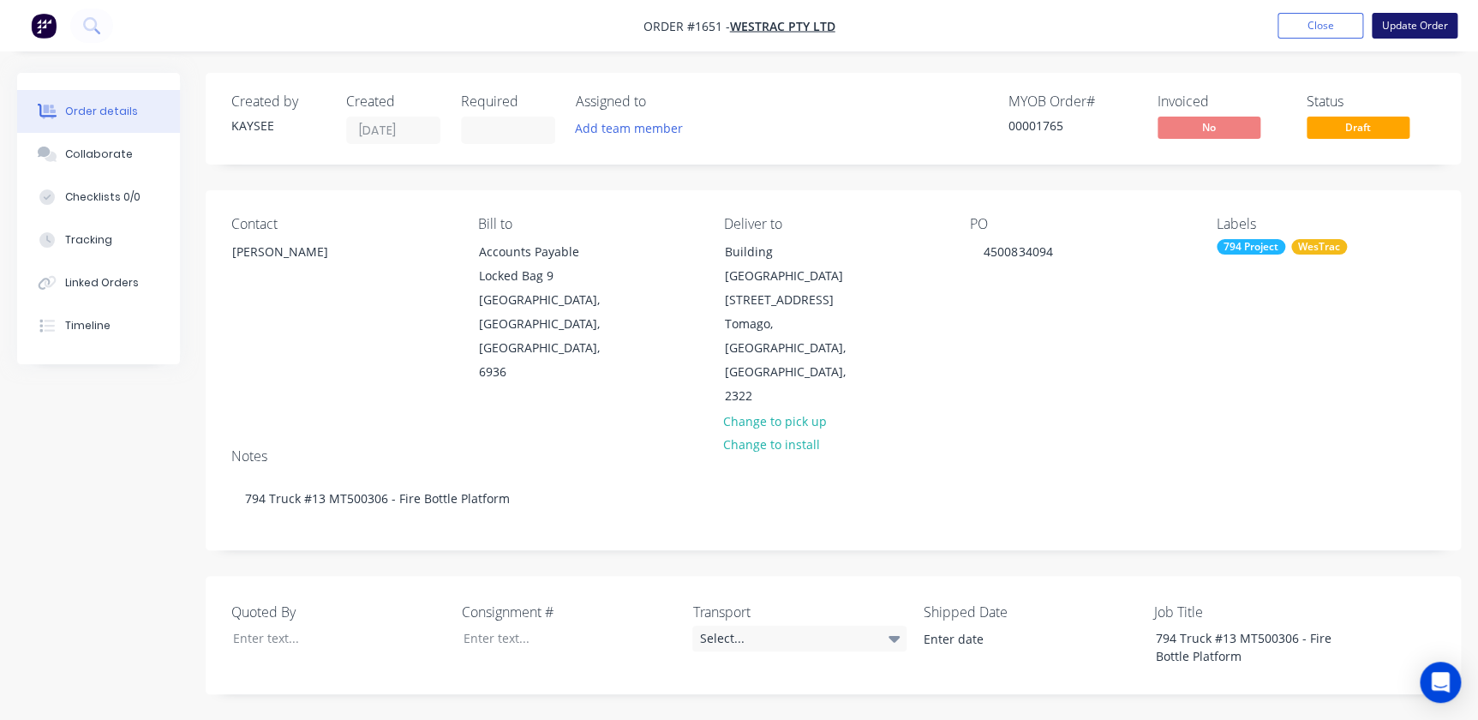
click at [1401, 21] on button "Update Order" at bounding box center [1415, 26] width 86 height 26
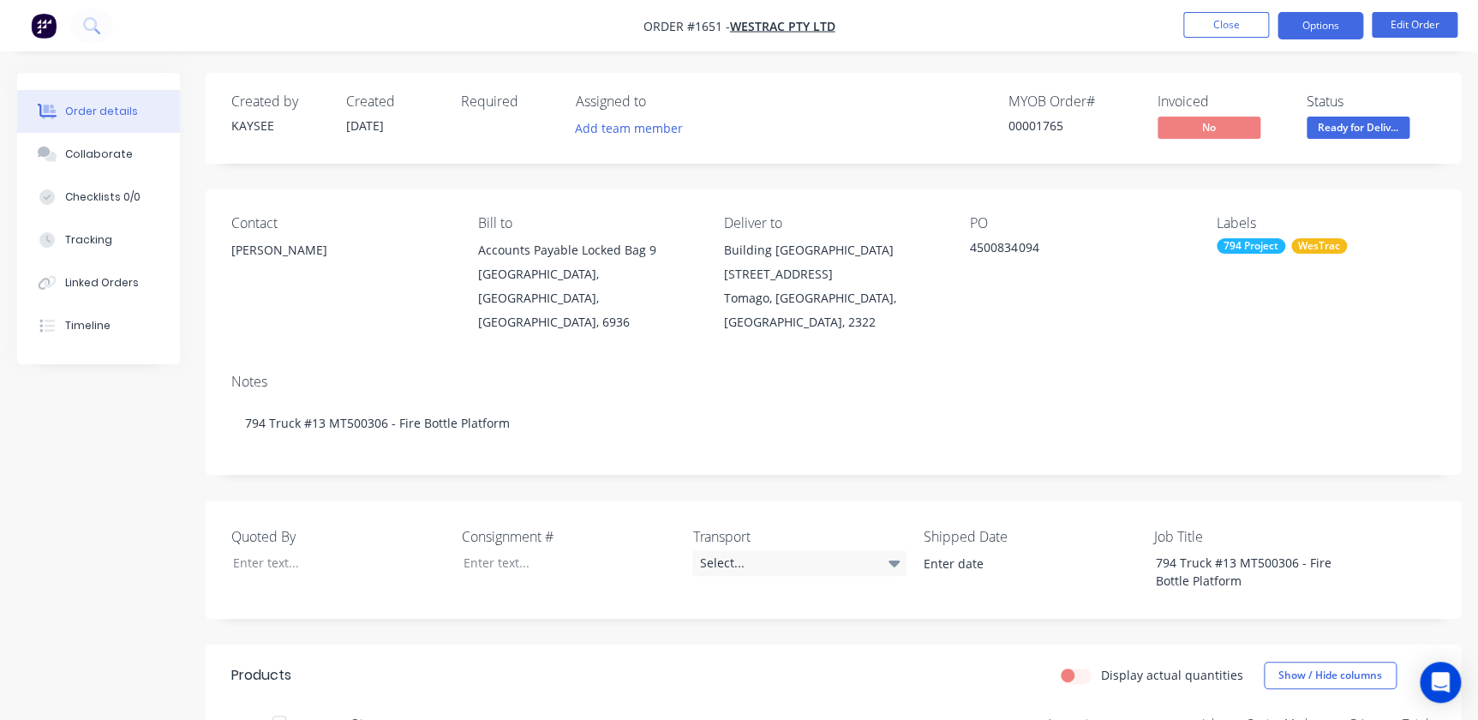
click at [1320, 39] on button "Options" at bounding box center [1321, 25] width 86 height 27
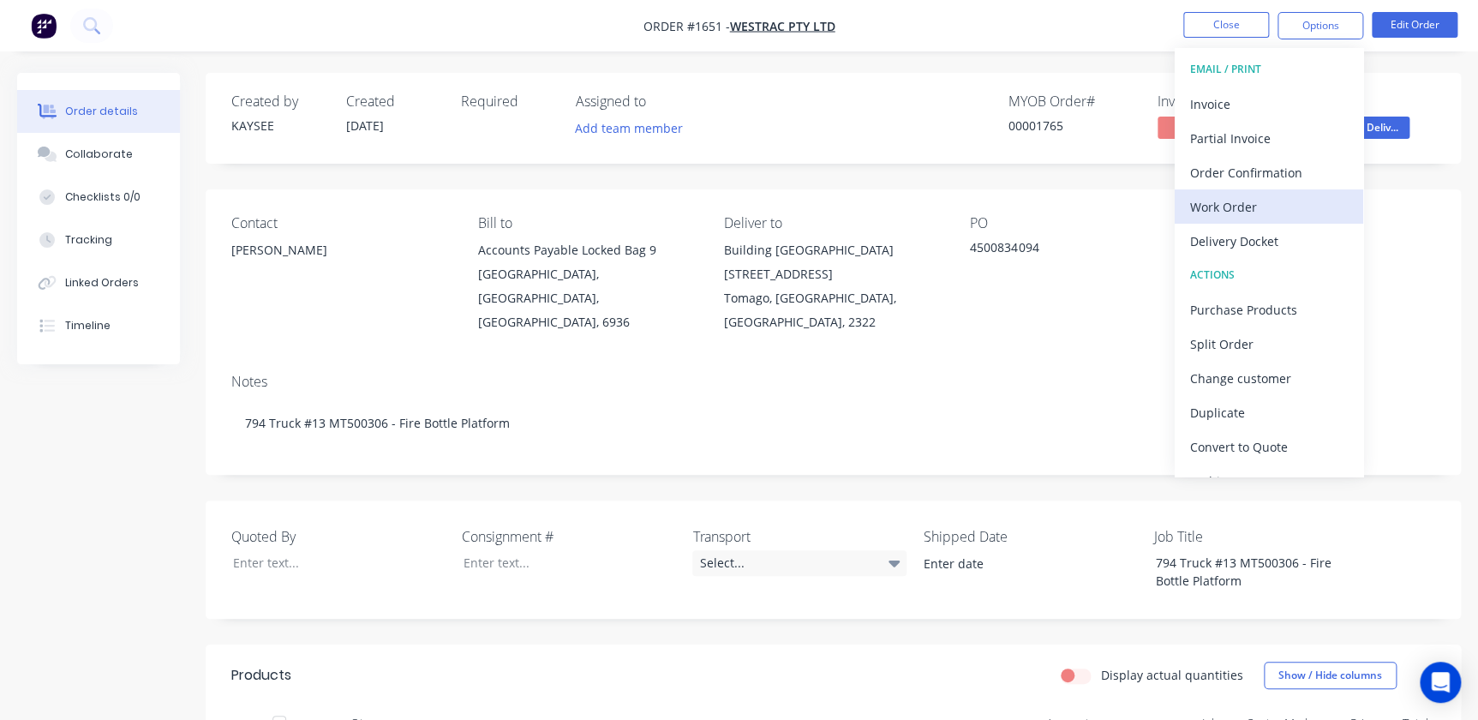
click at [1259, 207] on div "Work Order" at bounding box center [1269, 207] width 158 height 25
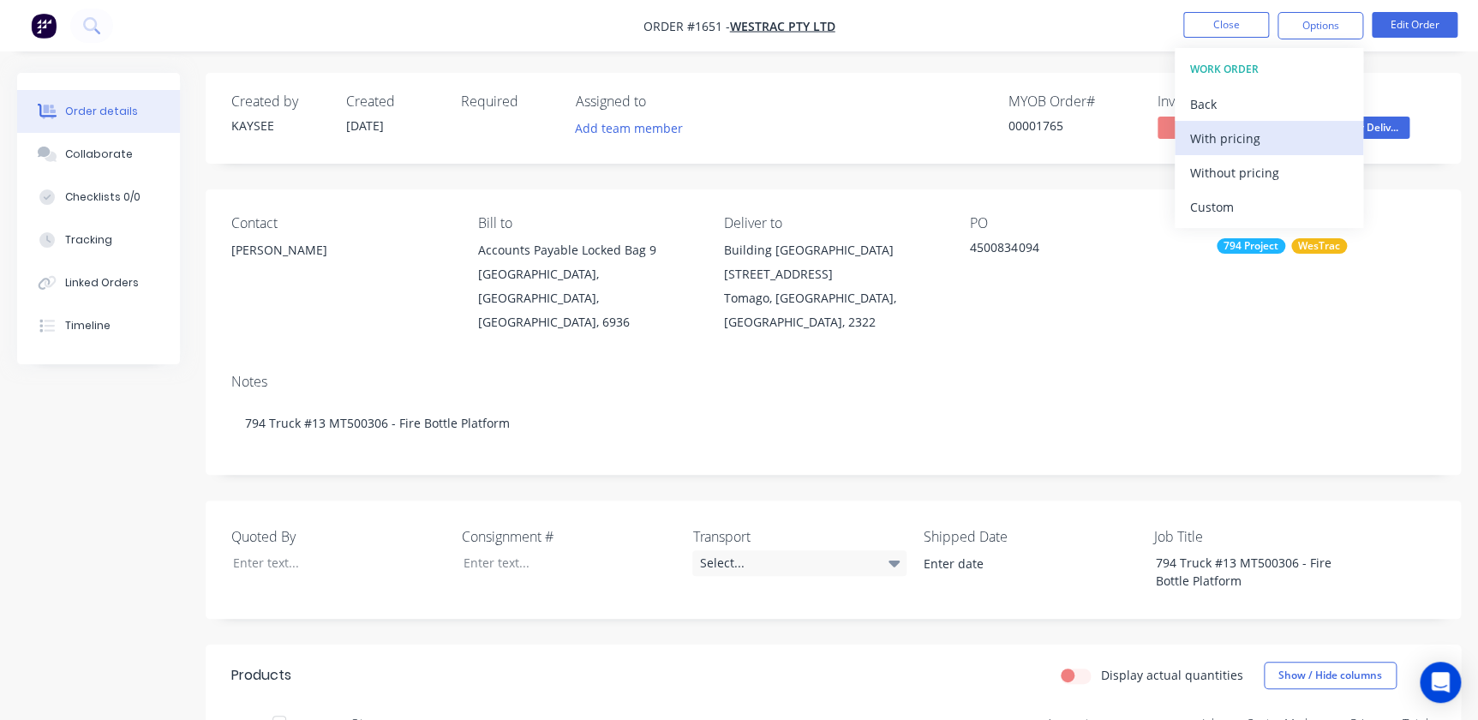
click at [1234, 144] on div "With pricing" at bounding box center [1269, 138] width 158 height 25
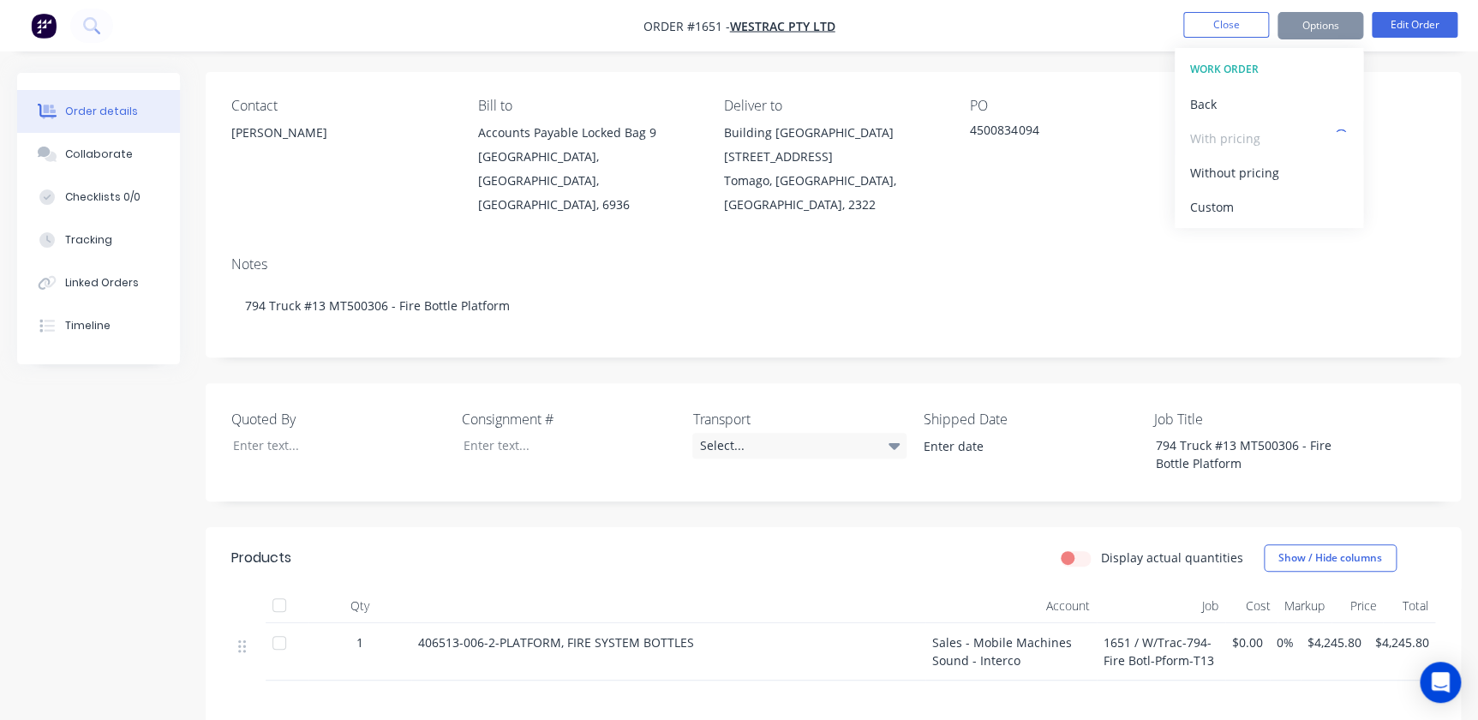
scroll to position [155, 0]
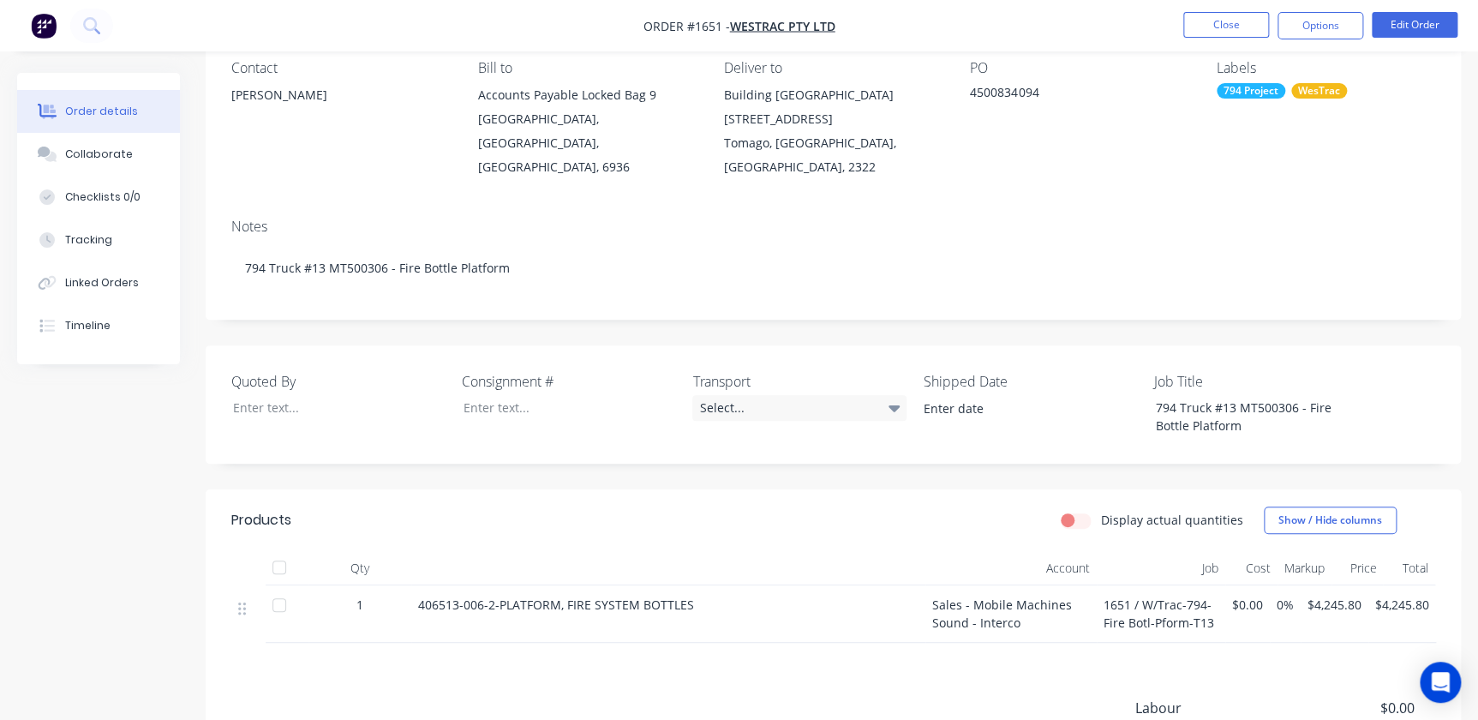
drag, startPoint x: 1225, startPoint y: 17, endPoint x: 1380, endPoint y: 51, distance: 158.7
click at [1399, 64] on div "Order #1651 - WesTrac Pty Ltd Close Options Edit Order Order details Collaborat…" at bounding box center [739, 396] width 1478 height 1103
click at [1318, 28] on button "Options" at bounding box center [1321, 25] width 86 height 27
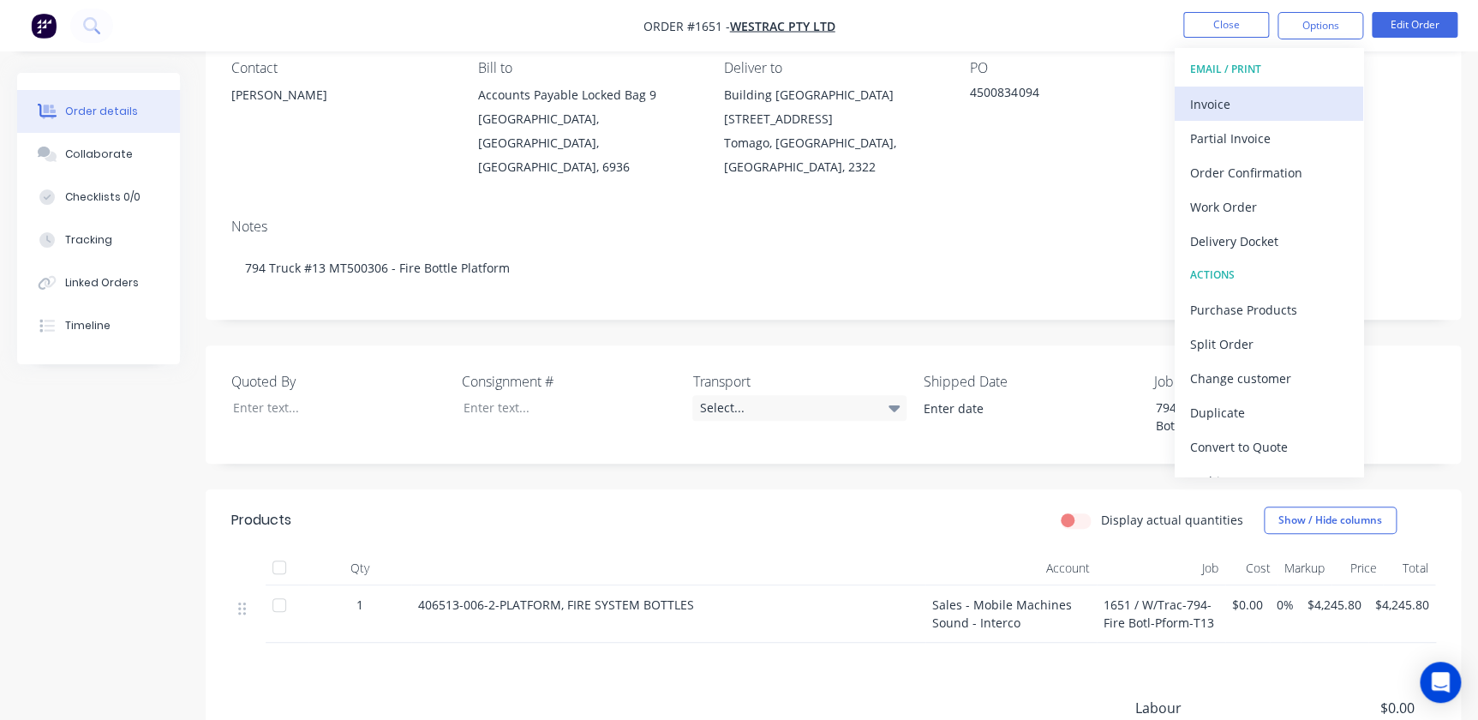
click at [1237, 100] on div "Invoice" at bounding box center [1269, 104] width 158 height 25
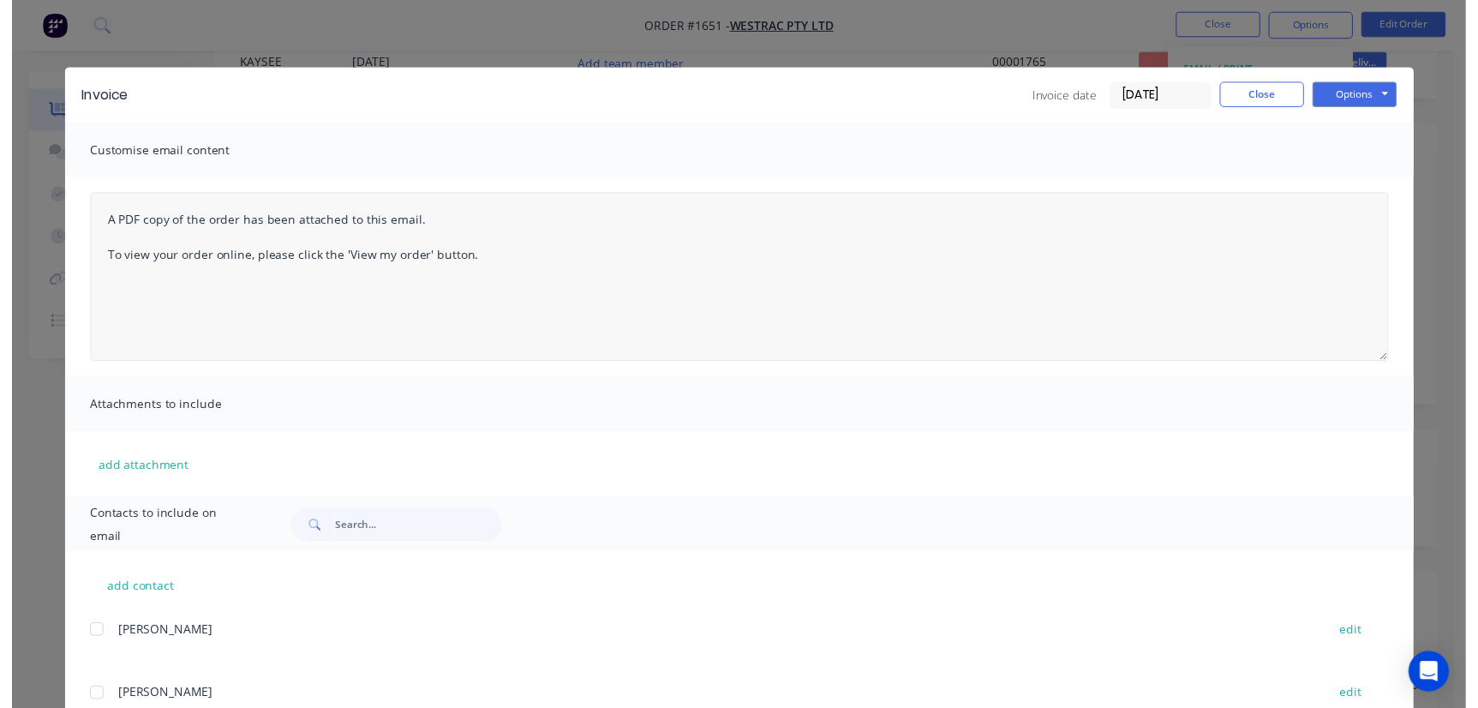
scroll to position [0, 0]
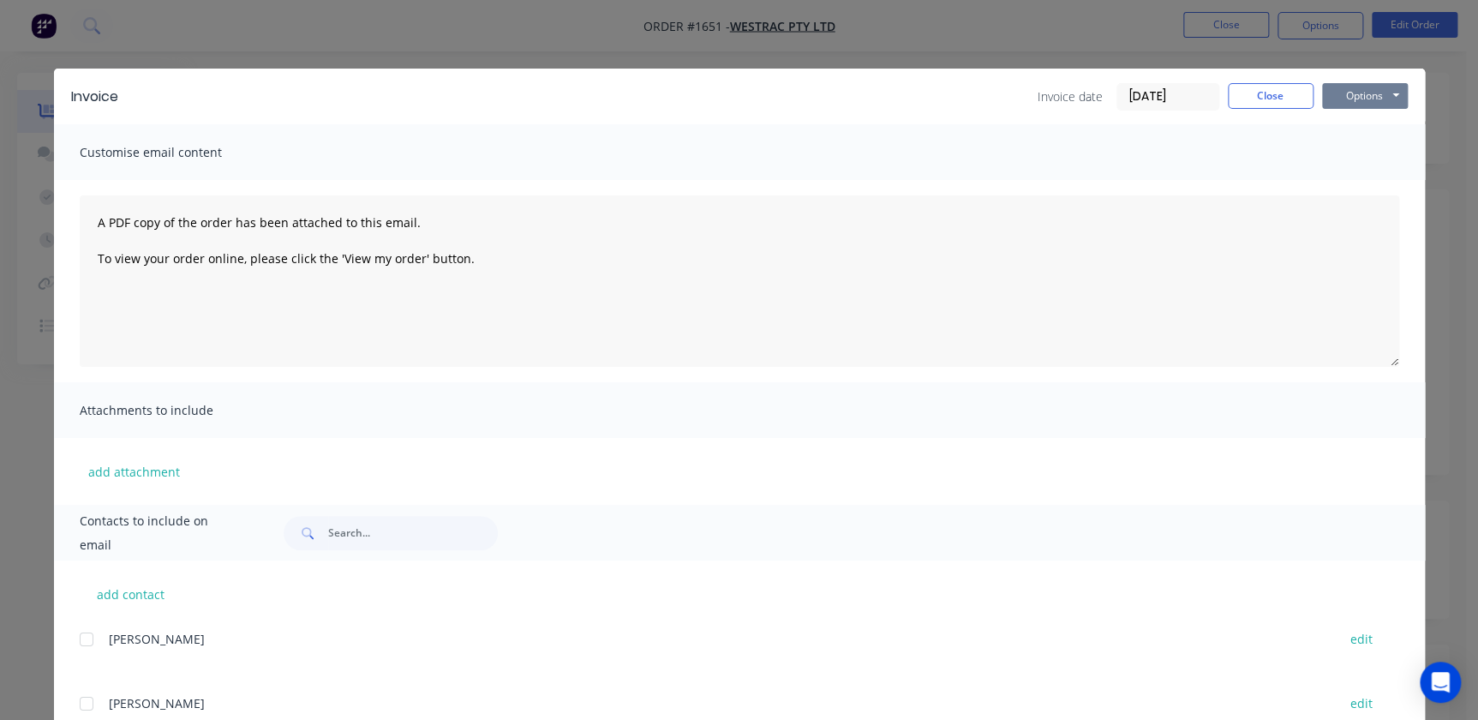
click at [1337, 96] on button "Options" at bounding box center [1365, 96] width 86 height 26
click at [1352, 165] on button "Print" at bounding box center [1377, 155] width 110 height 28
click at [1234, 111] on div "Invoice Invoice date 27/08/25 Close Options Preview Print Email" at bounding box center [739, 97] width 1371 height 56
click at [1249, 102] on button "Close" at bounding box center [1271, 96] width 86 height 26
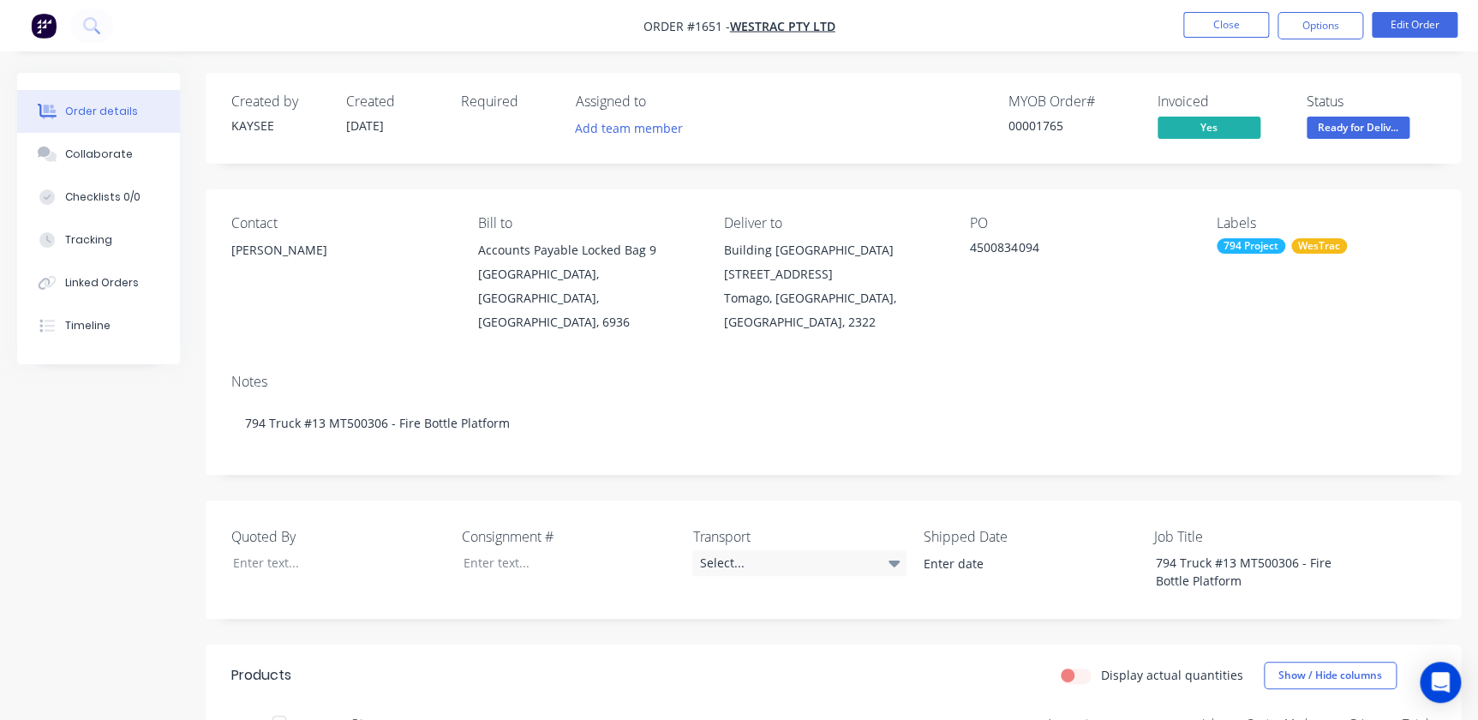
drag, startPoint x: 1232, startPoint y: 33, endPoint x: 1344, endPoint y: 131, distance: 148.8
click at [1340, 136] on div "Order #1651 - WesTrac Pty Ltd Close Options Edit Order Order details Collaborat…" at bounding box center [739, 551] width 1478 height 1103
click at [1250, 36] on button "Close" at bounding box center [1227, 25] width 86 height 26
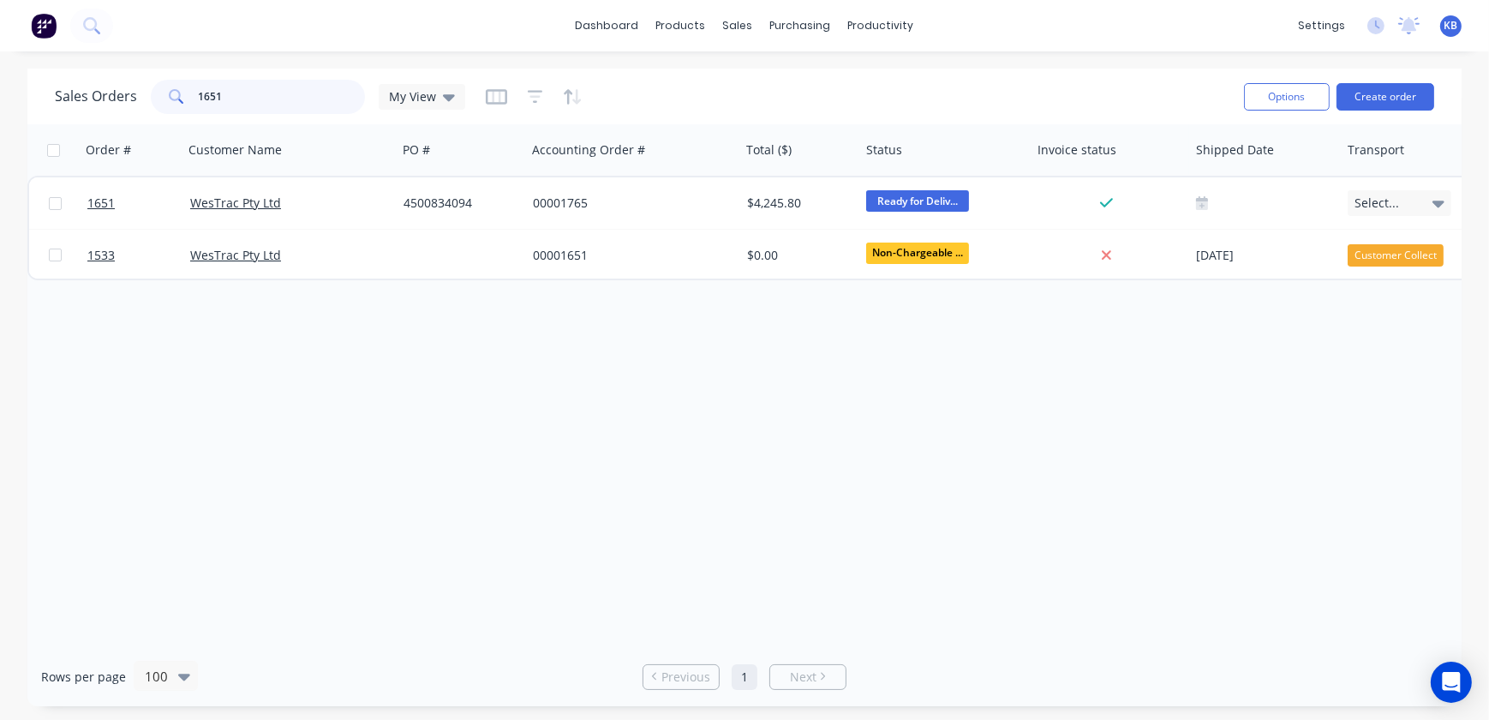
drag, startPoint x: 291, startPoint y: 93, endPoint x: 102, endPoint y: 88, distance: 189.5
click at [106, 89] on div "Sales Orders 1651 My View" at bounding box center [260, 97] width 411 height 34
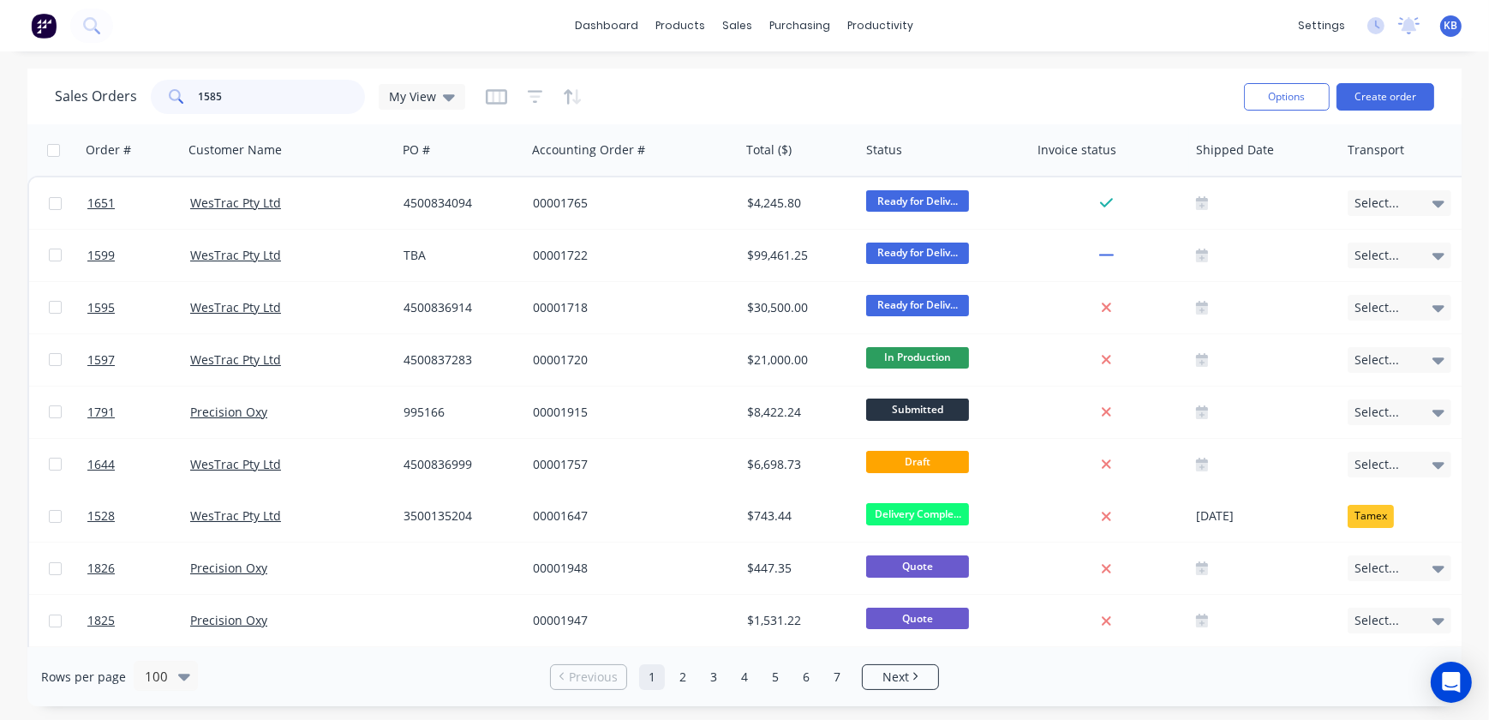
type input "1585"
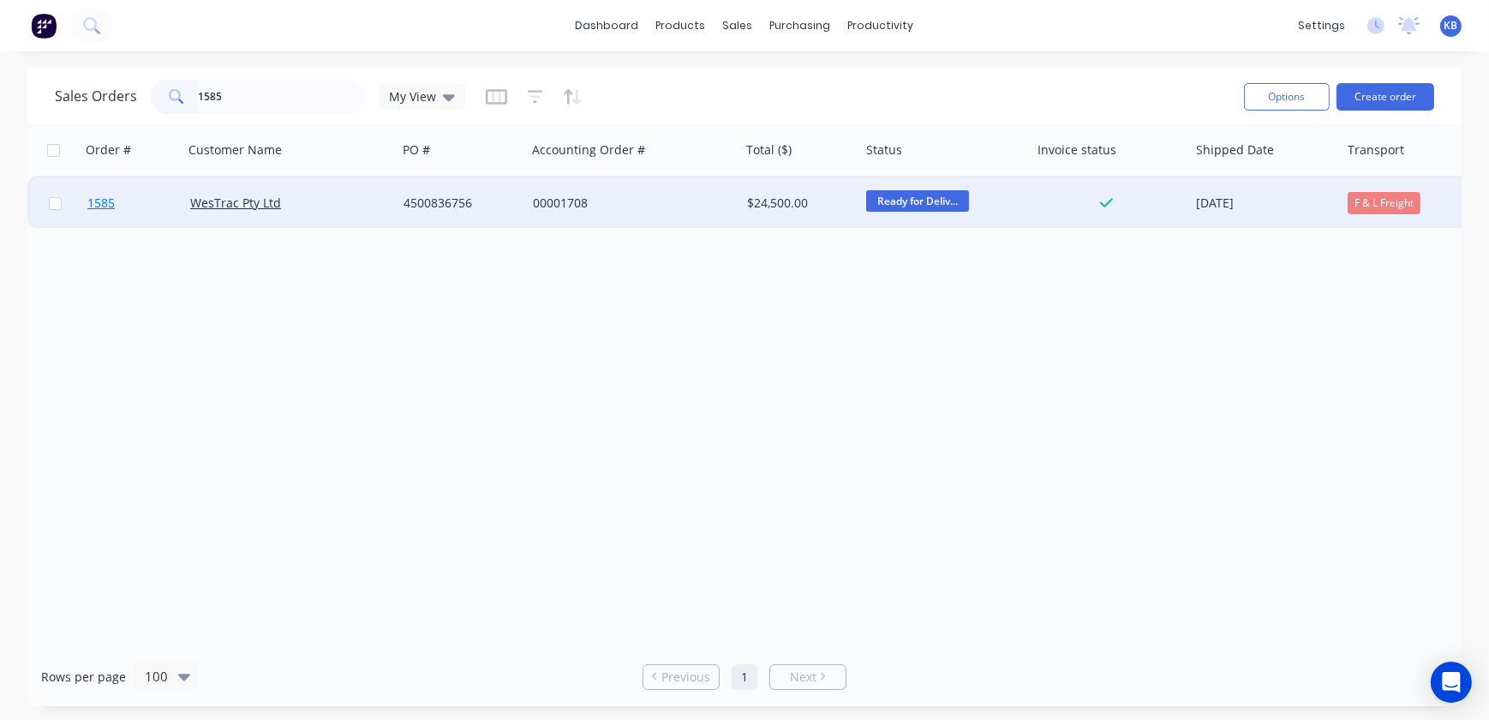
click at [124, 197] on link "1585" at bounding box center [138, 202] width 103 height 51
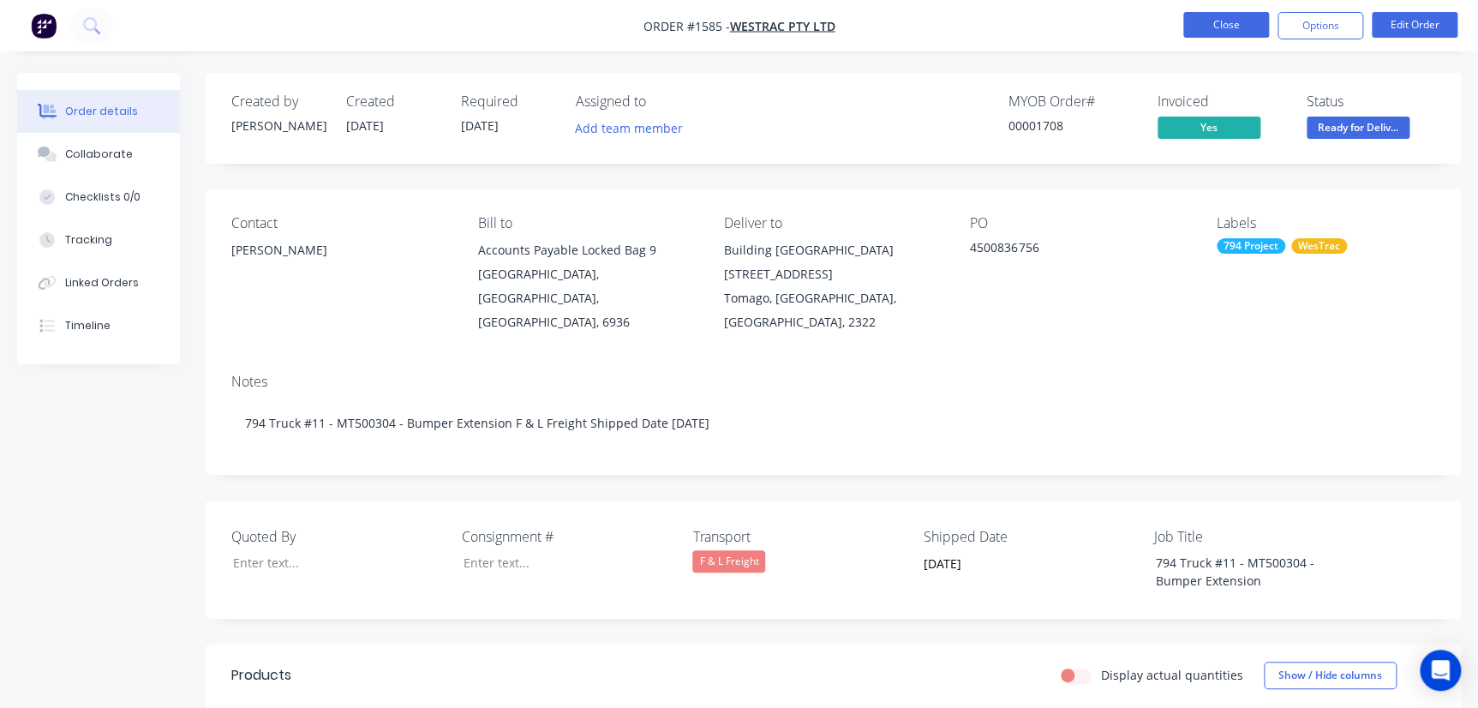
click at [1231, 27] on button "Close" at bounding box center [1227, 25] width 86 height 26
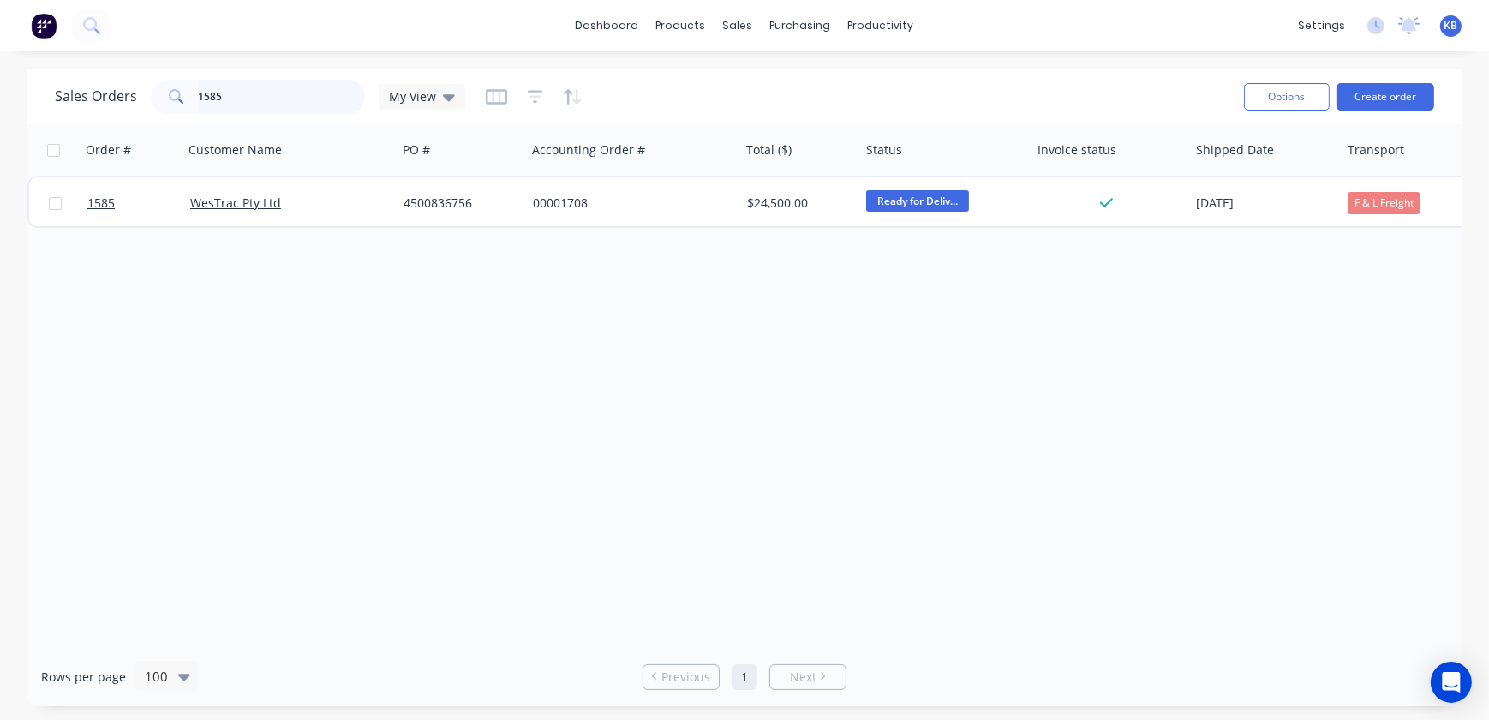
drag, startPoint x: 261, startPoint y: 89, endPoint x: 188, endPoint y: 90, distance: 73.7
click at [188, 90] on div "1585" at bounding box center [258, 97] width 214 height 34
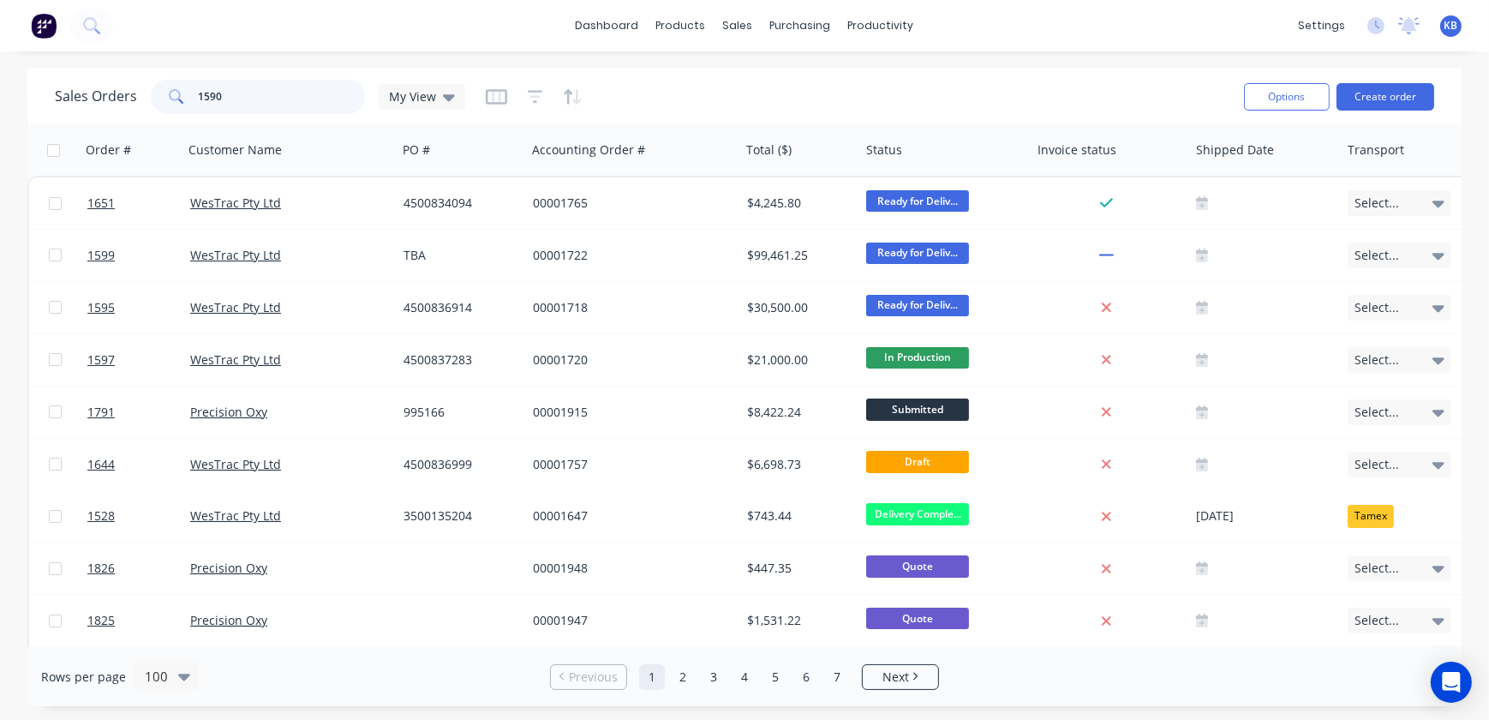
type input "1590"
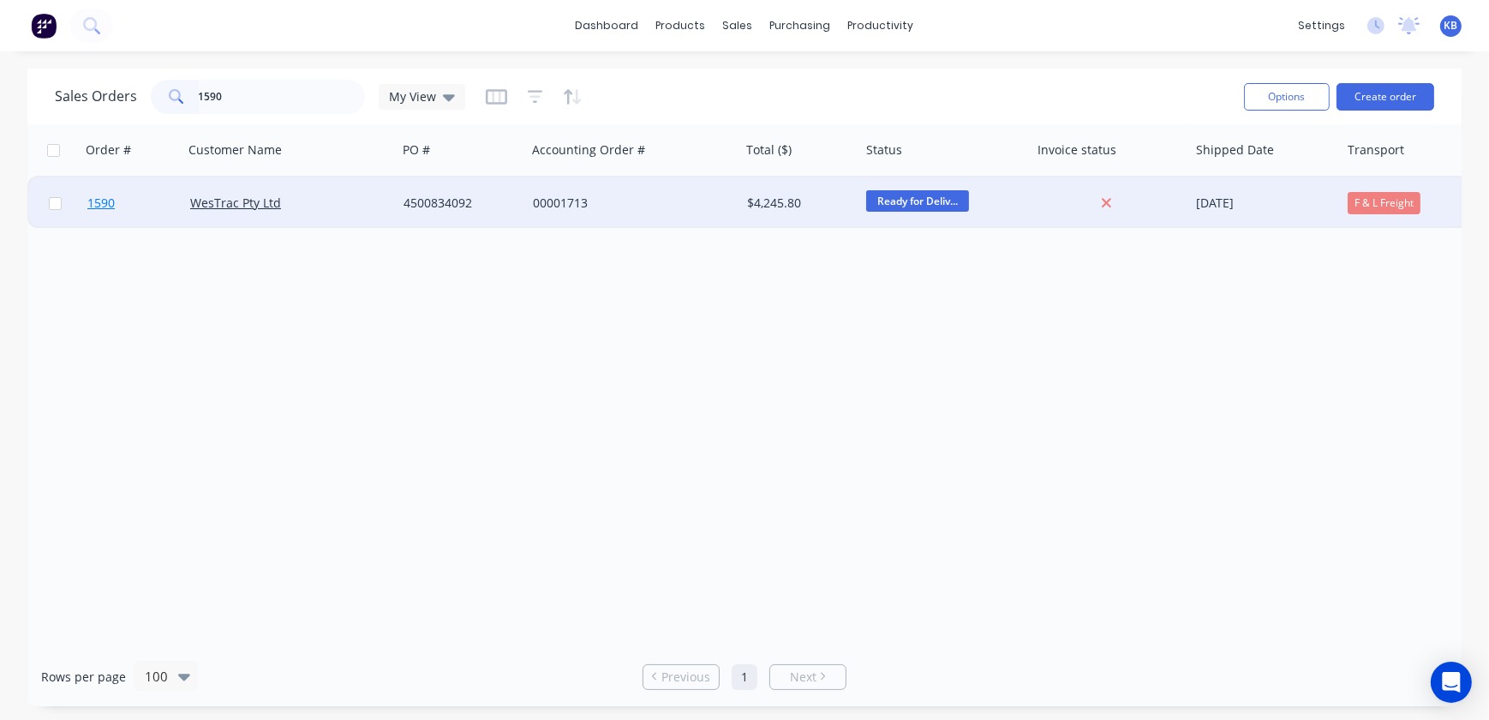
click at [100, 201] on span "1590" at bounding box center [100, 203] width 27 height 17
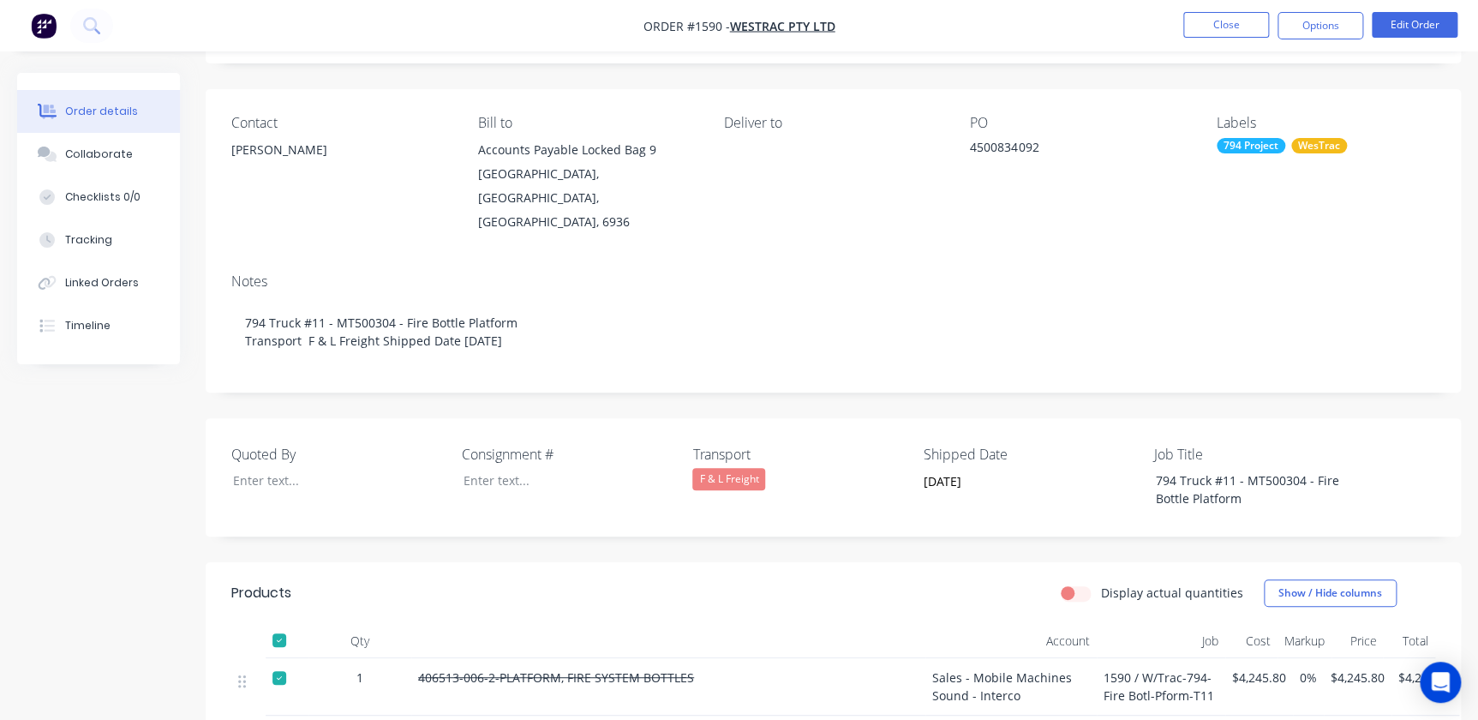
scroll to position [65, 0]
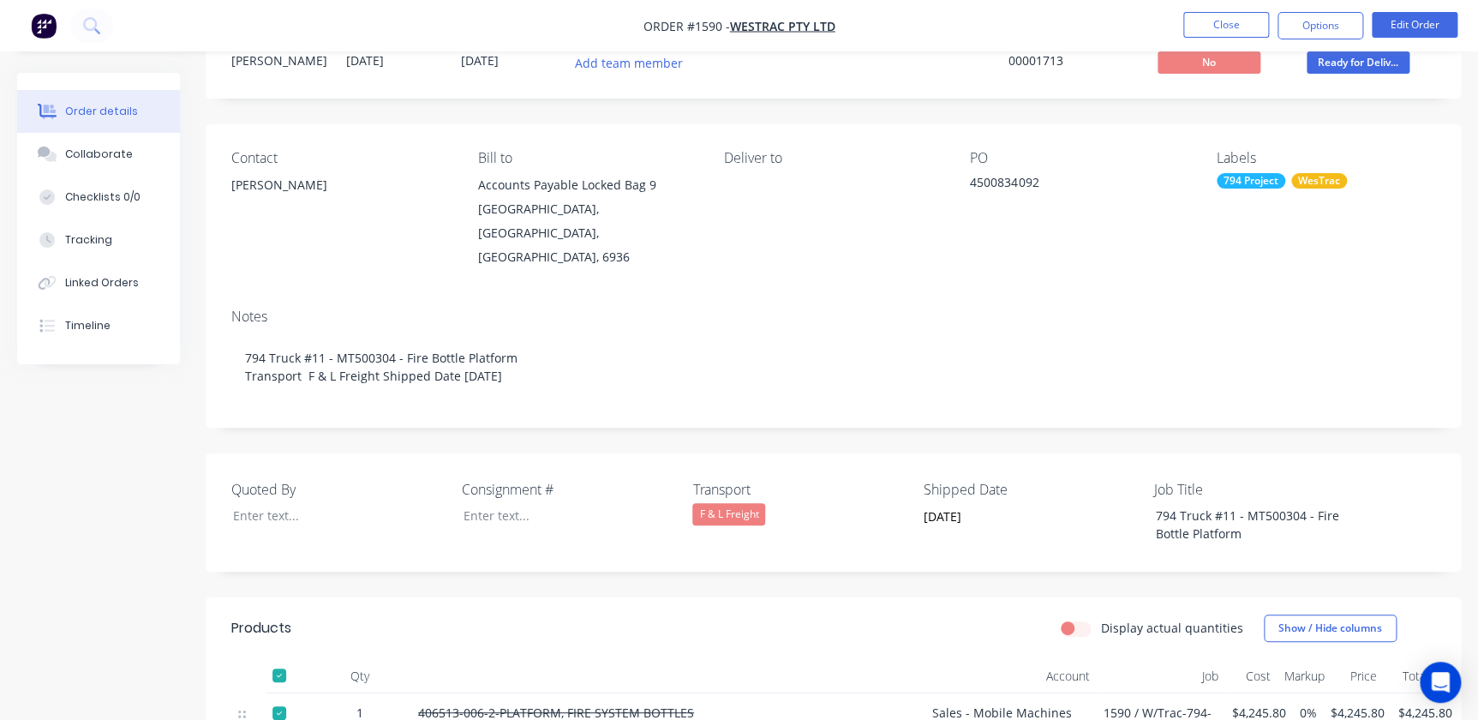
click at [273, 658] on div at bounding box center [279, 675] width 34 height 34
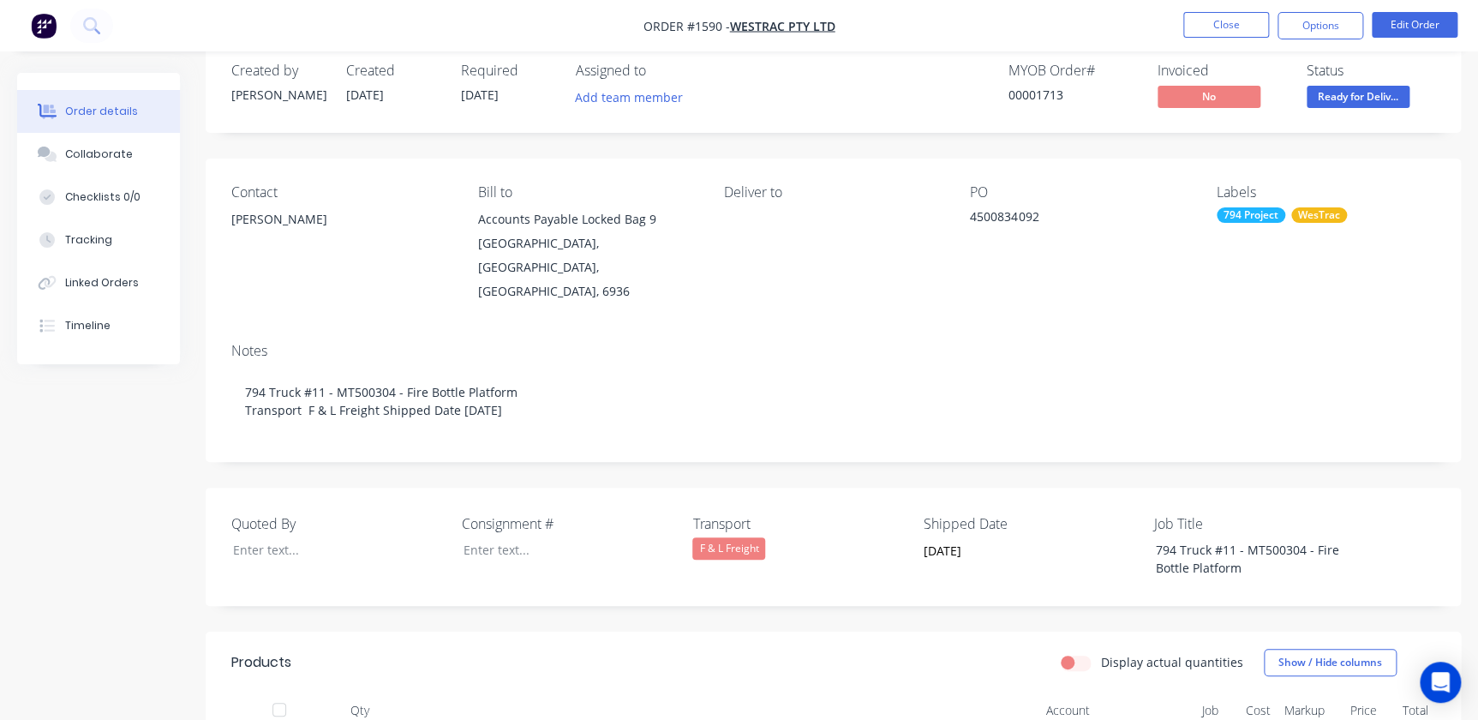
scroll to position [0, 0]
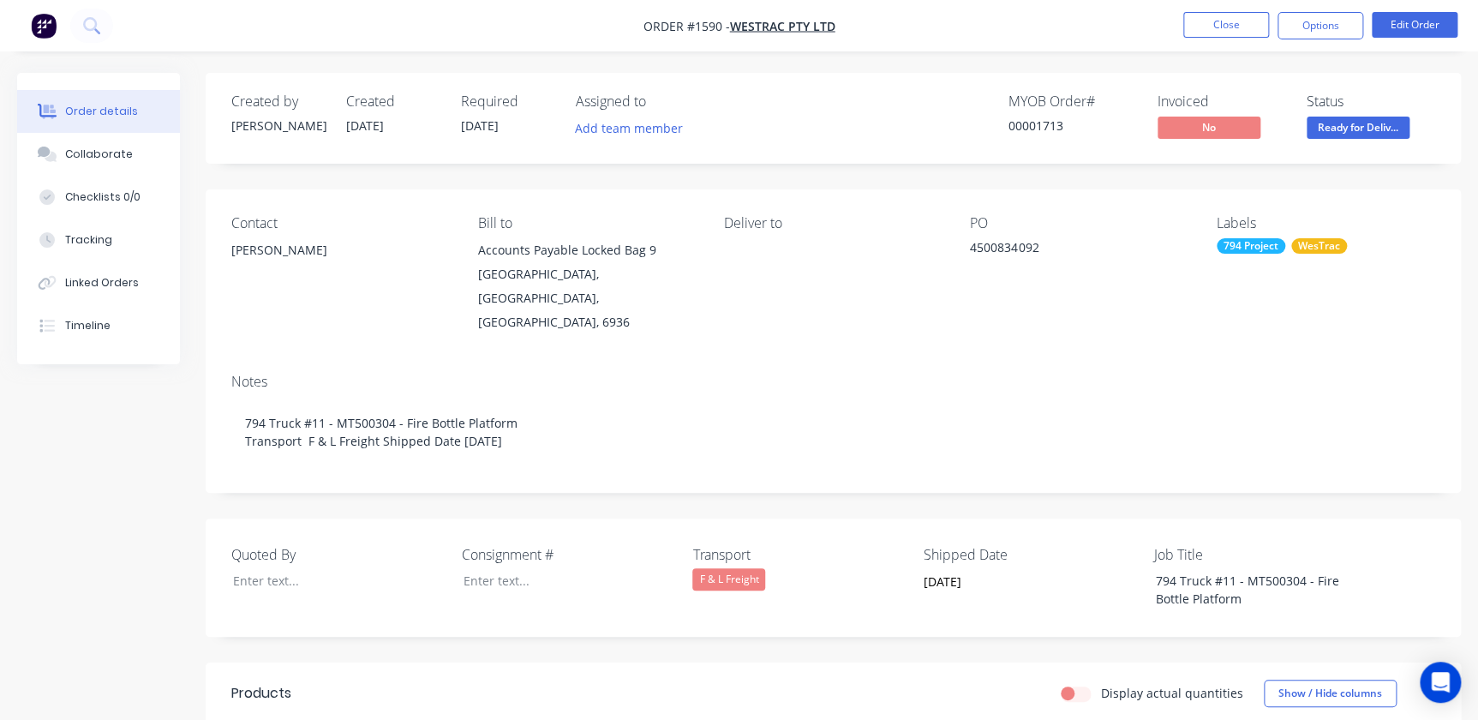
click at [755, 257] on div "Deliver to" at bounding box center [833, 274] width 219 height 119
click at [1442, 30] on button "Edit Order" at bounding box center [1415, 25] width 86 height 26
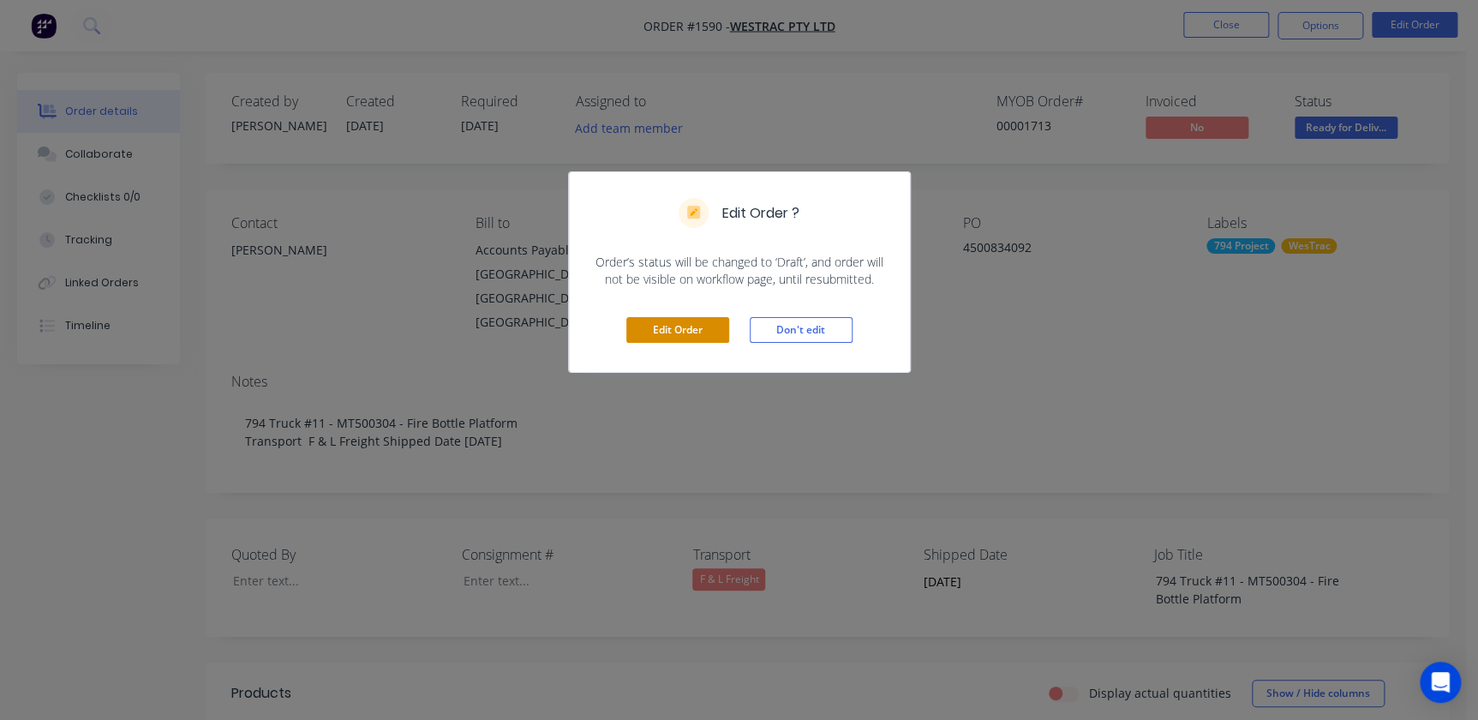
click at [702, 317] on button "Edit Order" at bounding box center [677, 330] width 103 height 26
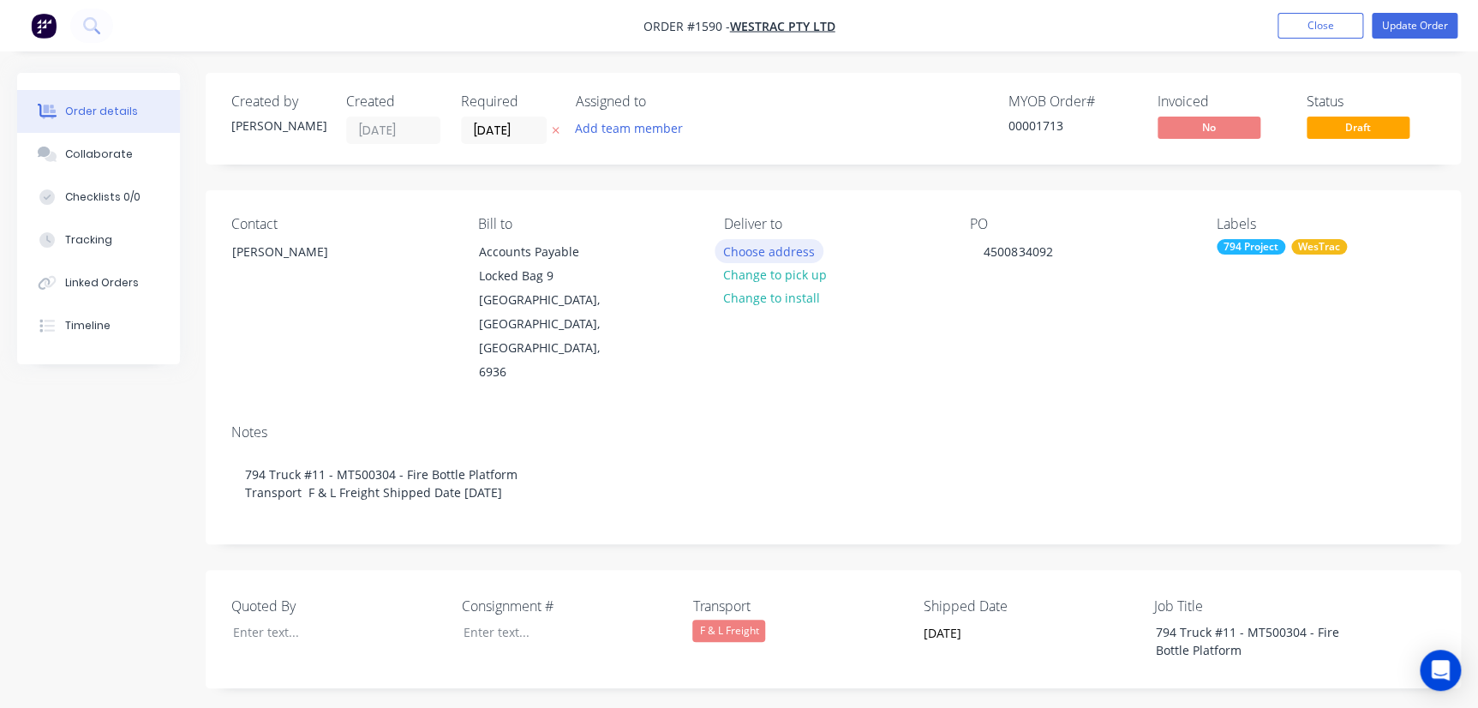
click at [779, 252] on button "Choose address" at bounding box center [770, 250] width 110 height 23
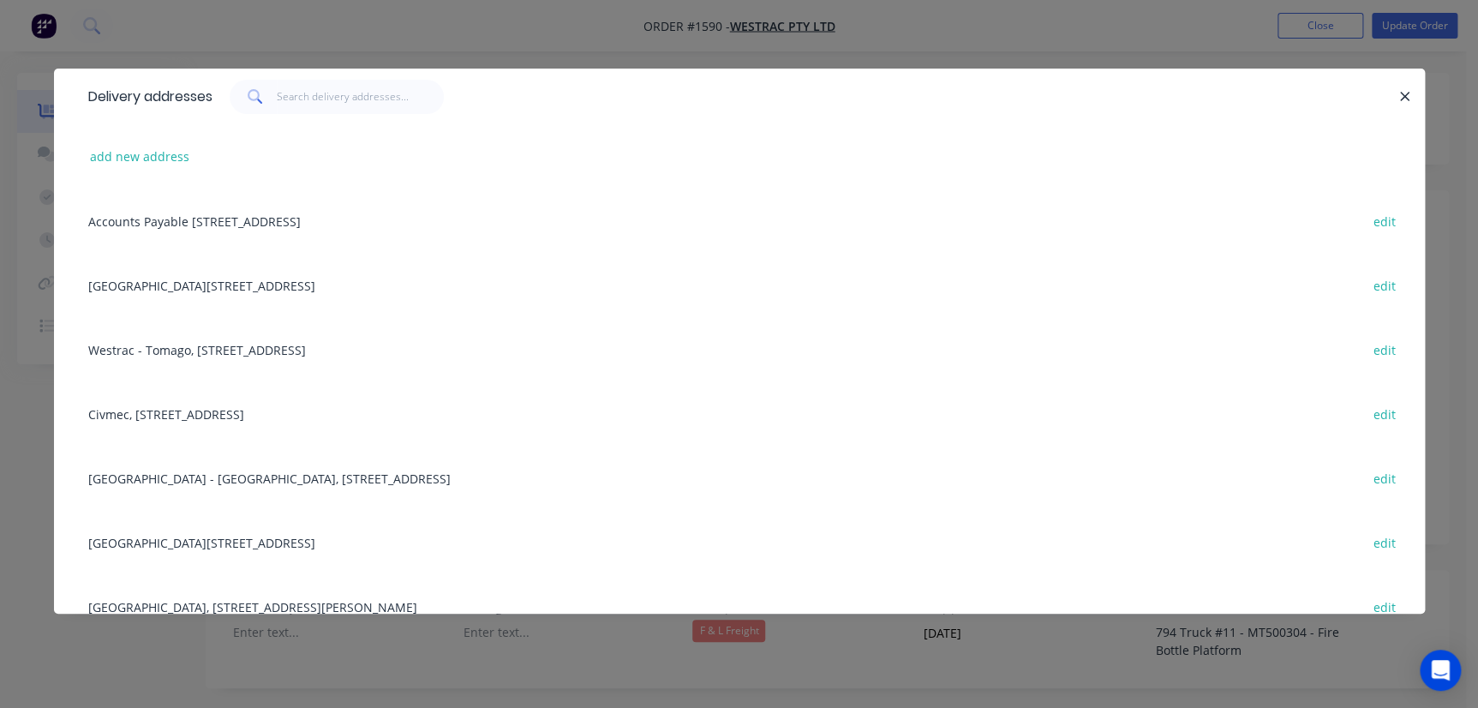
click at [120, 531] on div "Building L, 1 Westrac Drive, Tomago, New South Wales, Australia, 2322 edit" at bounding box center [740, 542] width 1320 height 64
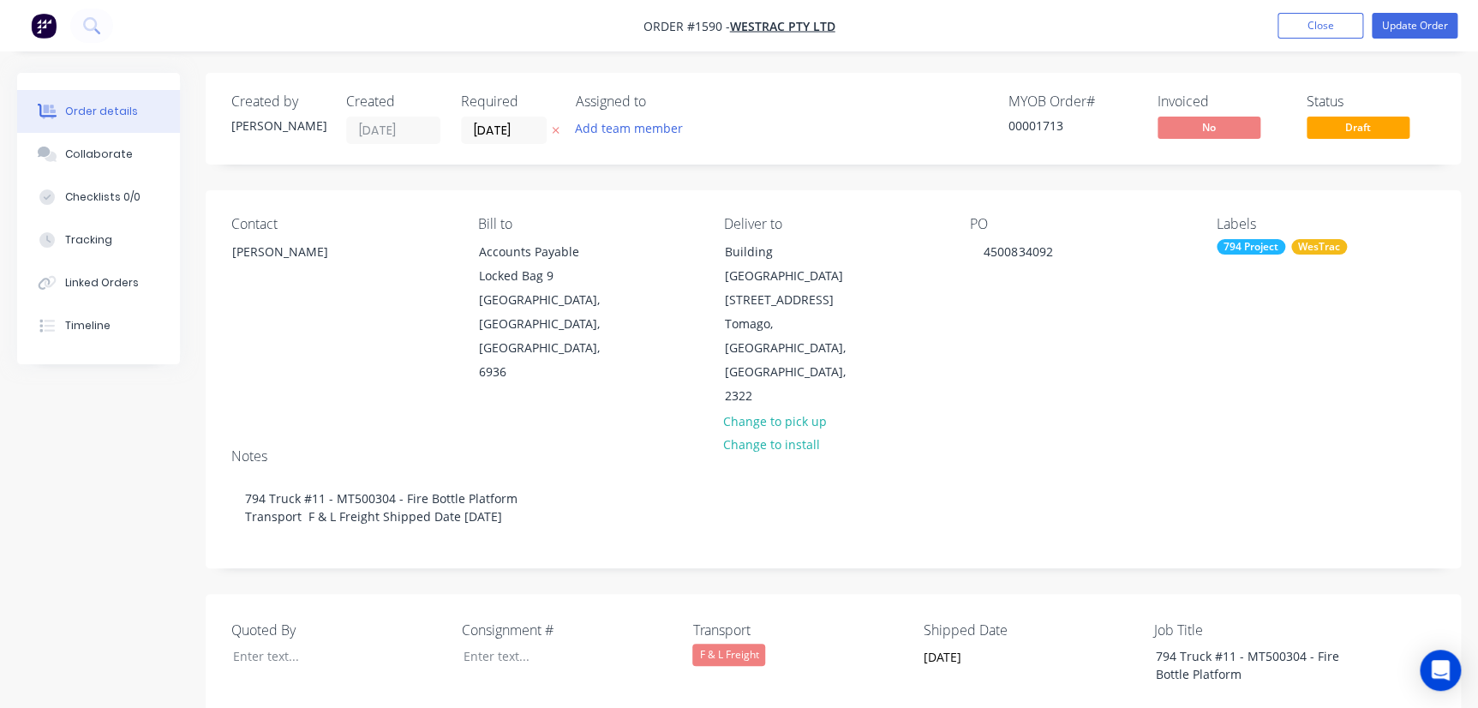
click at [1097, 342] on div "Contact Richard Lofberg Bill to Accounts Payable Locked Bag 9 MIDLAND, Western …" at bounding box center [834, 312] width 1256 height 244
click at [1402, 21] on button "Update Order" at bounding box center [1415, 26] width 86 height 26
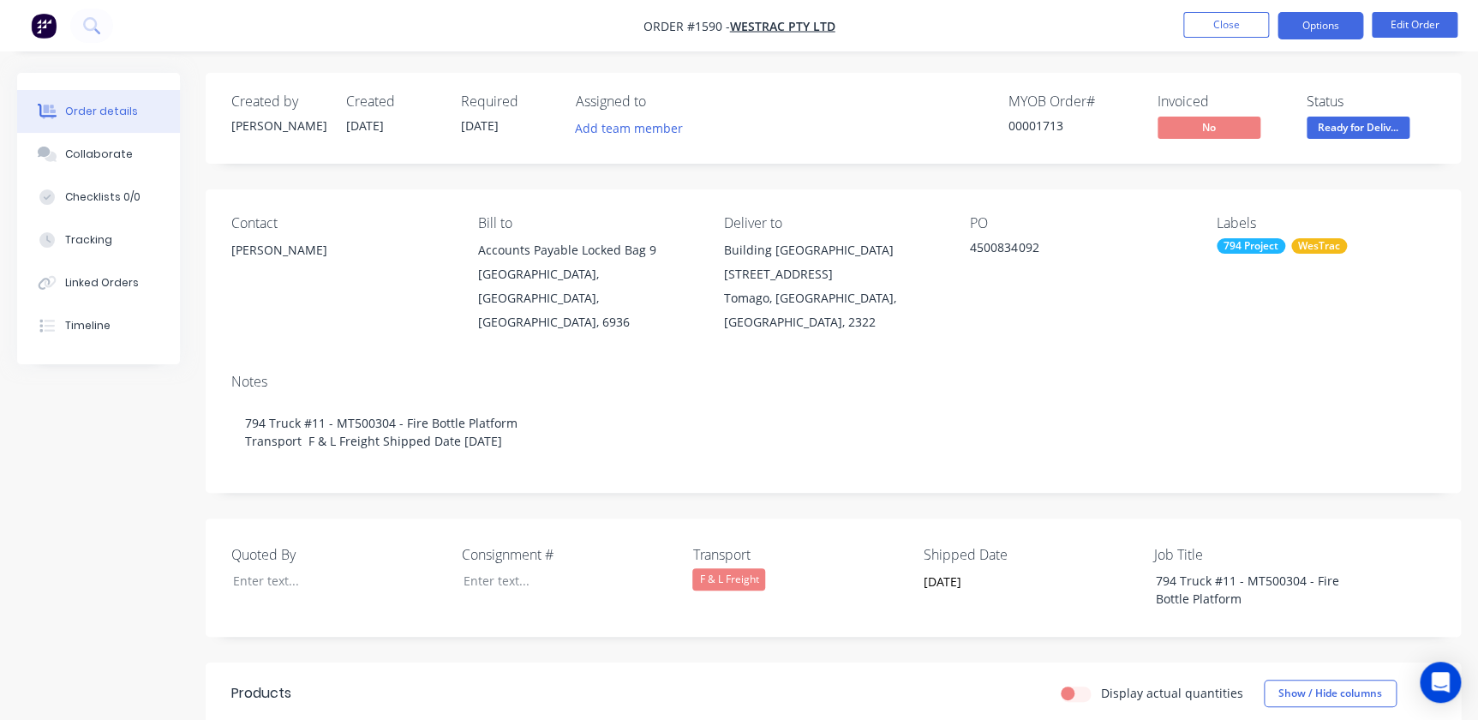
click at [1319, 25] on button "Options" at bounding box center [1321, 25] width 86 height 27
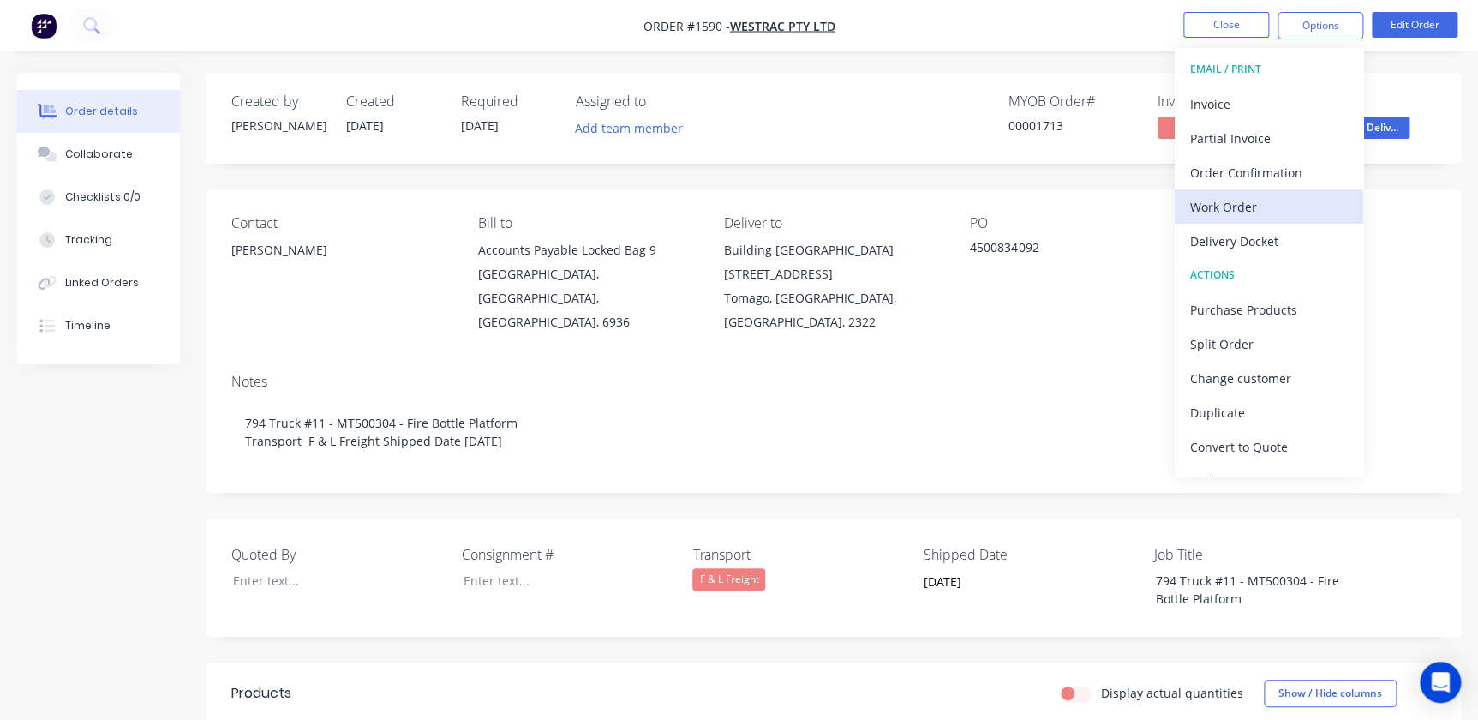
click at [1205, 210] on div "Work Order" at bounding box center [1269, 207] width 158 height 25
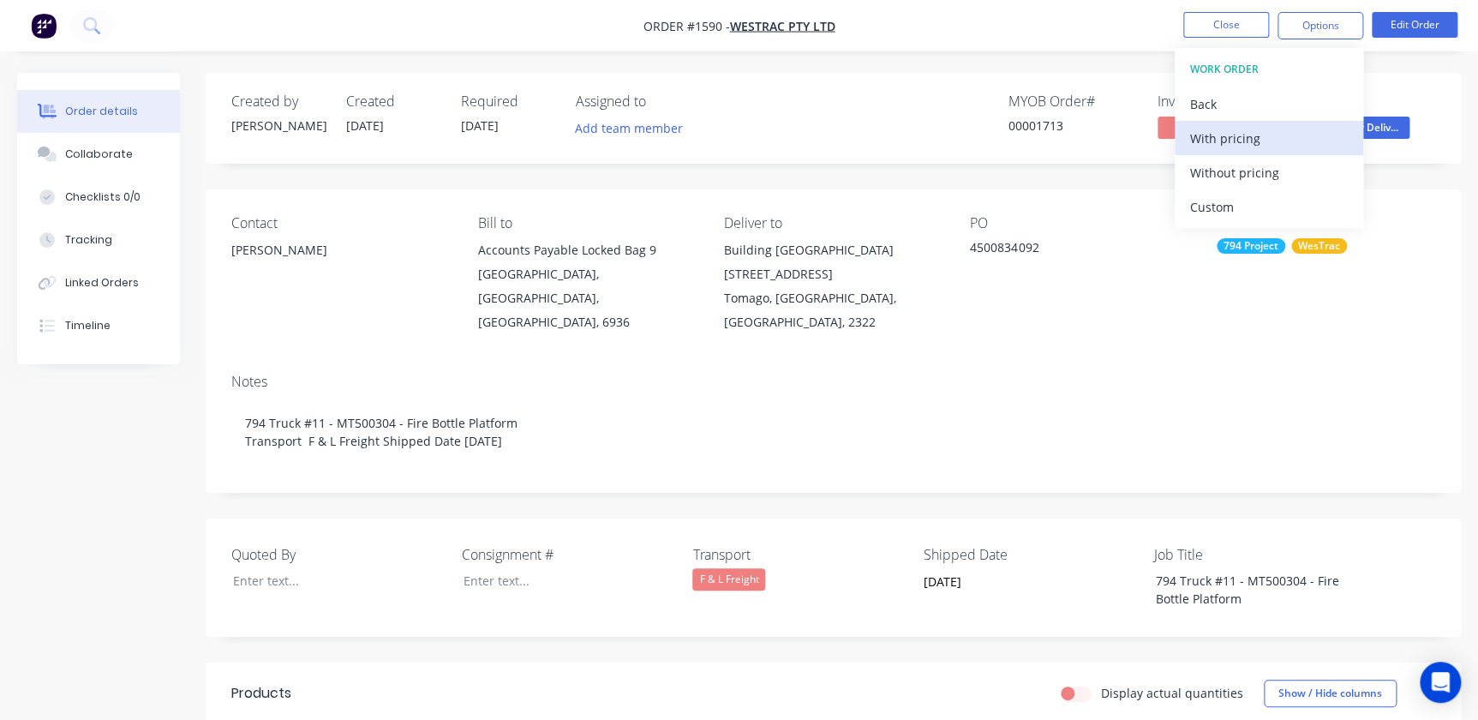
click at [1203, 150] on button "With pricing" at bounding box center [1269, 138] width 189 height 34
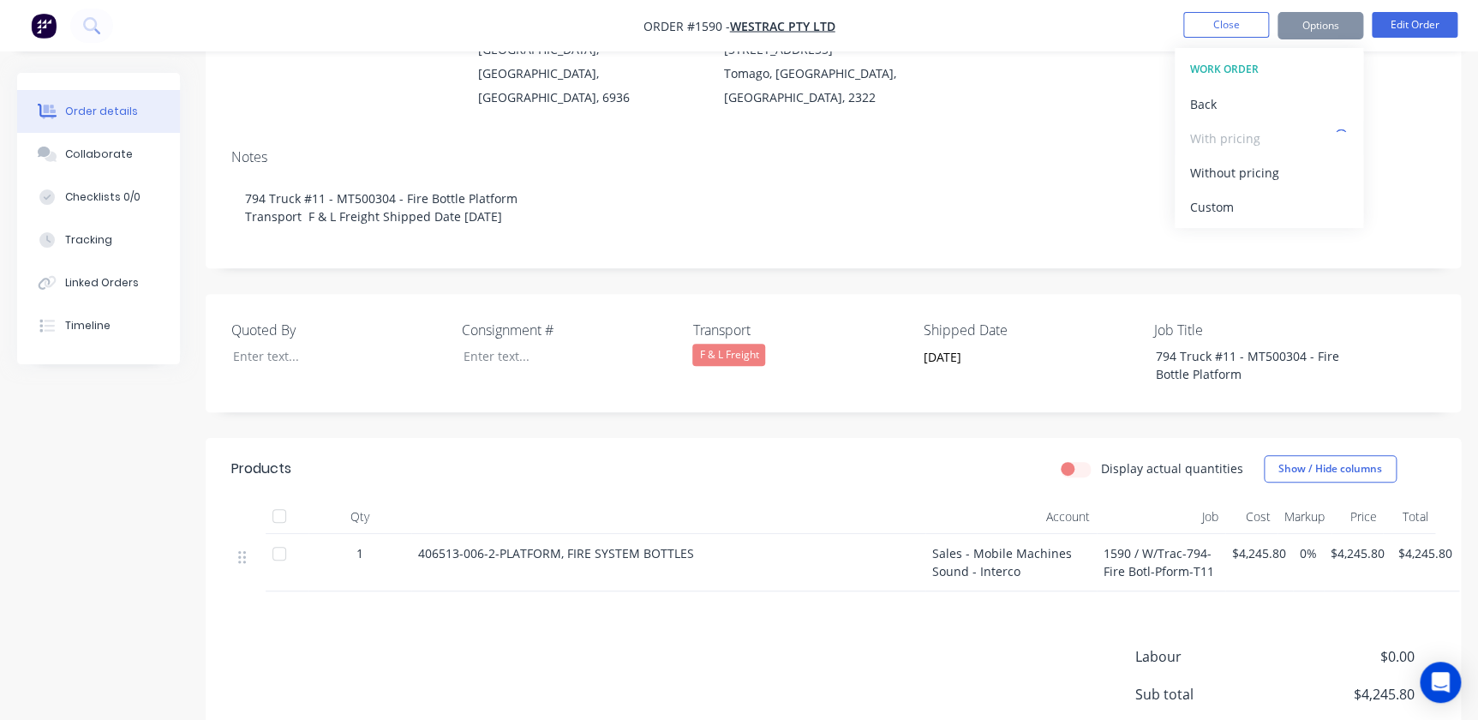
scroll to position [233, 0]
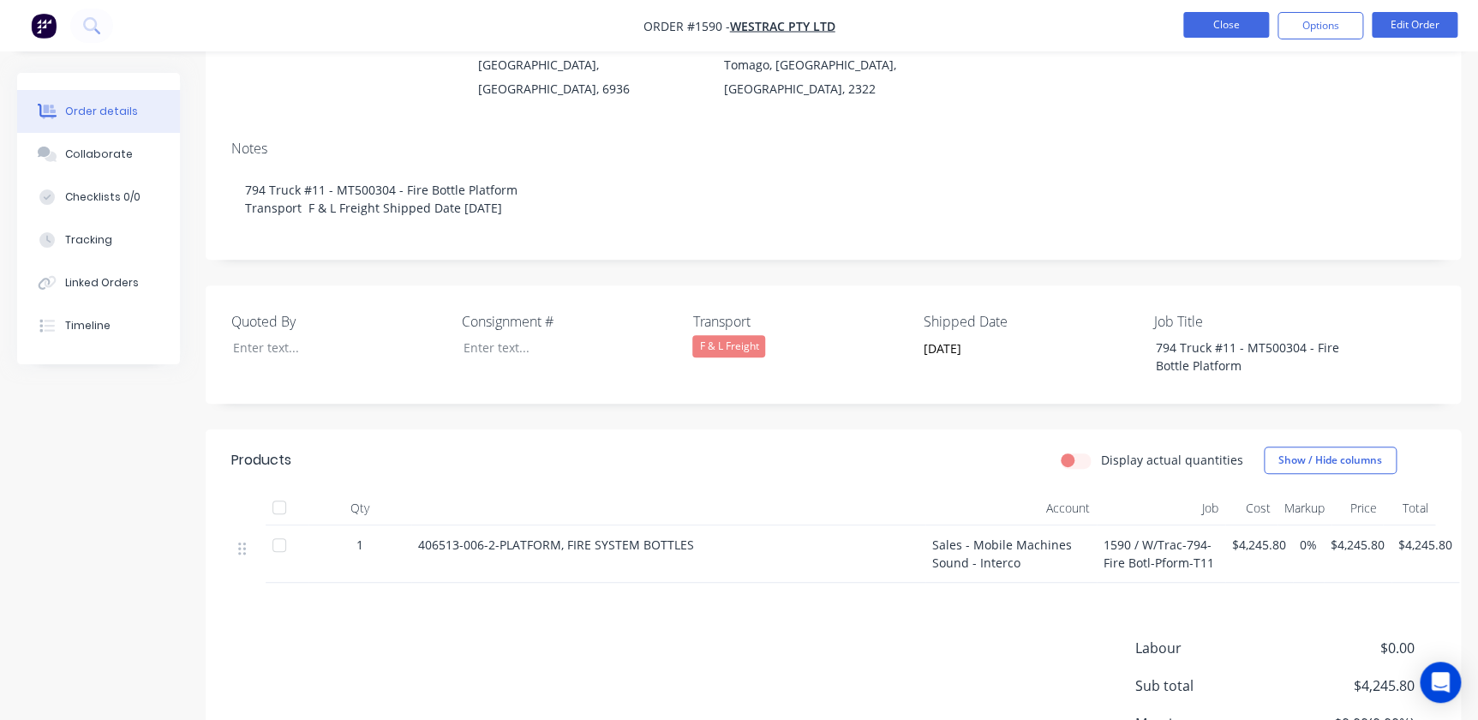
click at [1216, 24] on button "Close" at bounding box center [1227, 25] width 86 height 26
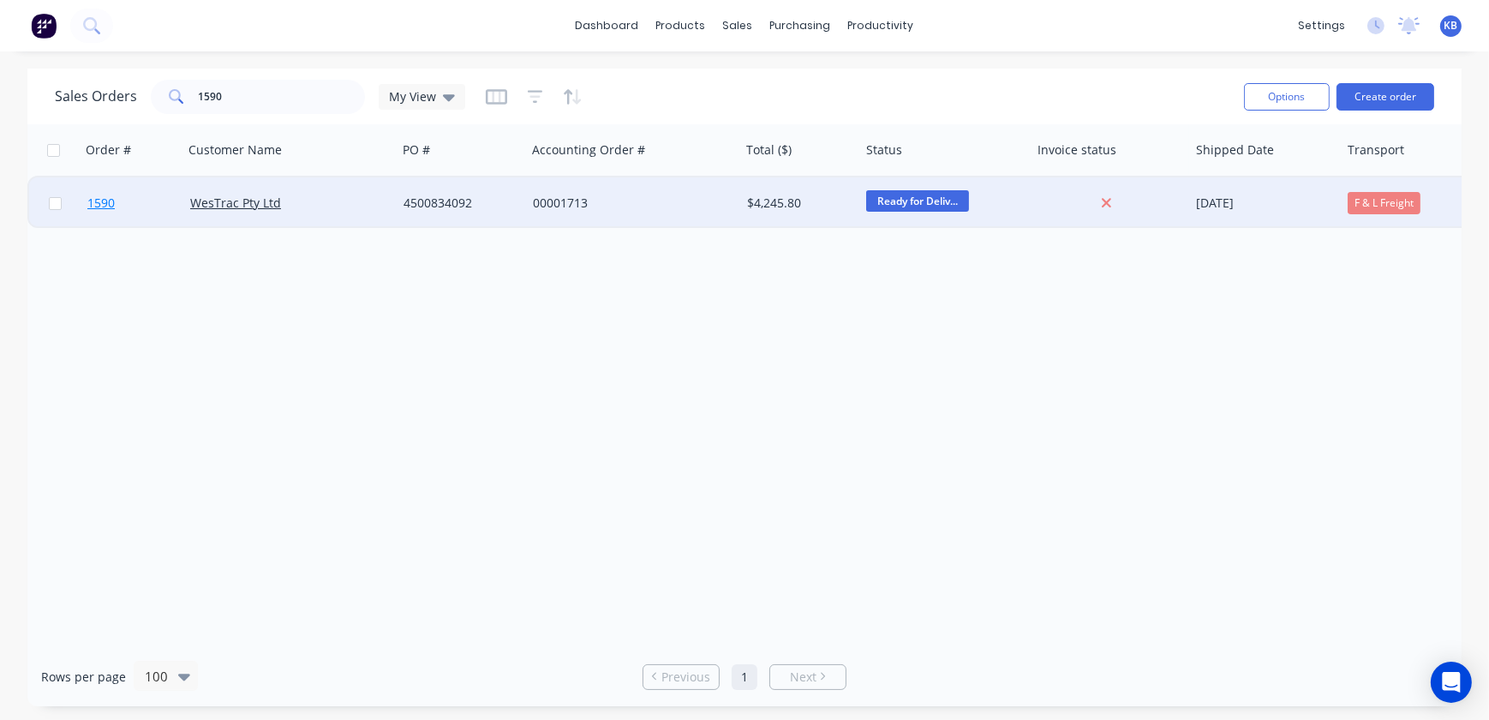
click at [127, 195] on link "1590" at bounding box center [138, 202] width 103 height 51
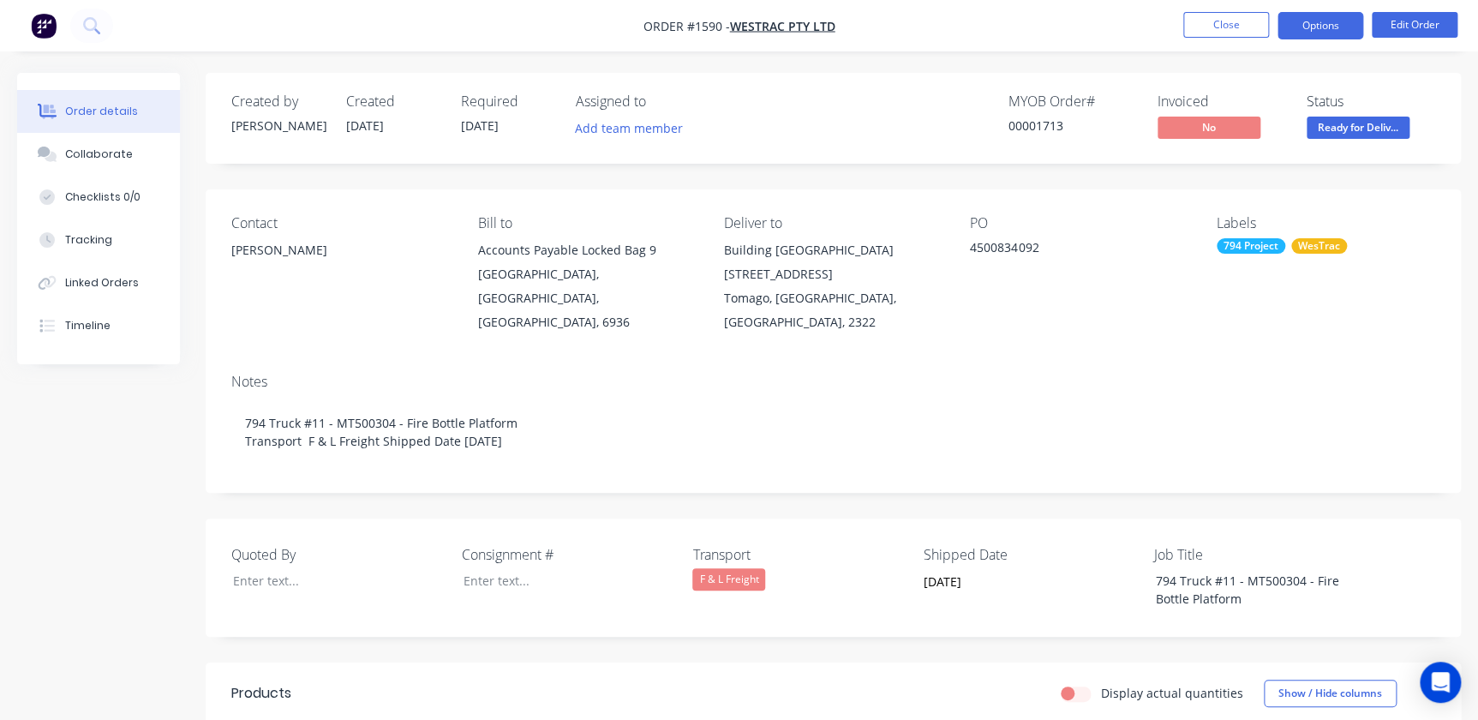
click at [1335, 29] on button "Options" at bounding box center [1321, 25] width 86 height 27
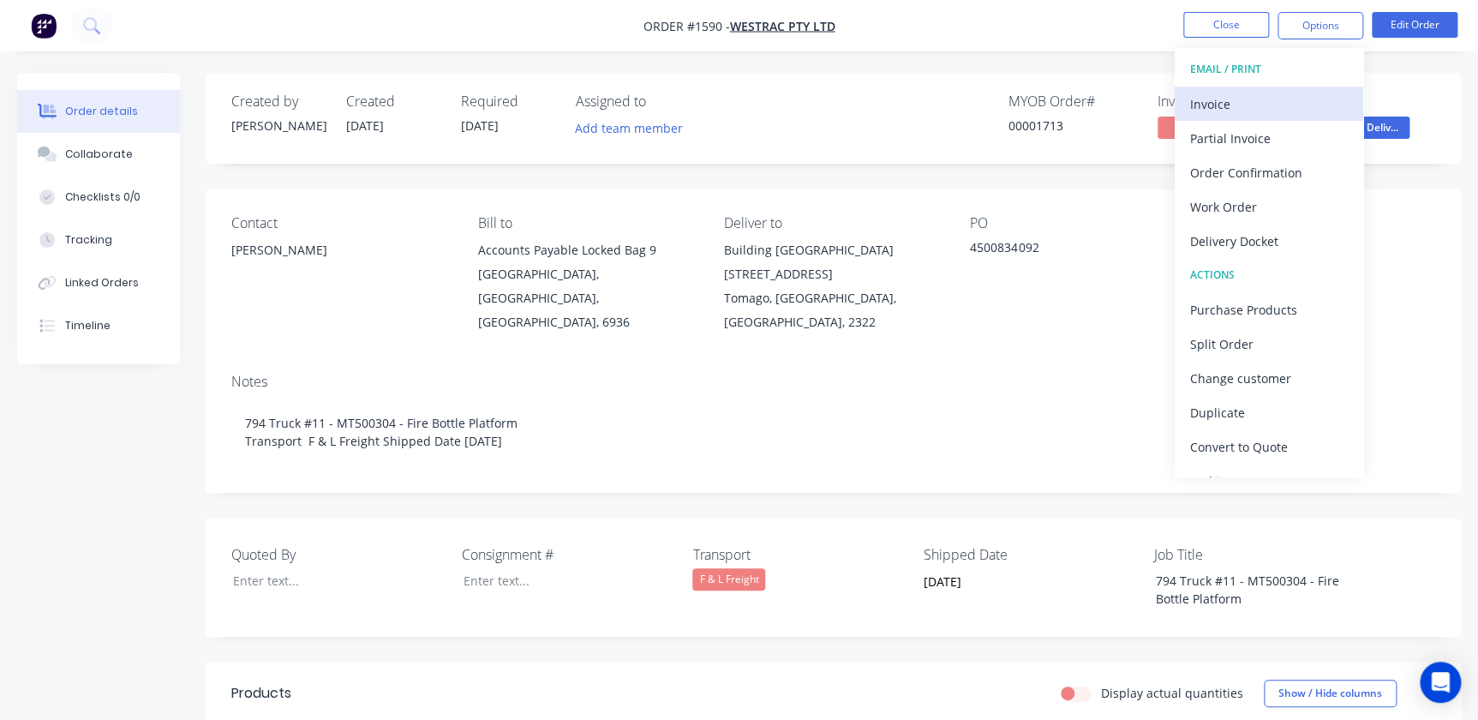
click at [1268, 115] on div "Invoice" at bounding box center [1269, 104] width 158 height 25
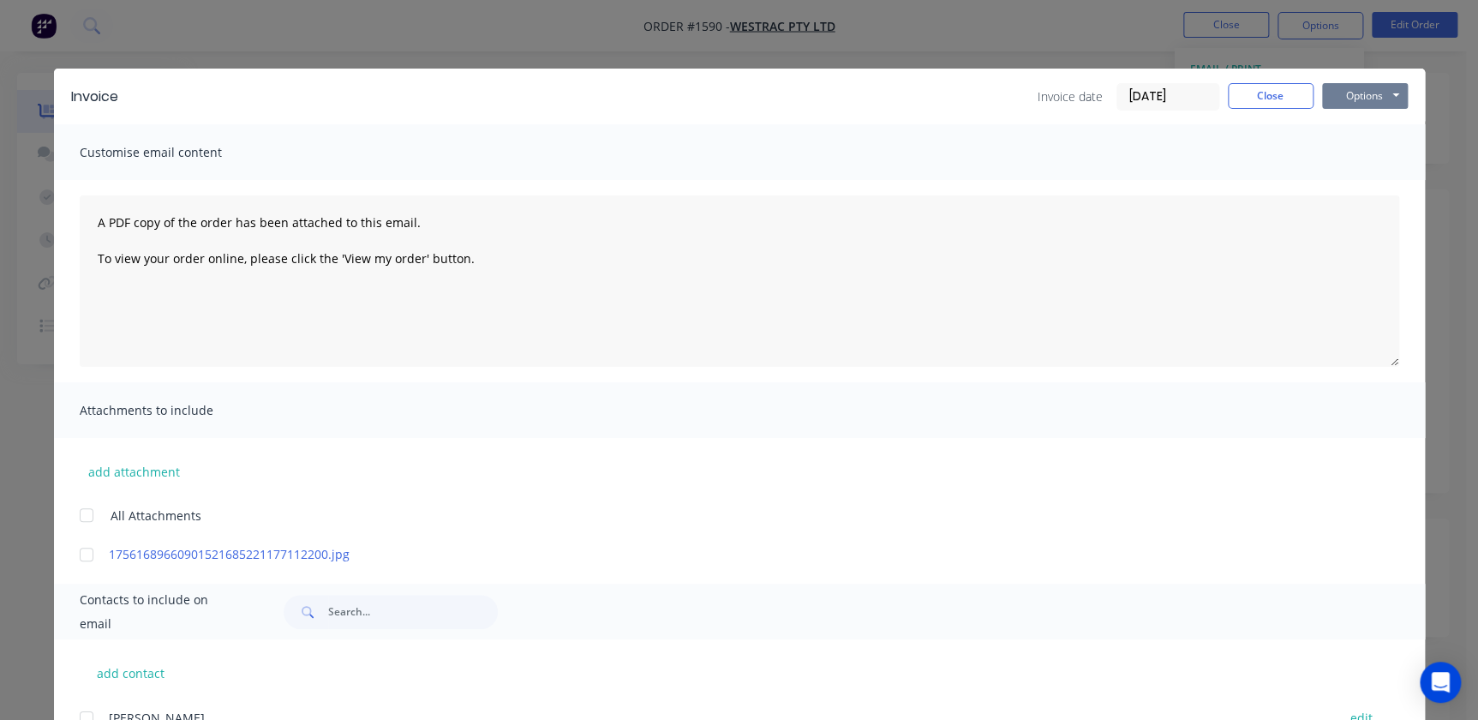
click at [1354, 101] on button "Options" at bounding box center [1365, 96] width 86 height 26
click at [1351, 148] on button "Print" at bounding box center [1377, 155] width 110 height 28
click at [1290, 99] on button "Close" at bounding box center [1271, 96] width 86 height 26
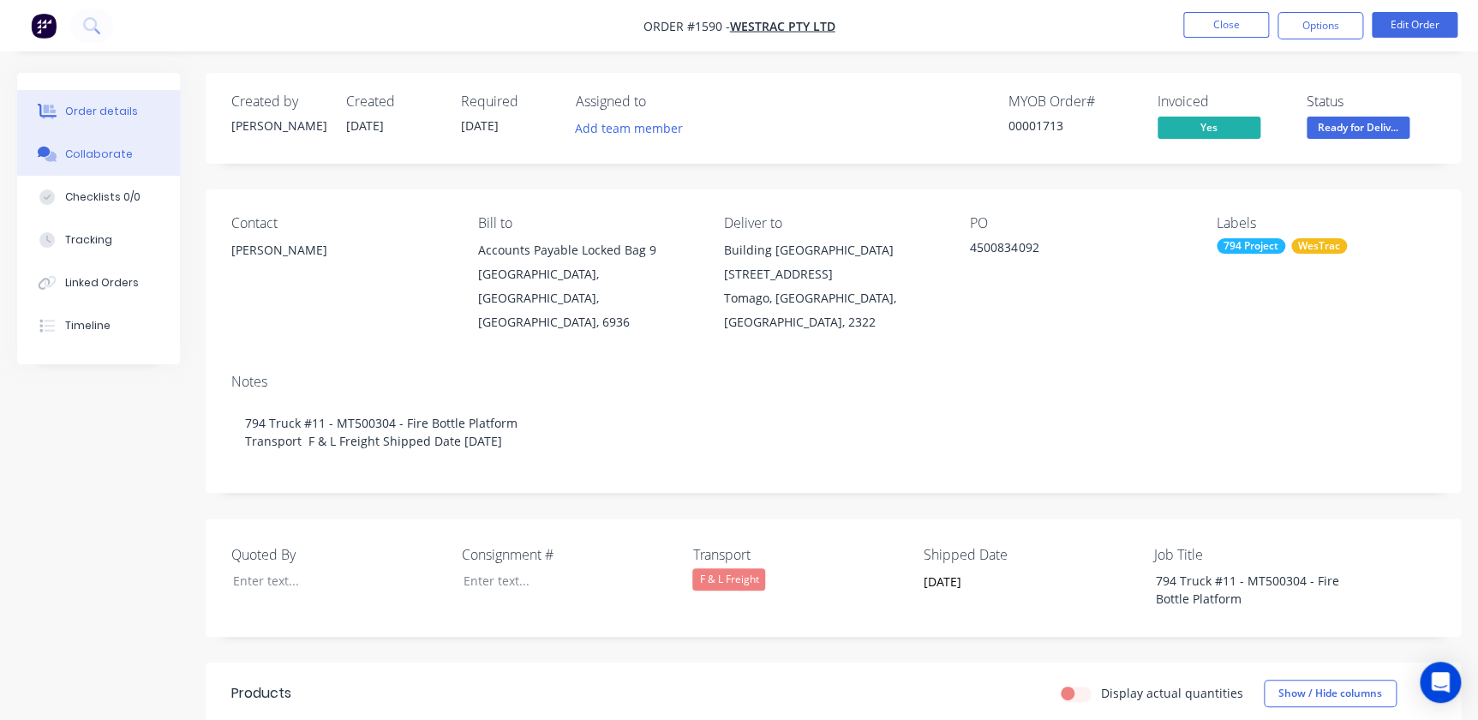
click at [93, 159] on div "Collaborate" at bounding box center [99, 154] width 68 height 15
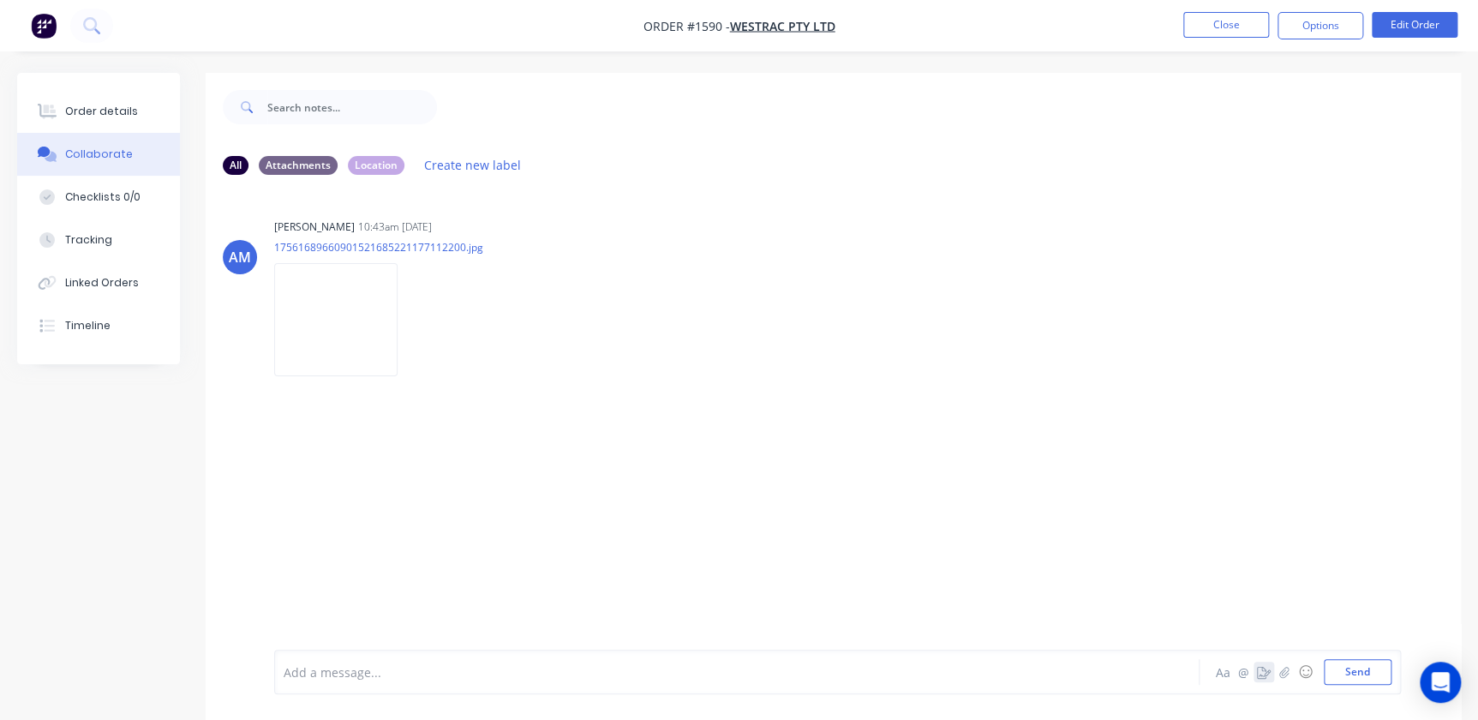
click at [1270, 670] on icon "button" at bounding box center [1264, 672] width 14 height 12
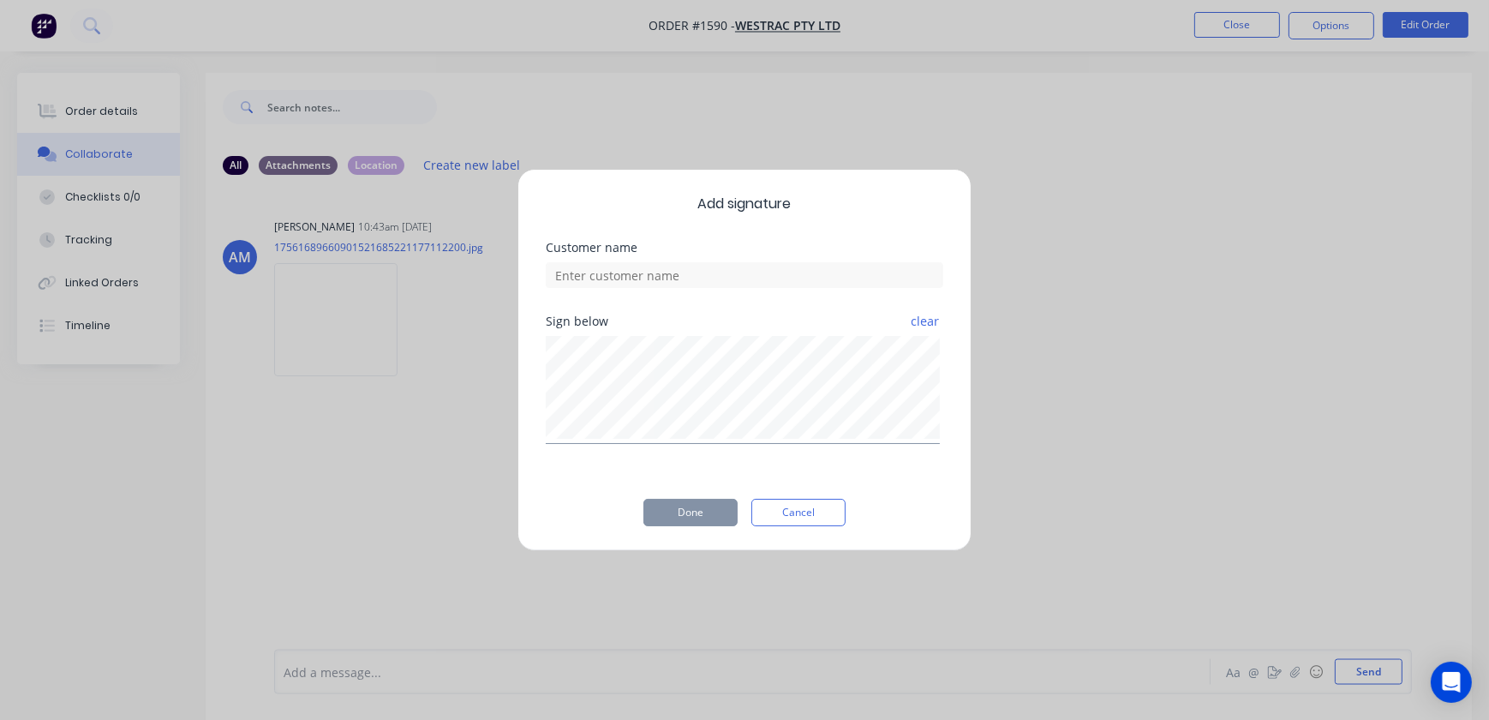
click at [1281, 674] on div "Add signature Customer name Sign below clear Done Cancel" at bounding box center [744, 360] width 1489 height 720
click at [793, 518] on button "Cancel" at bounding box center [799, 512] width 94 height 27
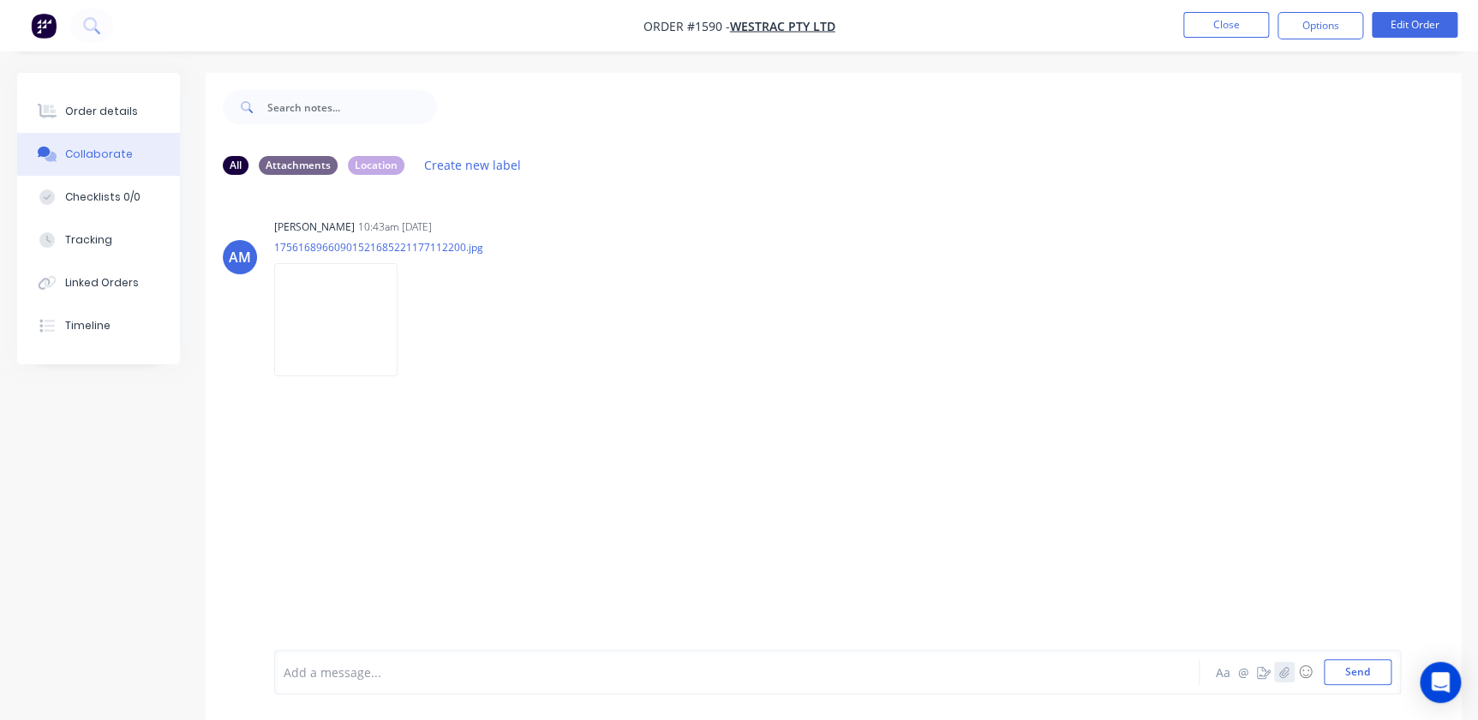
click at [1292, 677] on button "button" at bounding box center [1284, 672] width 21 height 21
click at [1370, 683] on button "Send" at bounding box center [1358, 672] width 68 height 26
drag, startPoint x: 1288, startPoint y: 27, endPoint x: 1239, endPoint y: 39, distance: 50.3
click at [1240, 39] on nav "Order #1590 - WesTrac Pty Ltd Close Options Edit Order" at bounding box center [739, 25] width 1478 height 51
click at [1238, 38] on li "Close" at bounding box center [1227, 25] width 86 height 27
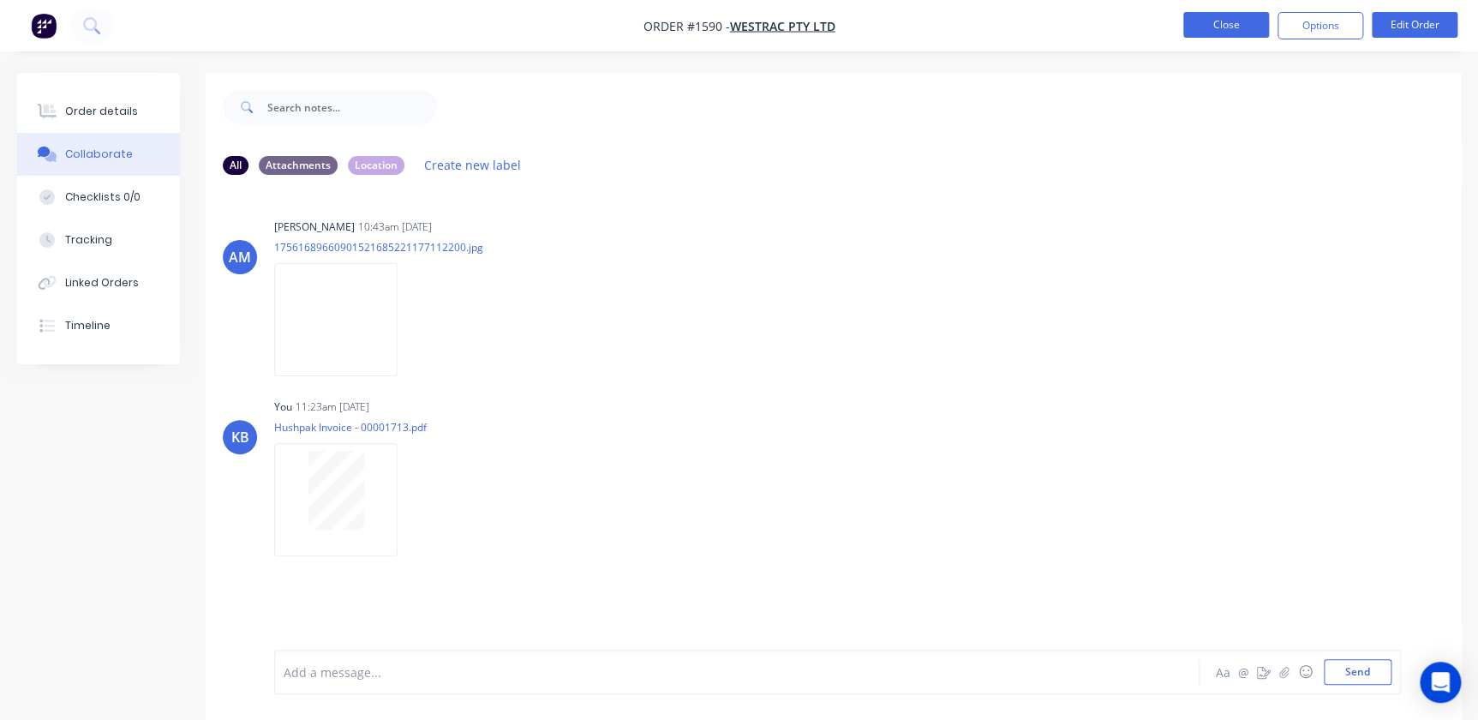
click at [1235, 31] on button "Close" at bounding box center [1227, 25] width 86 height 26
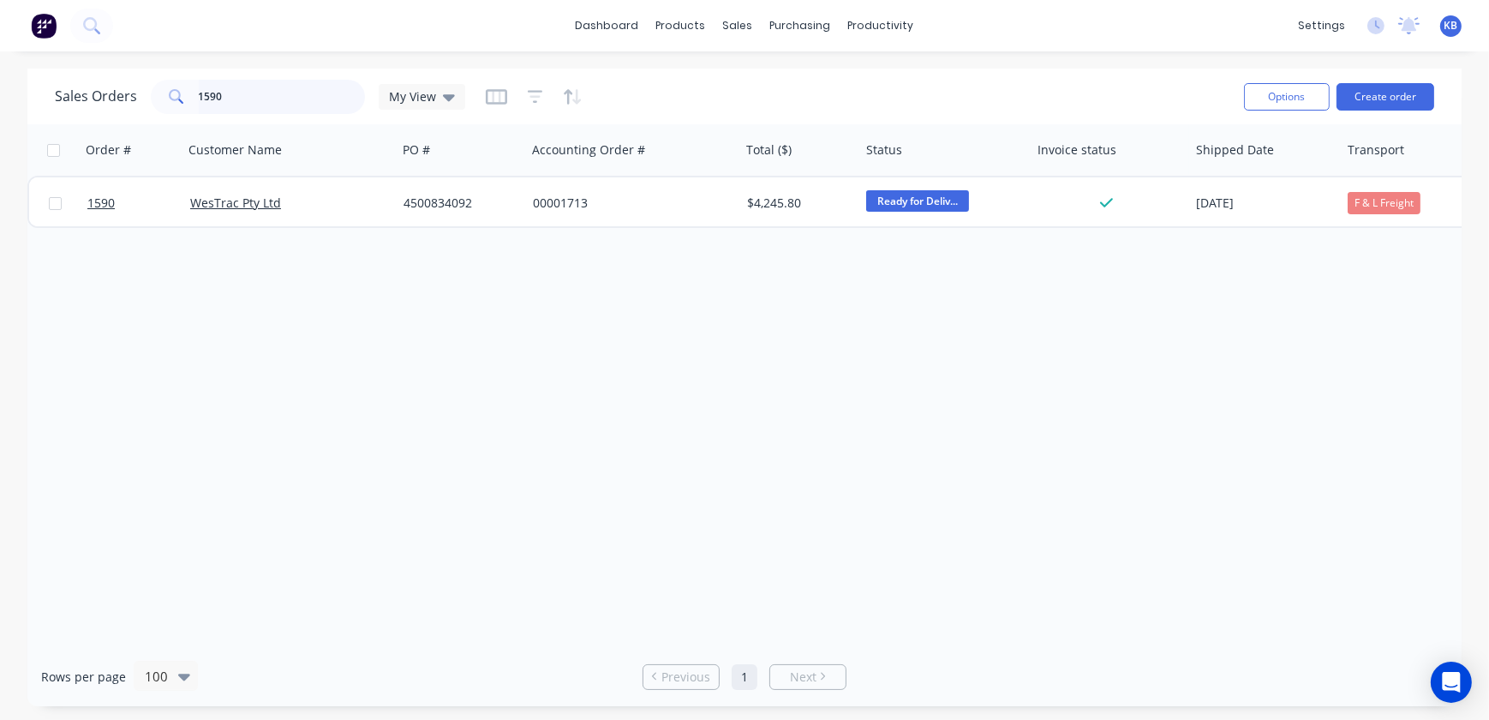
click at [281, 105] on input "1590" at bounding box center [282, 97] width 167 height 34
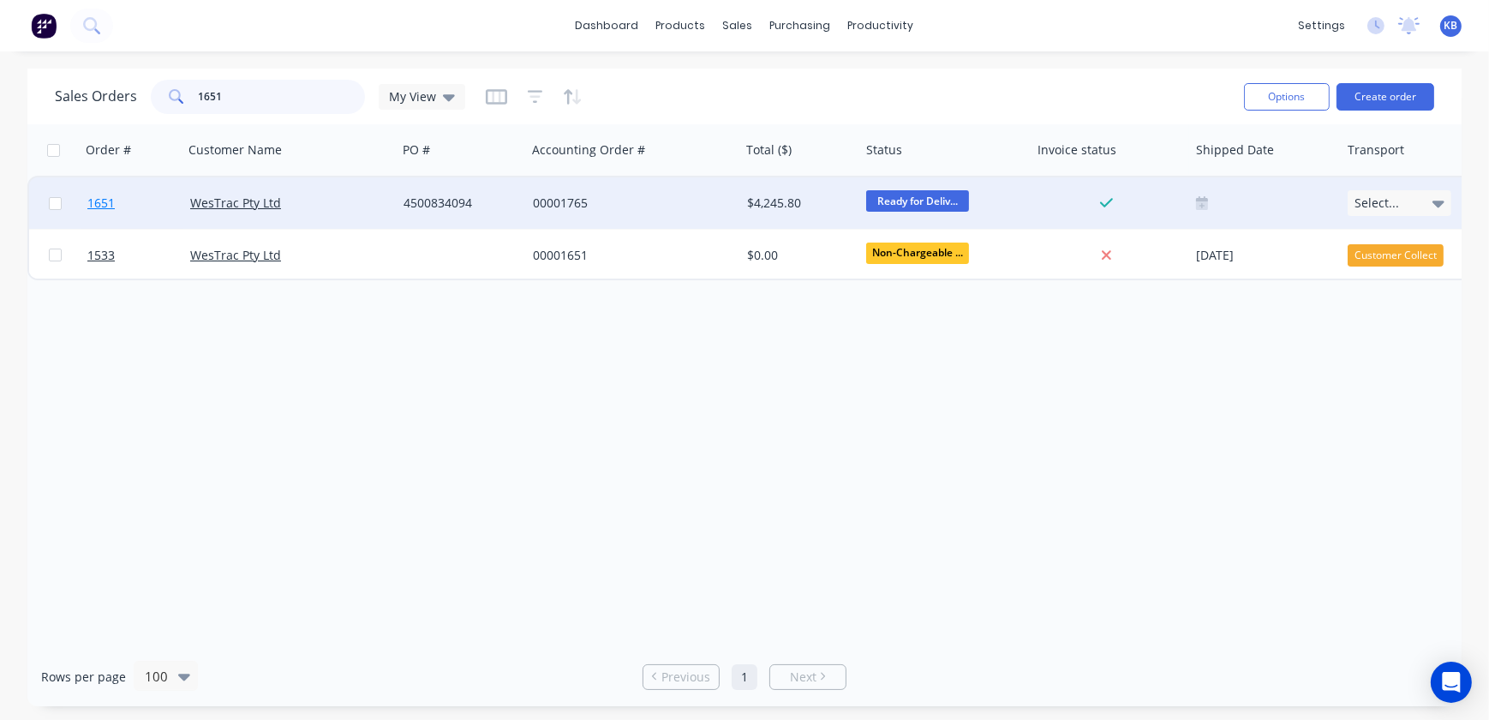
type input "1651"
click at [110, 207] on span "1651" at bounding box center [100, 203] width 27 height 17
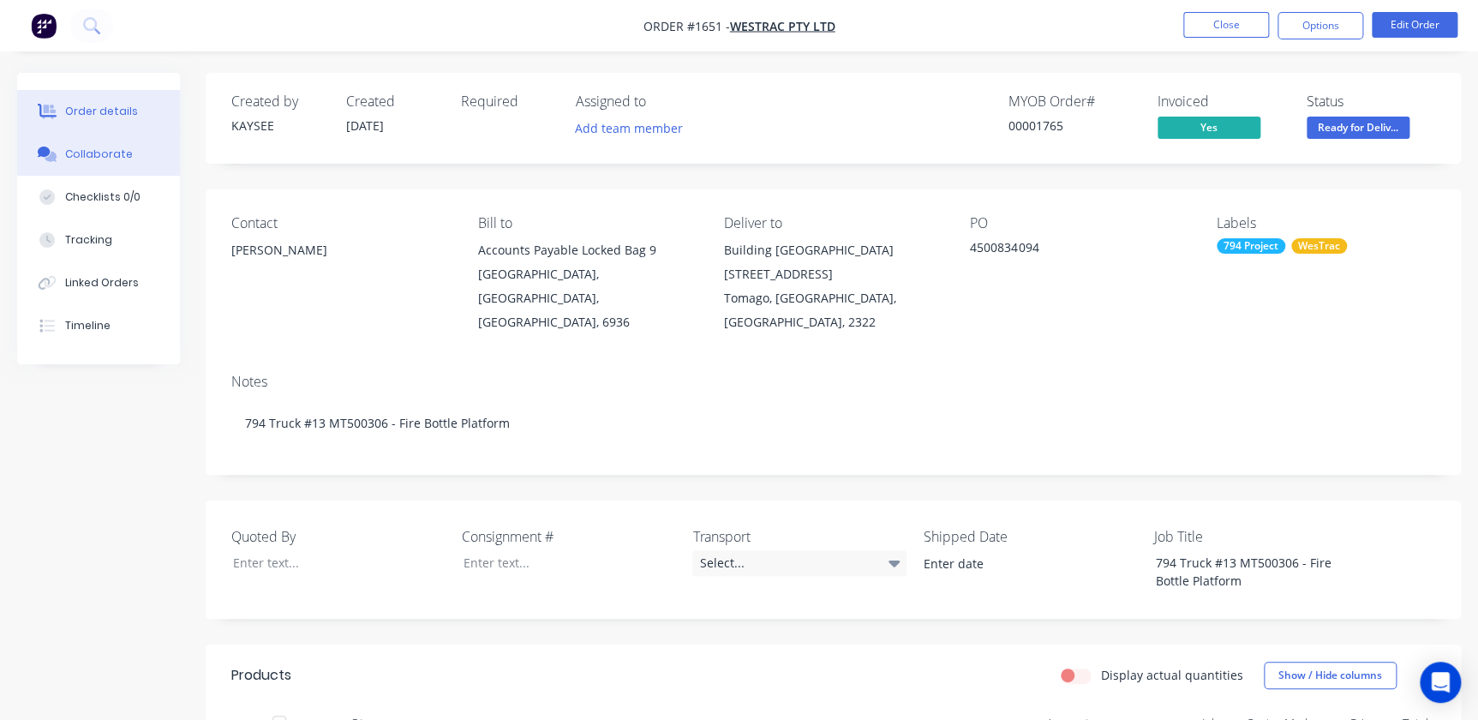
click at [88, 165] on button "Collaborate" at bounding box center [98, 154] width 163 height 43
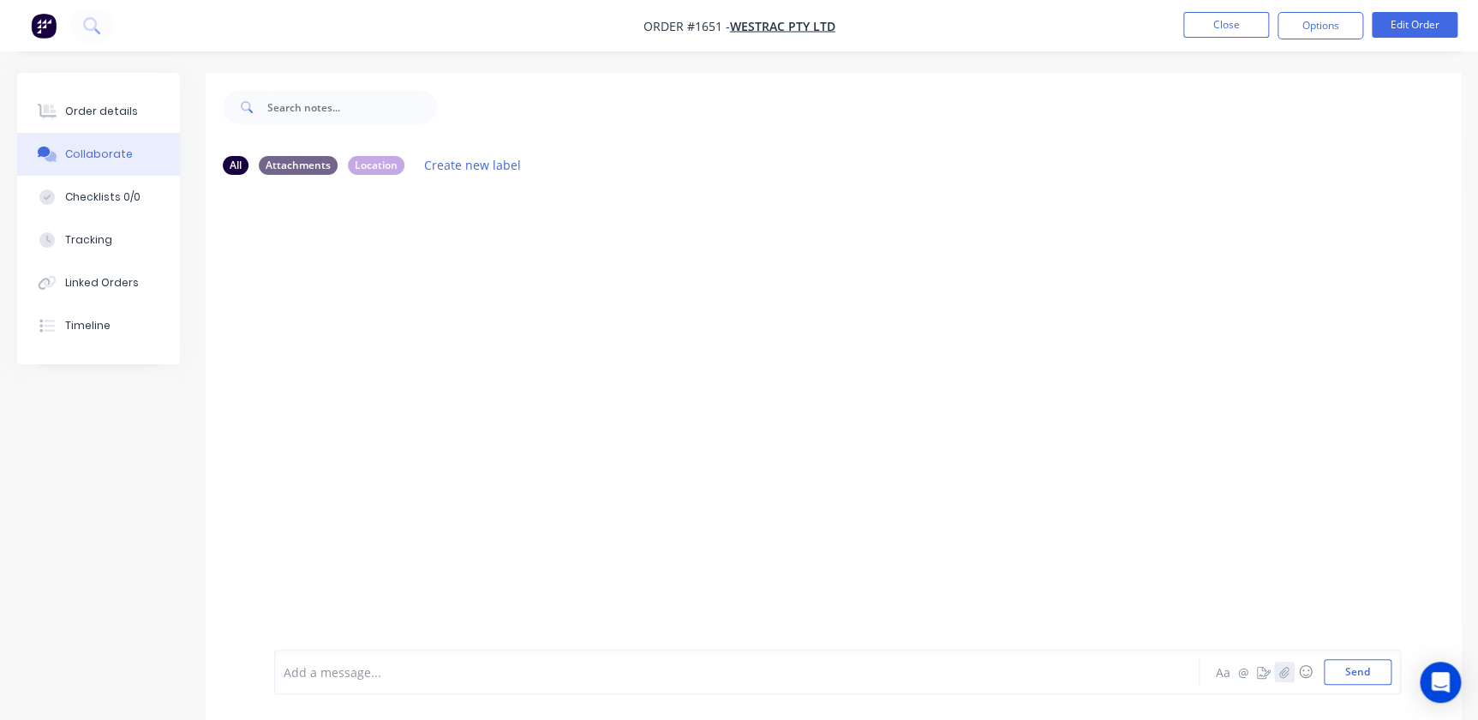
click at [1286, 672] on icon "button" at bounding box center [1285, 672] width 10 height 12
click at [1375, 674] on button "Send" at bounding box center [1358, 672] width 68 height 26
click at [1256, 25] on button "Close" at bounding box center [1227, 25] width 86 height 26
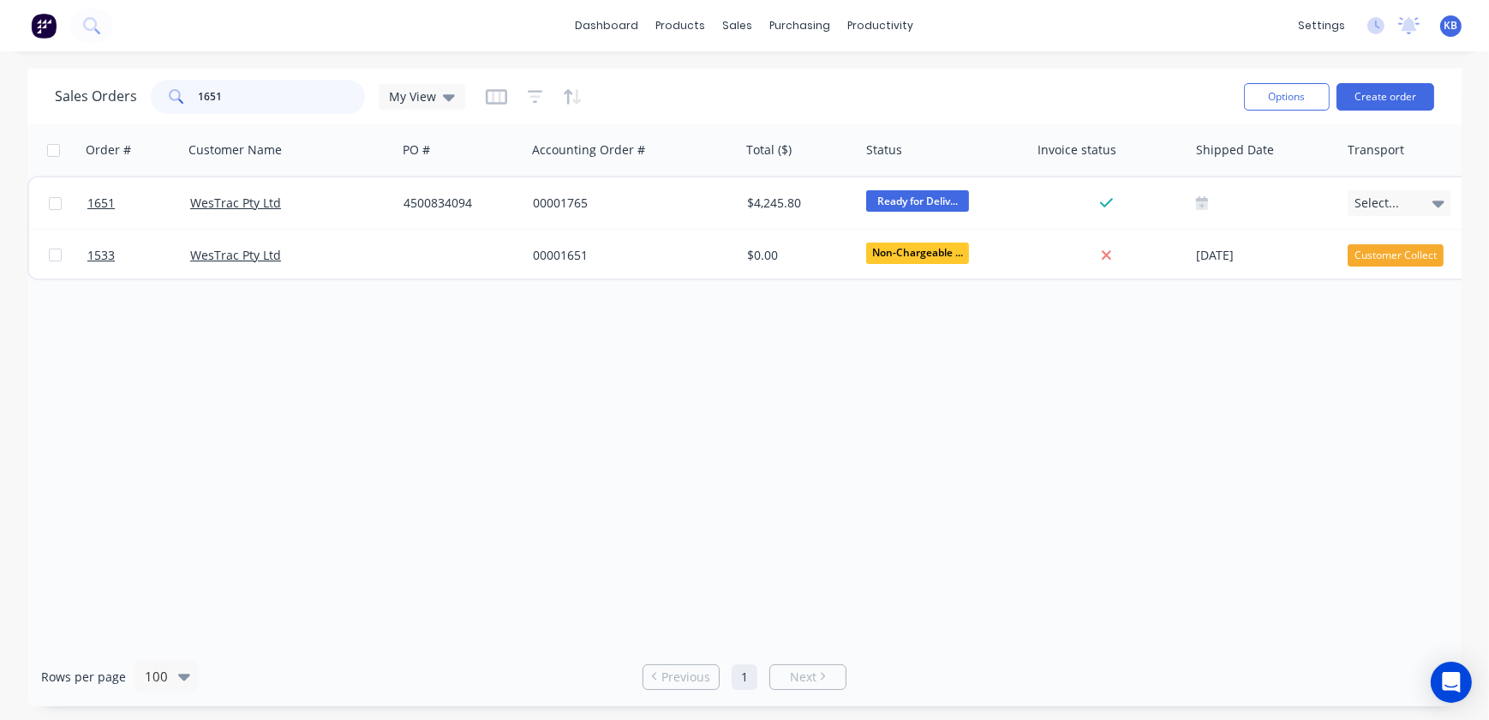
drag, startPoint x: 253, startPoint y: 99, endPoint x: 111, endPoint y: 69, distance: 145.6
click at [153, 76] on div "Sales Orders 1651 My View" at bounding box center [643, 96] width 1176 height 42
type input "1626"
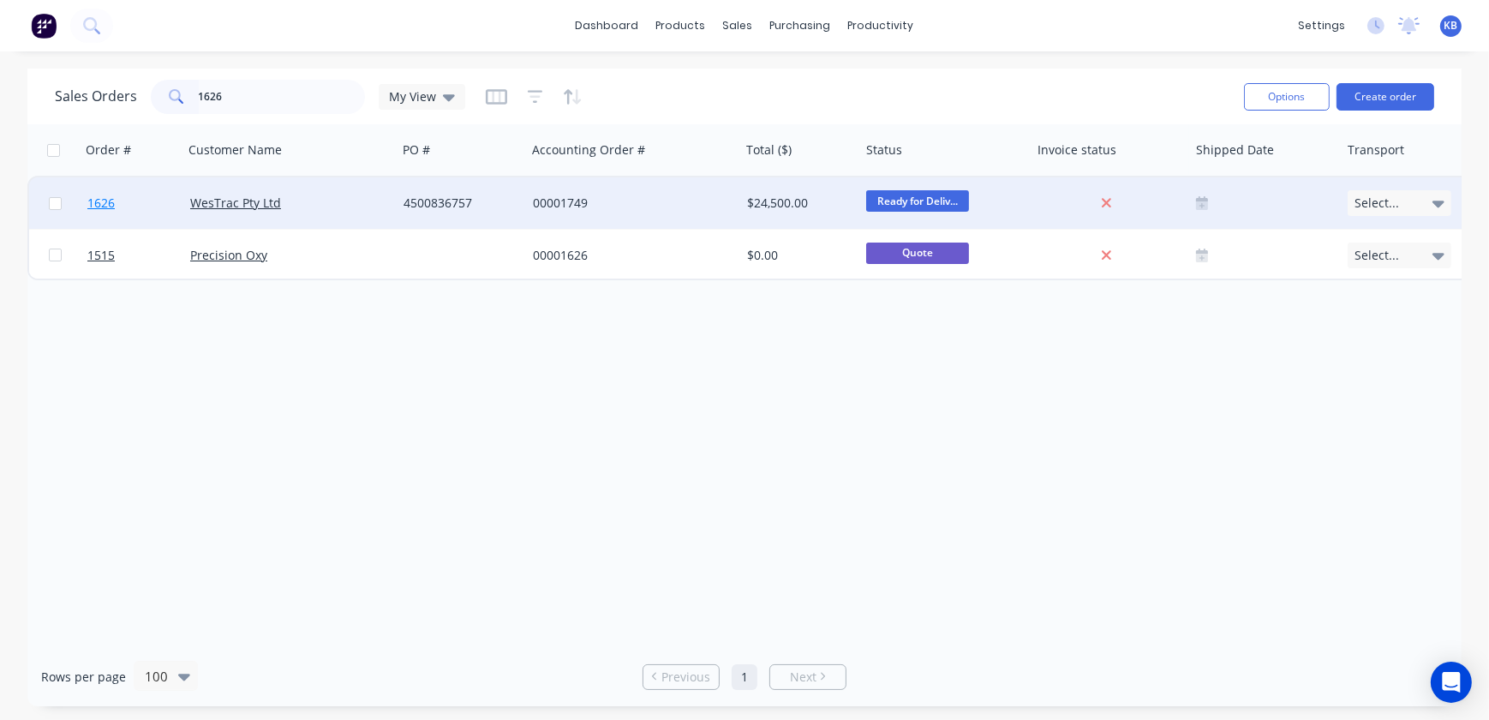
click at [99, 198] on span "1626" at bounding box center [100, 203] width 27 height 17
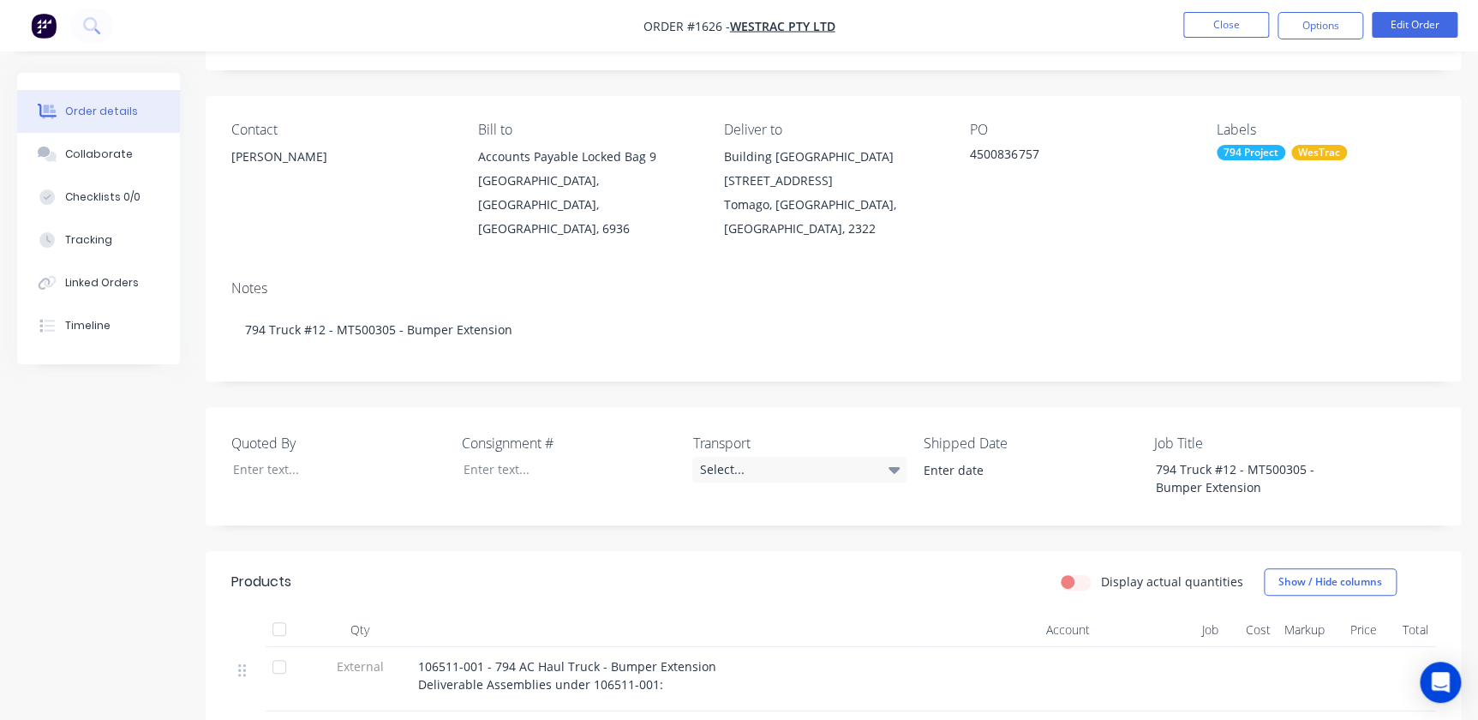
scroll to position [91, 0]
click at [1335, 44] on nav "Order #1626 - WesTrac Pty Ltd Close Options Edit Order" at bounding box center [739, 25] width 1478 height 51
click at [1330, 33] on button "Options" at bounding box center [1321, 25] width 86 height 27
